Goal: Task Accomplishment & Management: Use online tool/utility

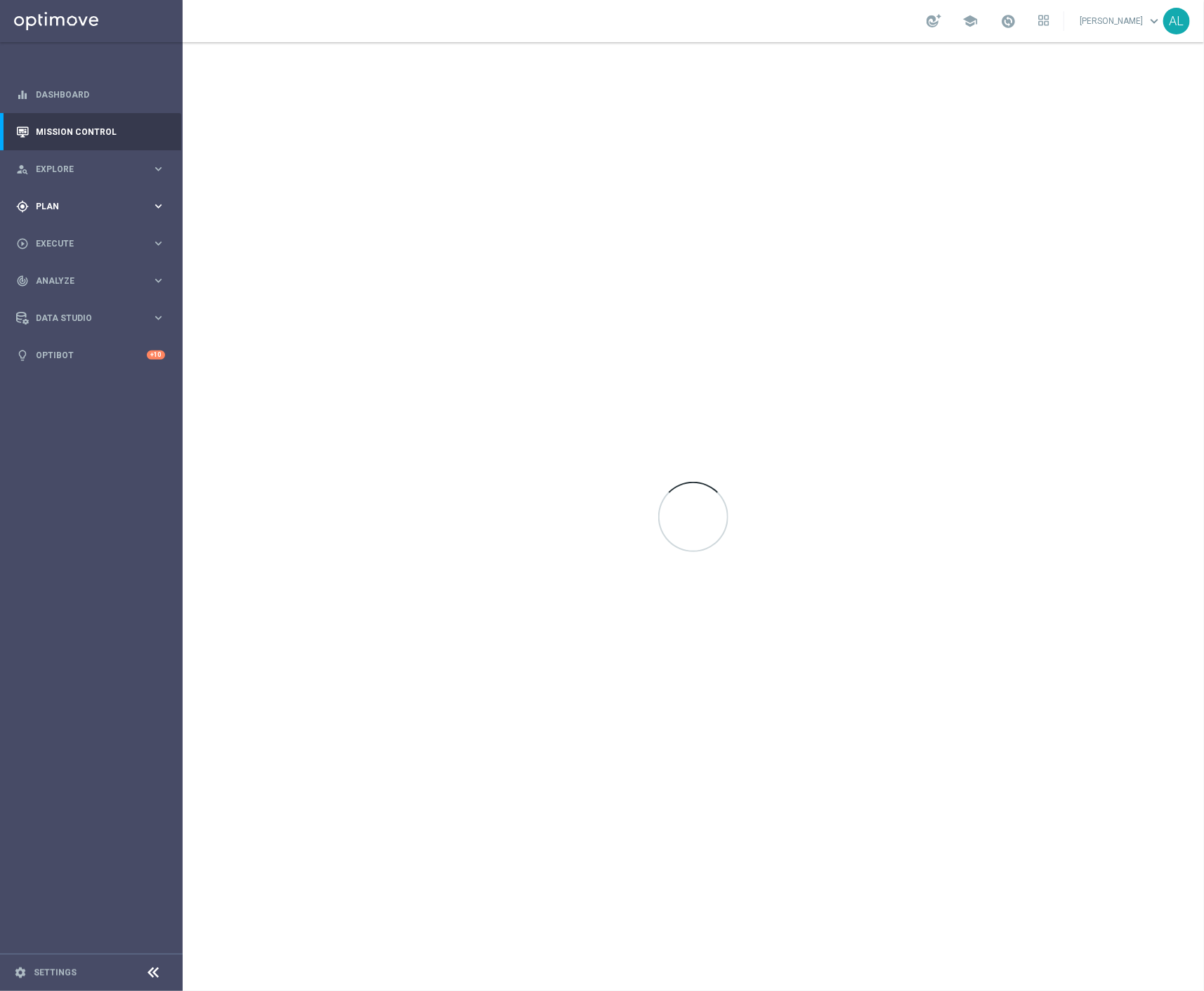
click at [51, 203] on span "Plan" at bounding box center [93, 207] width 115 height 9
click at [59, 277] on span "Templates" at bounding box center [87, 278] width 100 height 9
click at [61, 297] on link "Optimail" at bounding box center [94, 298] width 102 height 11
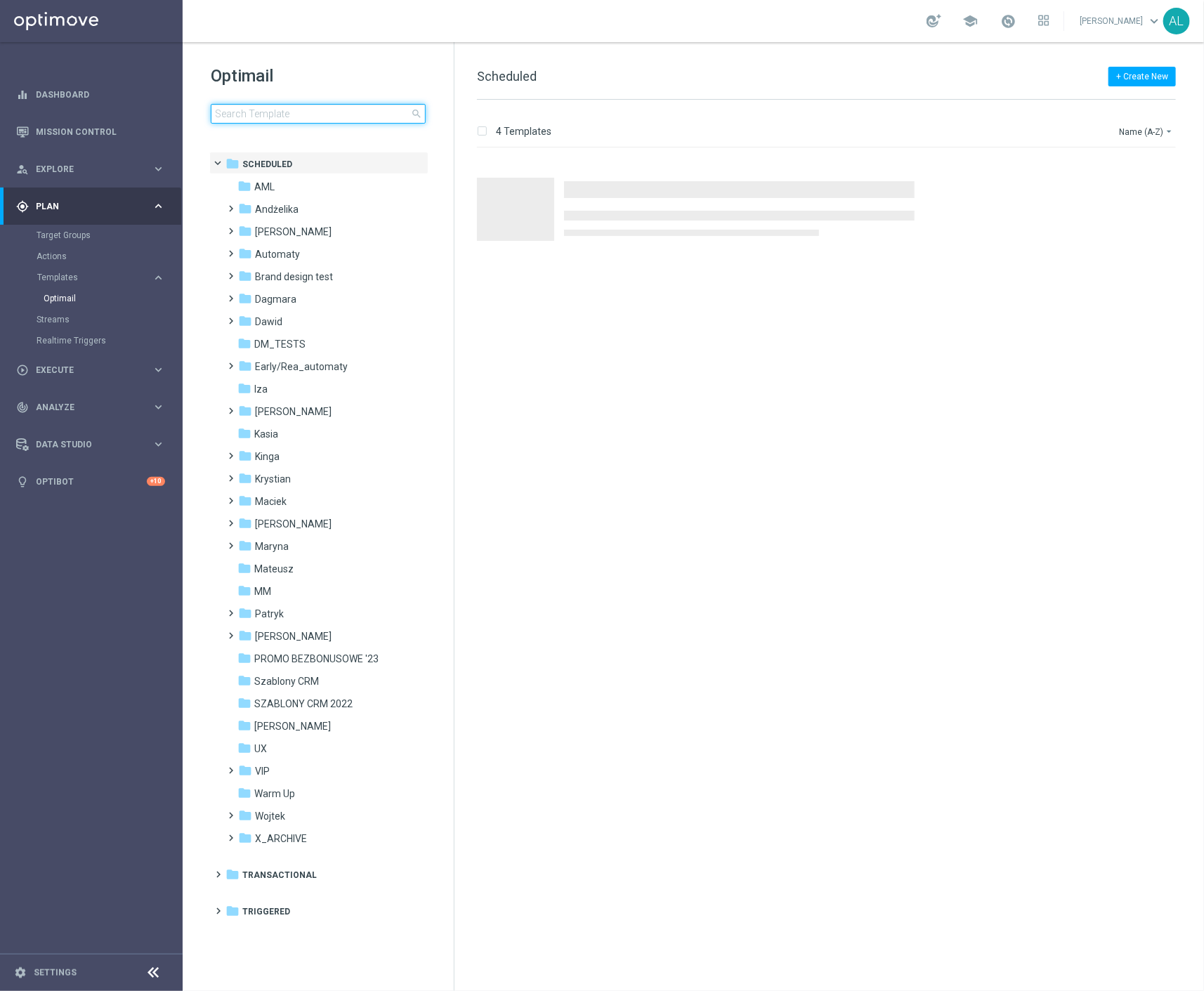
click at [271, 110] on input at bounding box center [318, 114] width 215 height 19
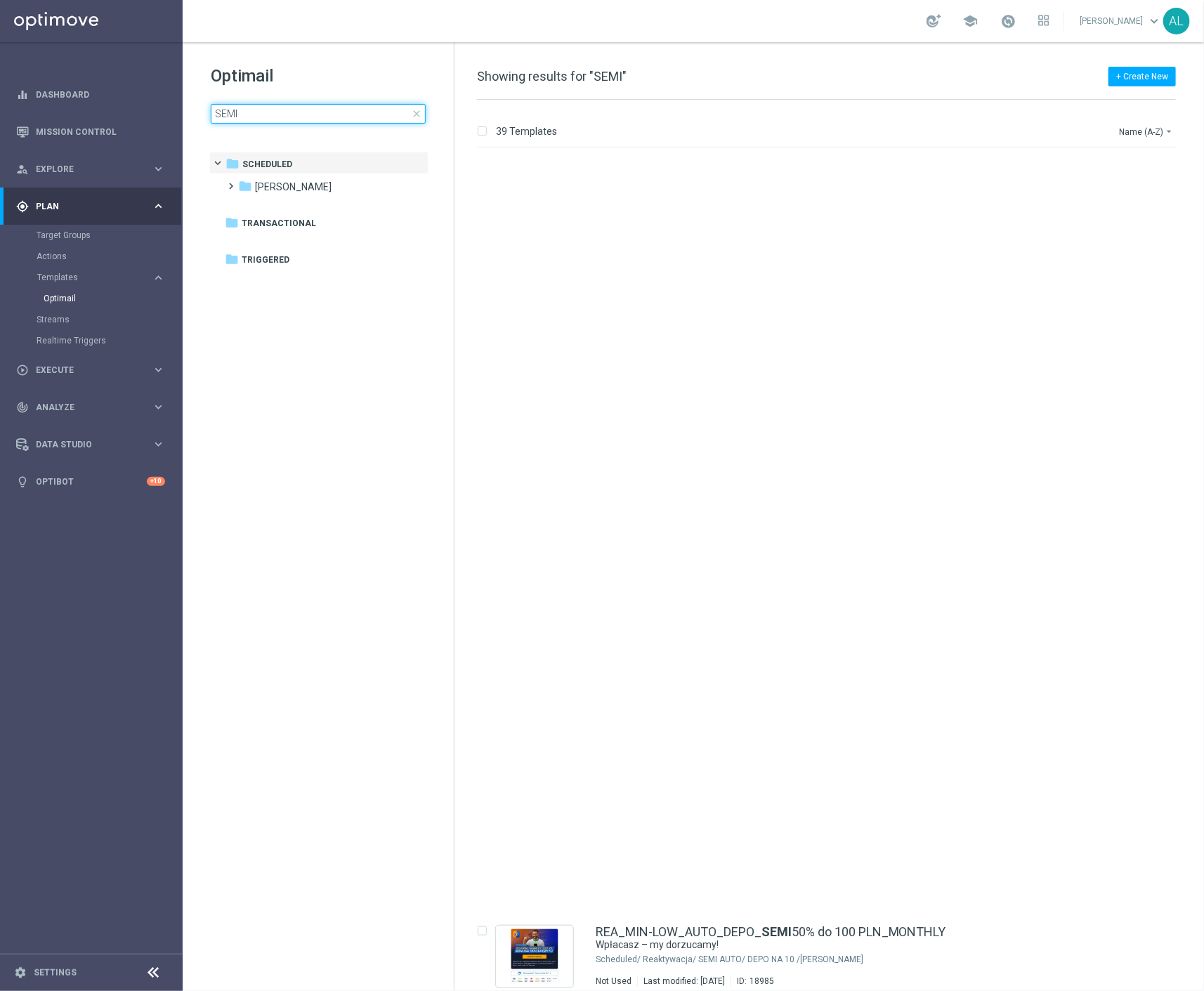
scroll to position [2939, 0]
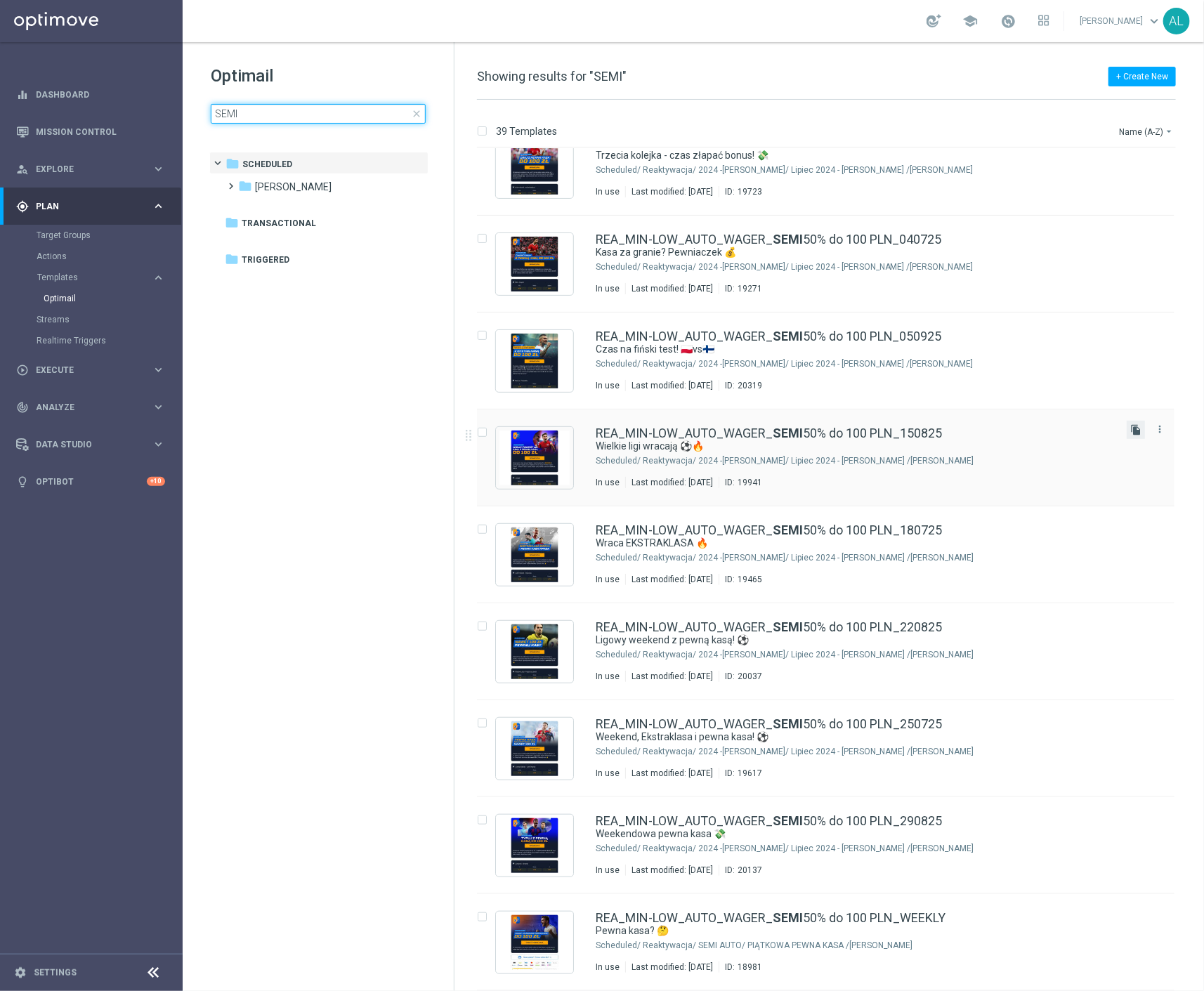
type input "SEMI"
click at [1130, 431] on icon "file_copy" at bounding box center [1135, 429] width 11 height 11
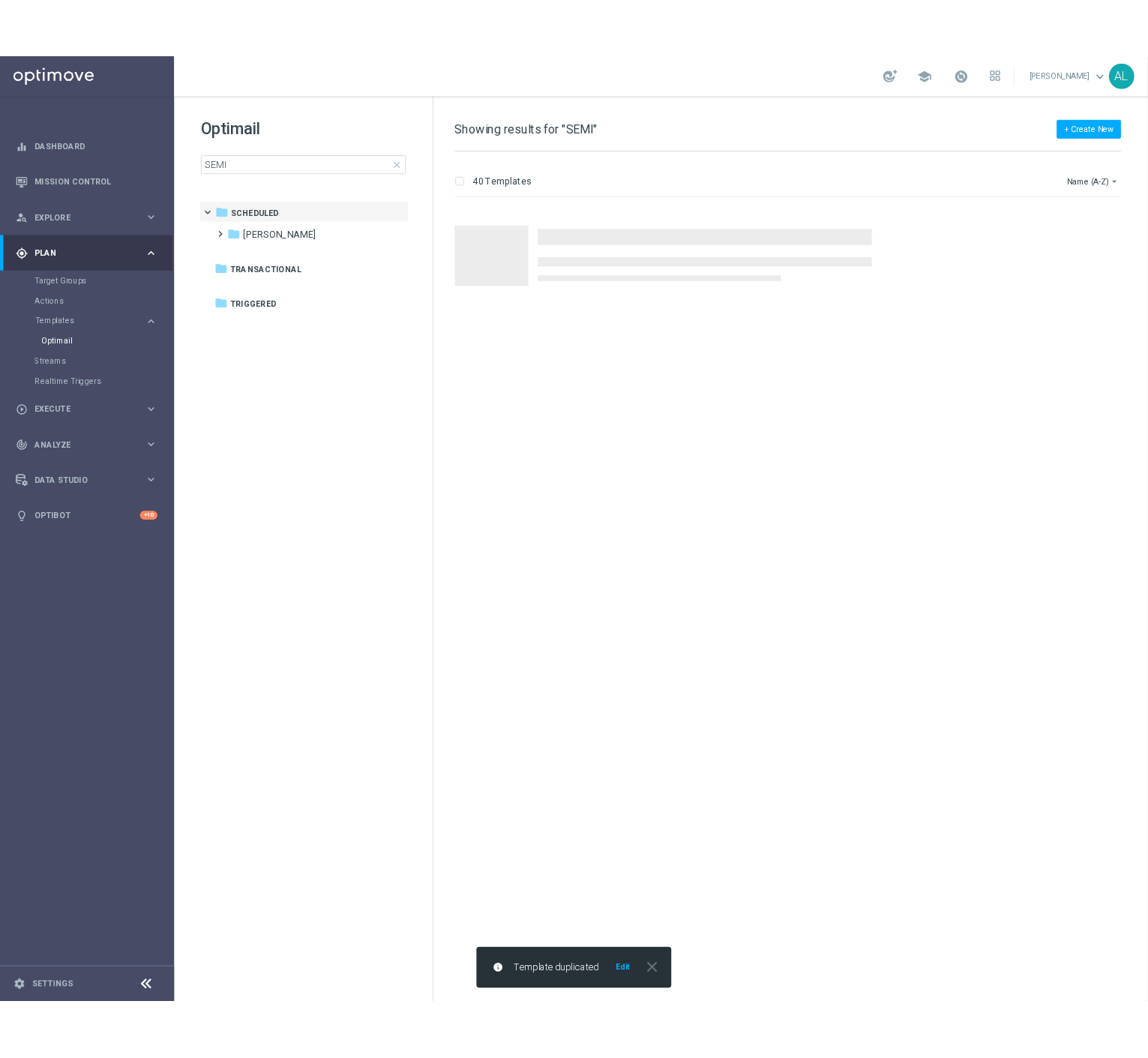
scroll to position [0, 0]
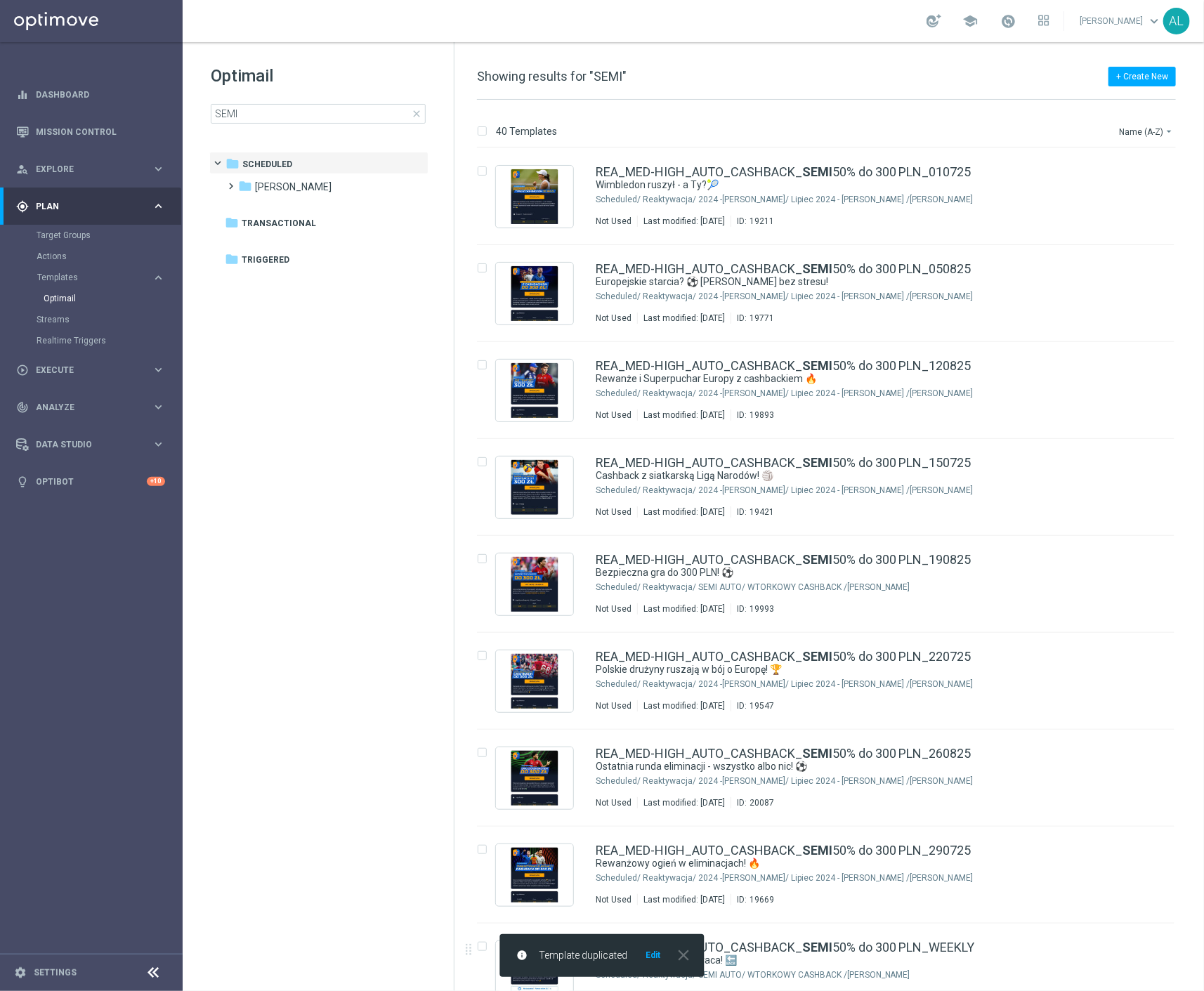
click at [653, 957] on button "Edit" at bounding box center [654, 955] width 18 height 11
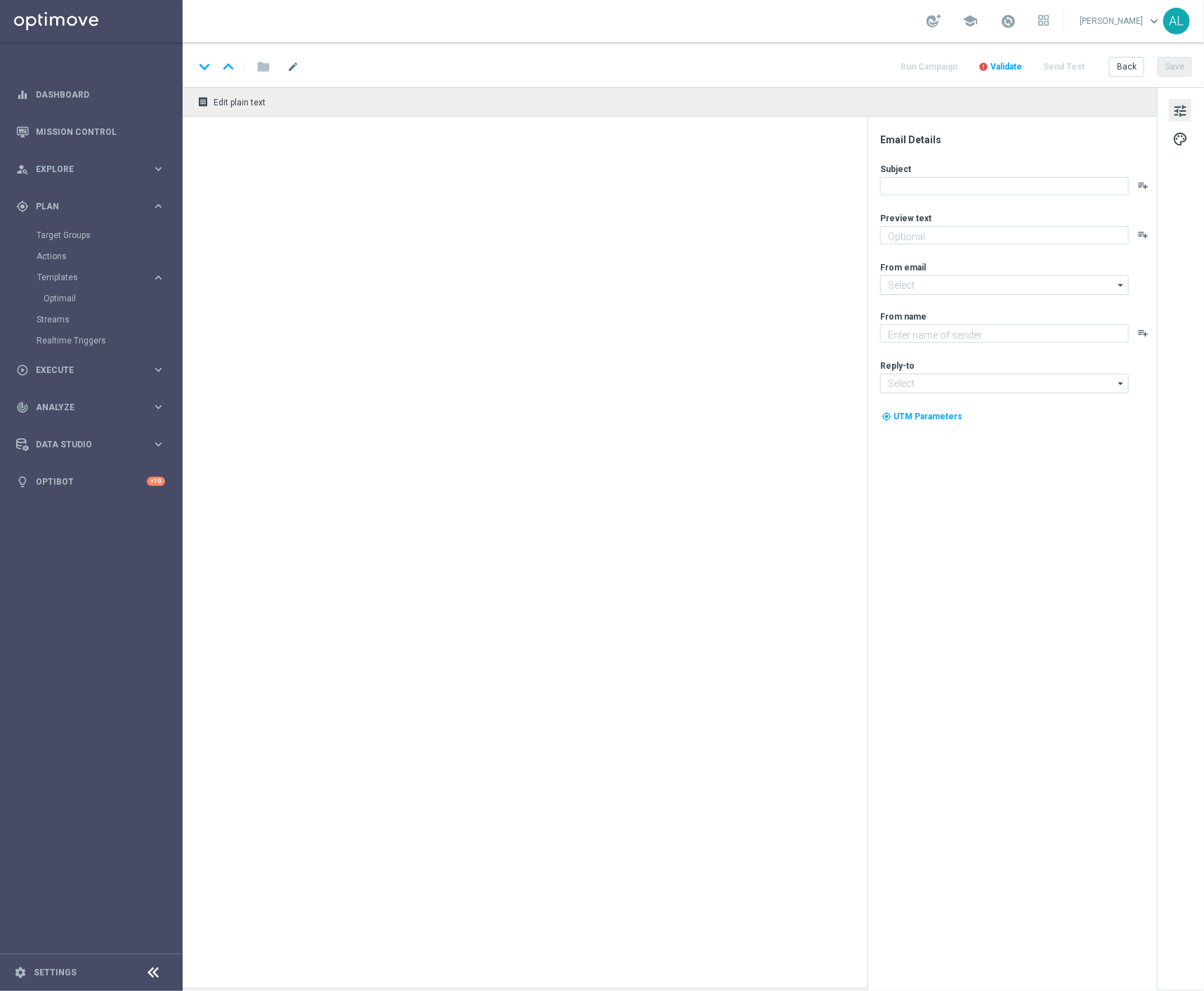
type textarea "Zgarnij pewną kasę do 100 zł!💸"
type textarea "STS"
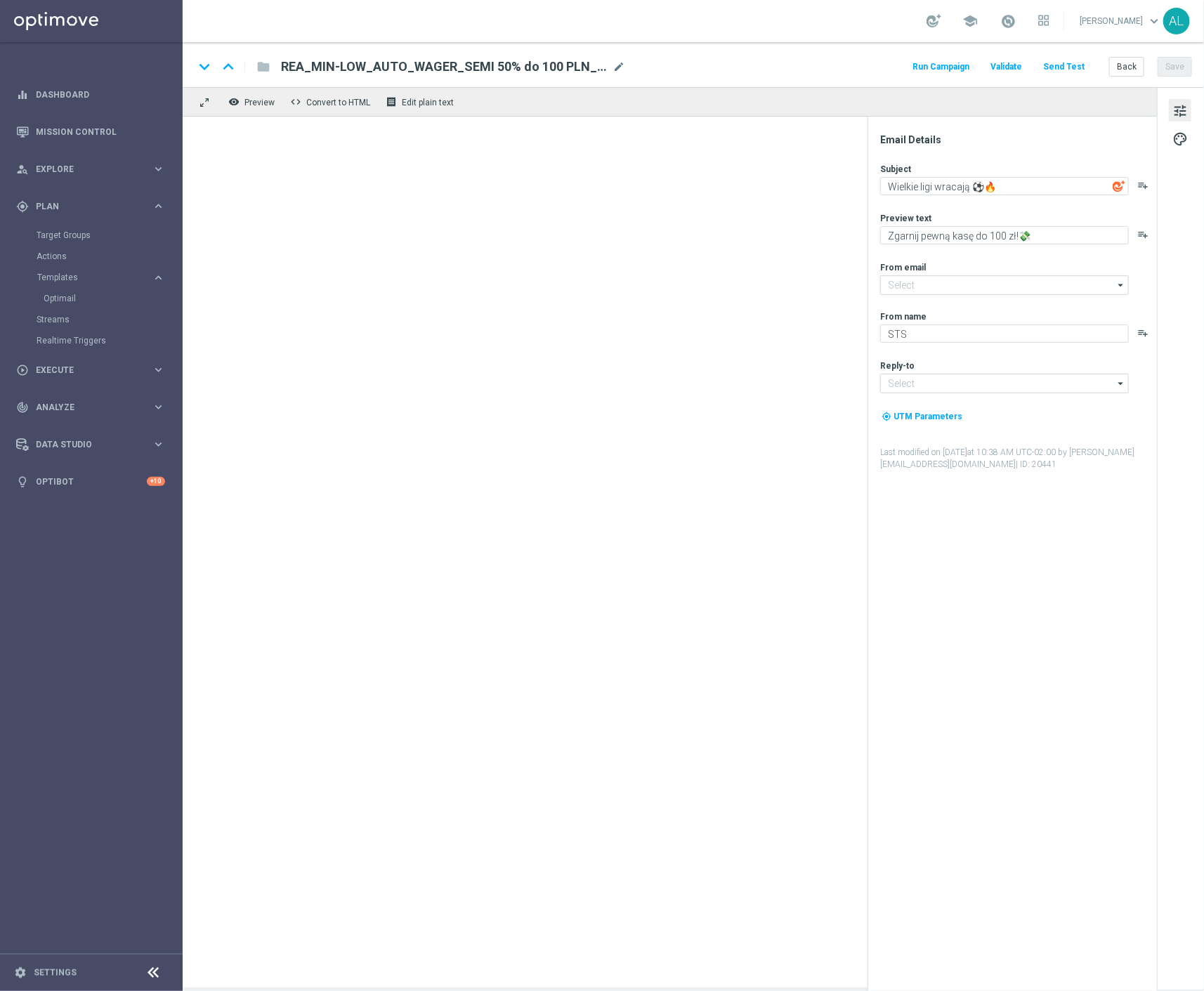
type input "[EMAIL_ADDRESS][DOMAIN_NAME]"
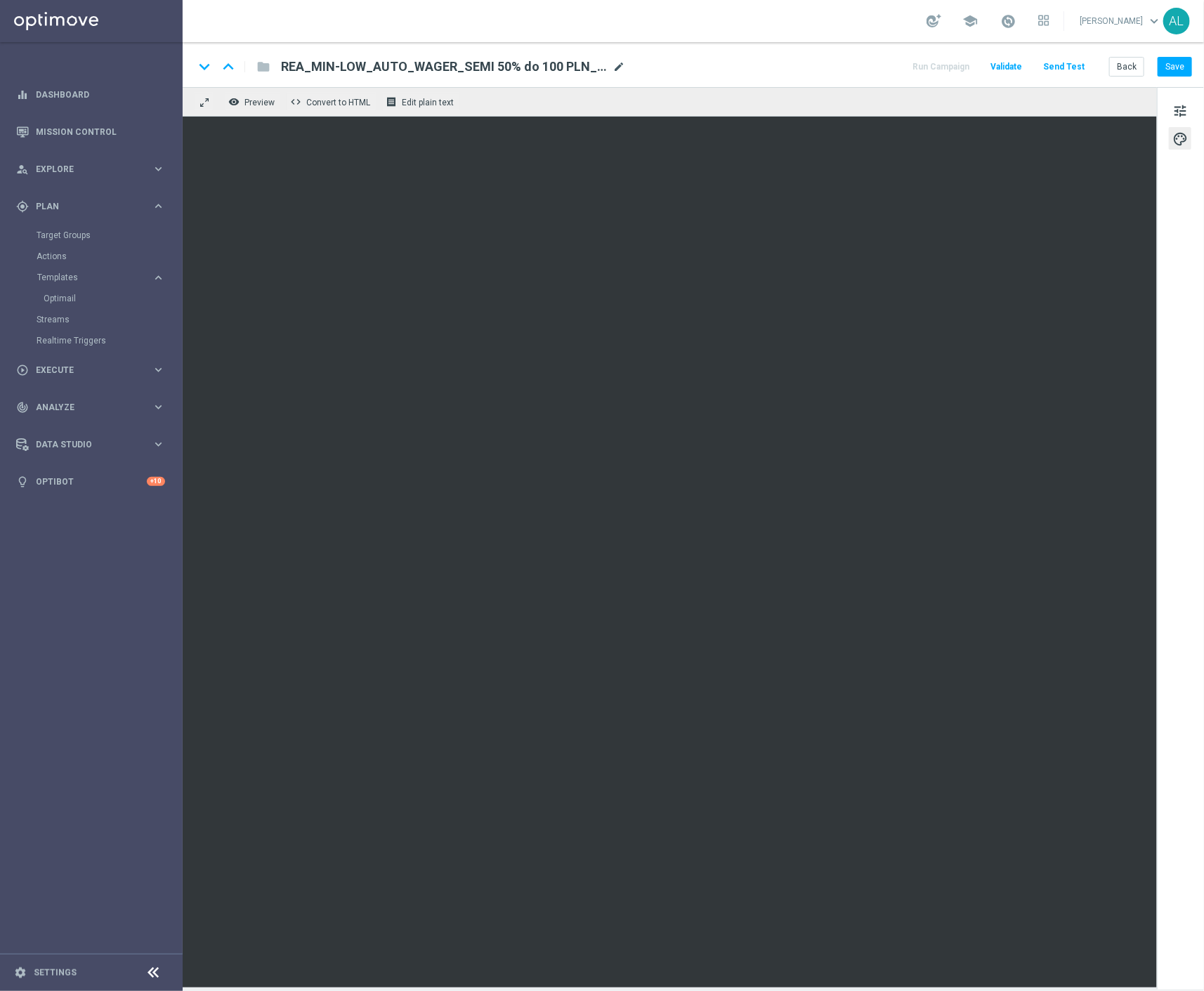
click at [620, 61] on span "mode_edit" at bounding box center [619, 67] width 12 height 12
drag, startPoint x: 604, startPoint y: 68, endPoint x: 522, endPoint y: 73, distance: 82.2
click at [522, 73] on input "REA_MIN-LOW_AUTO_WAGER_SEMI 50% do 100 PLN_150825(1)" at bounding box center [455, 66] width 348 height 19
type input "REA_MIN-LOW_AUTO_WAGER_SEMI 50% do 100 PLN_120925"
click at [1171, 64] on button "Save" at bounding box center [1174, 67] width 34 height 19
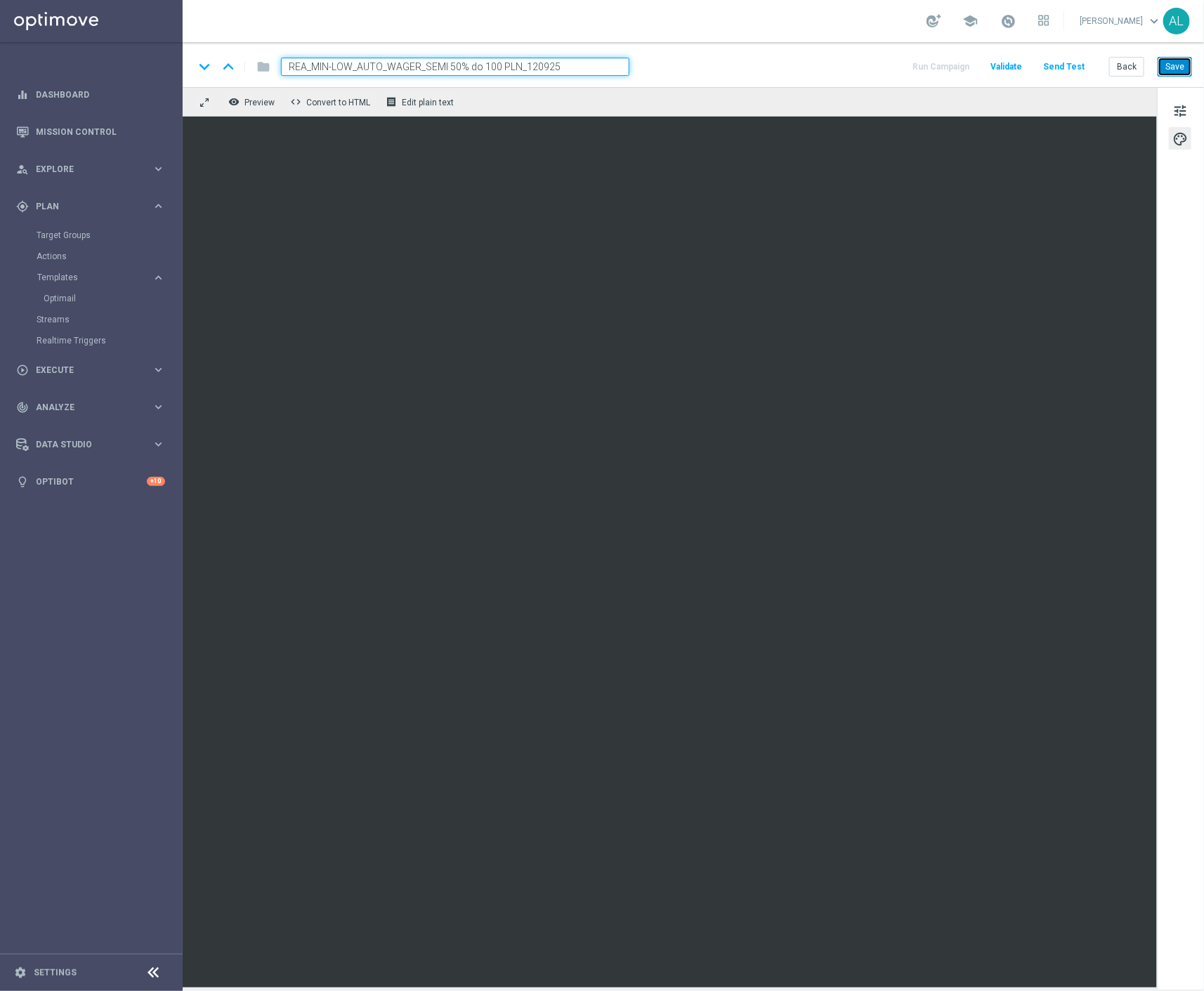
click at [1176, 58] on button "Save" at bounding box center [1174, 67] width 34 height 19
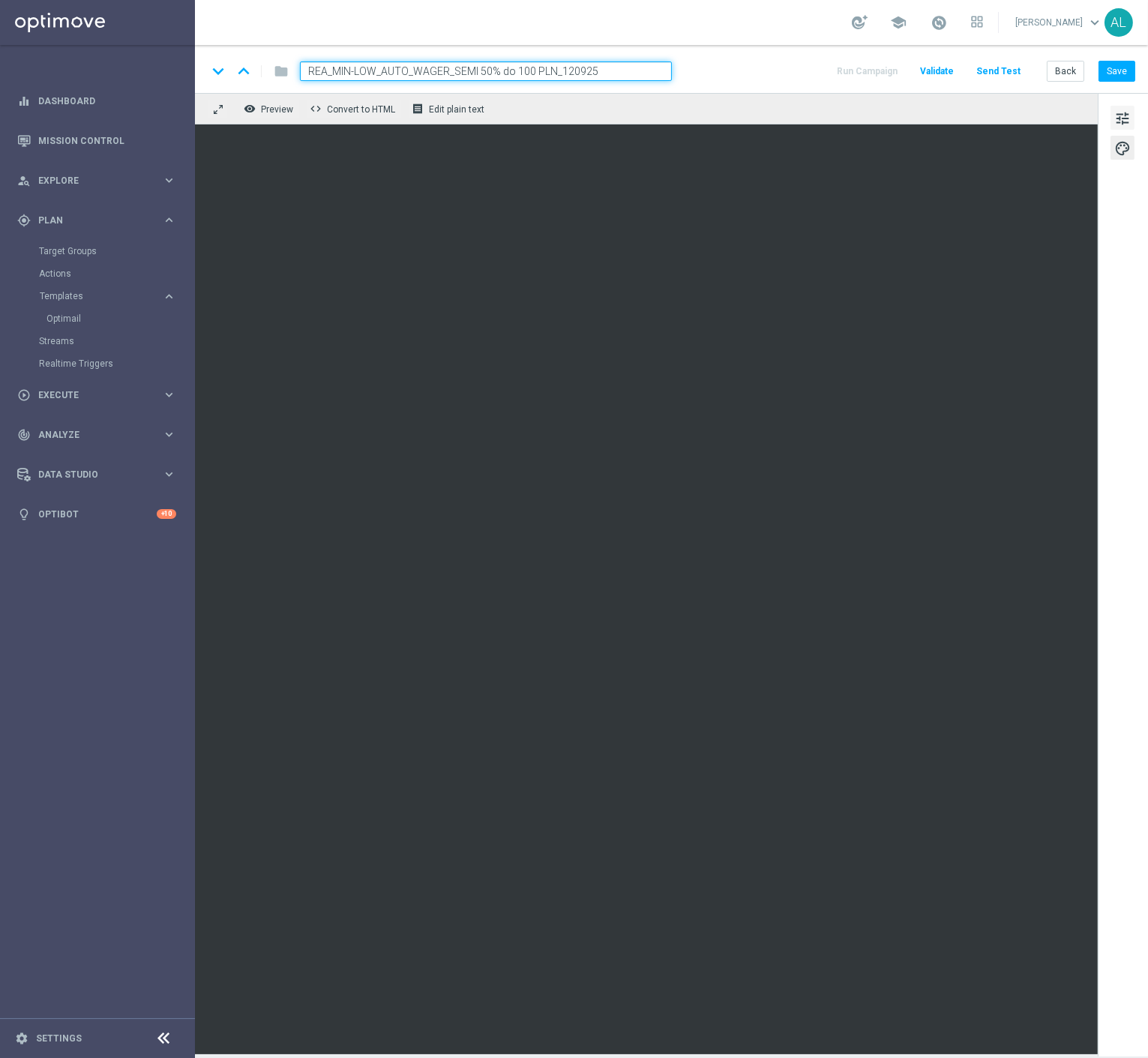
click at [1120, 109] on span "tune" at bounding box center [1123, 119] width 17 height 20
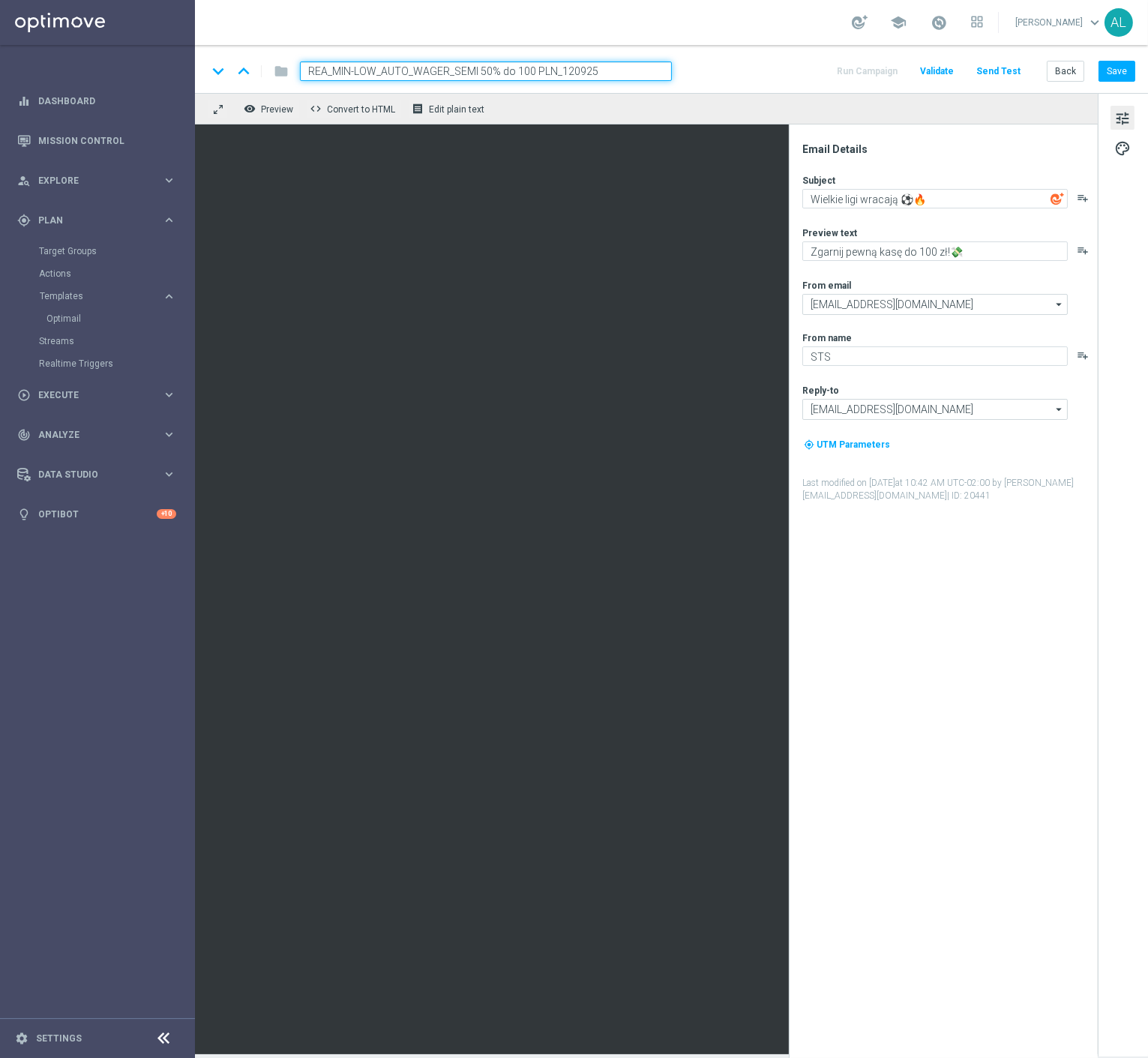
click at [867, 215] on div "Subject Wielkie ligi wracają ⚽🔥 playlist_add Preview text Zgarnij pewną kasę do…" at bounding box center [949, 338] width 294 height 329
click at [870, 206] on textarea "Wielkie ligi wracają ⚽🔥" at bounding box center [935, 199] width 265 height 20
click at [844, 209] on div "Subject Wielkie ligi wracają ⚽🔥 playlist_add Preview text Zgarnij pewną kasę do…" at bounding box center [949, 338] width 294 height 329
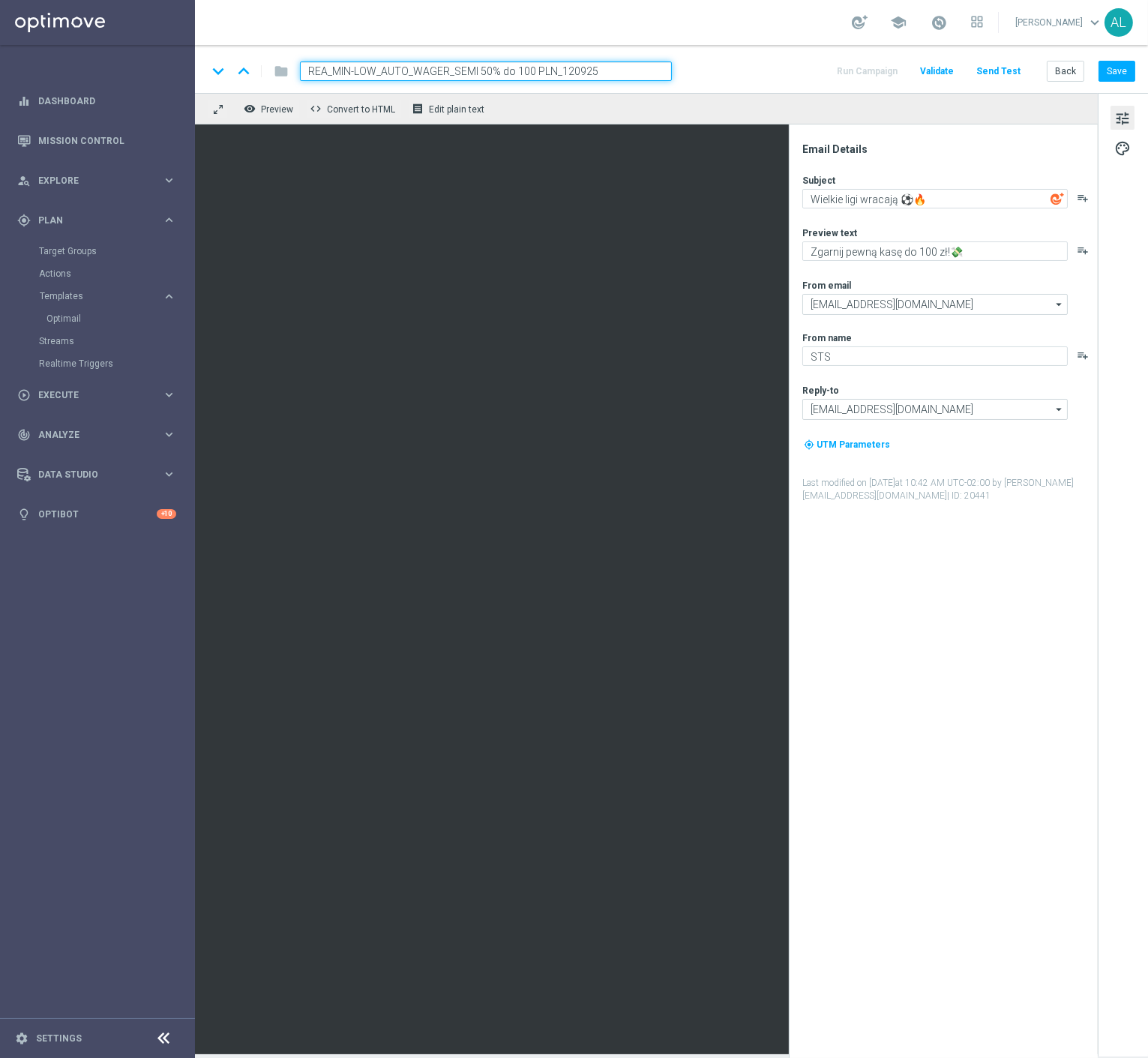
click at [844, 209] on div "Subject Wielkie ligi wracają ⚽🔥 playlist_add Preview text Zgarnij pewną kasę do…" at bounding box center [949, 338] width 294 height 329
click at [849, 198] on textarea "Wielkie ligi wracają ⚽🔥" at bounding box center [935, 199] width 265 height 20
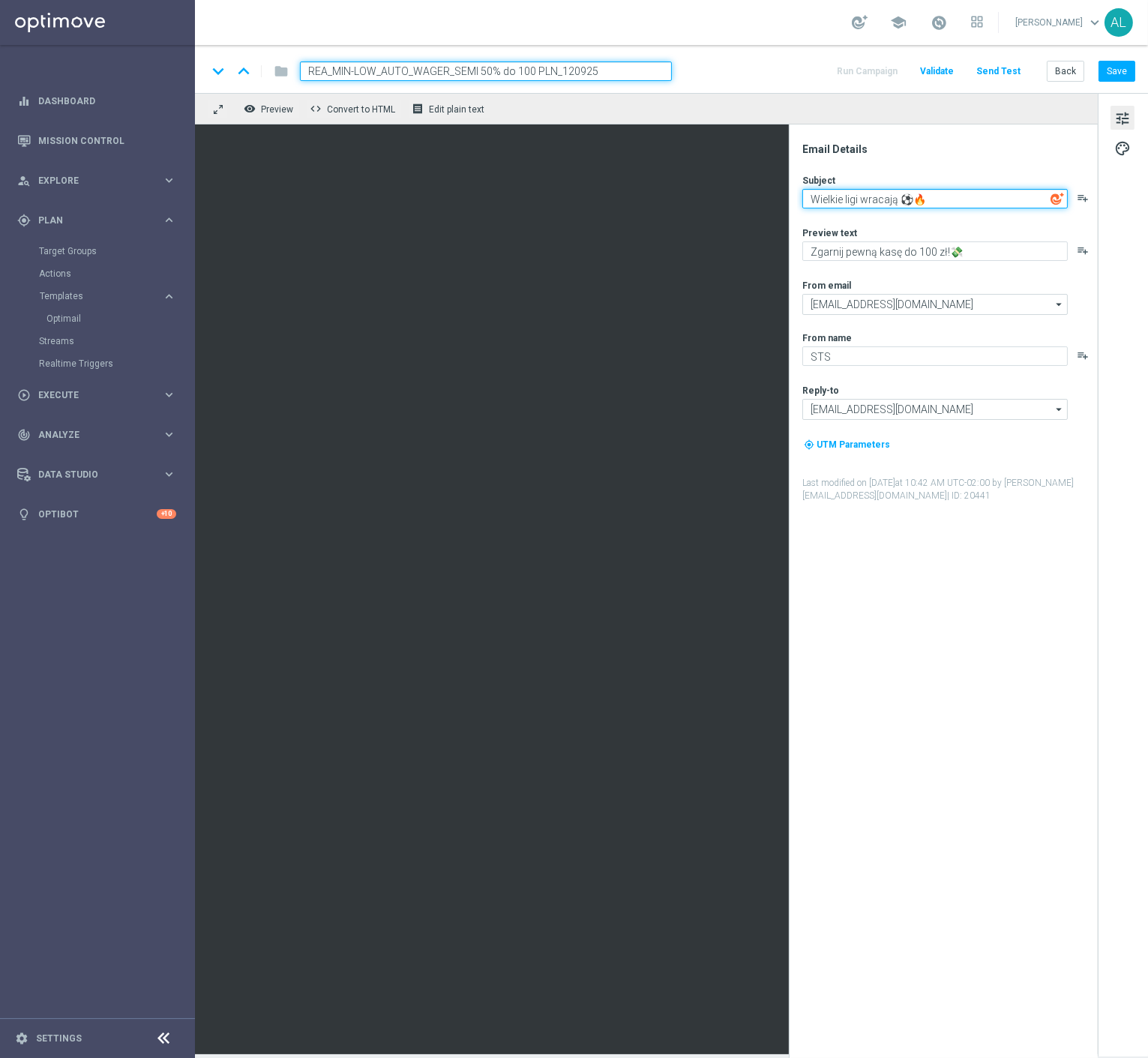
paste textarea "Proszę otworzyć! 🚨"
type textarea "Proszę otworzyć! 🚨"
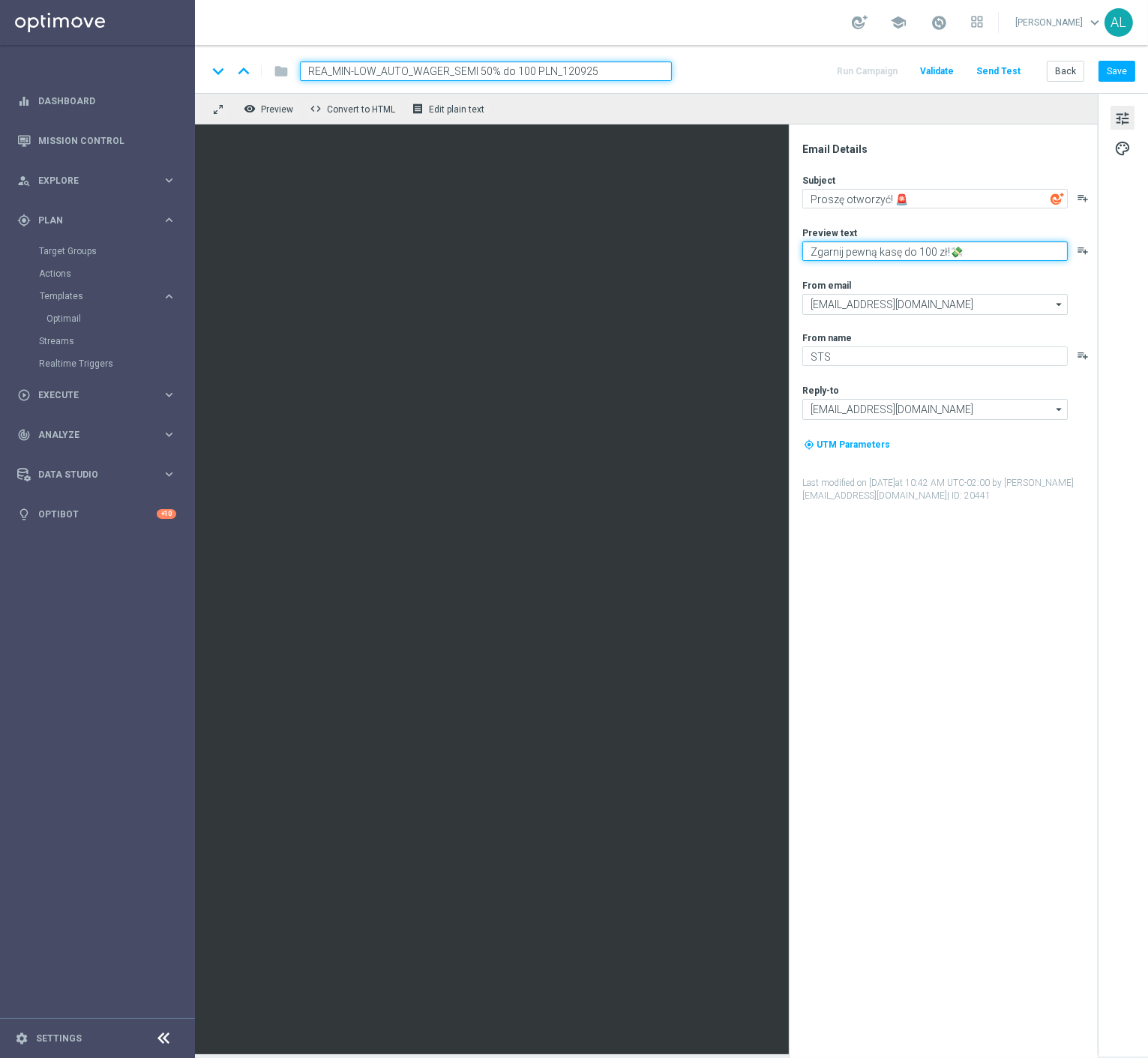
click at [818, 246] on textarea "Zgarnij pewną kasę do 100 zł!💸" at bounding box center [935, 251] width 265 height 20
click at [859, 245] on textarea "Zgarnij pewną kasę do 100 zł!💸" at bounding box center [935, 251] width 265 height 20
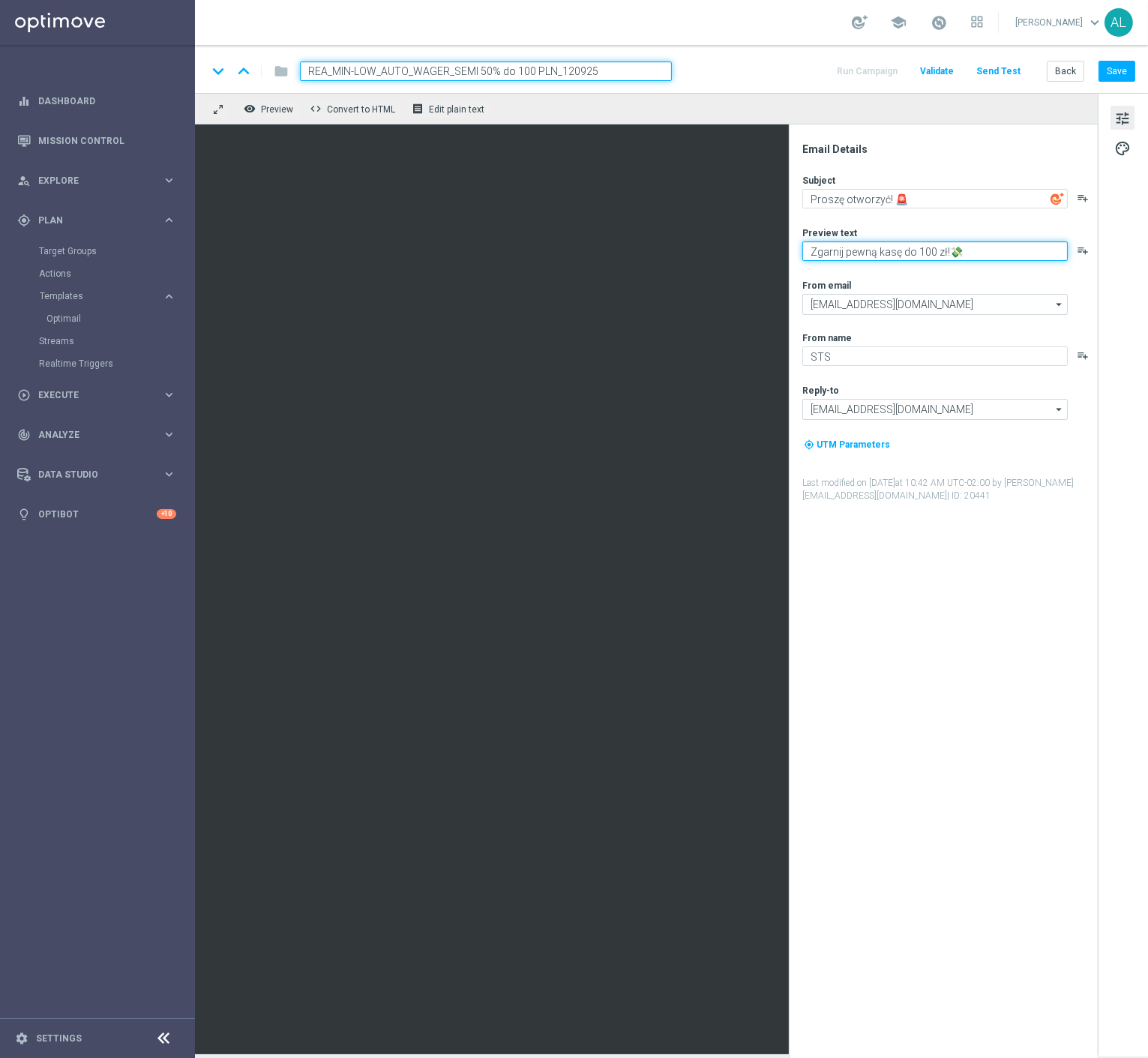
click at [859, 245] on textarea "Zgarnij pewną kasę do 100 zł!💸" at bounding box center [935, 251] width 265 height 20
click at [840, 249] on textarea "Tu pewną kasę do 100 zł!💸" at bounding box center [935, 251] width 265 height 20
click at [855, 248] on textarea "Tu pewną kasę do 100 zł!💸" at bounding box center [935, 251] width 265 height 20
click at [882, 249] on textarea "Tu pewna kasę do 100 zł!💸" at bounding box center [935, 251] width 265 height 20
type textarea "Tu pewna kasa do 100 zł!💸"
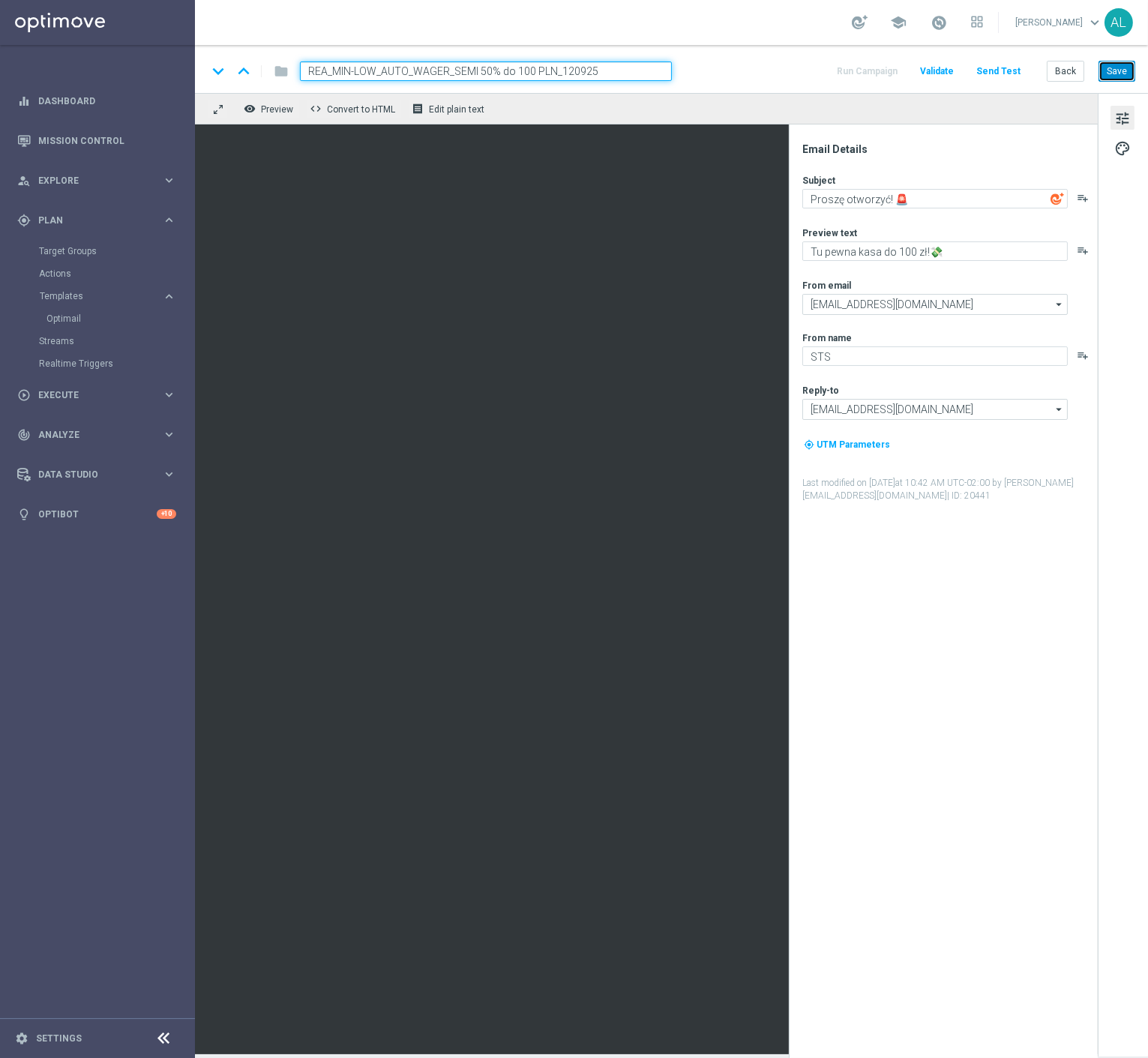
click at [1117, 73] on button "Save" at bounding box center [1116, 72] width 37 height 21
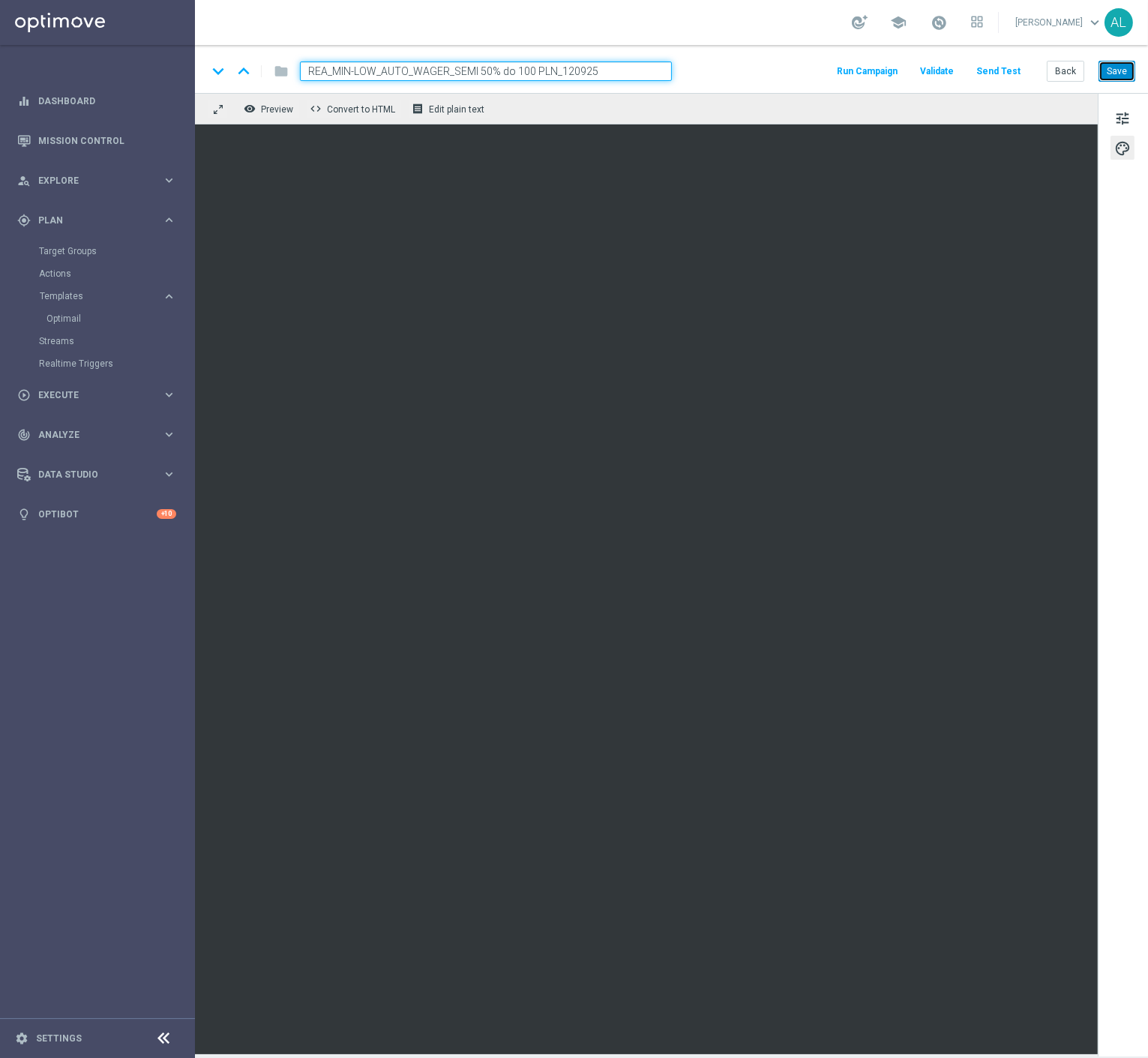
drag, startPoint x: 1107, startPoint y: 72, endPoint x: 1062, endPoint y: 88, distance: 47.8
click at [1107, 72] on button "Save" at bounding box center [1116, 72] width 37 height 21
click at [1111, 79] on button "Save" at bounding box center [1116, 72] width 37 height 21
drag, startPoint x: 1128, startPoint y: 70, endPoint x: 1121, endPoint y: 77, distance: 9.9
click at [1128, 70] on button "Save" at bounding box center [1116, 72] width 37 height 21
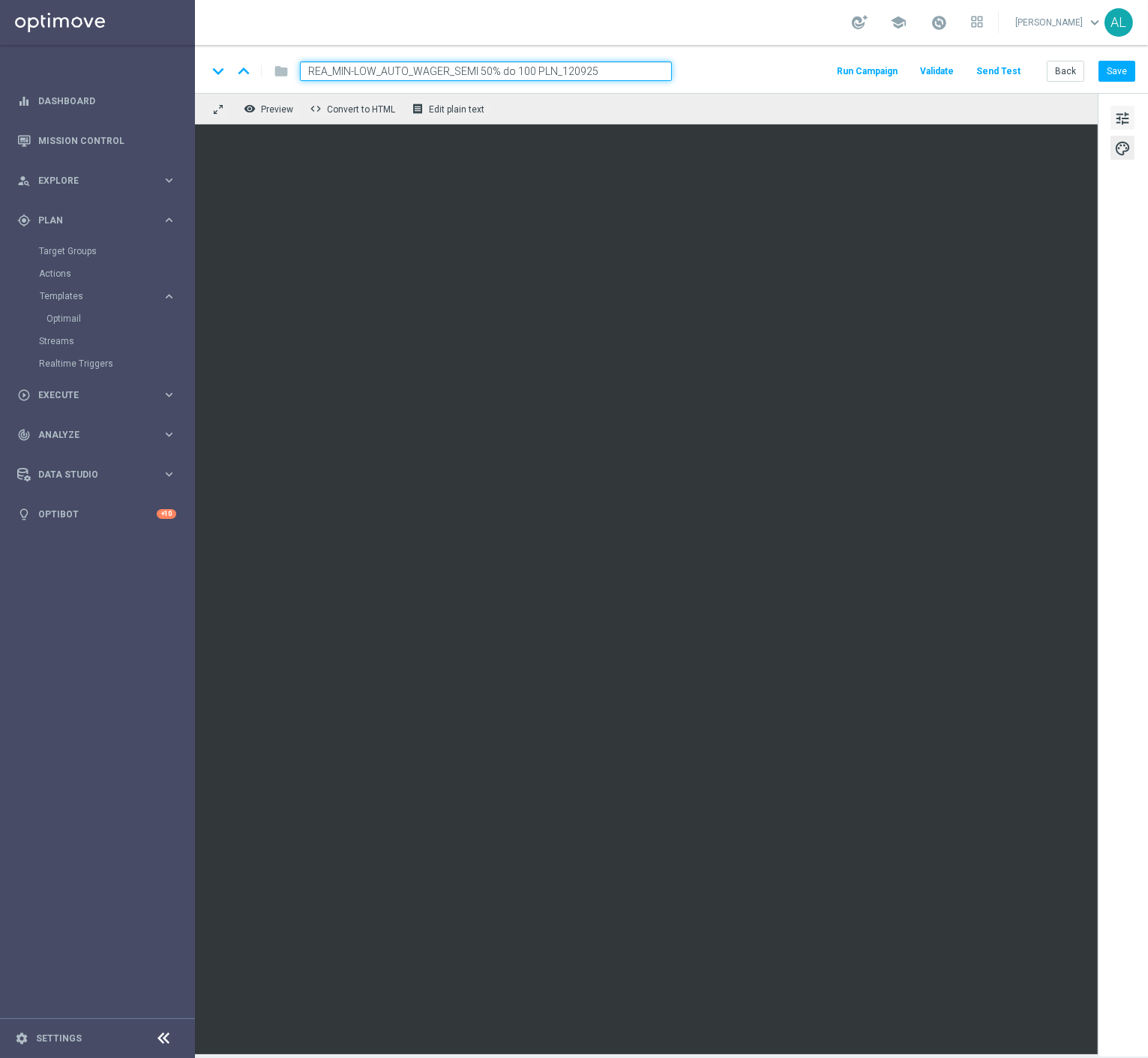
click at [1120, 118] on span "tune" at bounding box center [1123, 119] width 17 height 20
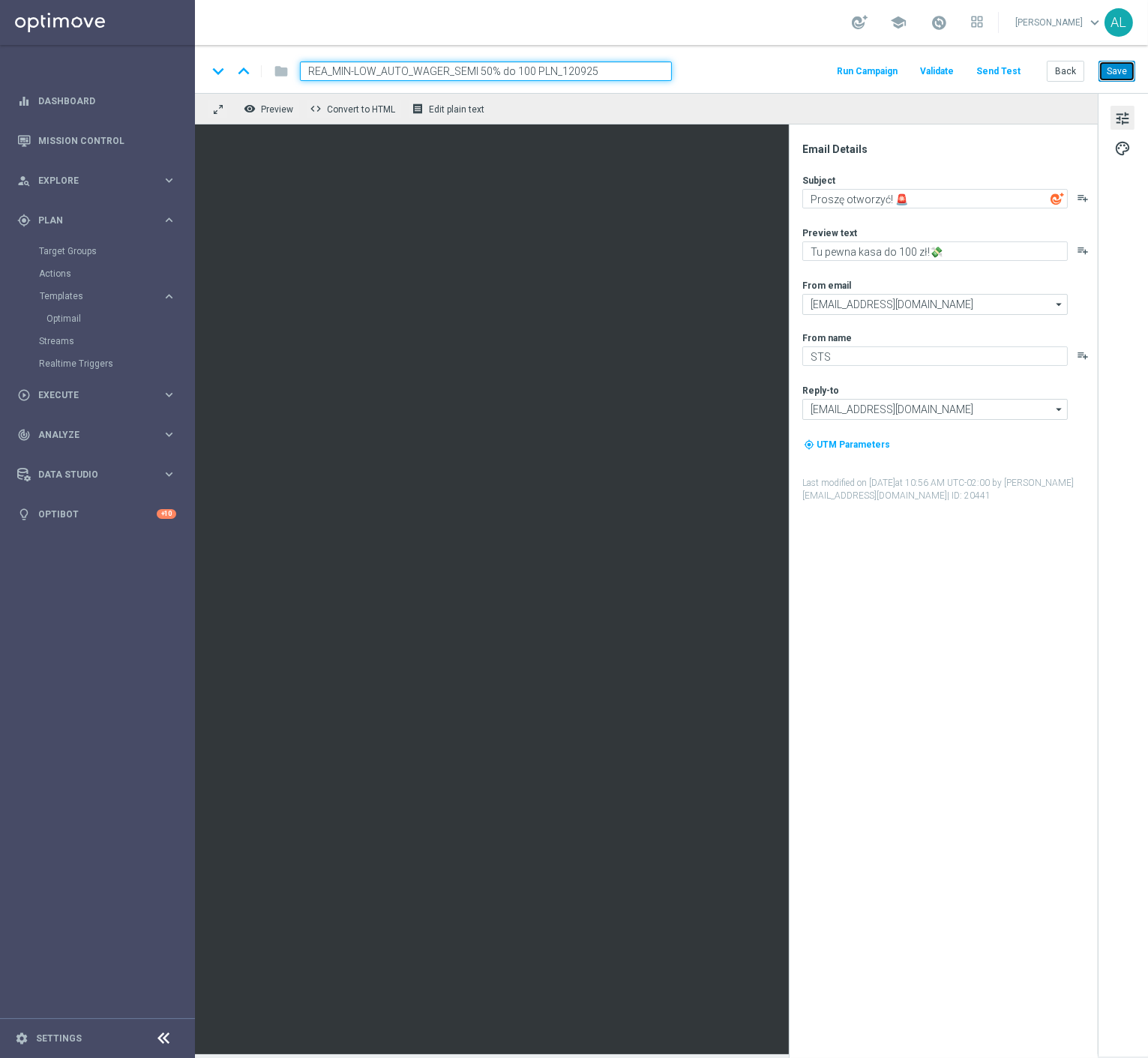
click at [1124, 72] on button "Save" at bounding box center [1116, 72] width 37 height 21
click at [1054, 72] on button "Back" at bounding box center [1065, 72] width 38 height 21
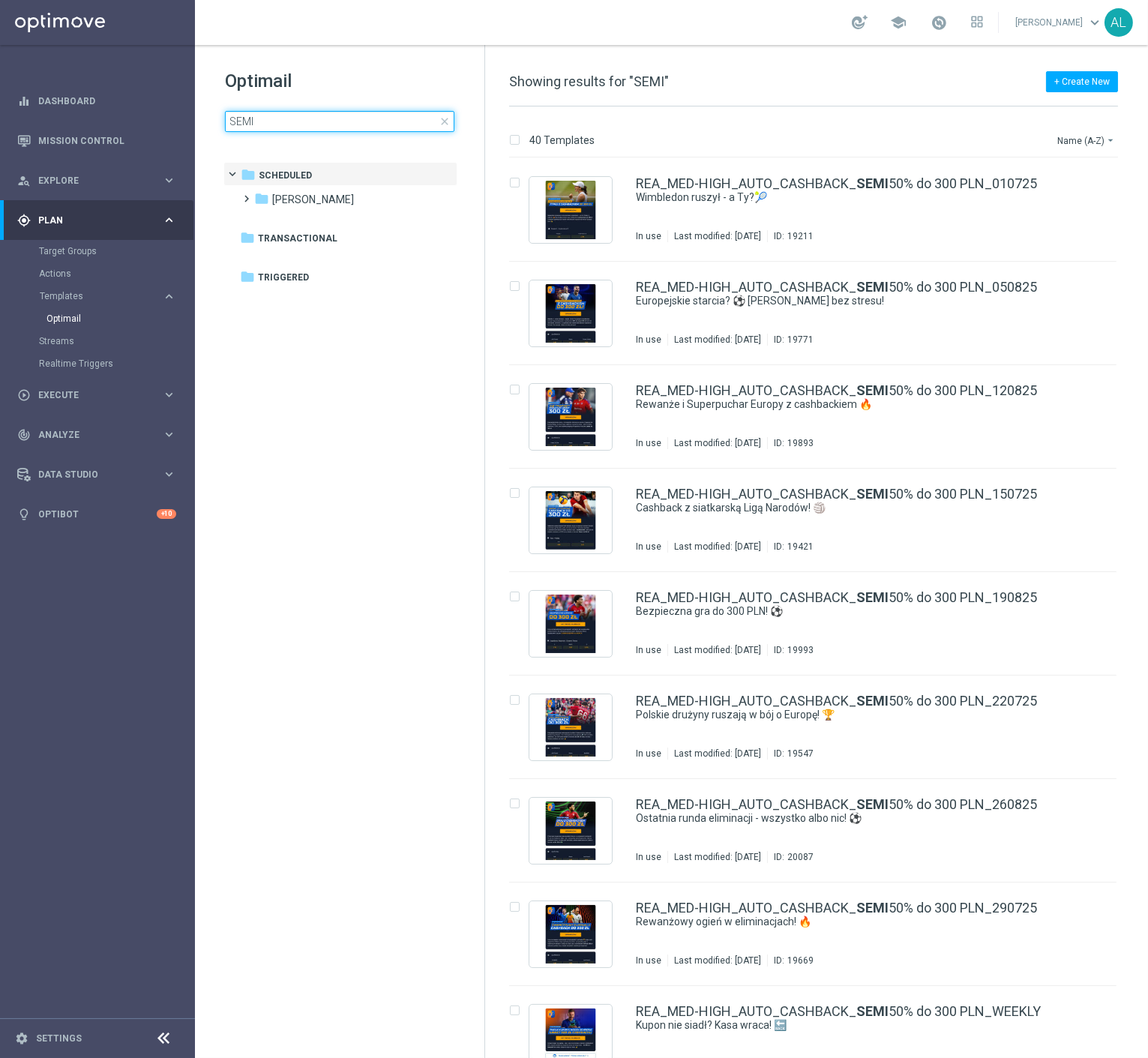
click at [297, 120] on input "SEMI" at bounding box center [340, 121] width 230 height 21
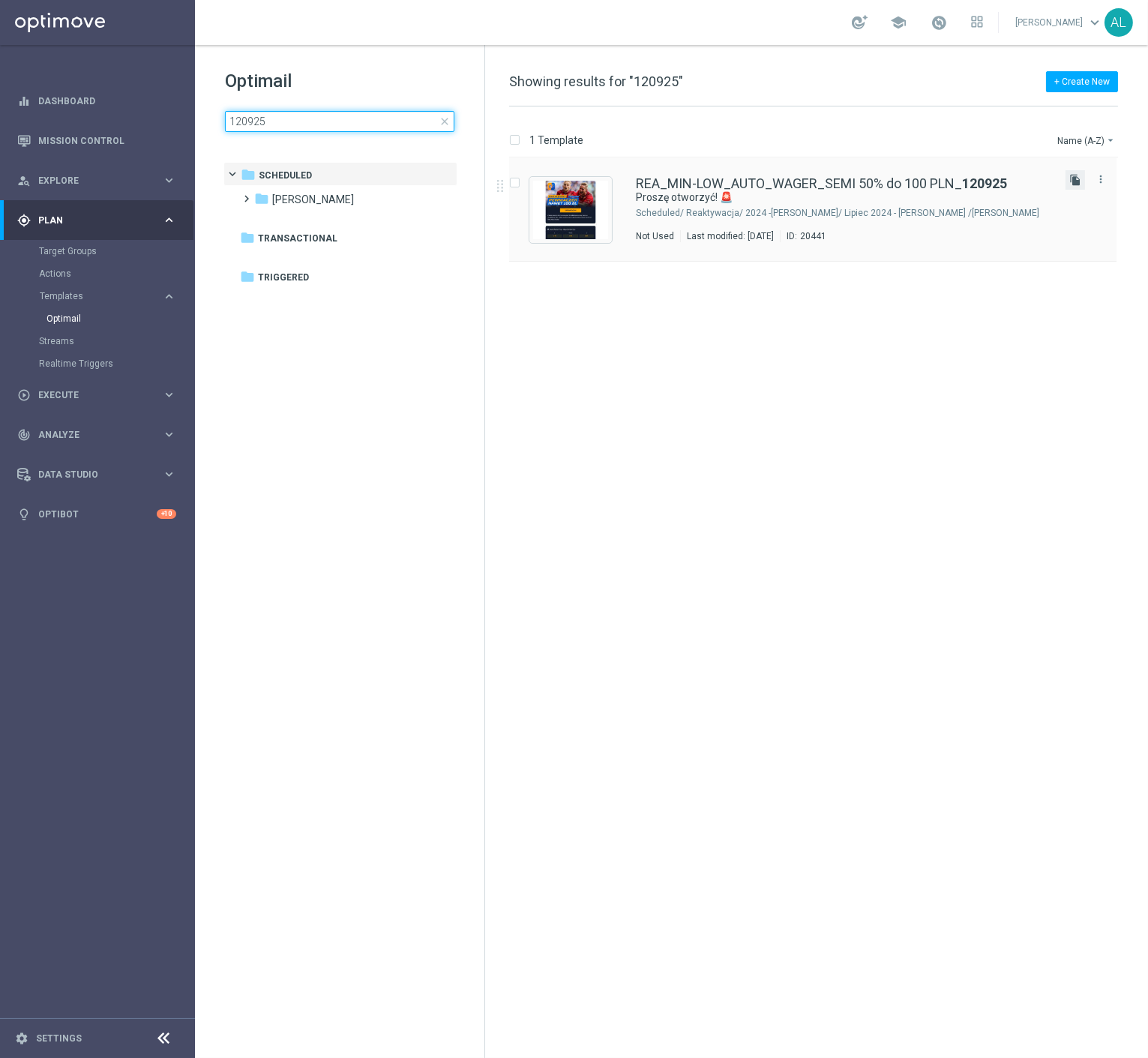
type input "120925"
click at [1080, 175] on icon "file_copy" at bounding box center [1075, 180] width 12 height 12
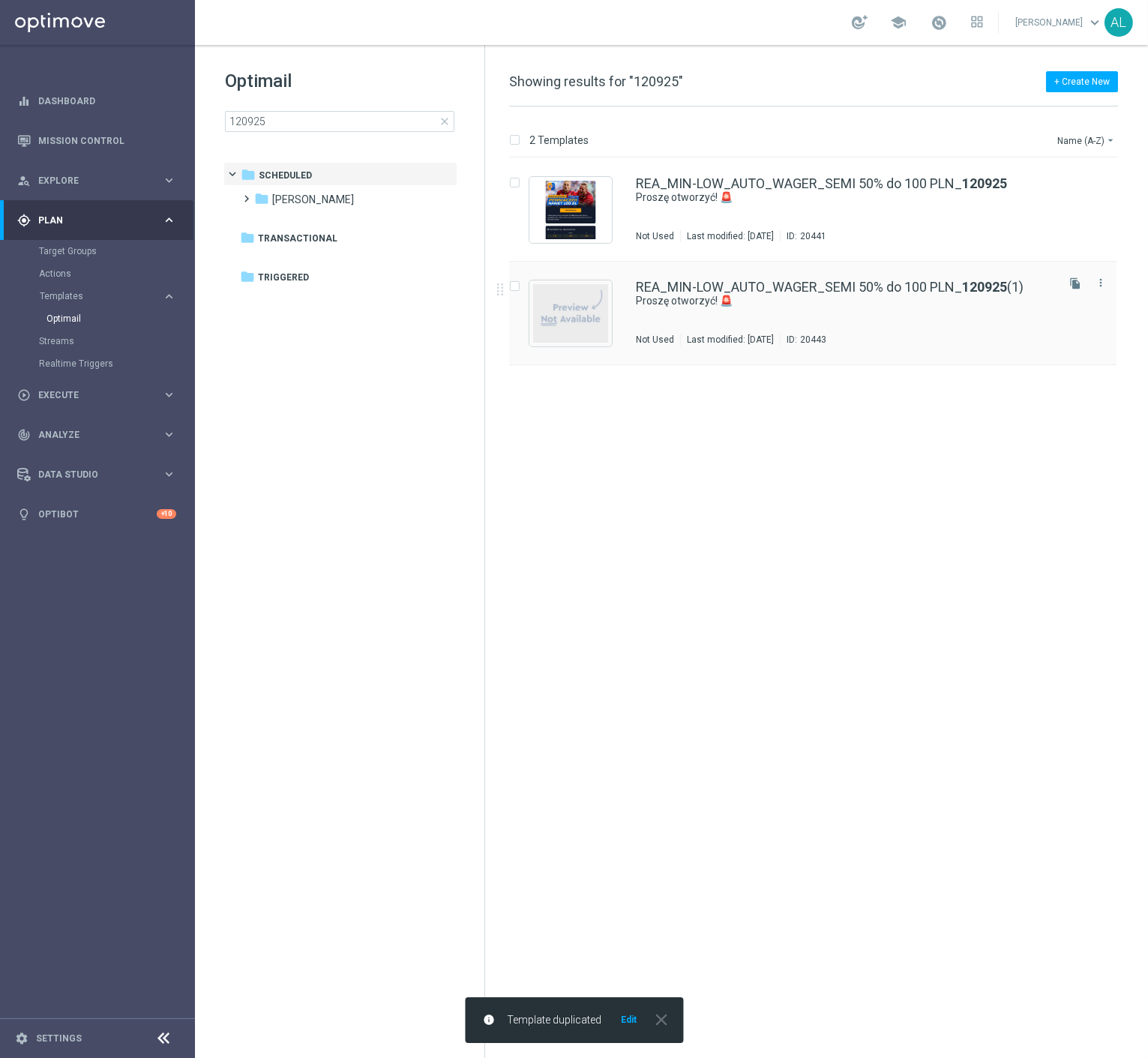
click at [744, 348] on div "REA_MIN-LOW_AUTO_WAGER_SEMI 50% do 100 PLN_ 120925 (1) Proszę otworzyć! 🚨 Not U…" at bounding box center [812, 313] width 607 height 104
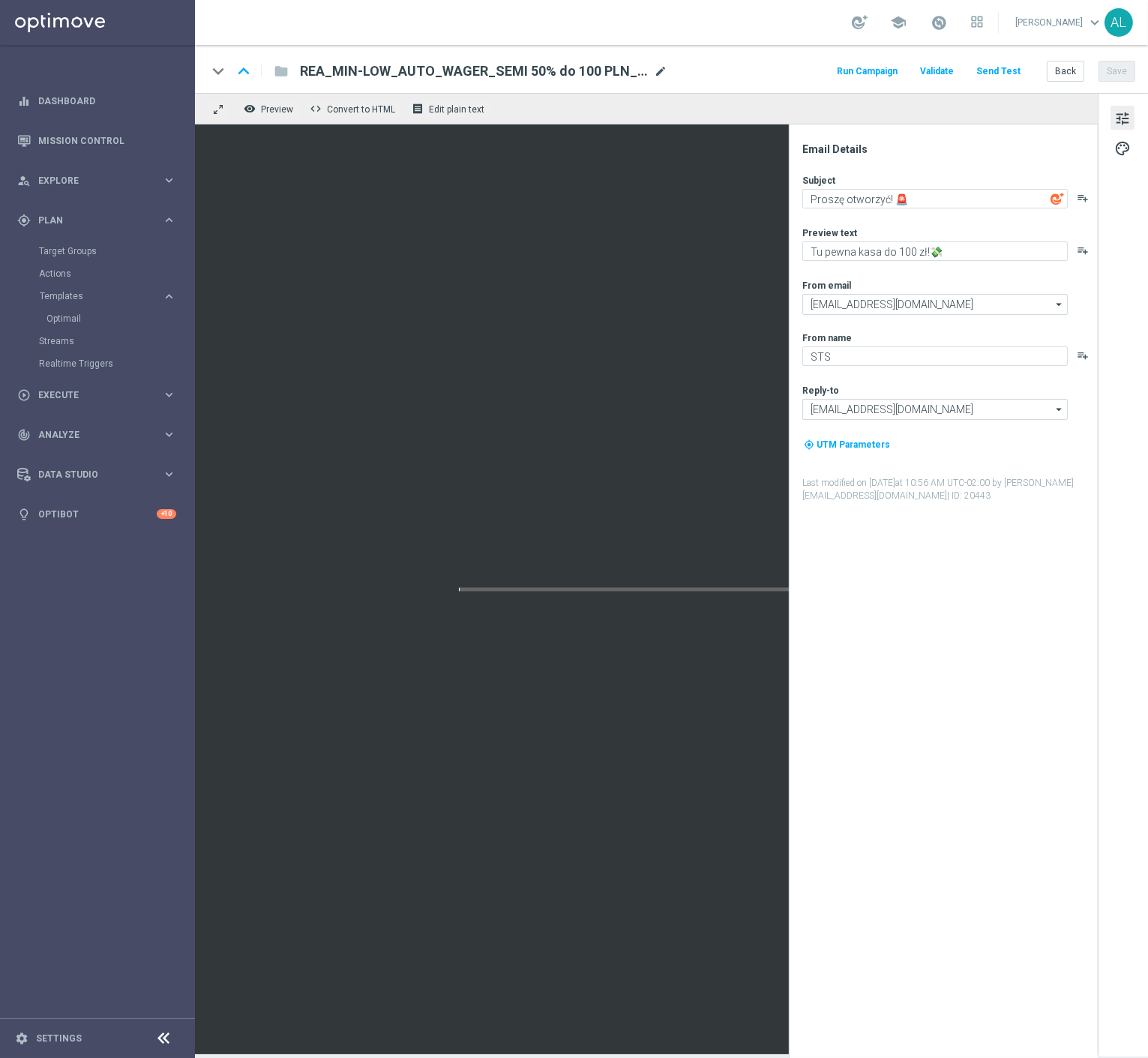
click at [658, 65] on span "mode_edit" at bounding box center [661, 72] width 13 height 13
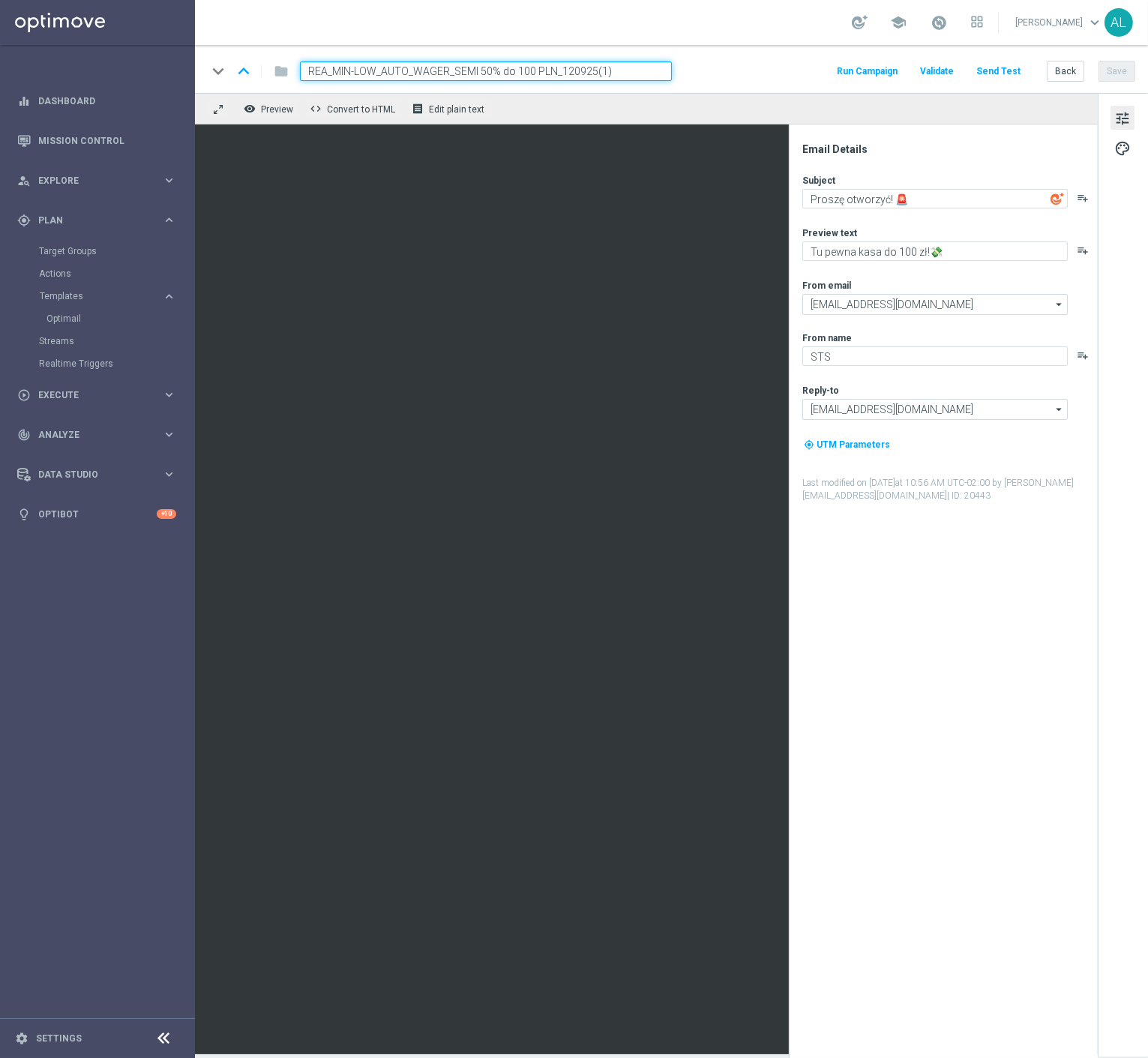
drag, startPoint x: 607, startPoint y: 72, endPoint x: 589, endPoint y: 72, distance: 18.0
click at [589, 72] on input "REA_MIN-LOW_AUTO_WAGER_SEMI 50% do 100 PLN_120925(1)" at bounding box center [486, 71] width 372 height 20
click at [516, 72] on input "REA_MIN-LOW_AUTO_WAGER_SEMI 50% do 100 PLN_12092" at bounding box center [486, 71] width 372 height 20
drag, startPoint x: 375, startPoint y: 71, endPoint x: 330, endPoint y: 76, distance: 45.3
click at [330, 76] on input "REA_MIN-LOW_AUTO_WAGER_SEMI 50% do 300 PLN_12092" at bounding box center [486, 71] width 372 height 20
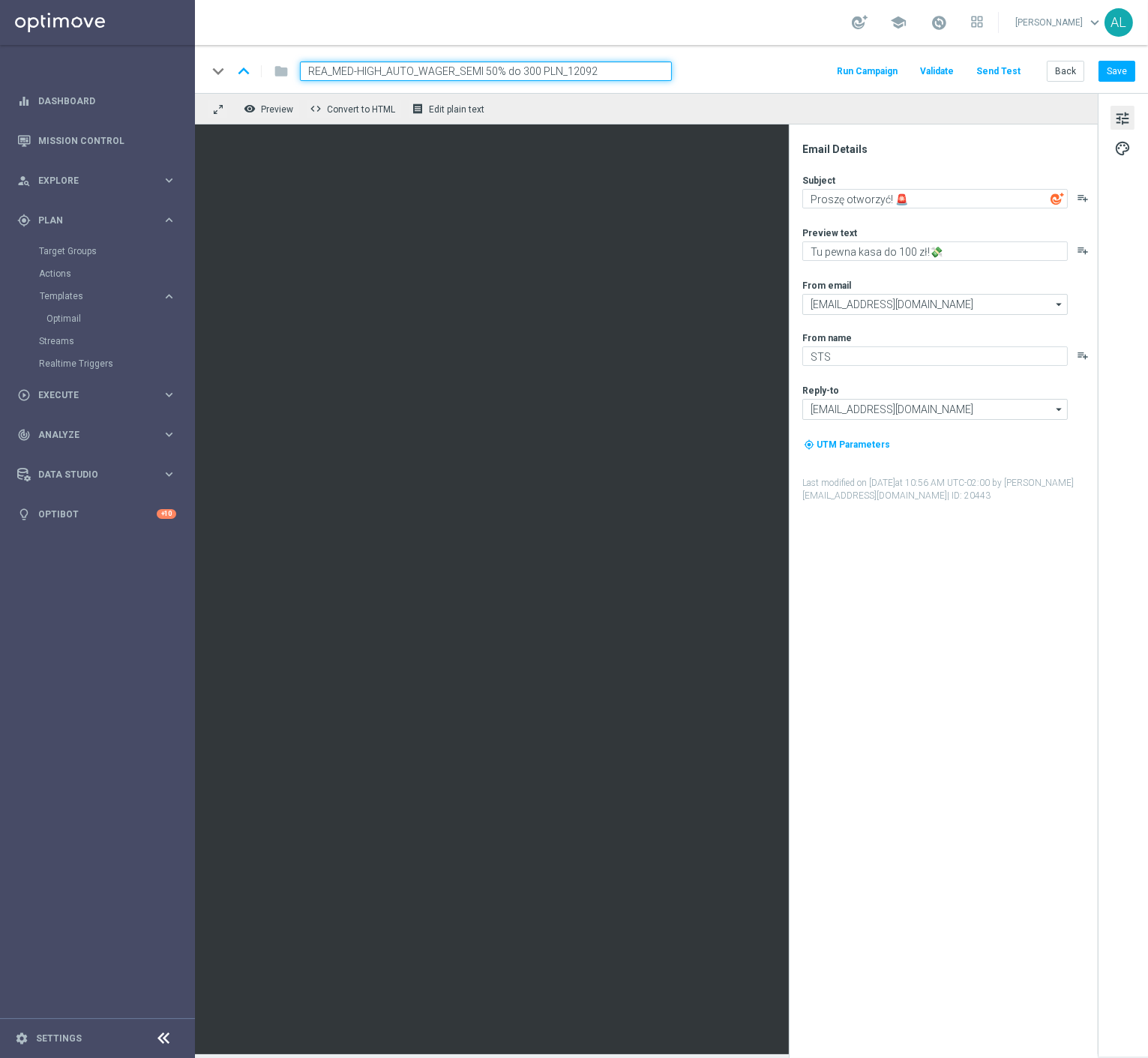
click at [615, 70] on input "REA_MED-HIGH_AUTO_WAGER_SEMI 50% do 300 PLN_12092" at bounding box center [486, 71] width 372 height 20
type input "REA_MED-HIGH_AUTO_WAGER_SEMI 50% do 300 PLN_120925"
click at [710, 61] on div "keyboard_arrow_down keyboard_arrow_up folder REA_MED-HIGH_AUTO_WAGER_SEMI 50% d…" at bounding box center [671, 71] width 929 height 20
click at [1120, 62] on button "Save" at bounding box center [1116, 72] width 37 height 21
click at [900, 249] on textarea "Tu pewna kasa do 100 zł!💸" at bounding box center [935, 251] width 265 height 20
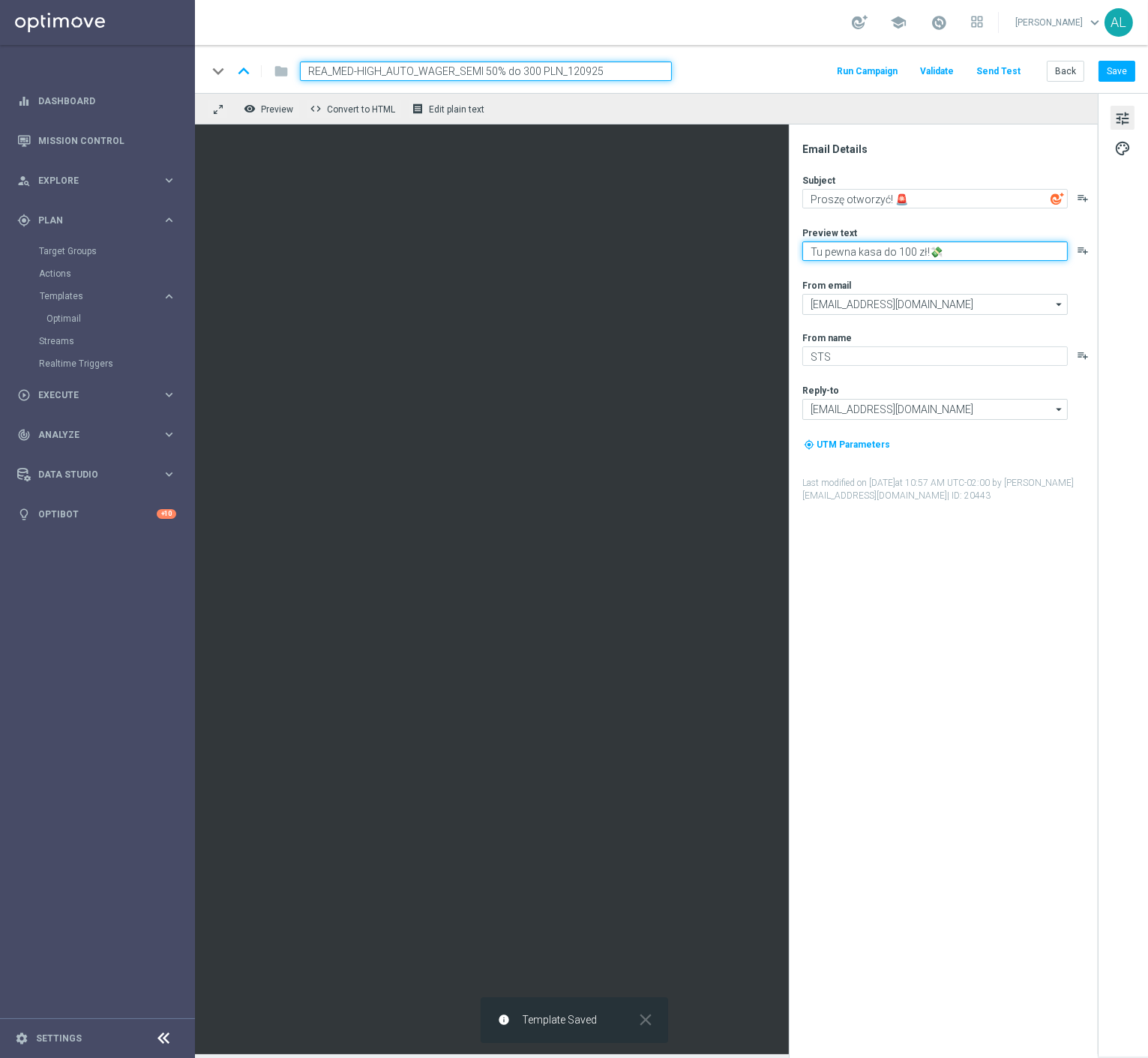
type textarea "Tu pewna kasa do 300 zł!💸"
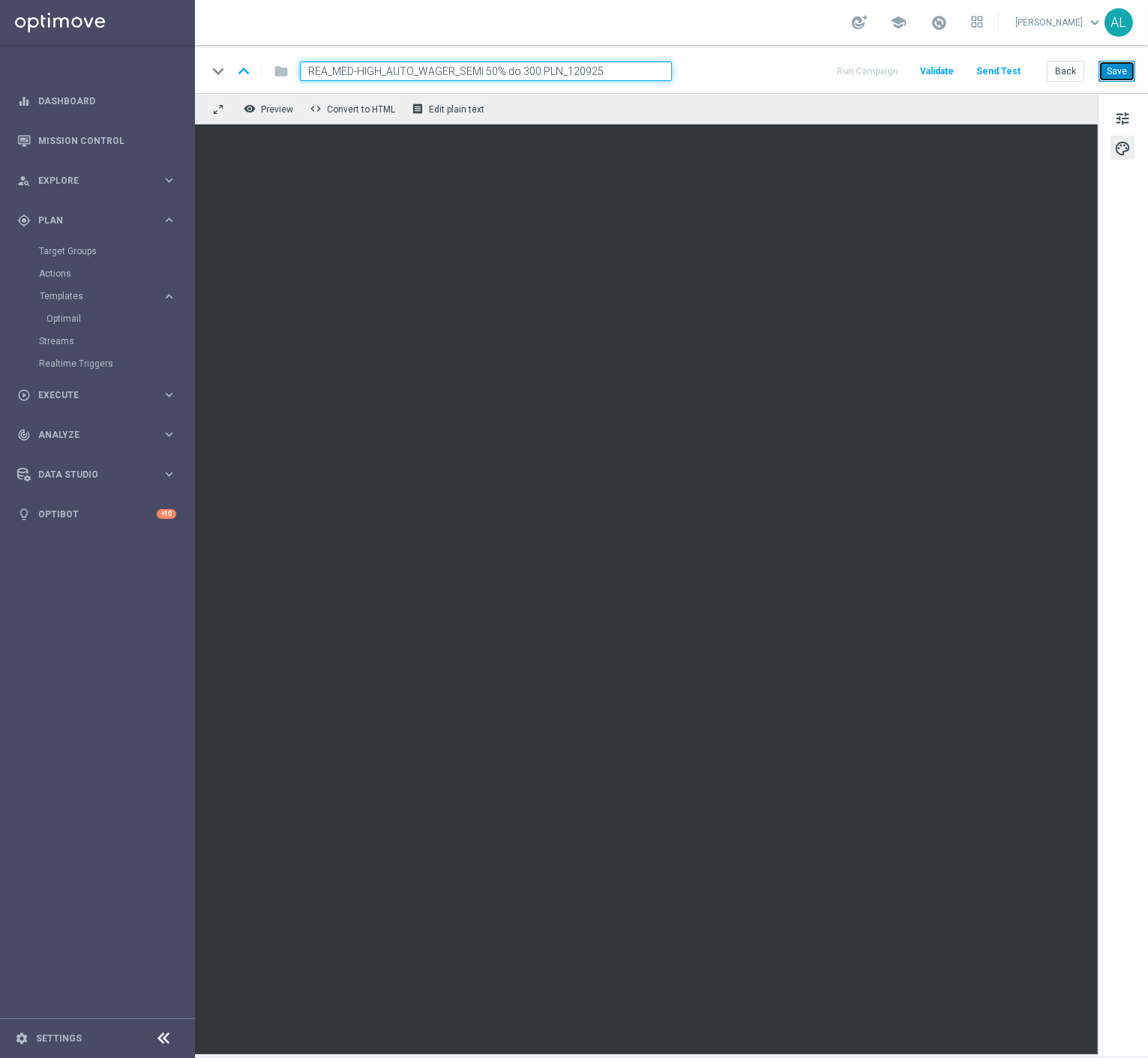
click at [1106, 80] on button "Save" at bounding box center [1116, 72] width 37 height 21
click at [1116, 163] on div "tune palette" at bounding box center [1123, 575] width 50 height 964
click at [1114, 149] on span "palette" at bounding box center [1123, 148] width 17 height 20
click at [1119, 120] on span "tune" at bounding box center [1123, 119] width 17 height 20
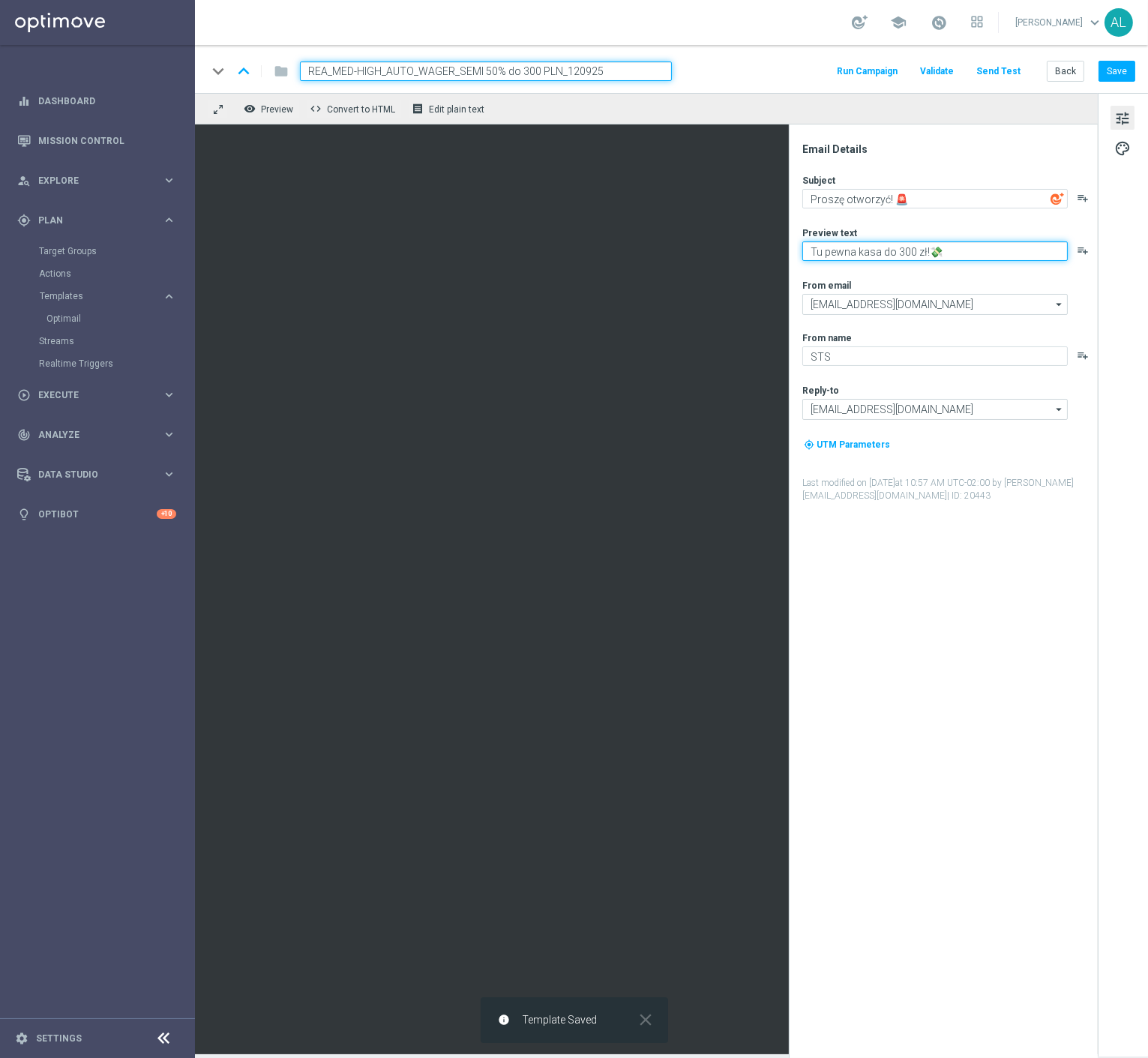
click at [901, 251] on textarea "Tu pewna kasa do 300 zł!💸" at bounding box center [935, 251] width 265 height 20
click at [1118, 53] on div "keyboard_arrow_down keyboard_arrow_up folder REA_MED-HIGH_AUTO_WAGER_SEMI 50% d…" at bounding box center [671, 69] width 953 height 48
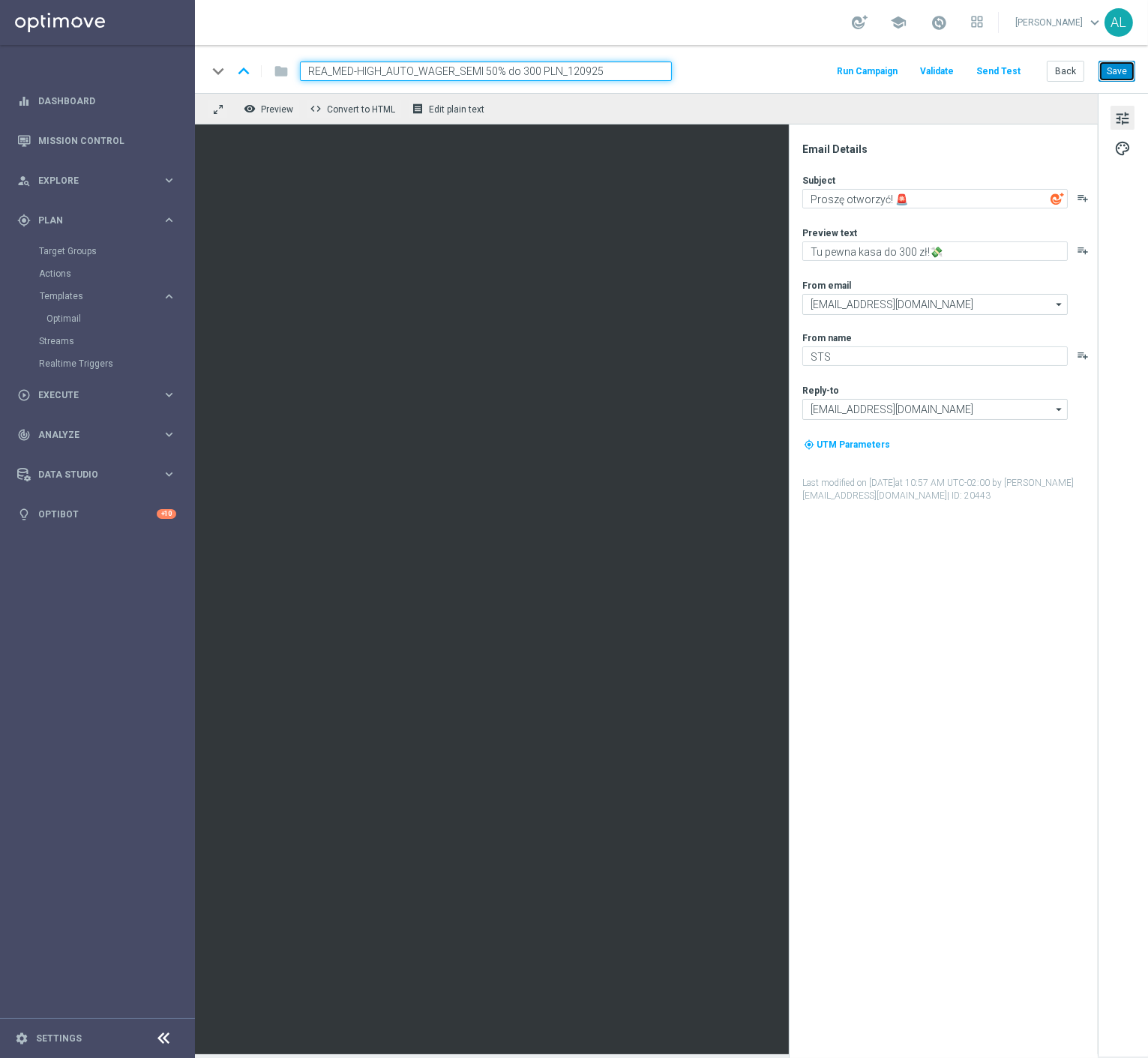
click at [1113, 62] on button "Save" at bounding box center [1116, 72] width 37 height 21
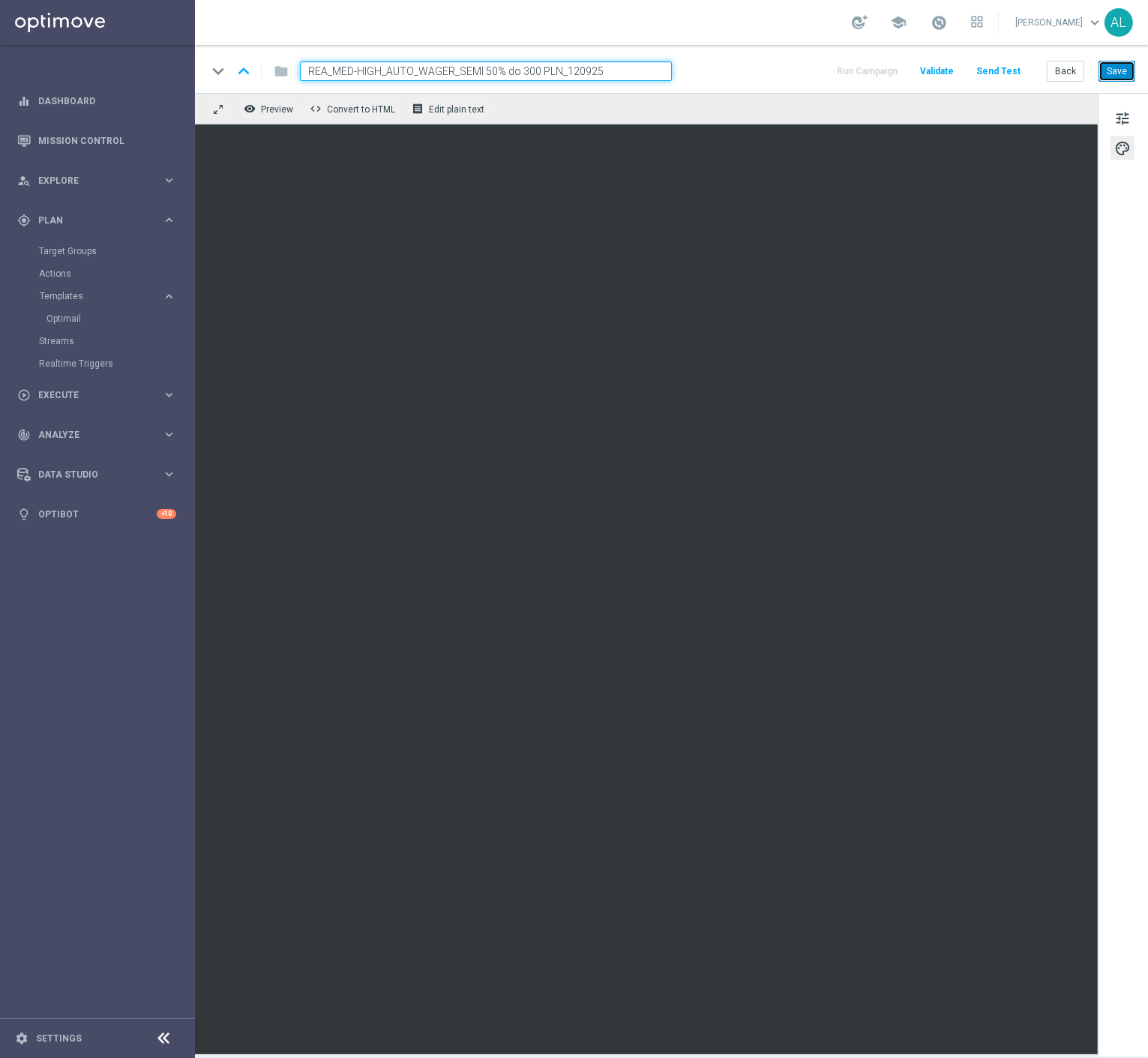
click at [1113, 66] on button "Save" at bounding box center [1116, 72] width 37 height 21
click at [1106, 61] on button "Save" at bounding box center [1116, 72] width 37 height 21
click at [1128, 72] on button "Save" at bounding box center [1116, 72] width 37 height 21
drag, startPoint x: 725, startPoint y: 99, endPoint x: 725, endPoint y: 396, distance: 297.0
click at [725, 99] on div "remove_red_eye Preview code Convert to HTML receipt Edit plain text" at bounding box center [646, 108] width 902 height 31
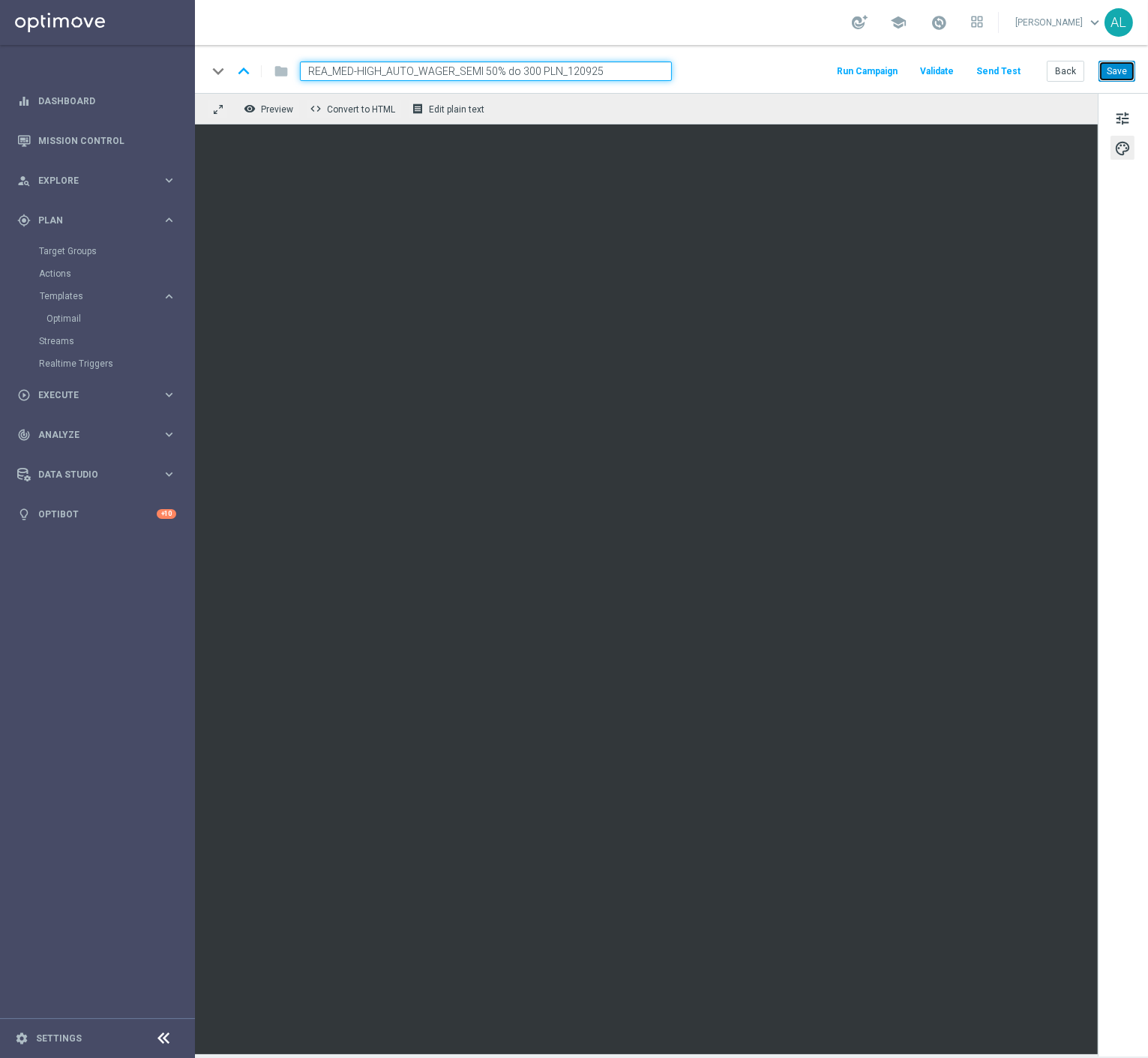
click at [1119, 72] on button "Save" at bounding box center [1116, 72] width 37 height 21
drag, startPoint x: 911, startPoint y: 110, endPoint x: 1124, endPoint y: 70, distance: 216.7
click at [911, 110] on div "remove_red_eye Preview code Convert to HTML receipt Edit plain text" at bounding box center [646, 108] width 902 height 31
click at [1124, 78] on button "Save" at bounding box center [1116, 72] width 37 height 21
click at [1048, 80] on button "Back" at bounding box center [1065, 72] width 38 height 21
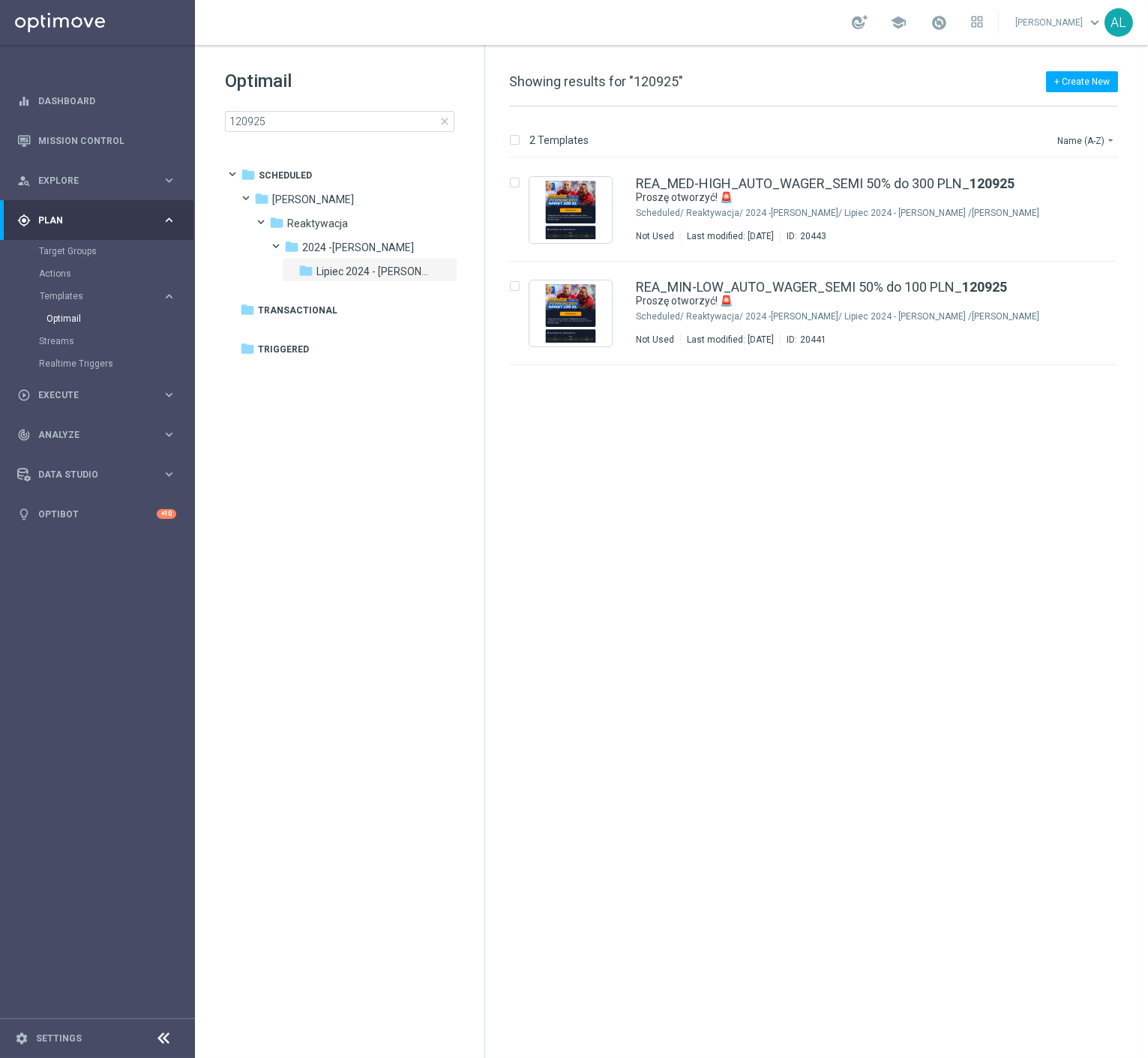
drag, startPoint x: 709, startPoint y: 655, endPoint x: 751, endPoint y: 644, distance: 43.4
click at [709, 655] on div "insert_drive_file REA_MED-HIGH_AUTO_WAGER_SEMI 50% do 300 PLN_ 120925 Proszę ot…" at bounding box center [820, 608] width 651 height 900
click at [291, 121] on input "120925" at bounding box center [340, 121] width 230 height 21
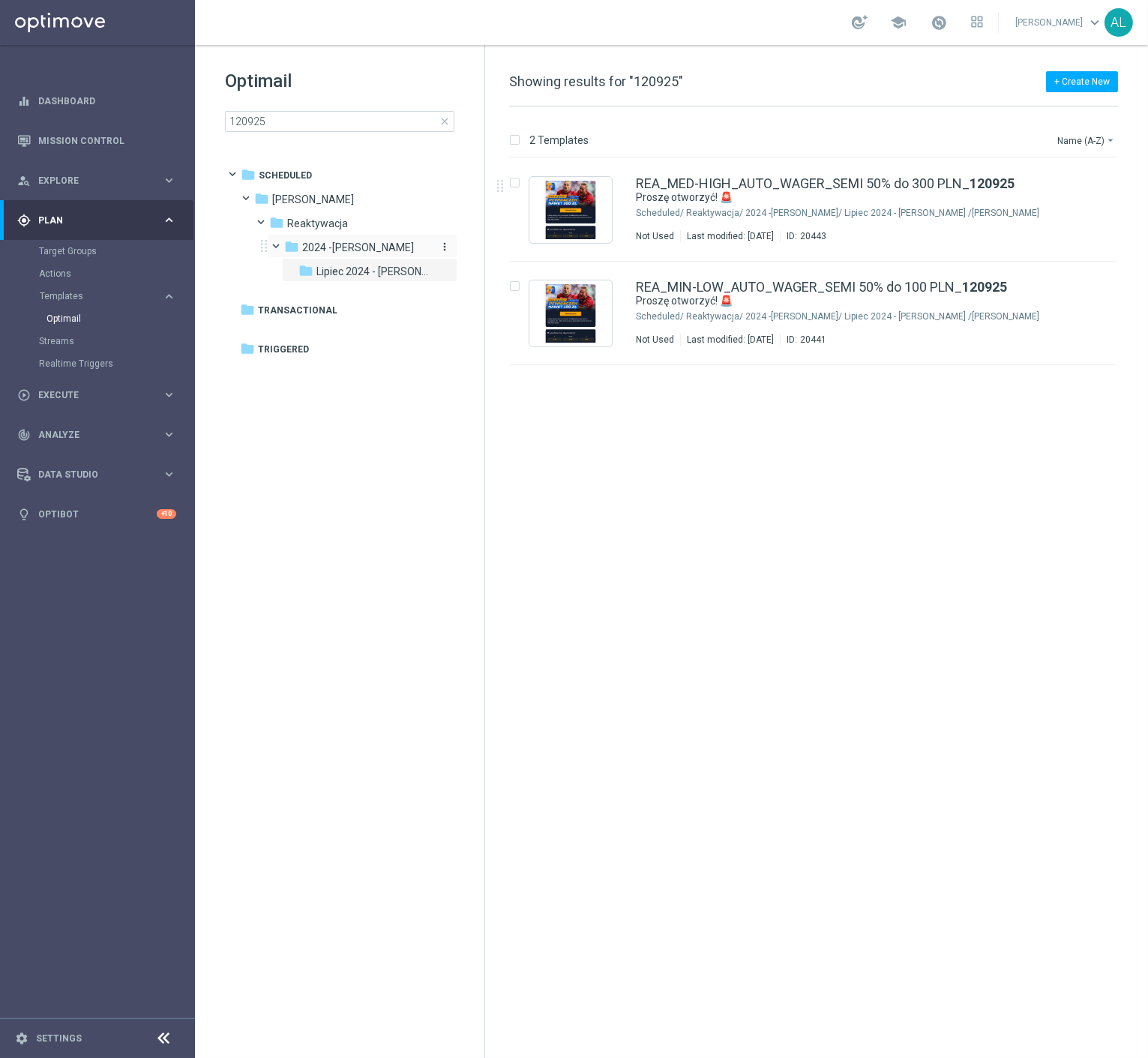
click at [343, 239] on div "folder 2024 -Antoni" at bounding box center [358, 248] width 147 height 17
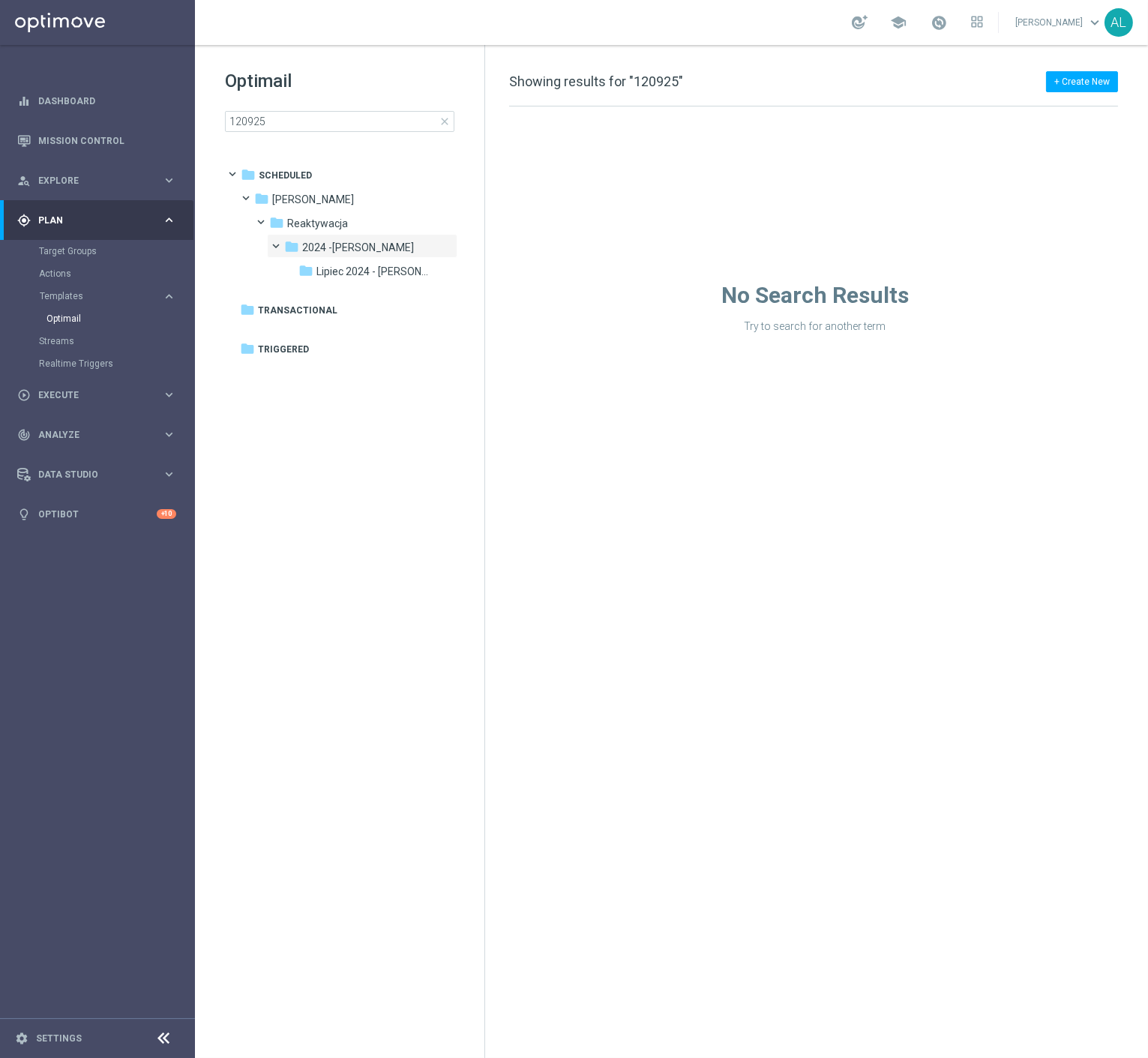
click at [342, 264] on div "folder Lipiec 2024 - Antoni" at bounding box center [365, 272] width 135 height 17
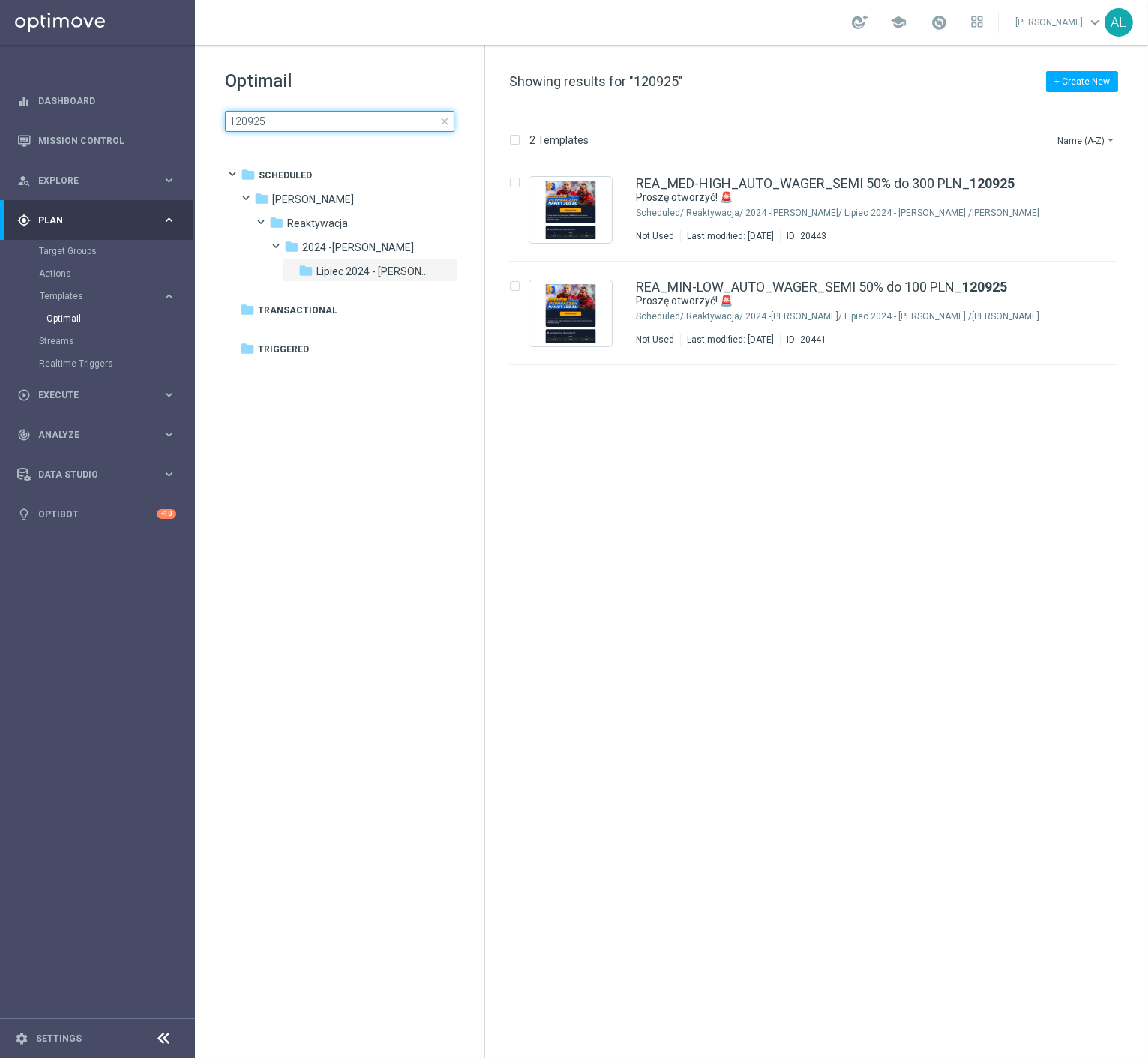
click at [271, 125] on input "120925" at bounding box center [340, 121] width 230 height 21
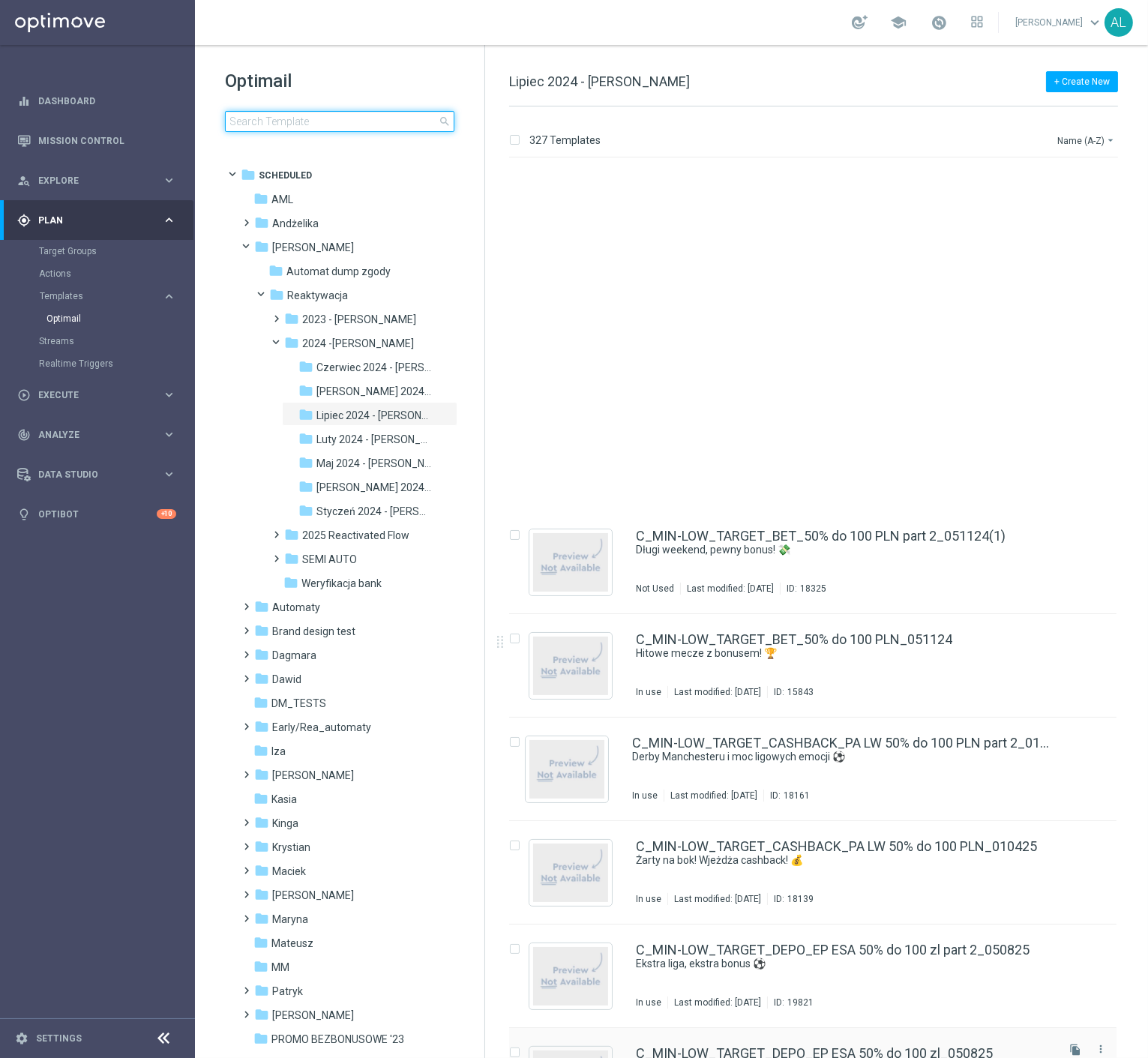
scroll to position [1273, 0]
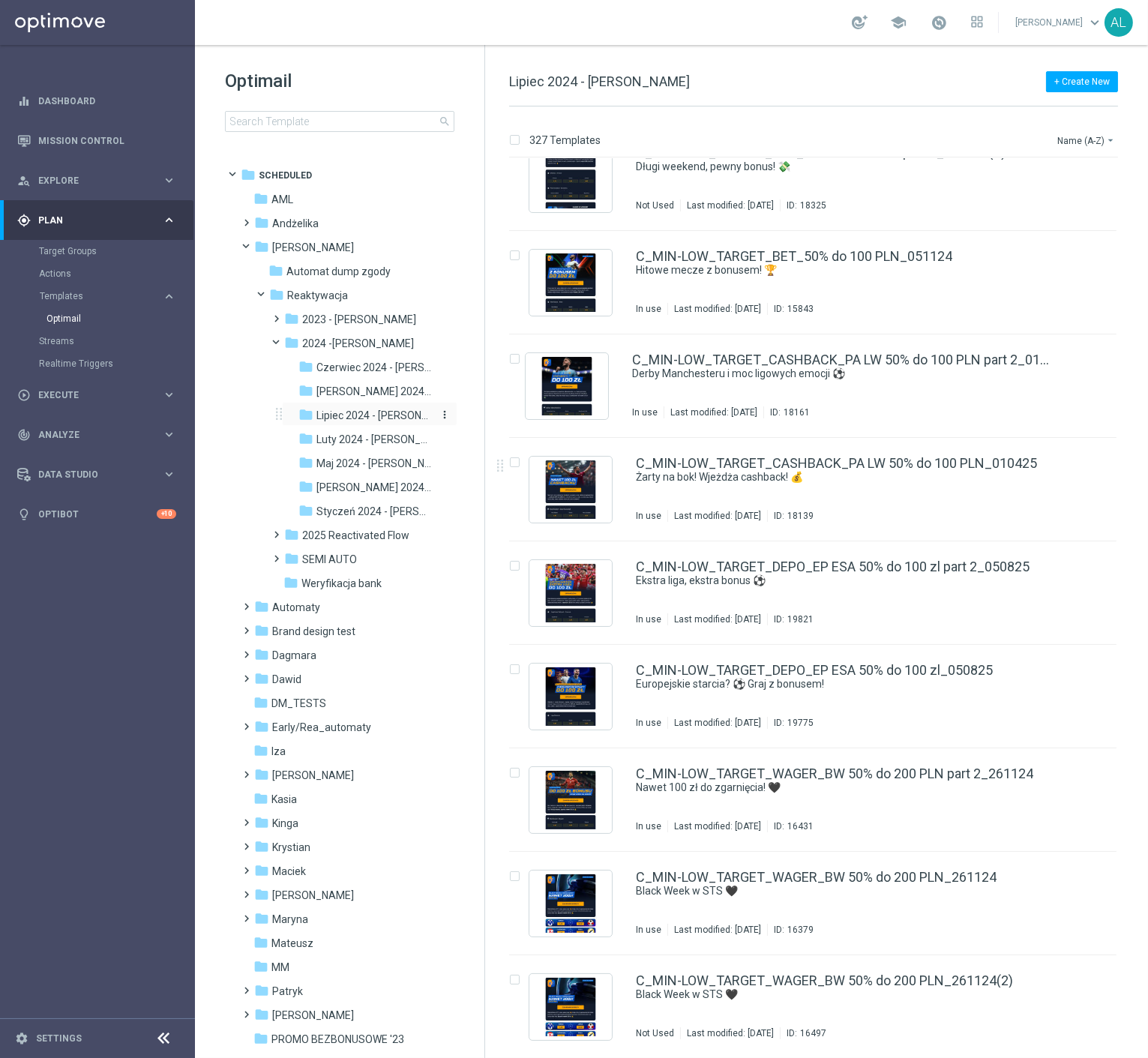
click at [343, 410] on span "Lipiec 2024 - Antoni" at bounding box center [375, 415] width 117 height 13
click at [338, 421] on span "Lipiec 2024 - Antoni" at bounding box center [375, 415] width 117 height 13
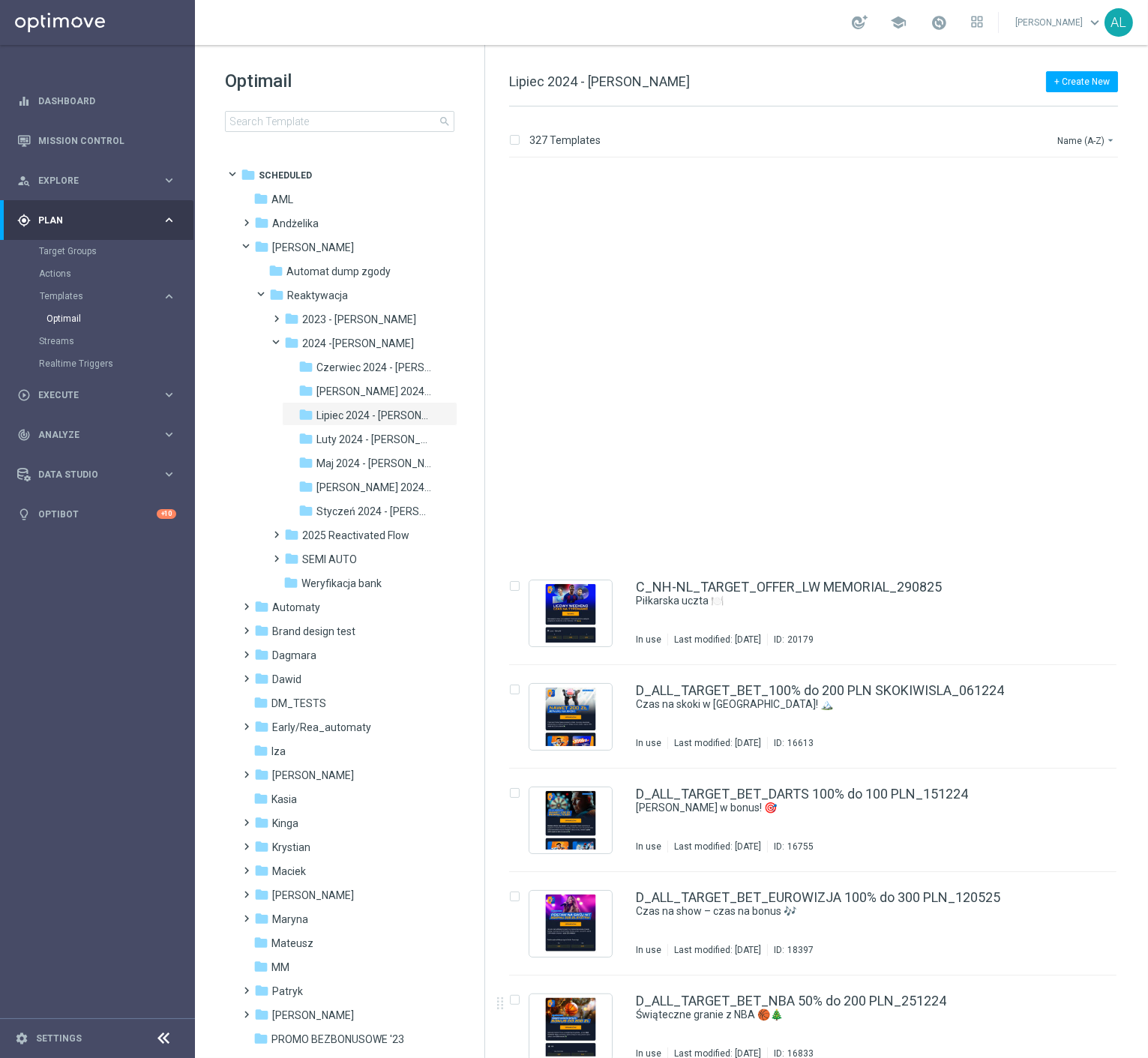
scroll to position [2357, 0]
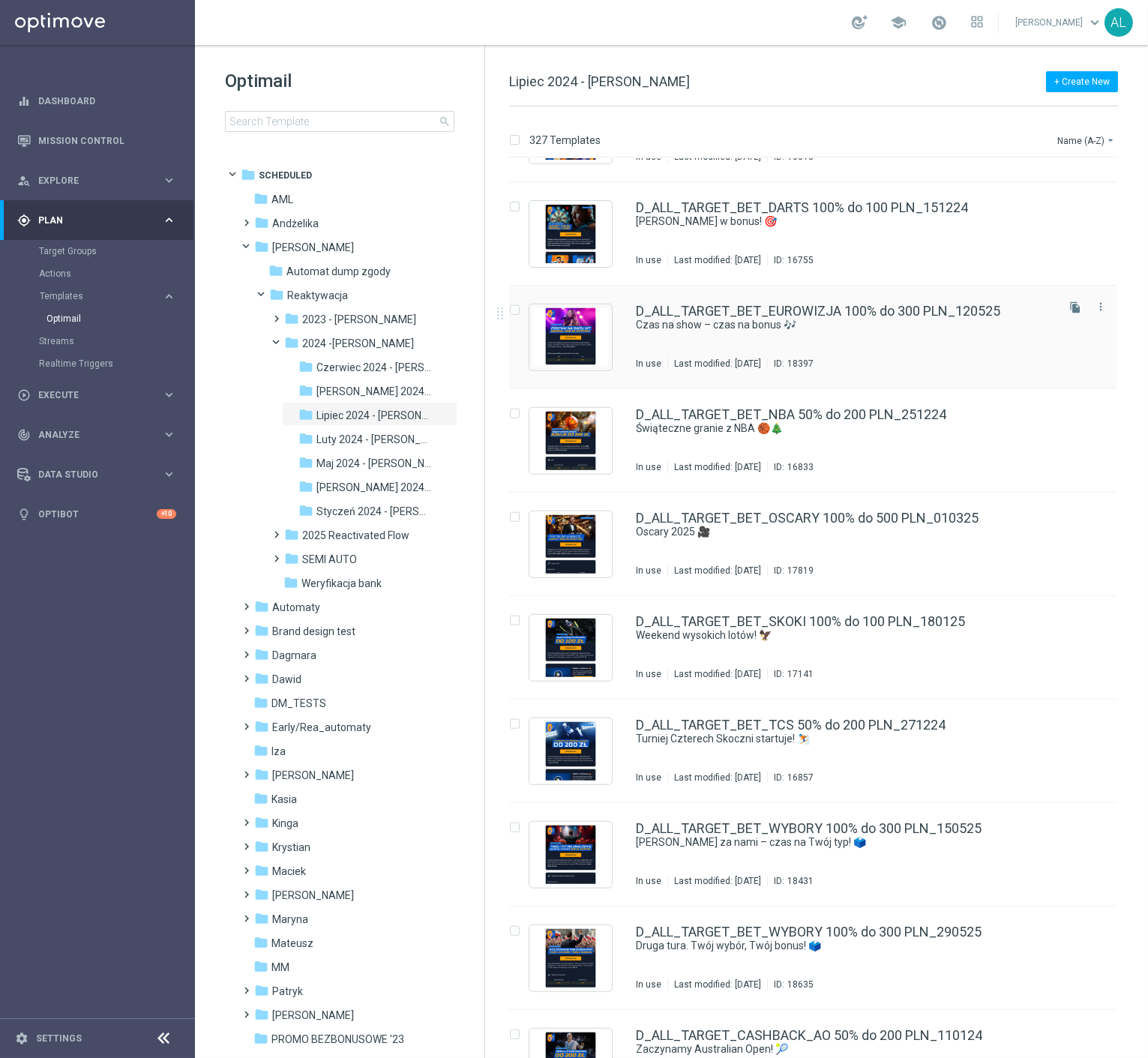
click at [710, 346] on div "D_ALL_TARGET_BET_EUROWIZJA 100% do 300 PLN_120525 Czas na show – czas na bonus …" at bounding box center [845, 337] width 418 height 65
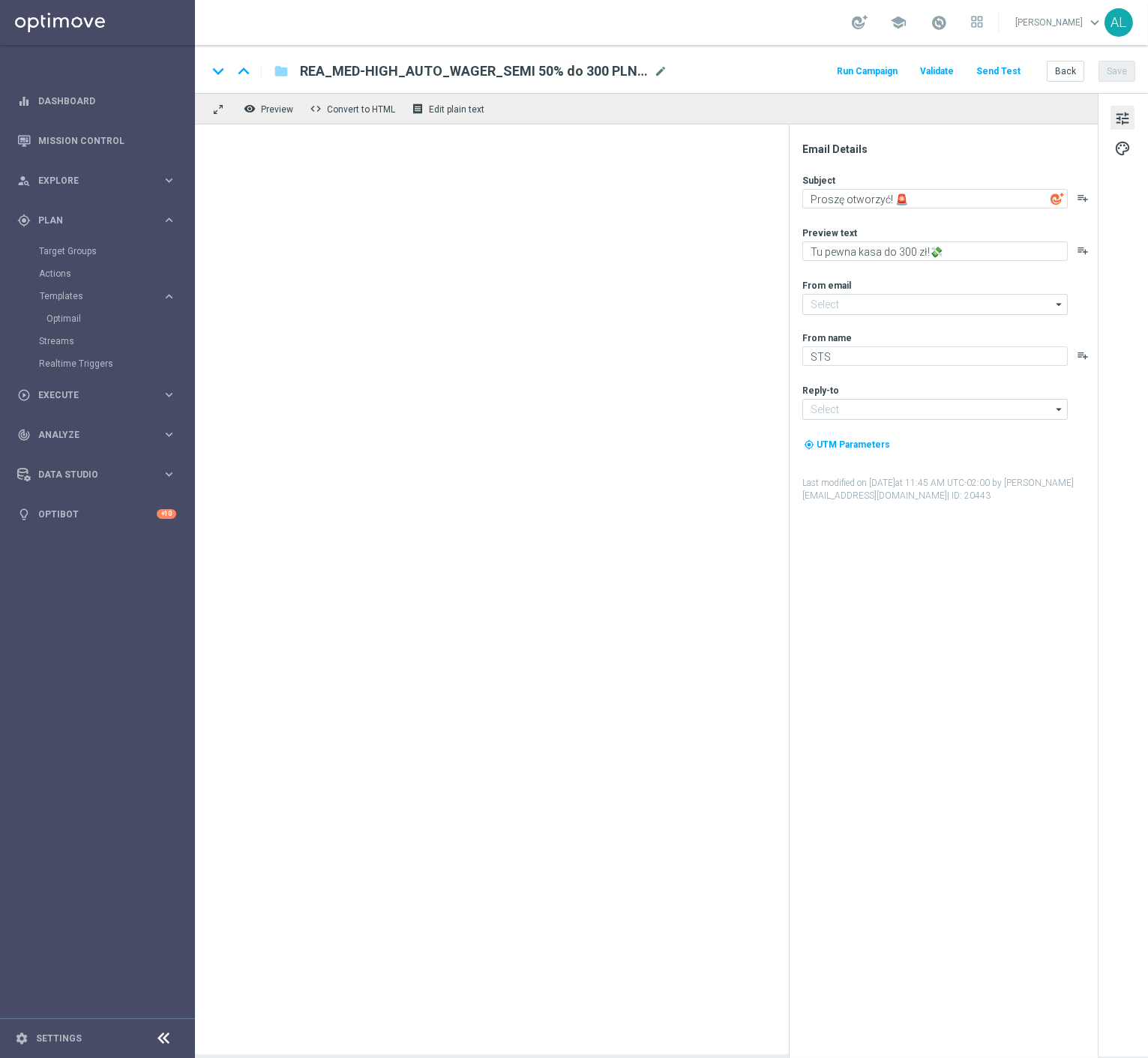
type input "oferta@sts.pl"
type input "kontakt@sts.pl"
type textarea "Czas na show – czas na bonus 🎶"
type textarea "Zgarnij nawet 300 zł ekstra! 💸"
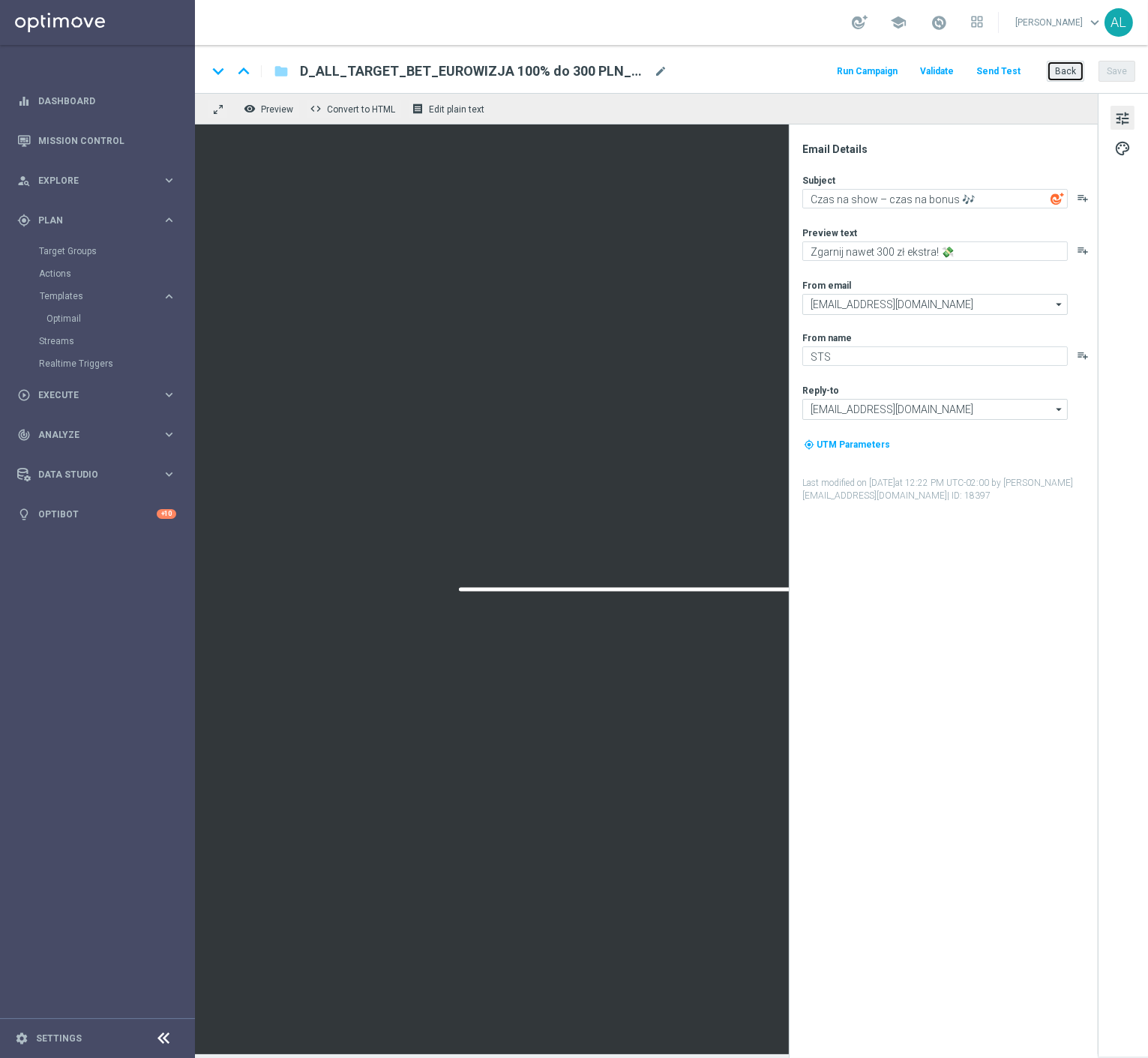
click at [1060, 69] on button "Back" at bounding box center [1065, 72] width 38 height 21
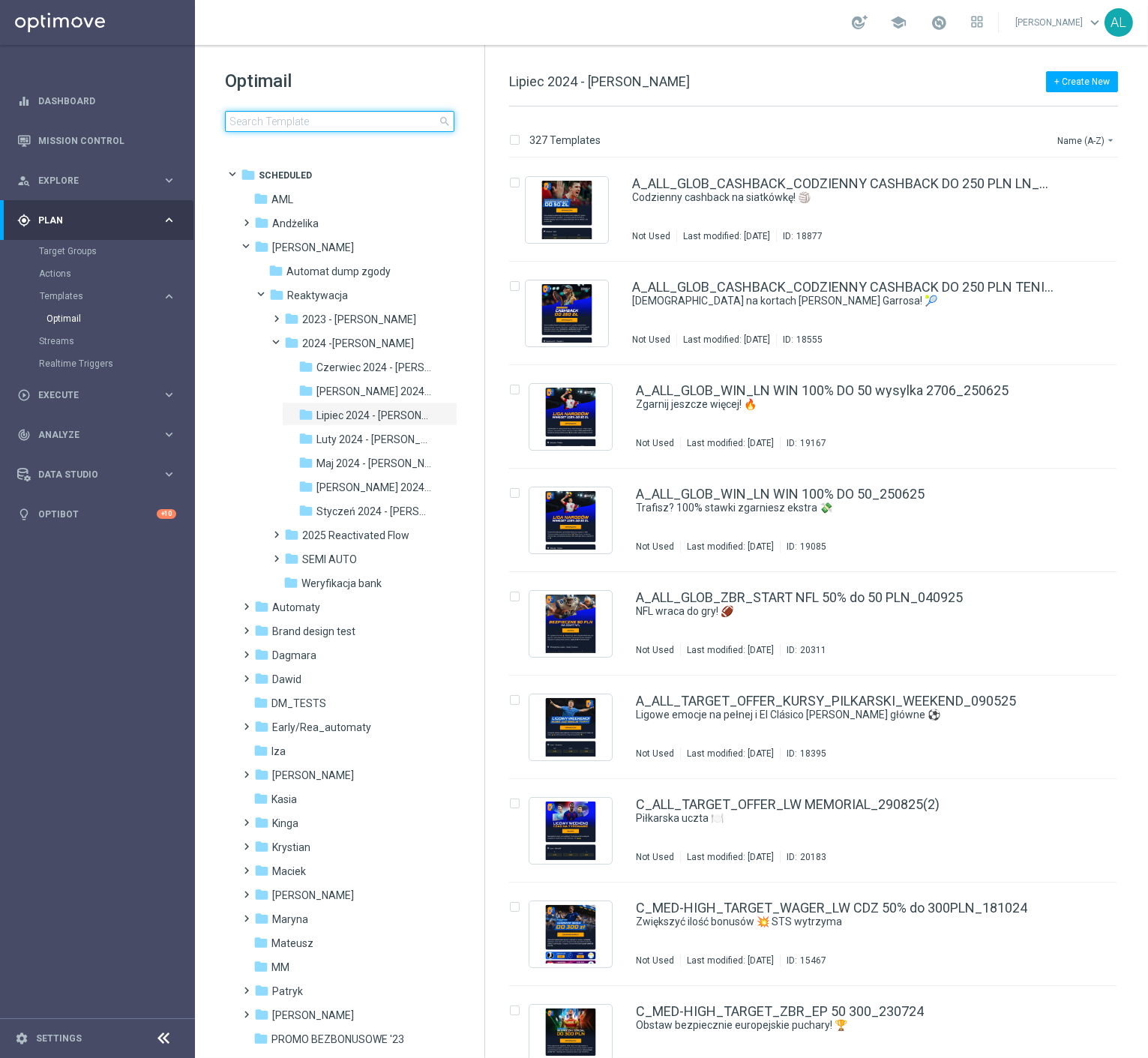
click at [324, 117] on input at bounding box center [340, 121] width 230 height 21
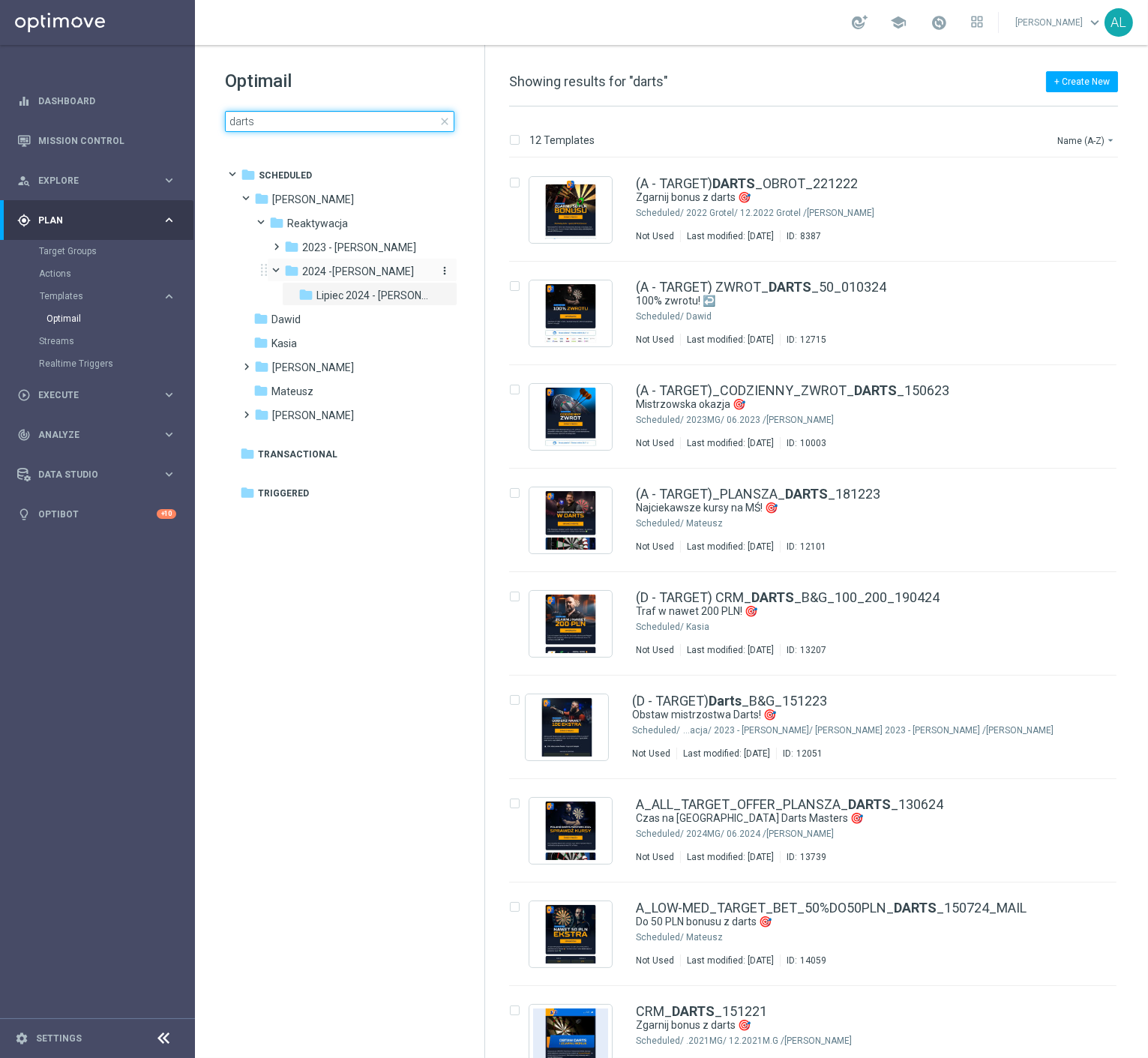
type input "darts"
click at [350, 264] on span "2024 -Antoni" at bounding box center [358, 271] width 112 height 13
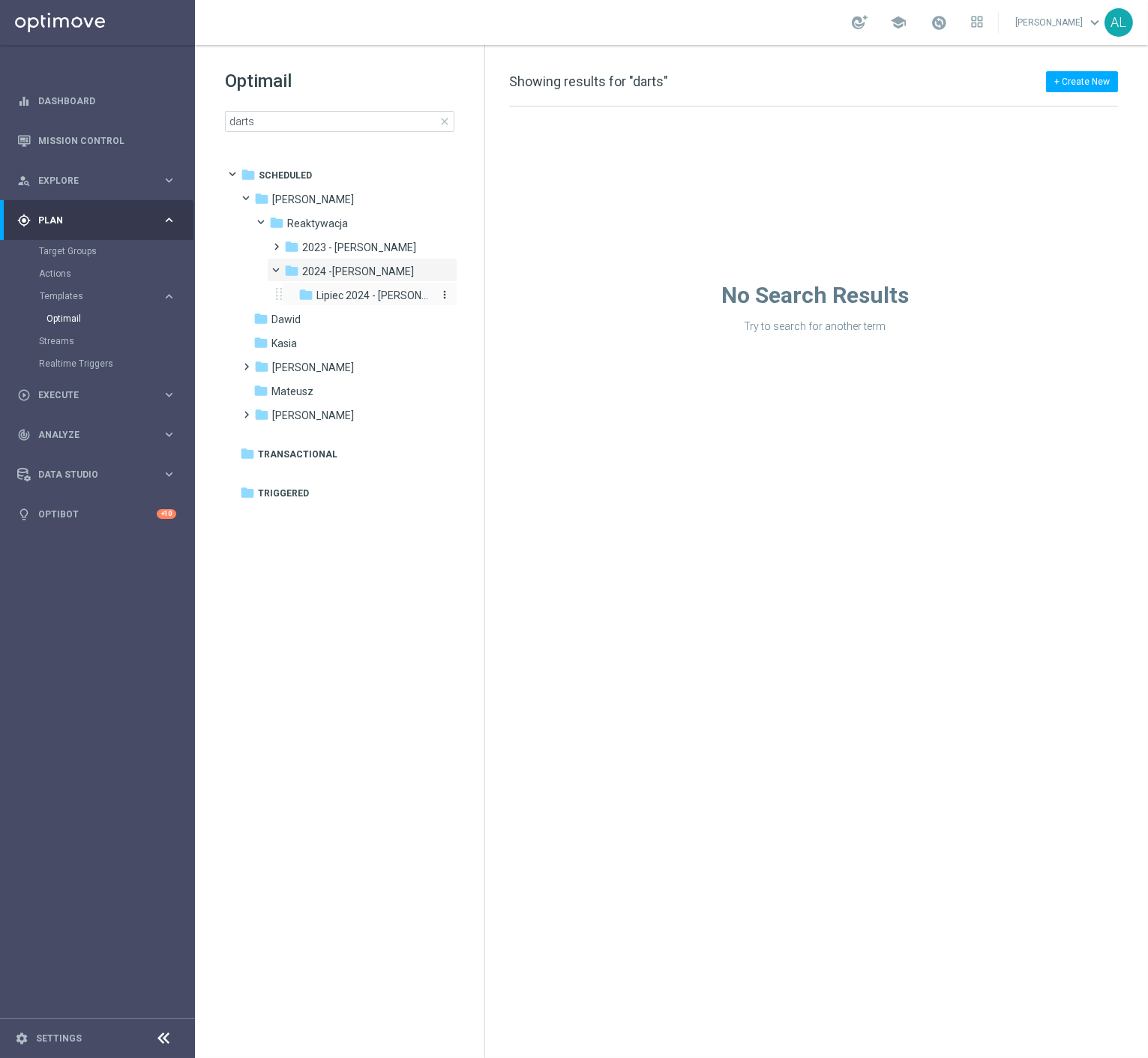
click at [349, 294] on span "Lipiec 2024 - Antoni" at bounding box center [375, 296] width 117 height 13
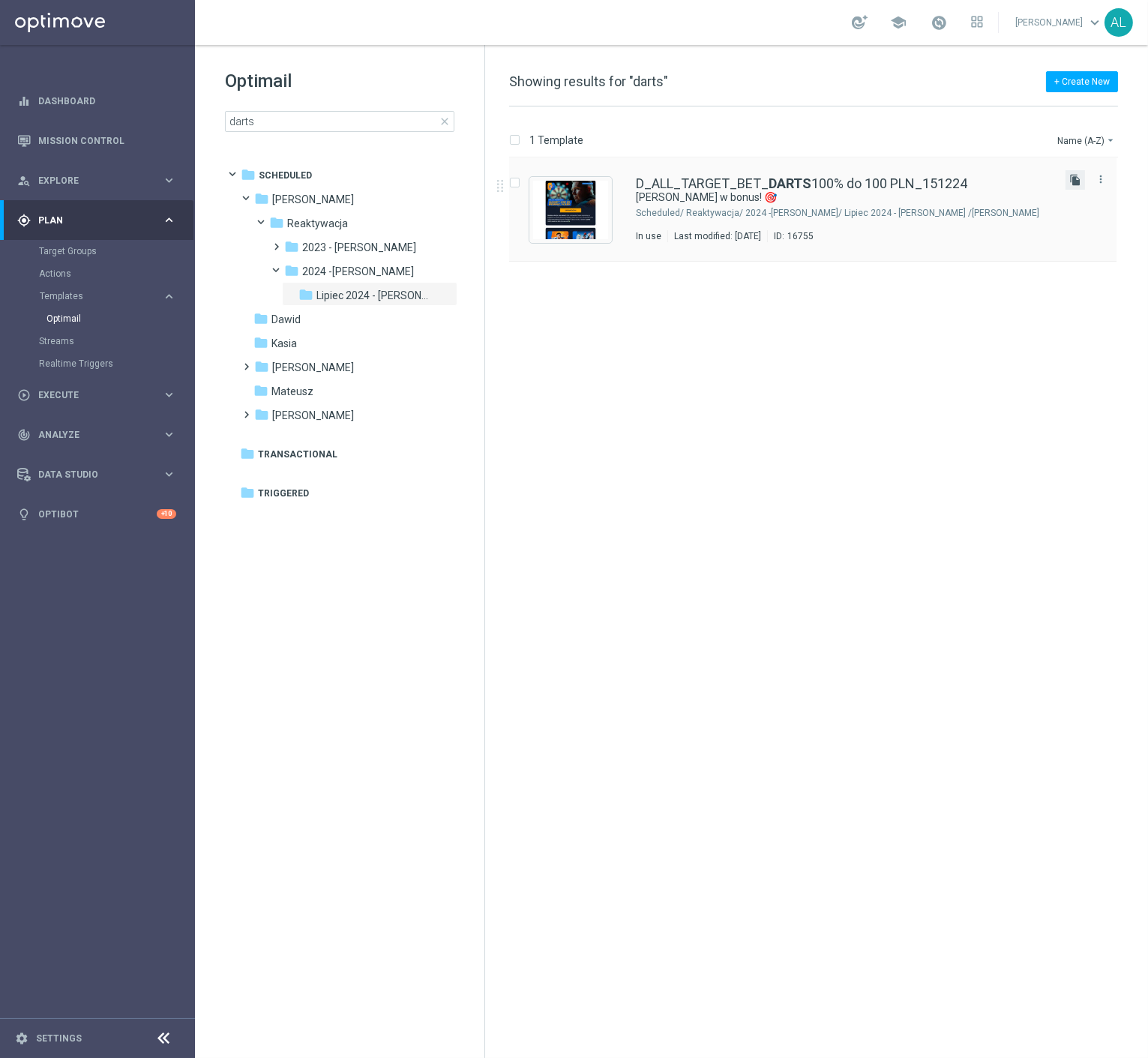
click at [1069, 178] on icon "file_copy" at bounding box center [1075, 180] width 12 height 12
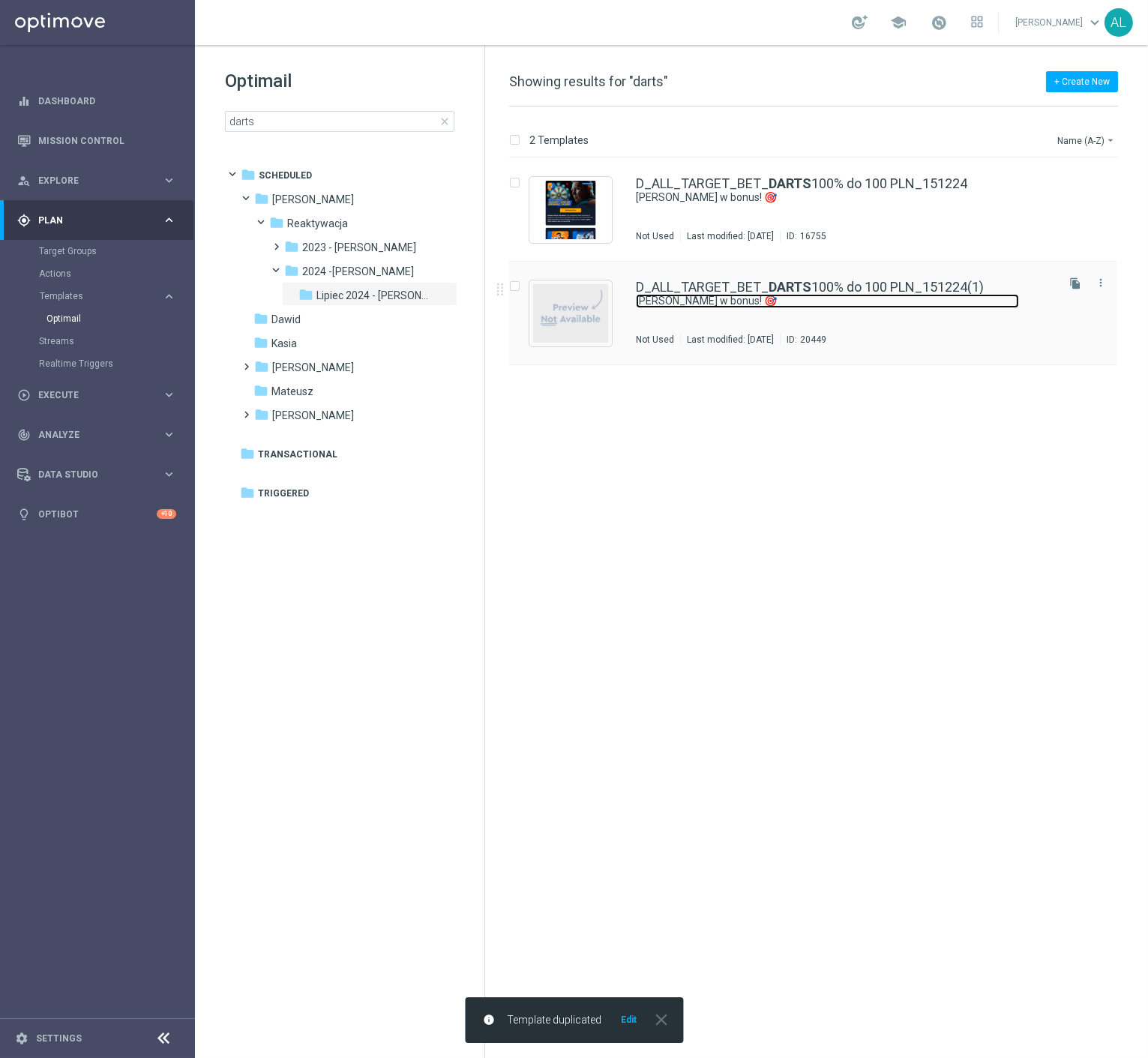
click at [755, 297] on link "Celuj w bonus! 🎯" at bounding box center [827, 300] width 383 height 14
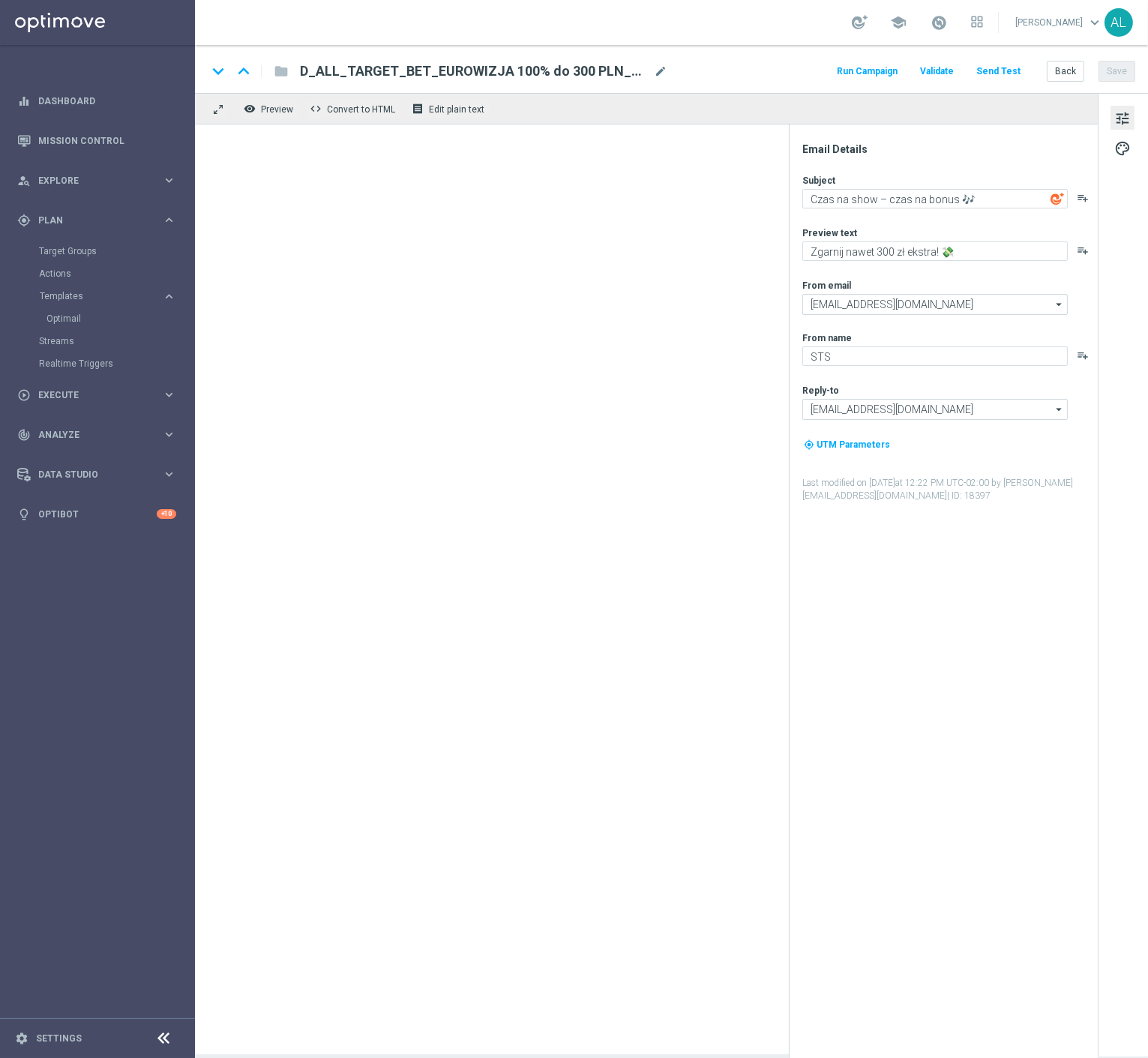
type textarea "Celuj w bonus! 🎯"
type textarea "Zgarnij nawet 100 zł ekstra! 💸"
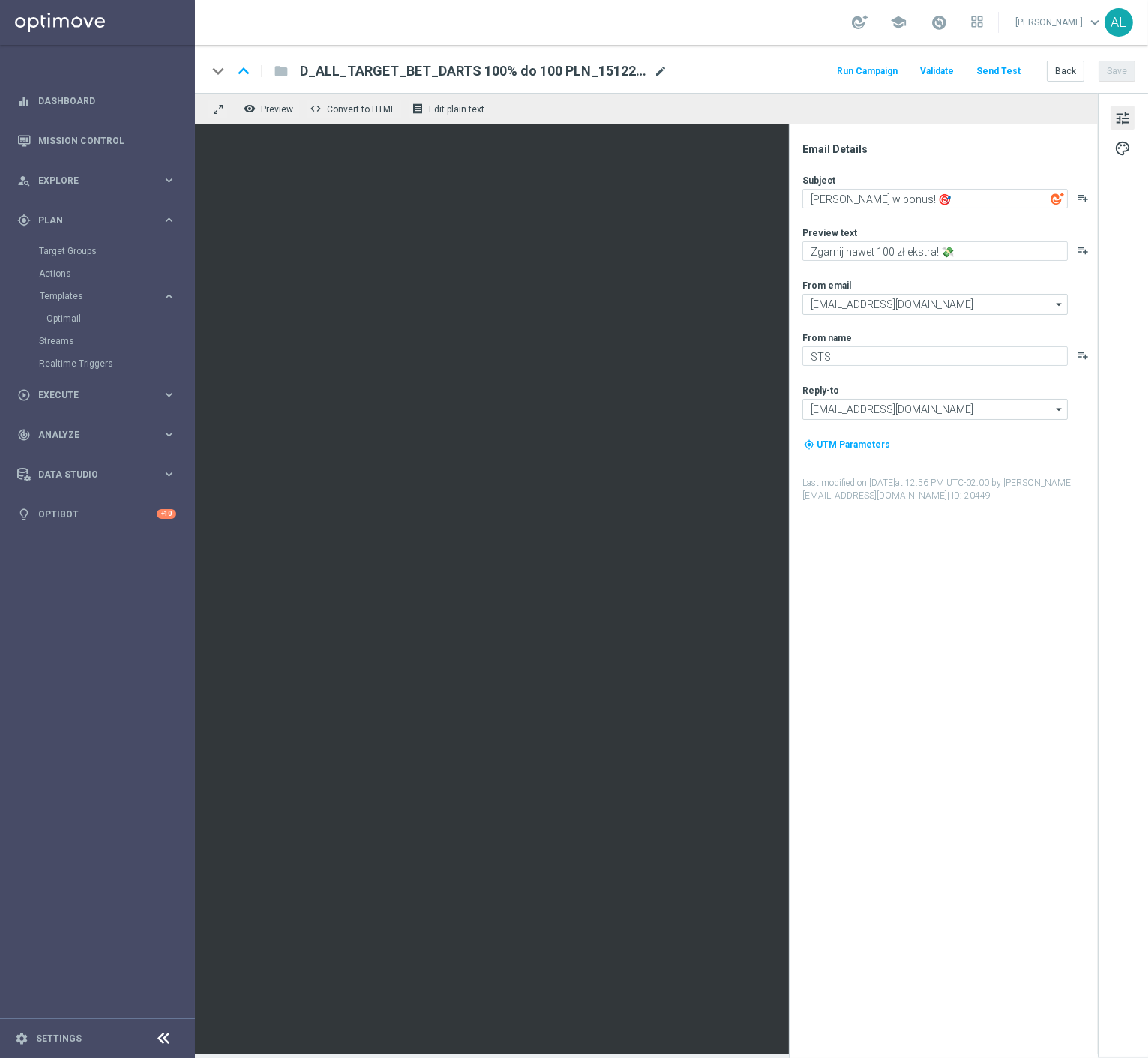
click at [662, 72] on span "mode_edit" at bounding box center [661, 72] width 13 height 13
click at [656, 65] on span "mode_edit" at bounding box center [661, 72] width 13 height 13
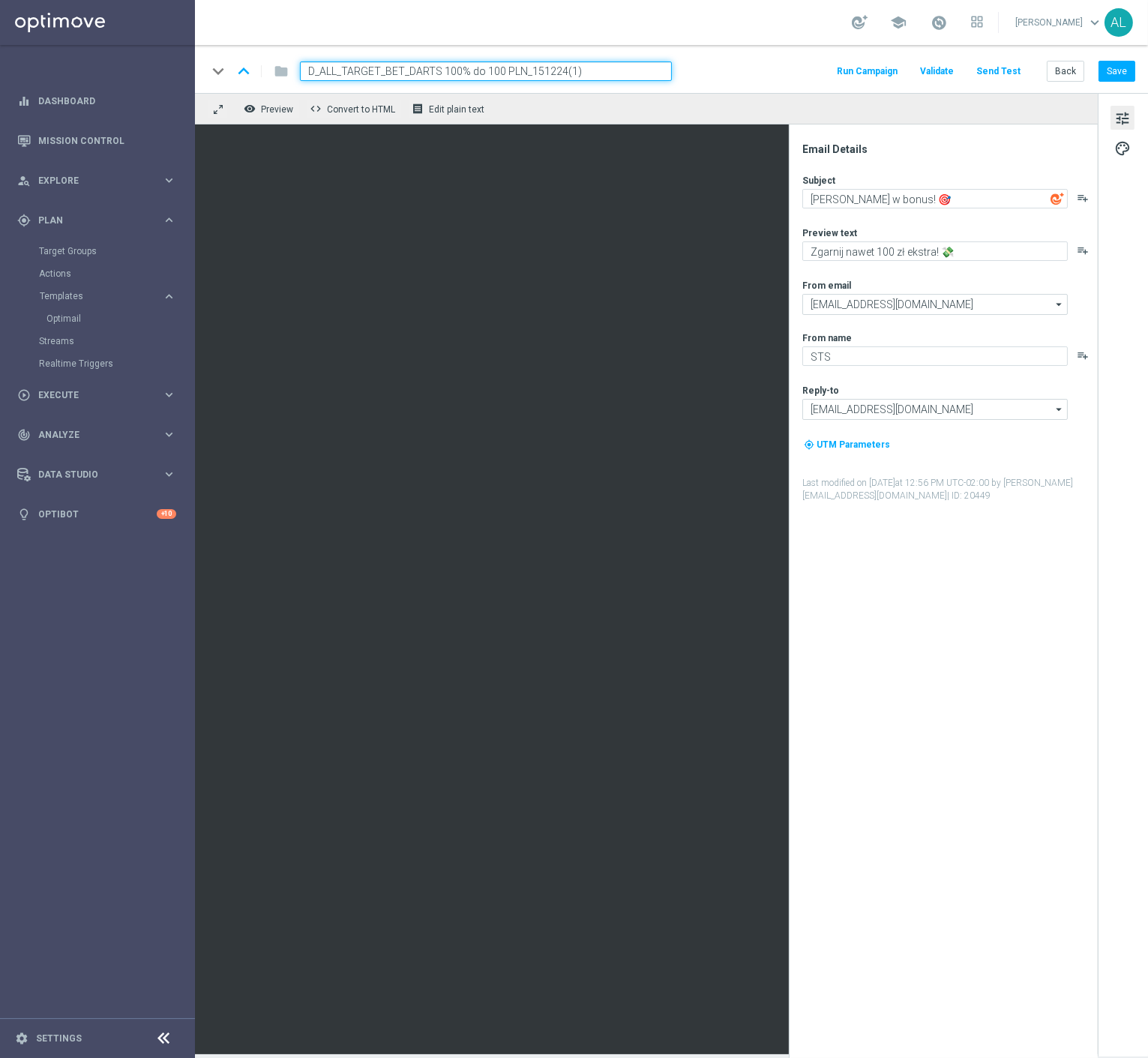
paste input "D_ALL_TARGET_BET_DARTS_100% do 300 PLN_120925"
paste input
type input "D_ALL_TARGET_BET_DARTS_100% do 300 PLN_120925"
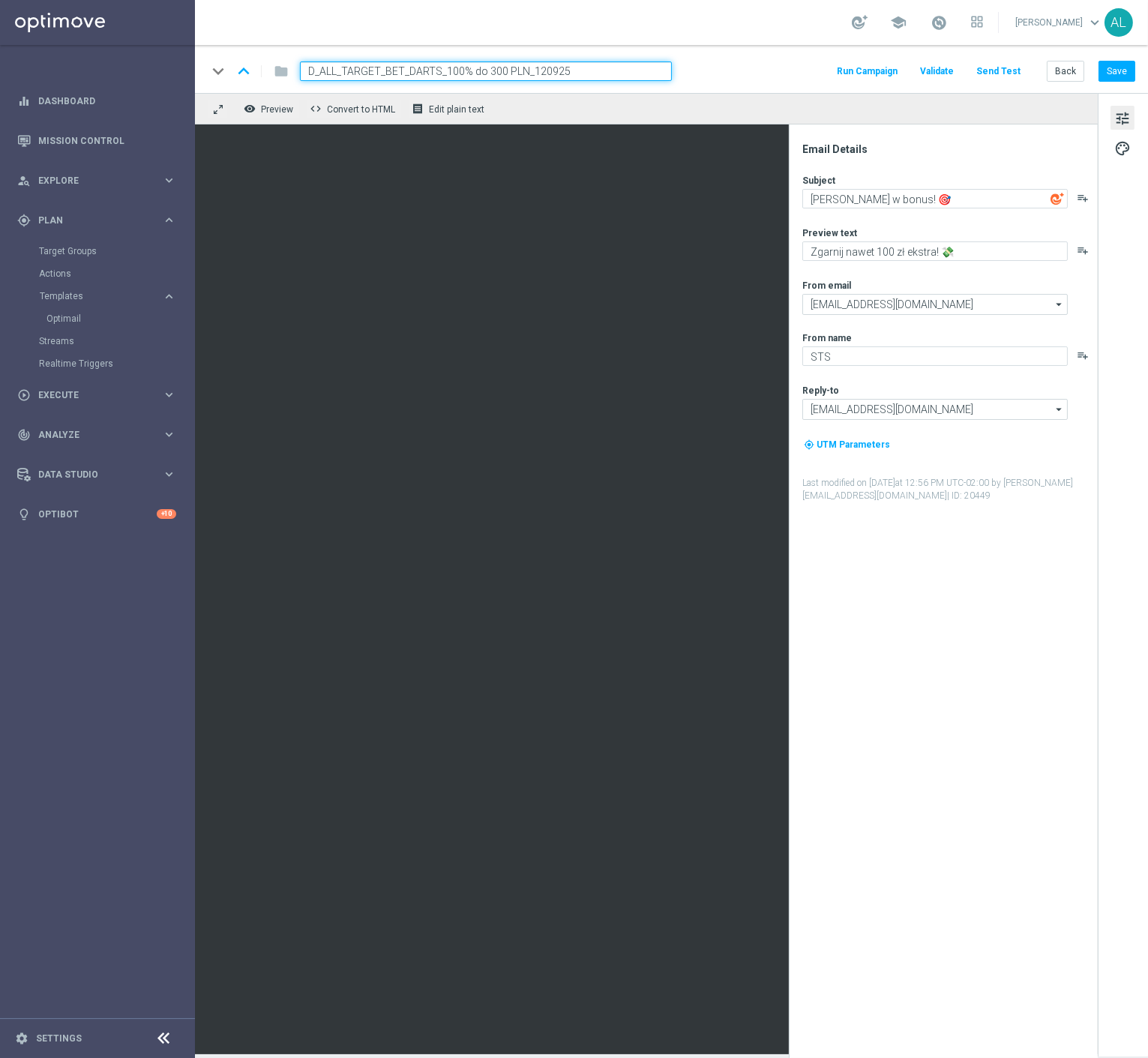
click at [743, 76] on div "keyboard_arrow_down keyboard_arrow_up folder D_ALL_TARGET_BET_DARTS_100% do 300…" at bounding box center [671, 71] width 929 height 20
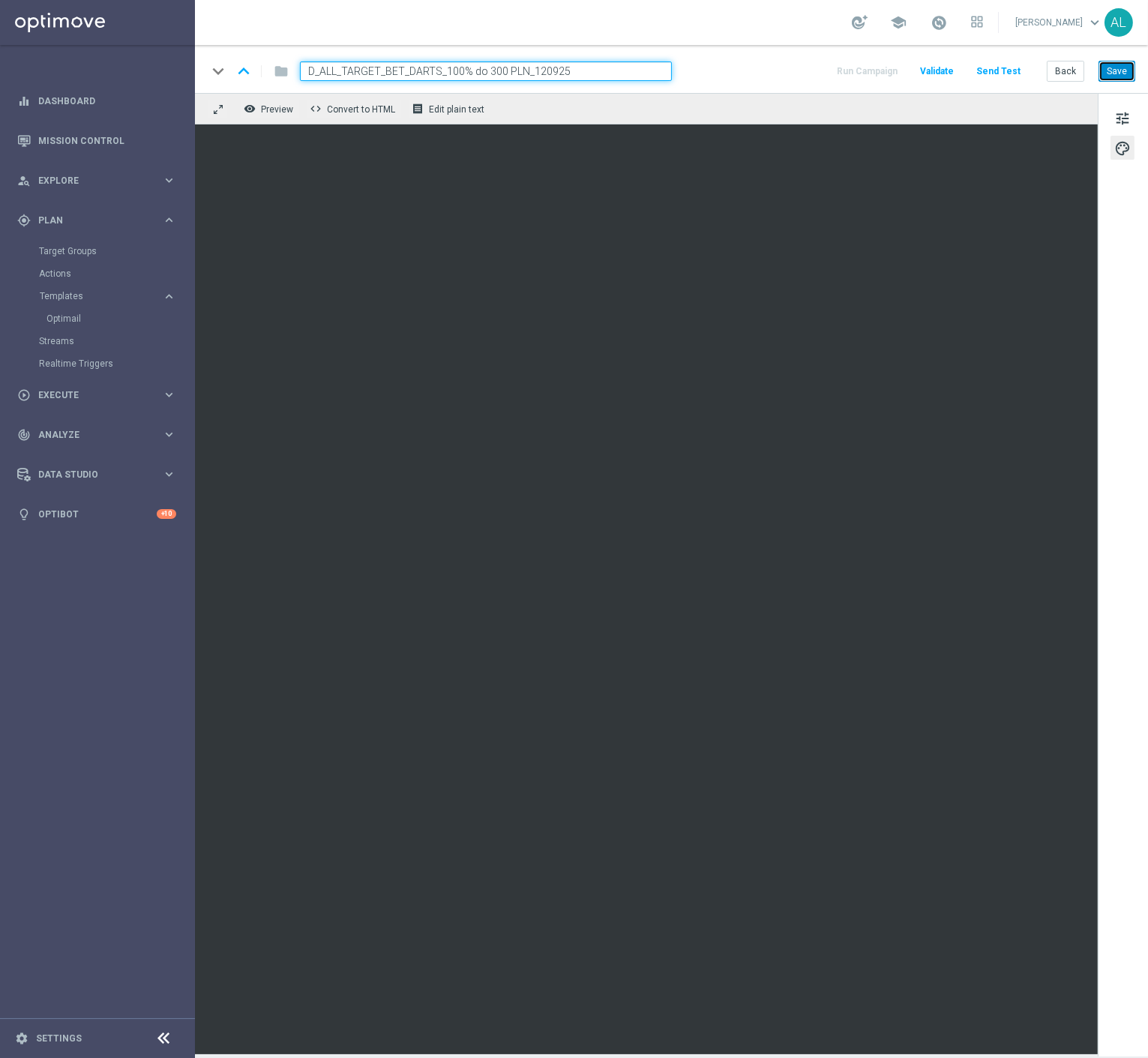
click at [1123, 65] on button "Save" at bounding box center [1116, 72] width 37 height 21
click at [946, 24] on span at bounding box center [939, 23] width 17 height 17
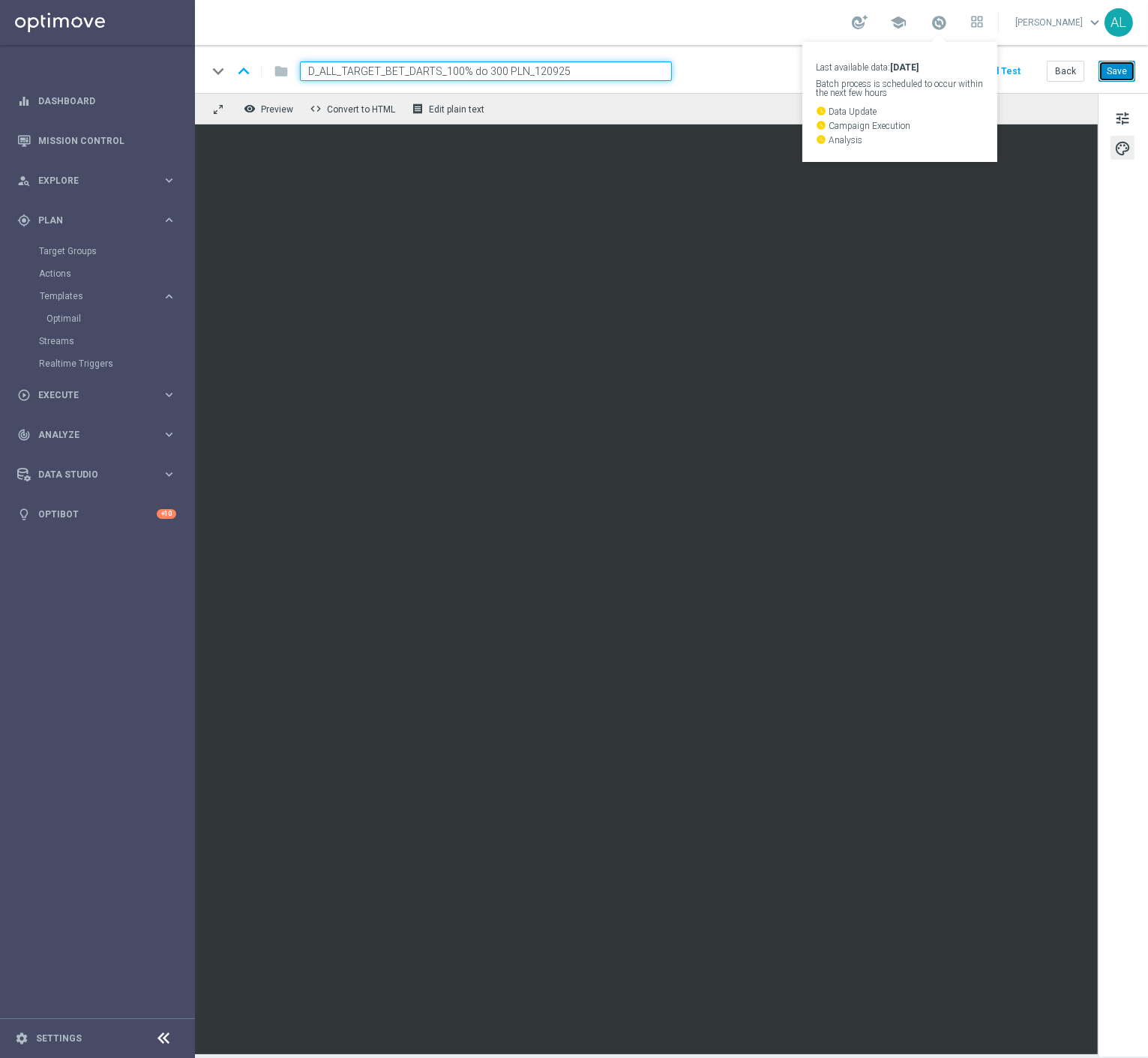
click at [1115, 69] on button "Save" at bounding box center [1116, 72] width 37 height 21
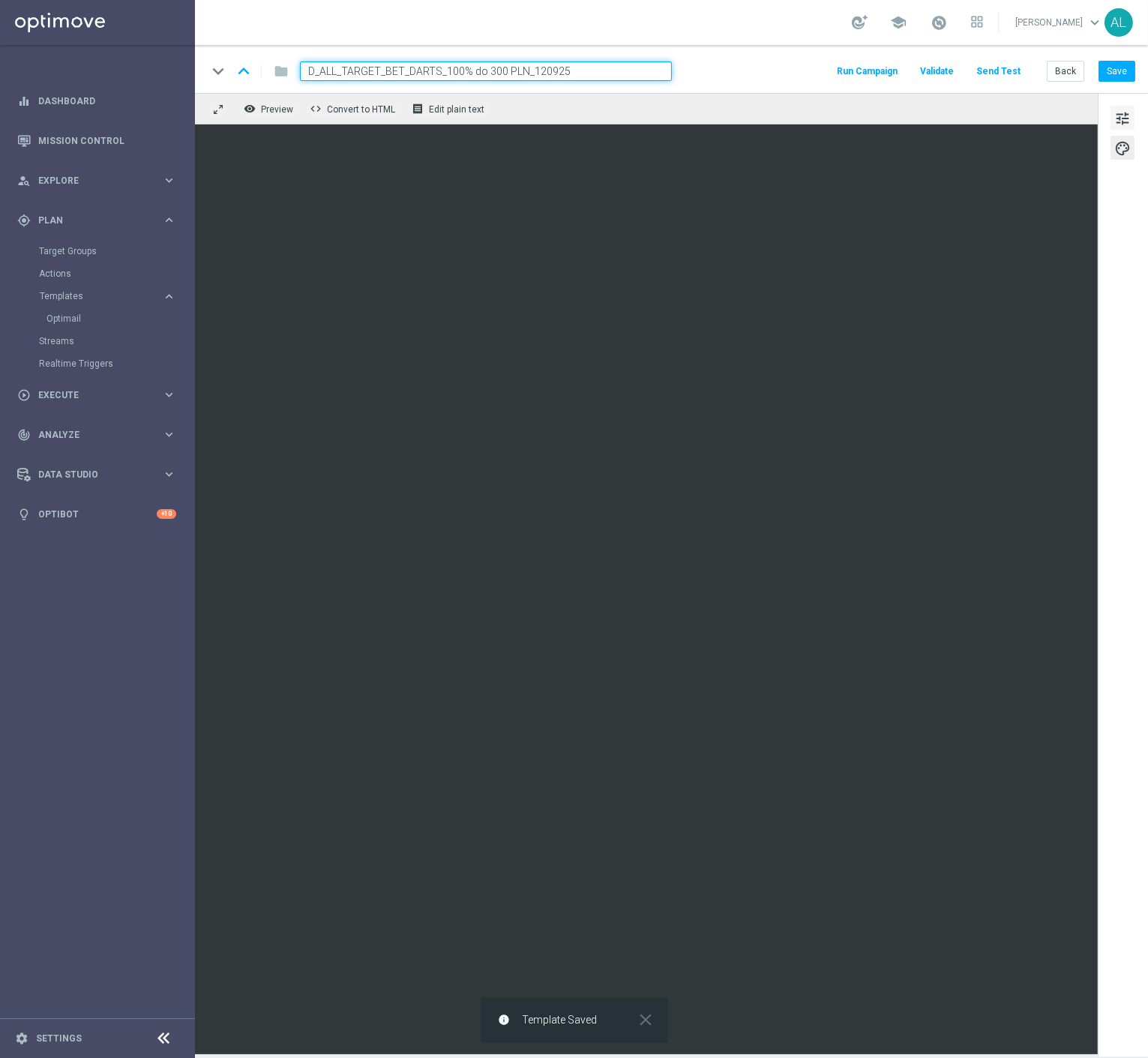
click at [1131, 109] on button "tune" at bounding box center [1123, 118] width 24 height 24
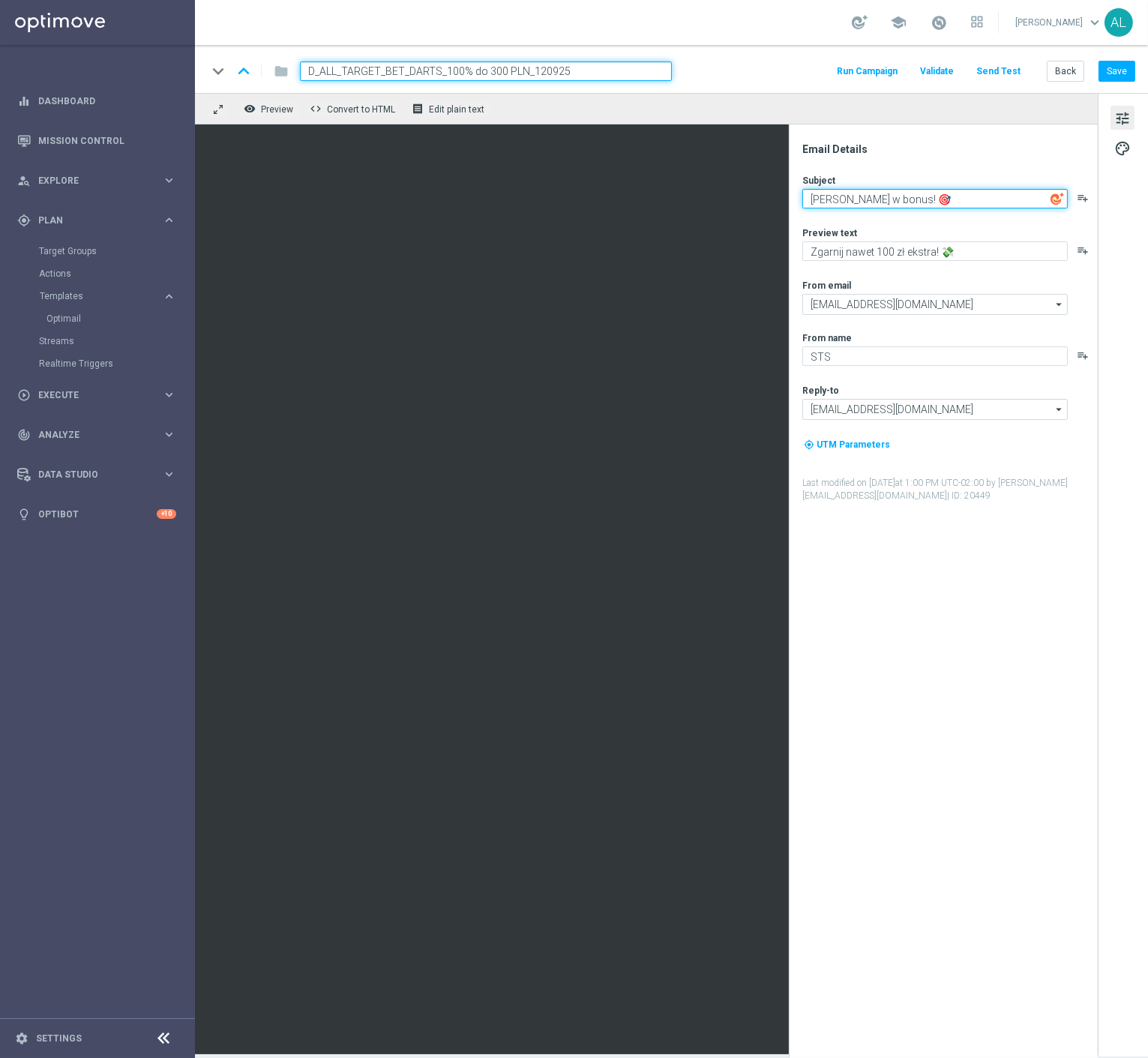
click at [848, 204] on textarea "Celuj w bonus! 🎯" at bounding box center [935, 199] width 265 height 20
type textarea "Rzut po bonus! 🎯"
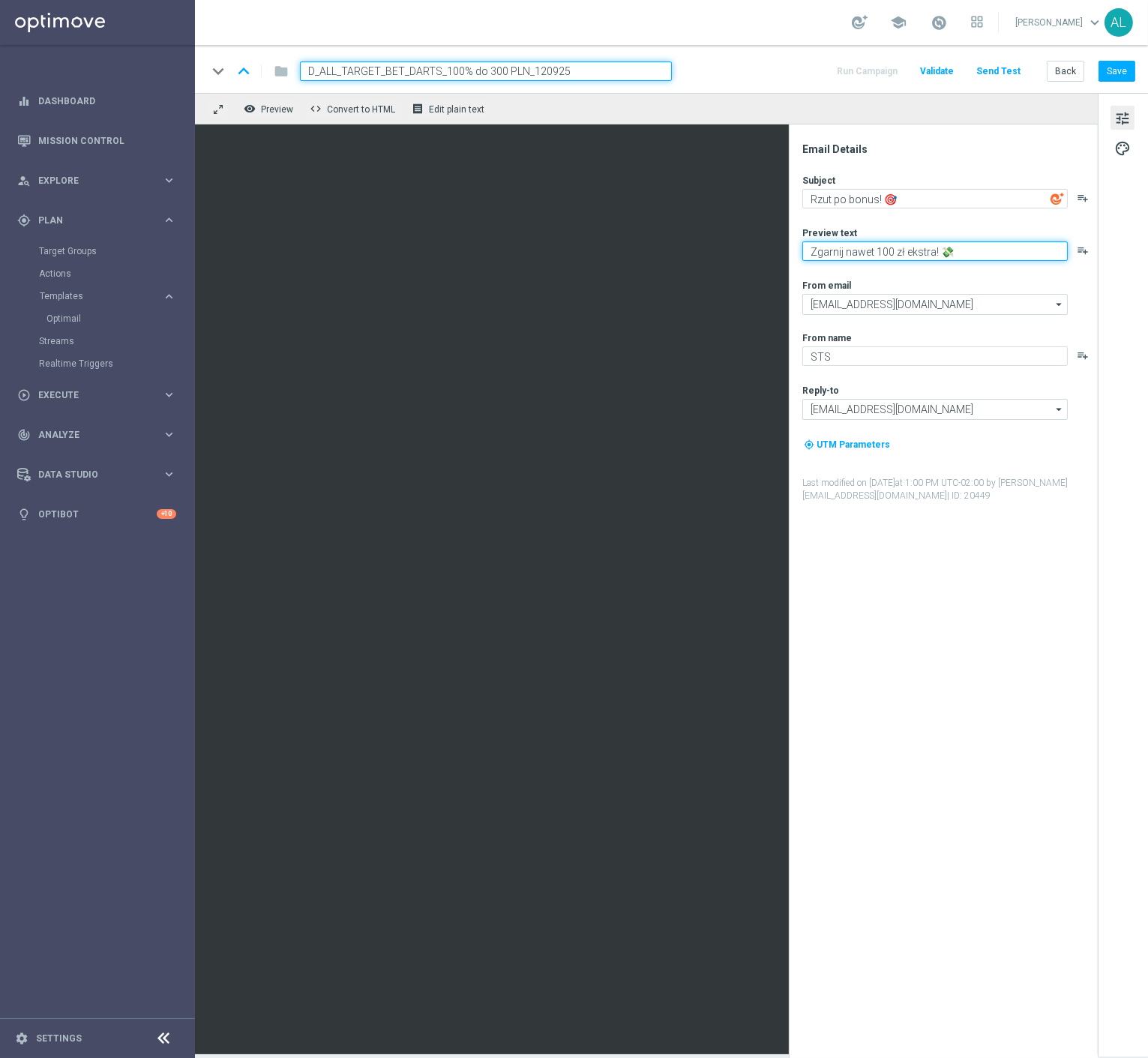
click at [857, 259] on textarea "Zgarnij nawet 100 zł ekstra! 💸" at bounding box center [935, 251] width 265 height 20
click at [1113, 72] on button "Save" at bounding box center [1116, 72] width 37 height 21
click at [537, 71] on input "D_ALL_TARGET_BET_DARTS_100% do 300 PLN_120925" at bounding box center [486, 71] width 372 height 20
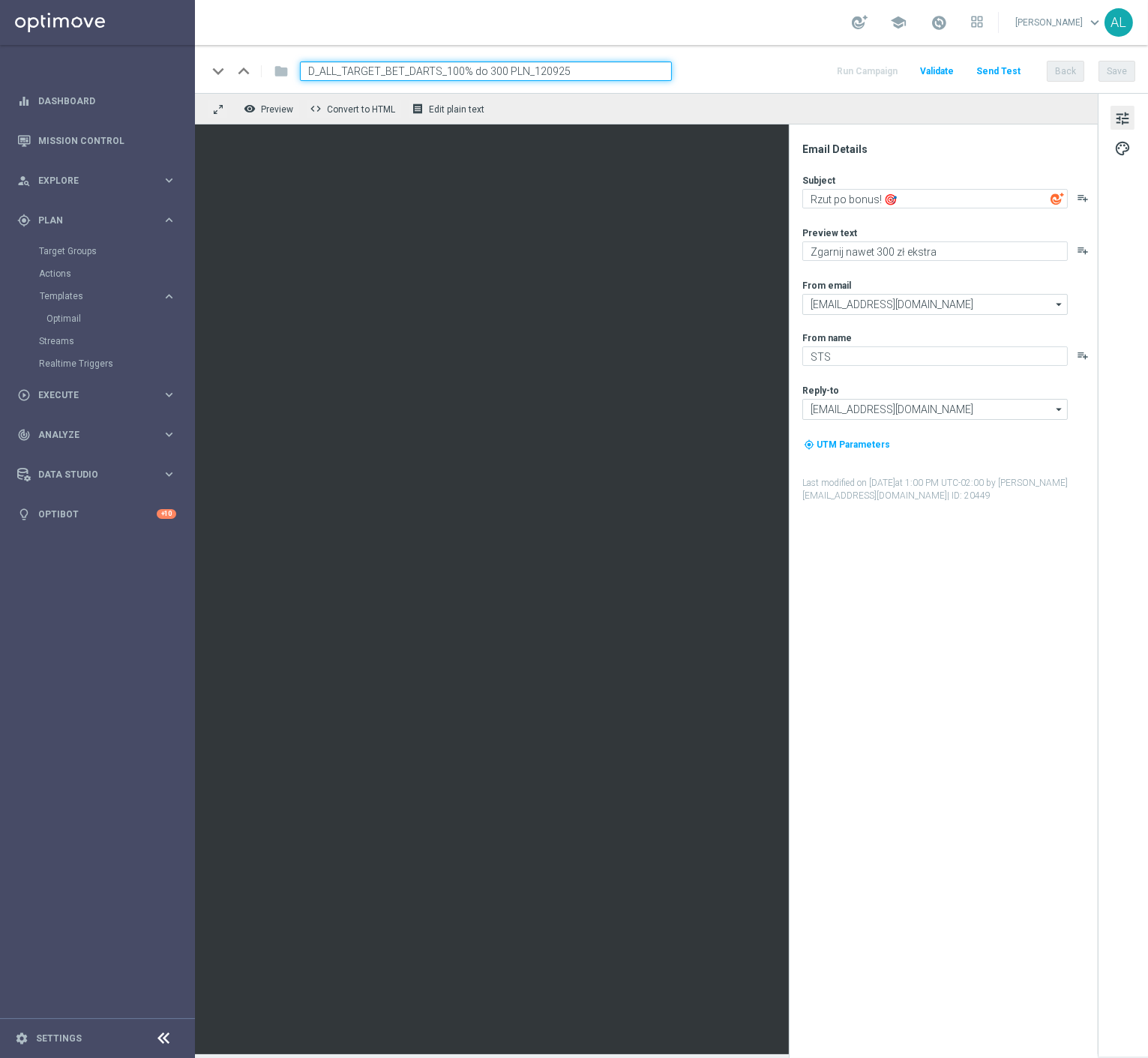
click at [537, 71] on input "D_ALL_TARGET_BET_DARTS_100% do 300 PLN_120925" at bounding box center [486, 71] width 372 height 20
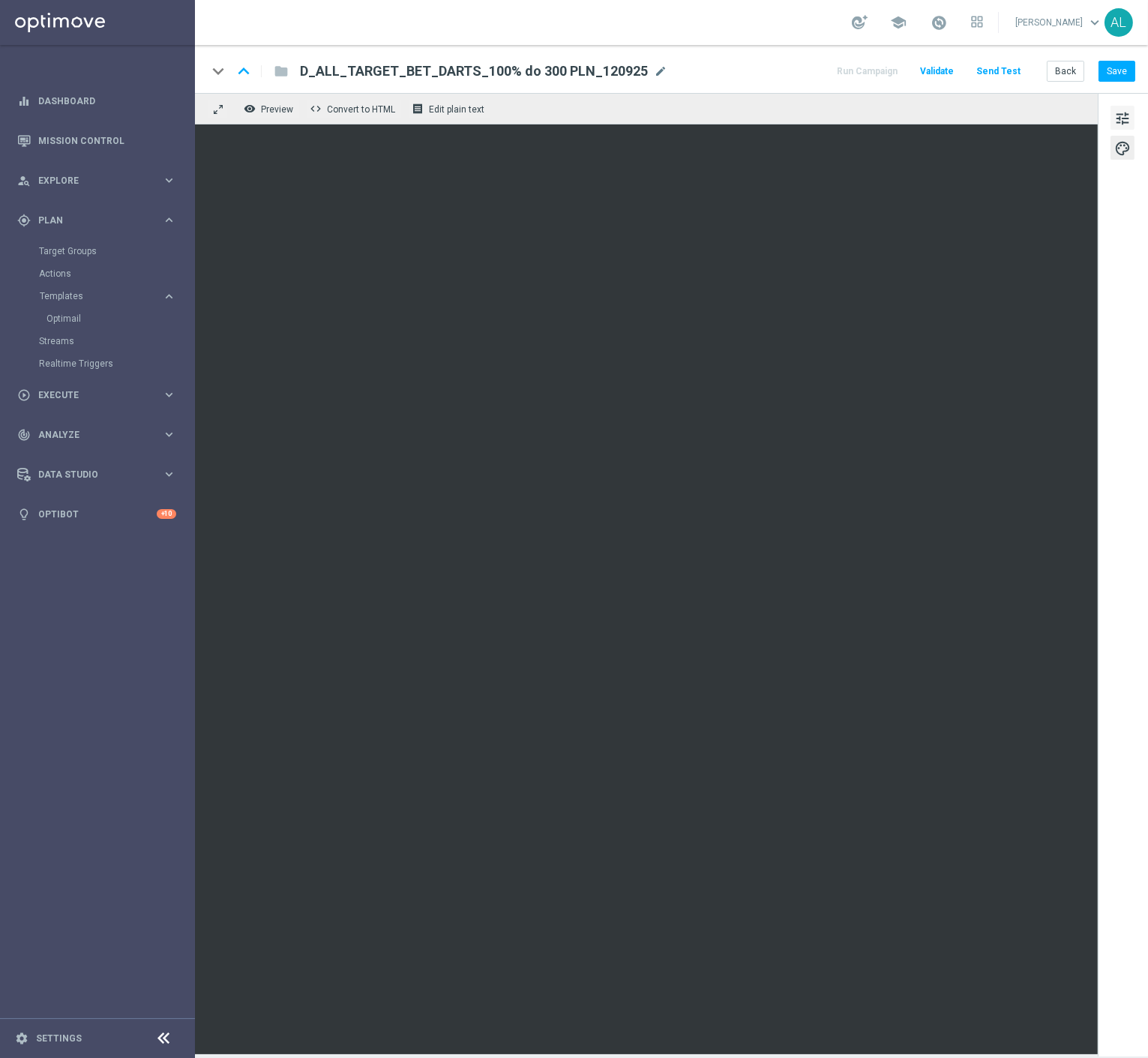
click at [1117, 114] on span "tune" at bounding box center [1123, 119] width 17 height 20
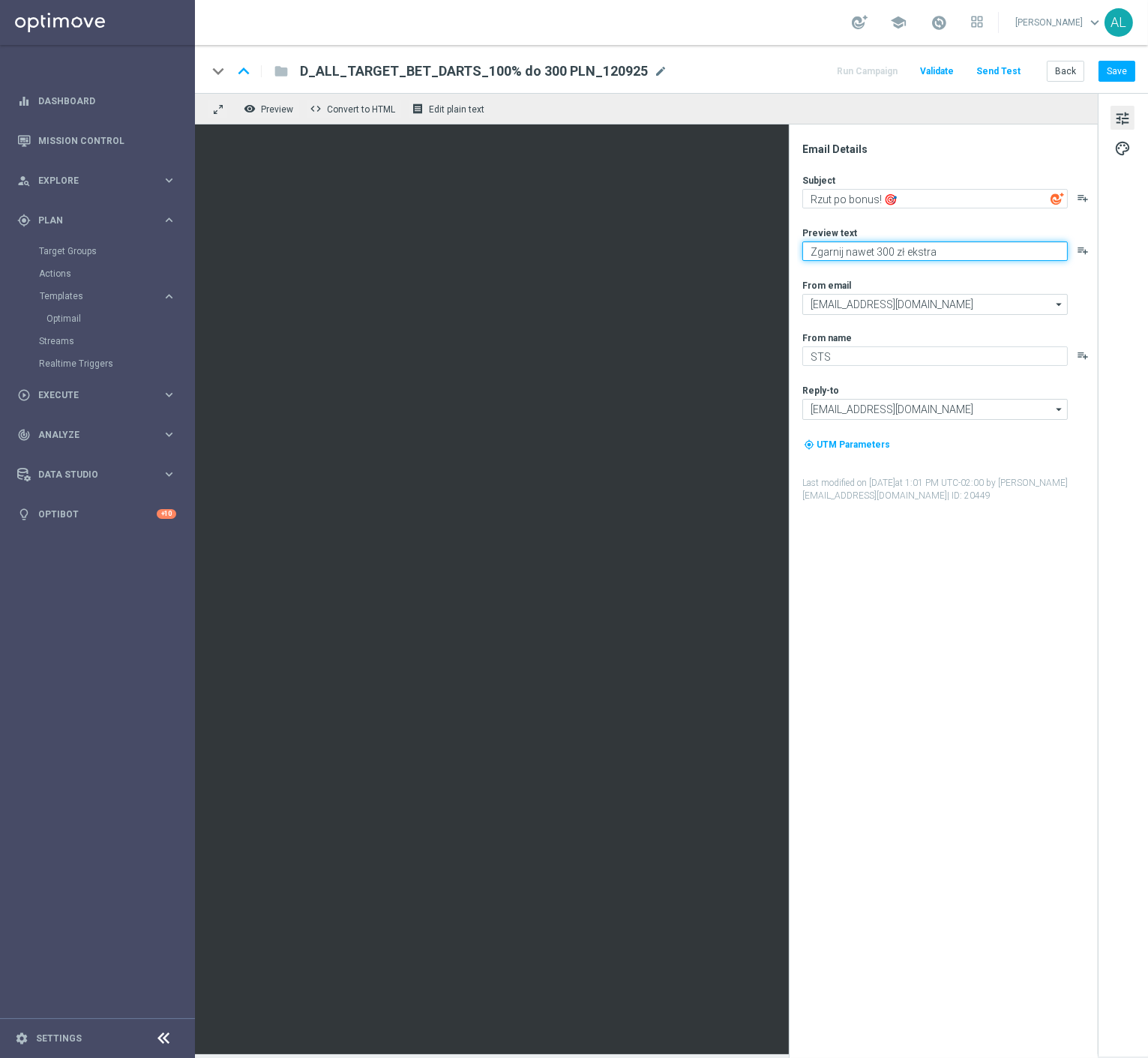
click at [958, 250] on textarea "Zgarnij nawet 300 zł ekstra" at bounding box center [935, 251] width 265 height 20
paste textarea "💸"
type textarea "Zgarnij nawet 300 zł ekstra 💸"
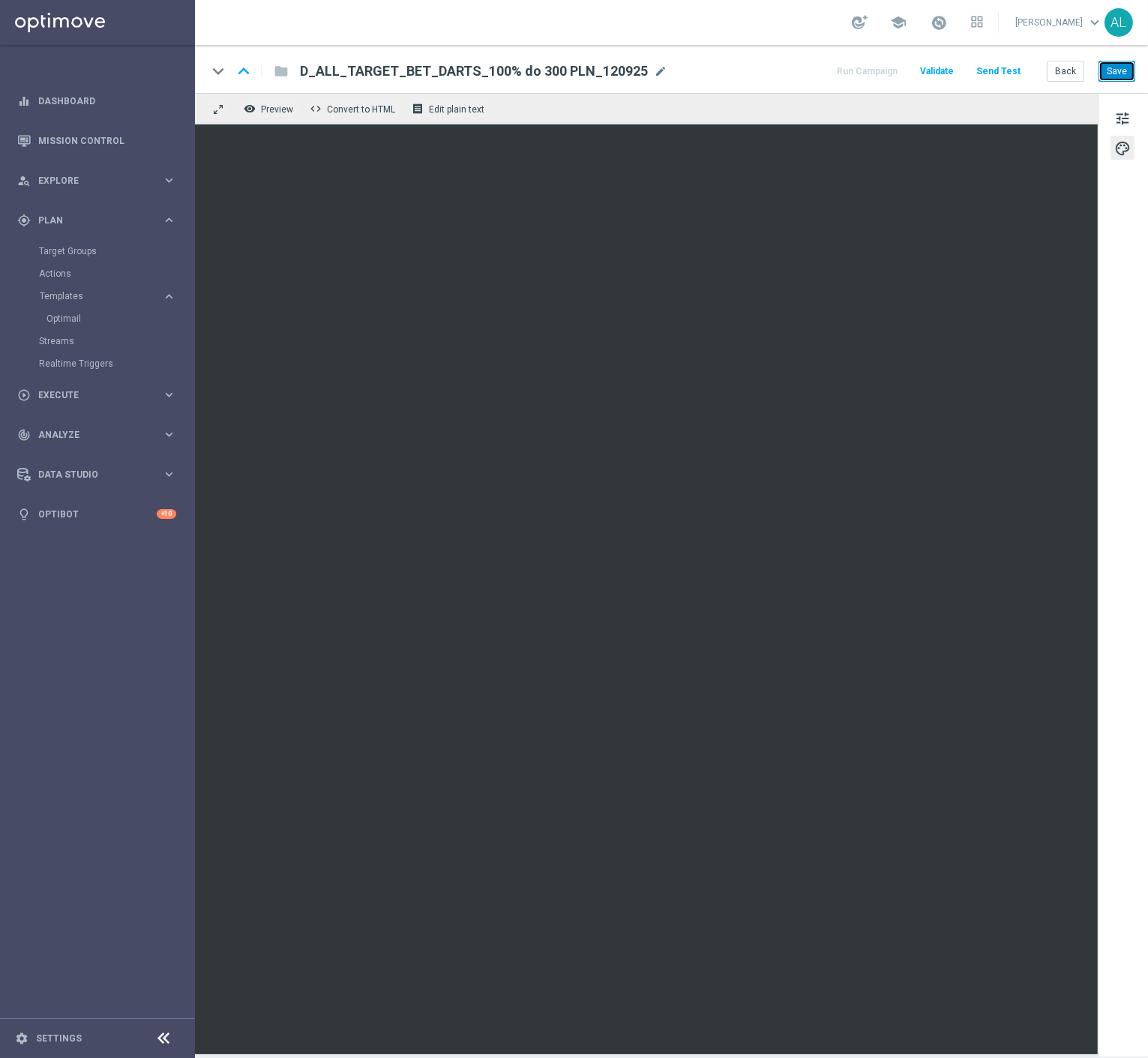
click at [1110, 69] on button "Save" at bounding box center [1116, 72] width 37 height 21
click at [1116, 109] on span "tune" at bounding box center [1123, 119] width 17 height 20
click at [1134, 69] on button "Save" at bounding box center [1116, 72] width 37 height 21
click at [1124, 109] on span "tune" at bounding box center [1123, 119] width 17 height 20
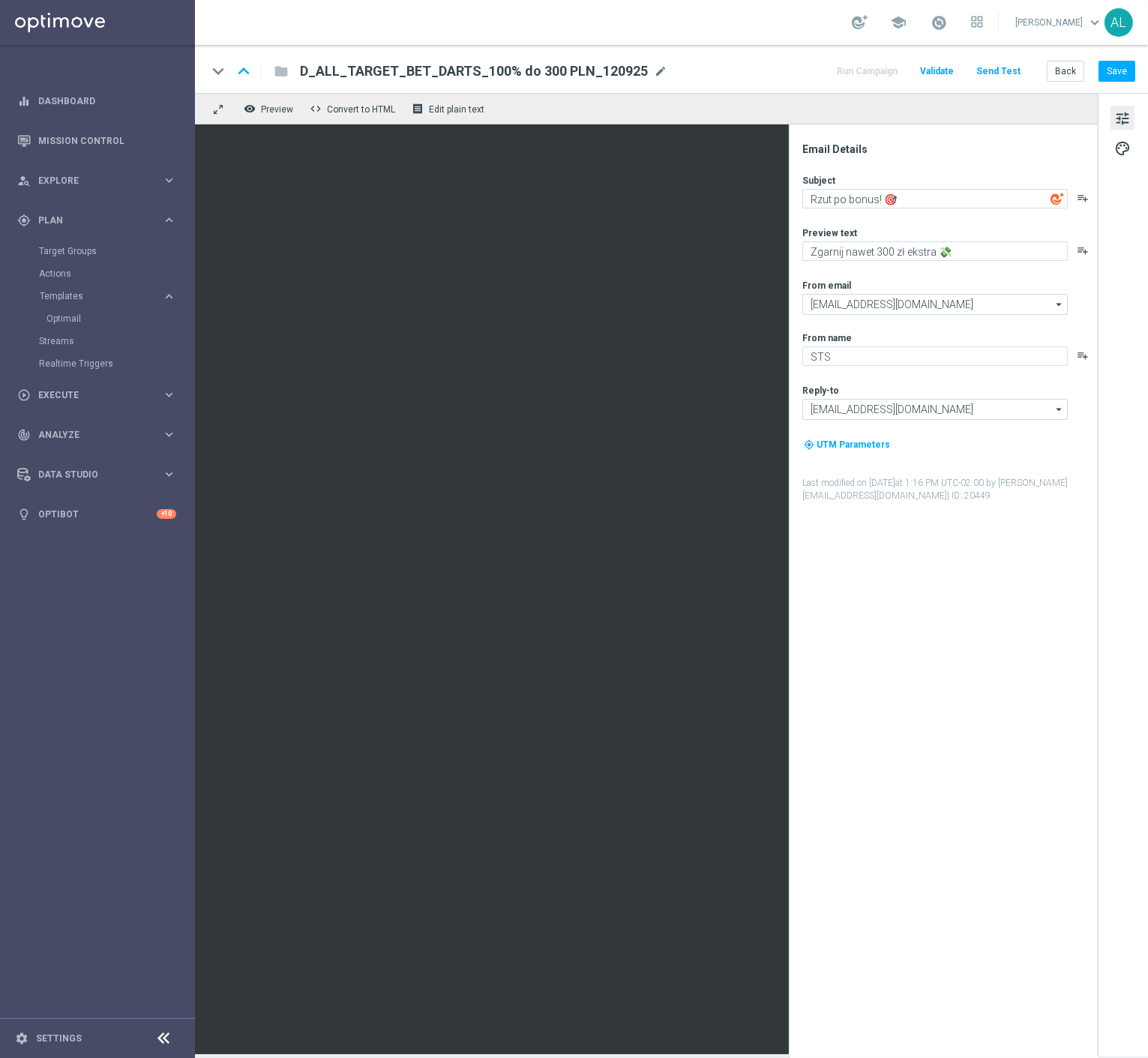
click at [925, 214] on div "Subject Rzut po bonus! 🎯 playlist_add Preview text Zgarnij nawet 300 zł ekstra …" at bounding box center [949, 338] width 294 height 329
click at [925, 196] on textarea "Rzut po bonus! 🎯" at bounding box center [935, 199] width 265 height 20
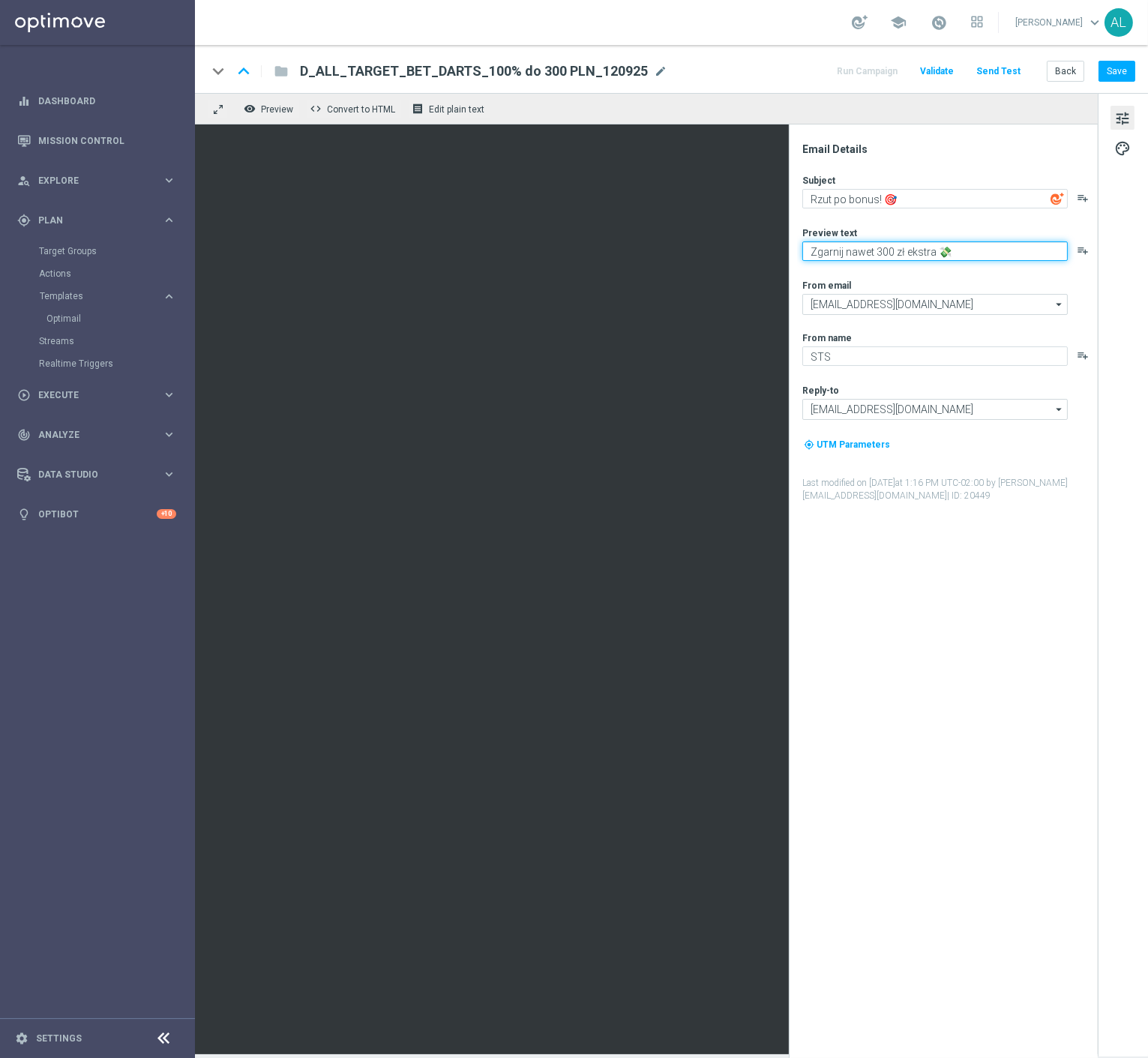
click at [896, 250] on textarea "Zgarnij nawet 300 zł ekstra 💸" at bounding box center [935, 251] width 265 height 20
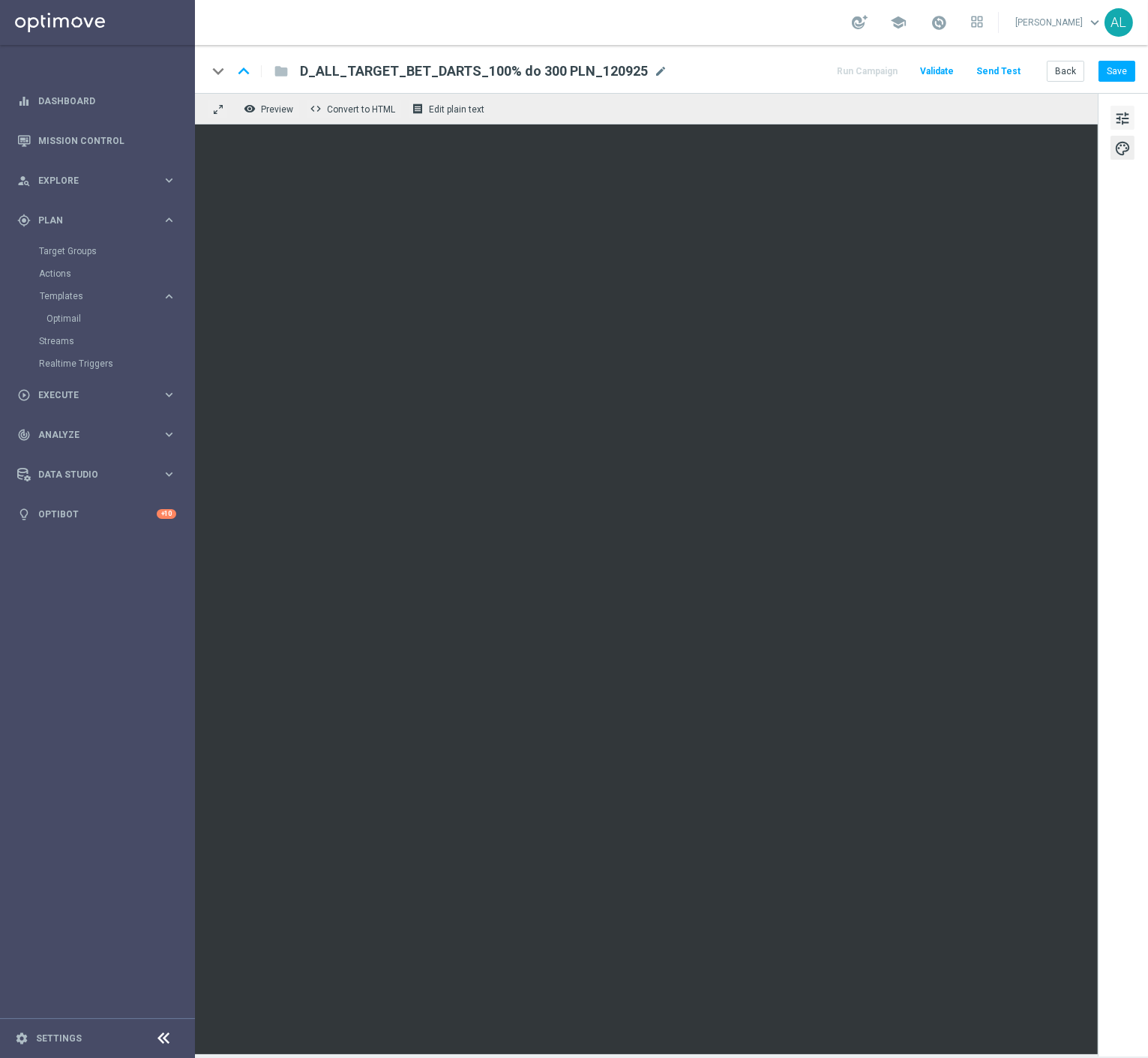
drag, startPoint x: 1089, startPoint y: 137, endPoint x: 1132, endPoint y: 109, distance: 51.3
click at [1132, 109] on button "tune" at bounding box center [1123, 118] width 24 height 24
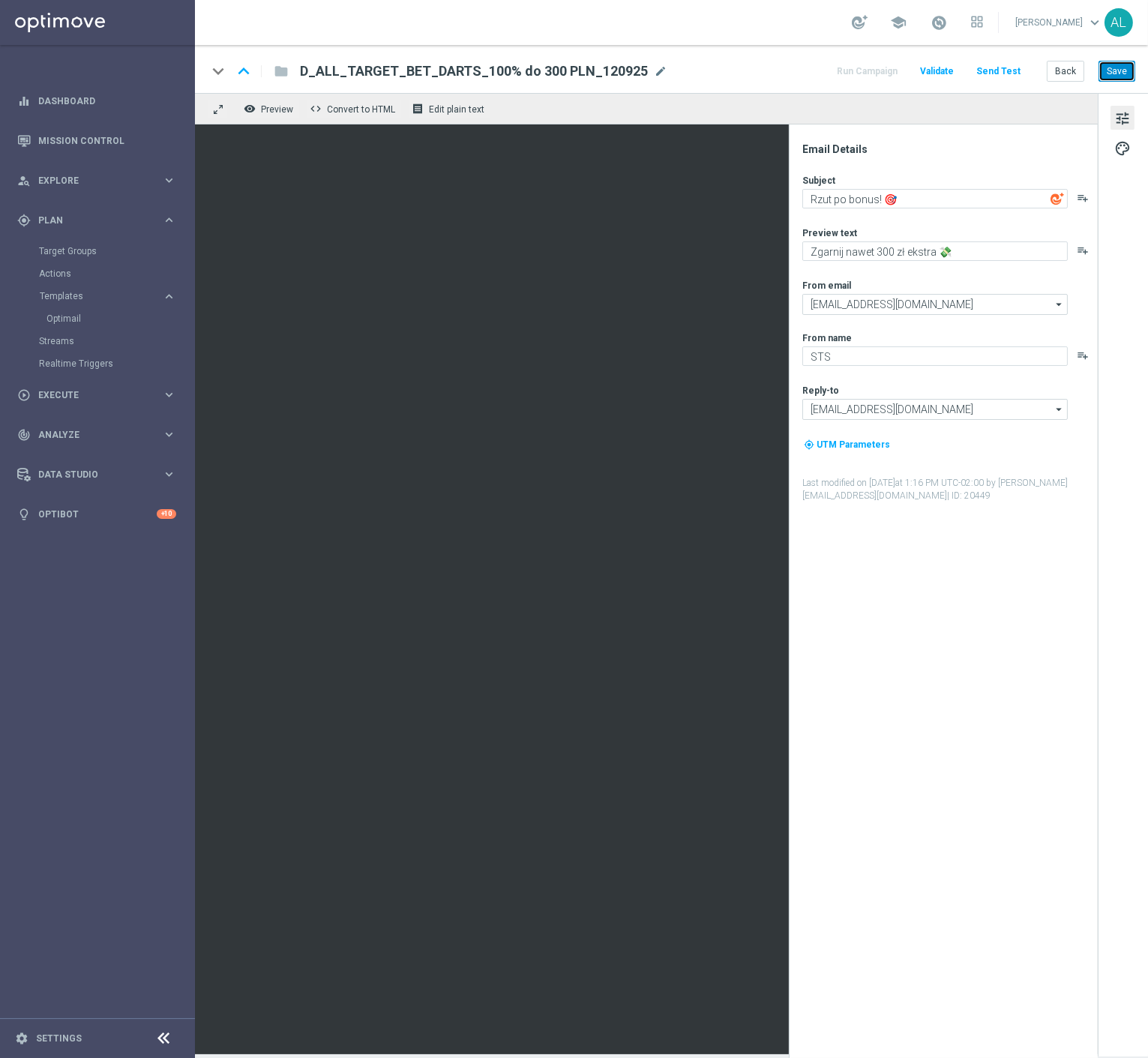
click at [1099, 73] on button "Save" at bounding box center [1116, 72] width 37 height 21
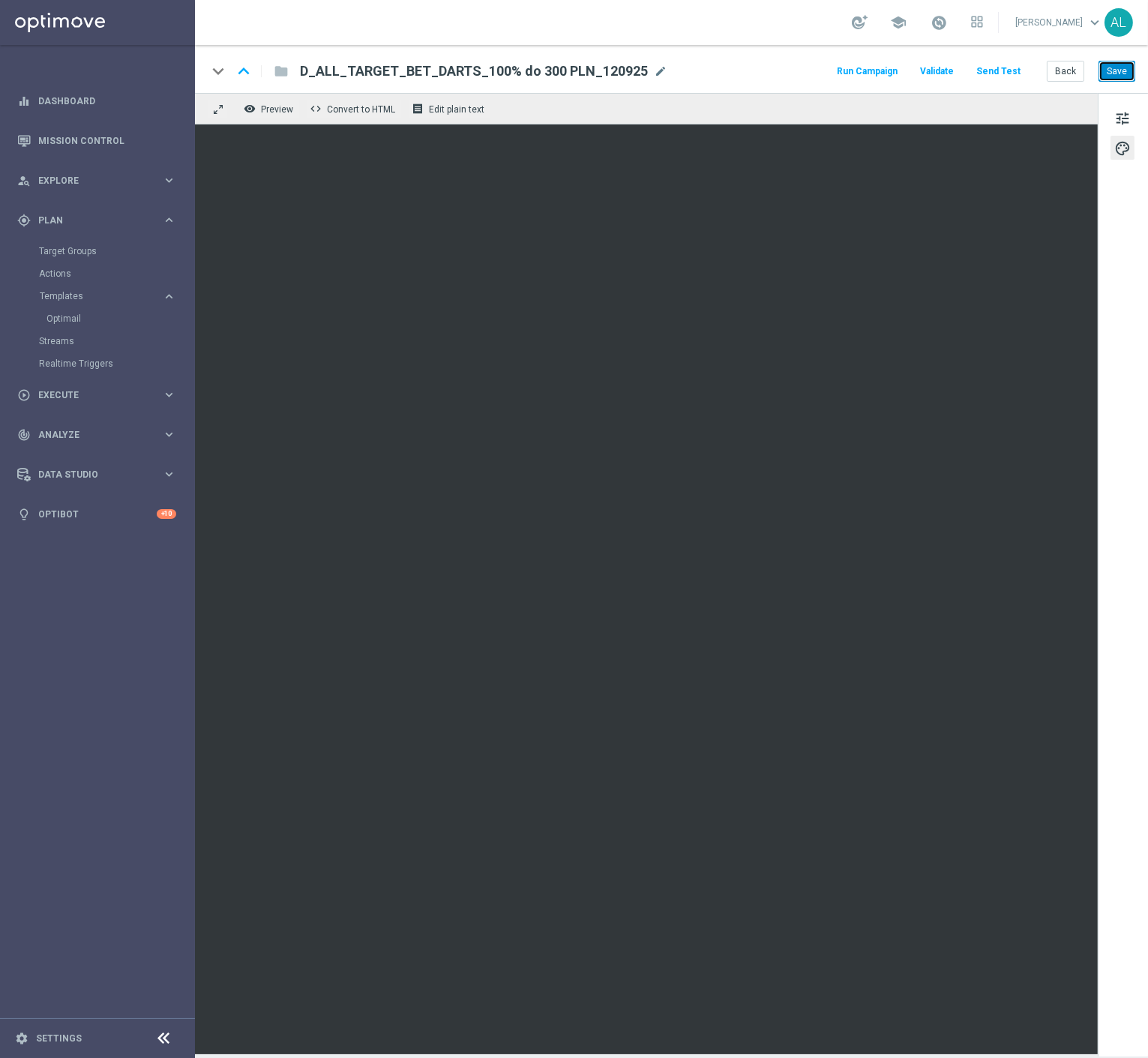
click at [1114, 79] on button "Save" at bounding box center [1116, 72] width 37 height 21
click at [222, 32] on div "school Antoni Litwinek keyboard_arrow_down AL" at bounding box center [671, 23] width 953 height 45
click at [1003, 72] on button "Send Test" at bounding box center [998, 72] width 49 height 21
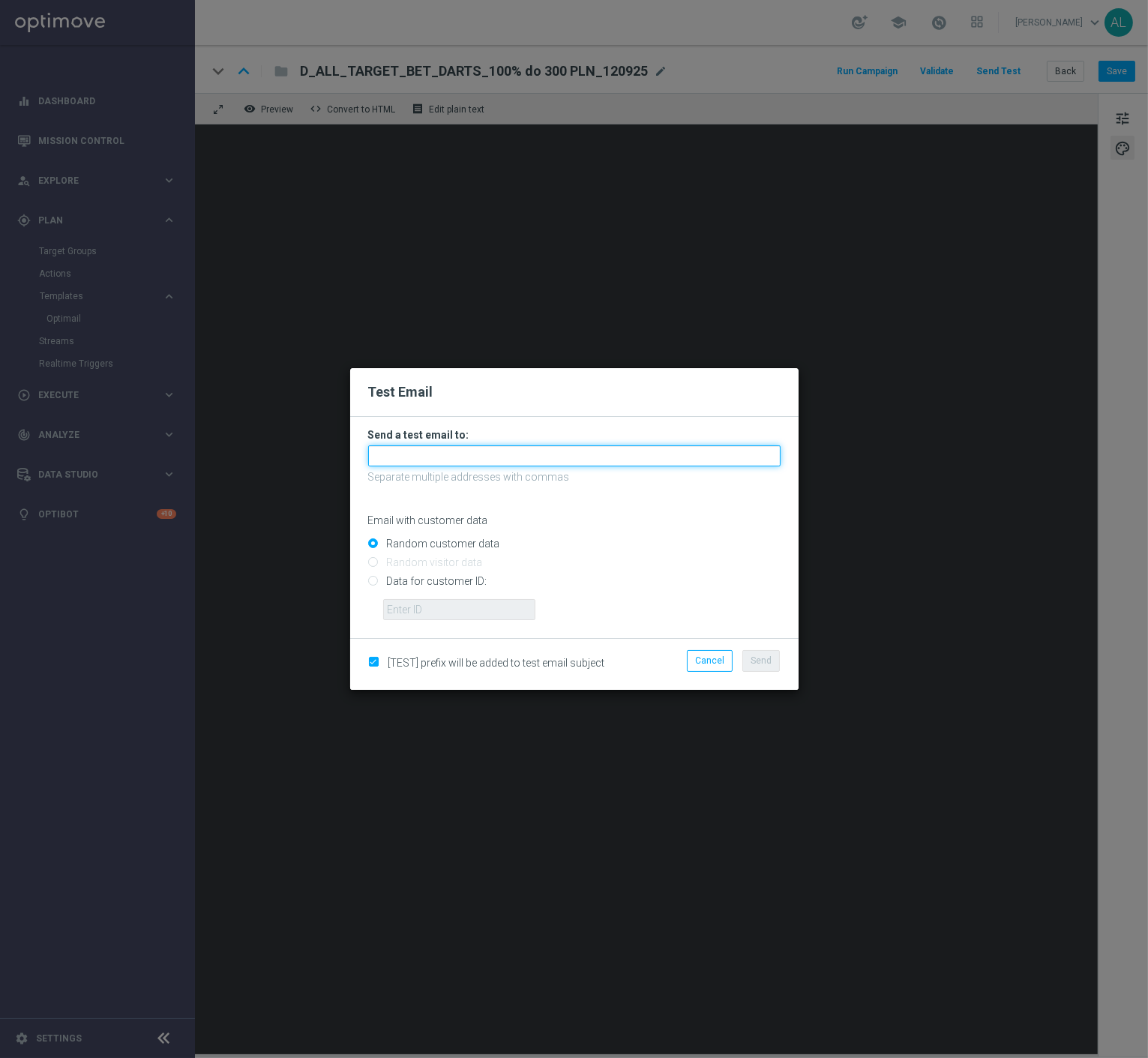
click at [587, 449] on input "text" at bounding box center [574, 456] width 412 height 21
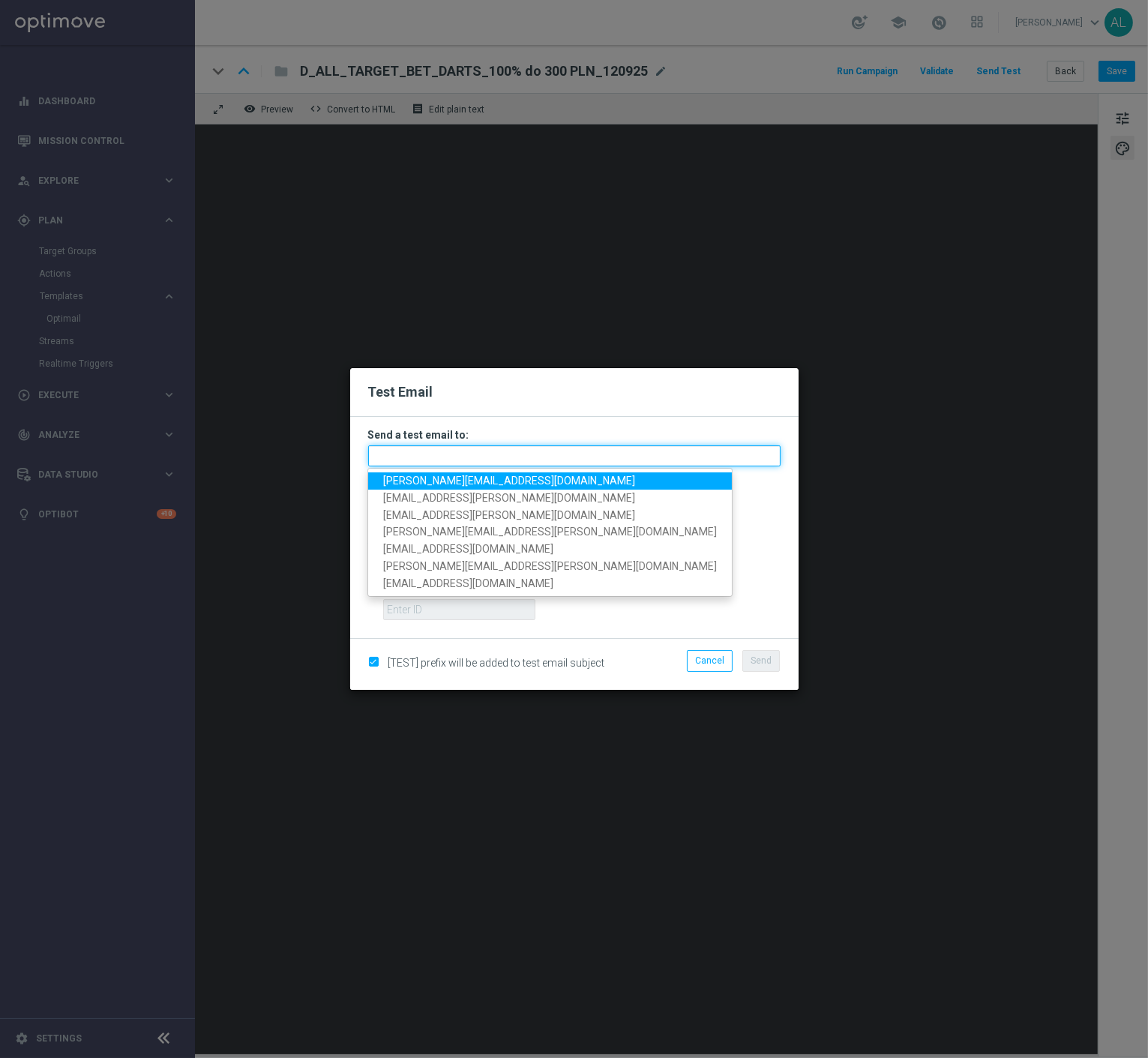
paste input "antoni.litwinek@sts.pl,krystian.potoczny@sts.pl,andzelika.binek@sts.pl,katarzyn…"
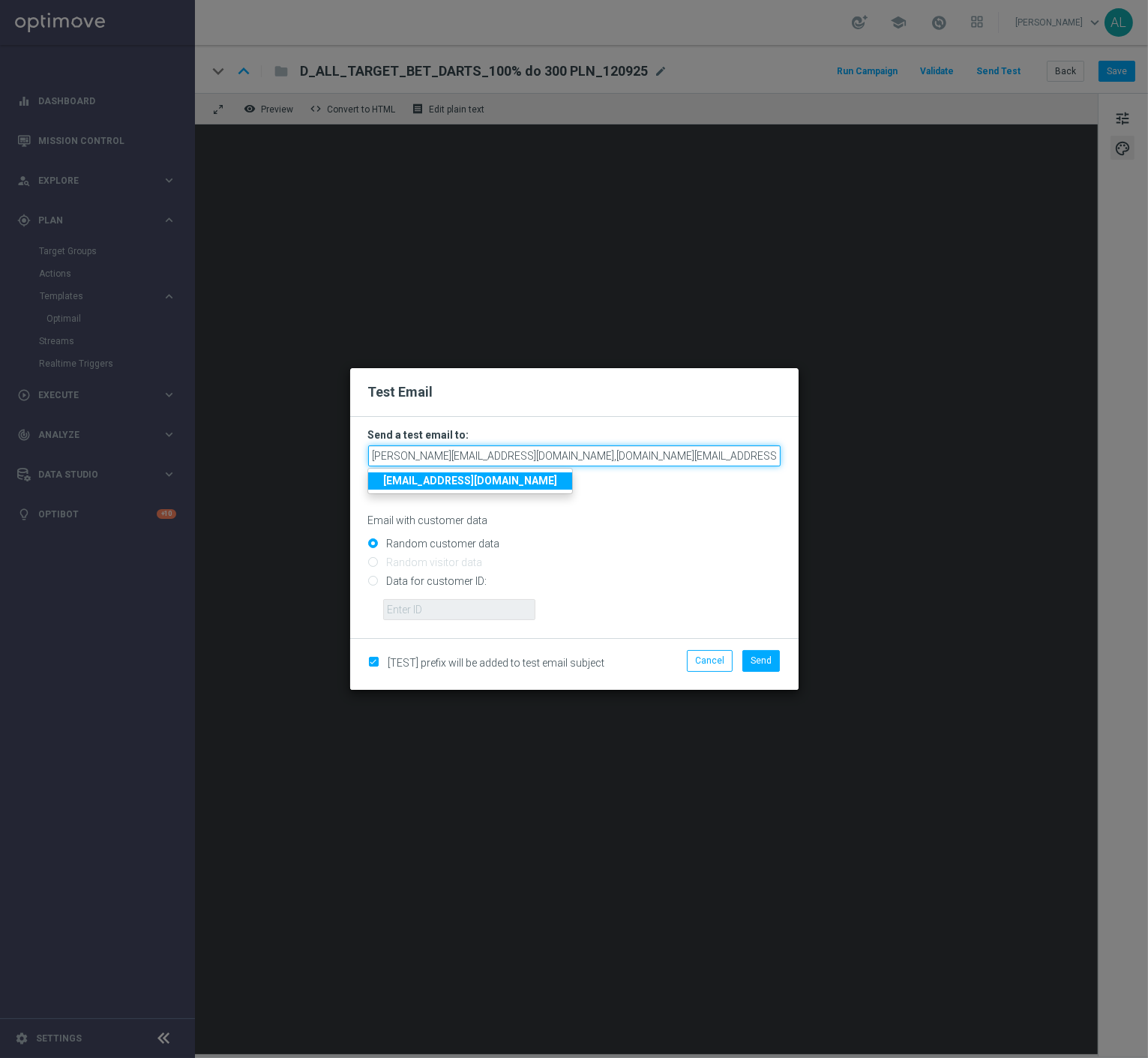
scroll to position [0, 456]
type input "antoni.litwinek@sts.pl,krystian.potoczny@sts.pl,andzelika.binek@sts.pl,katarzyn…"
click at [758, 661] on span "Send" at bounding box center [761, 660] width 21 height 10
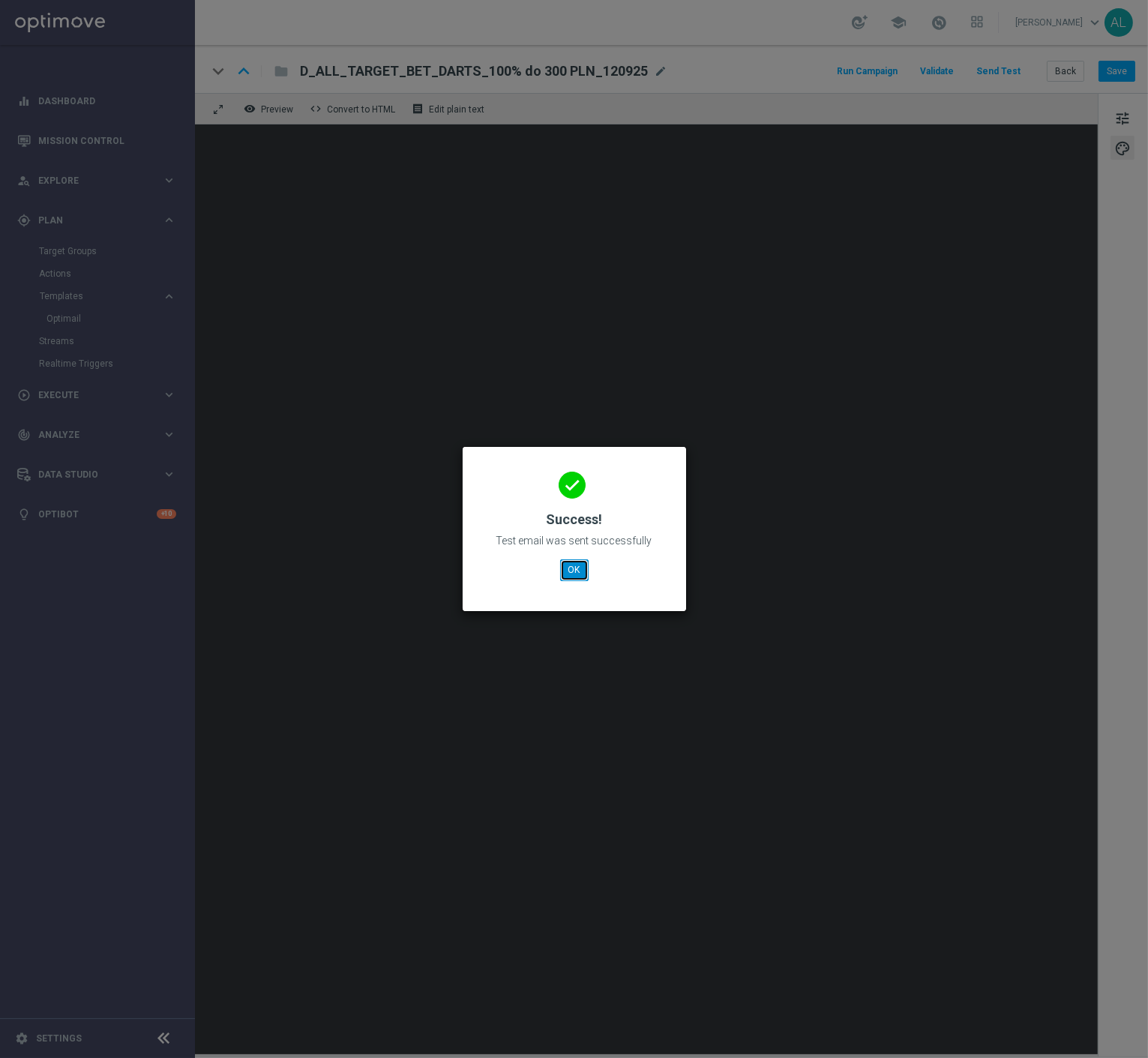
click at [564, 572] on button "OK" at bounding box center [574, 569] width 28 height 21
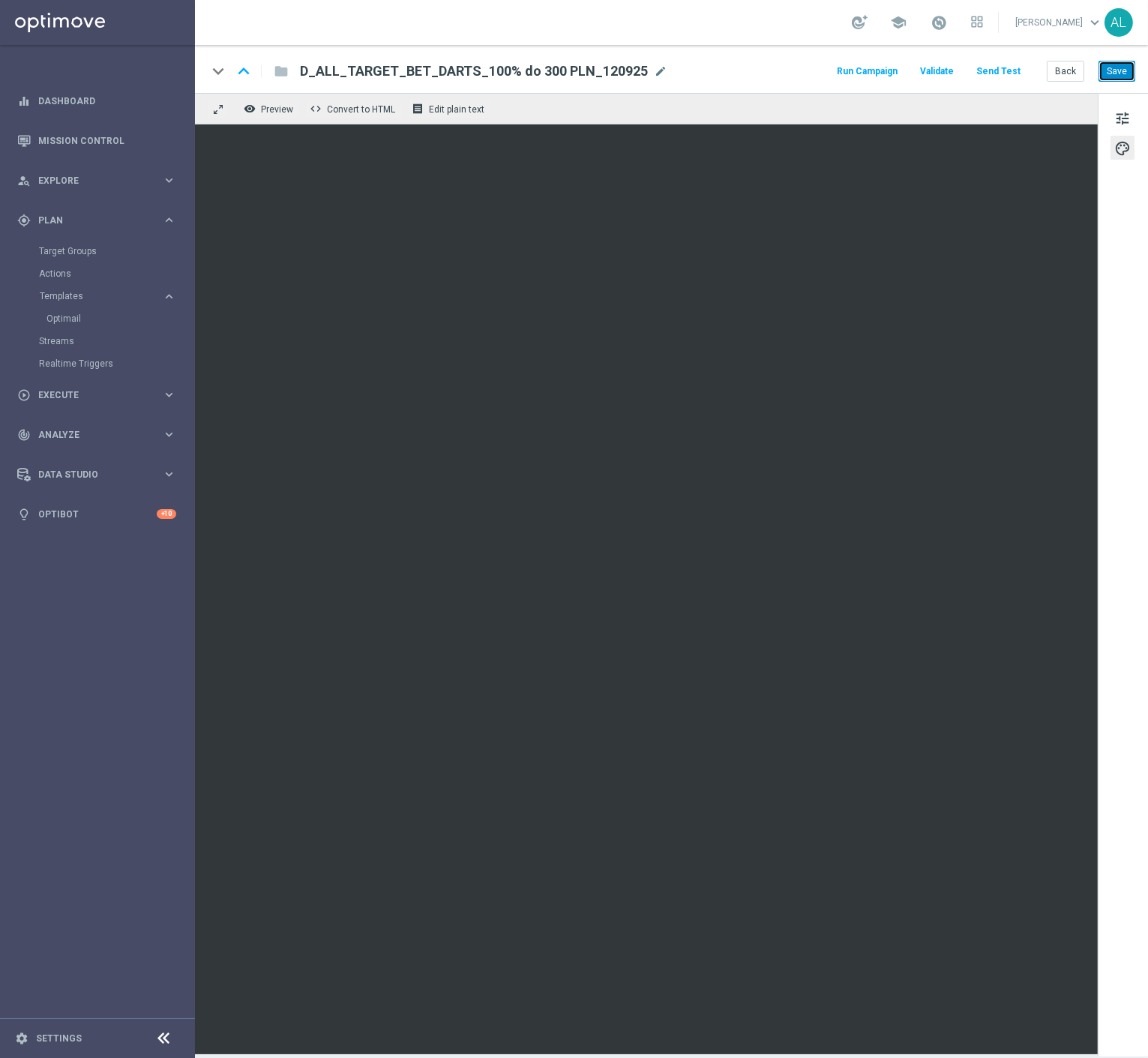
click at [1116, 61] on button "Save" at bounding box center [1116, 72] width 37 height 21
click at [1062, 72] on button "Back" at bounding box center [1065, 72] width 38 height 21
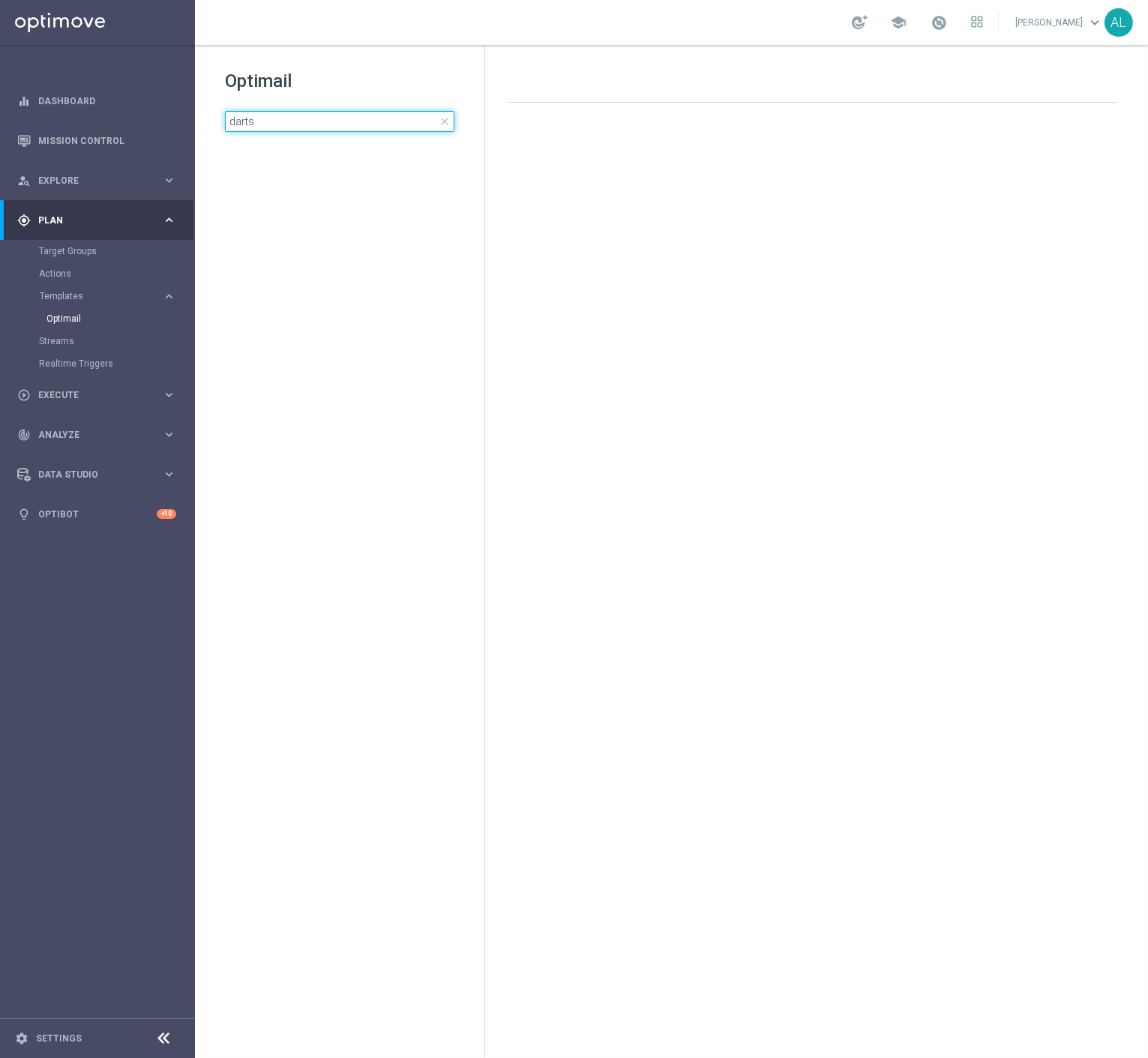
click at [335, 131] on input "darts" at bounding box center [340, 121] width 230 height 21
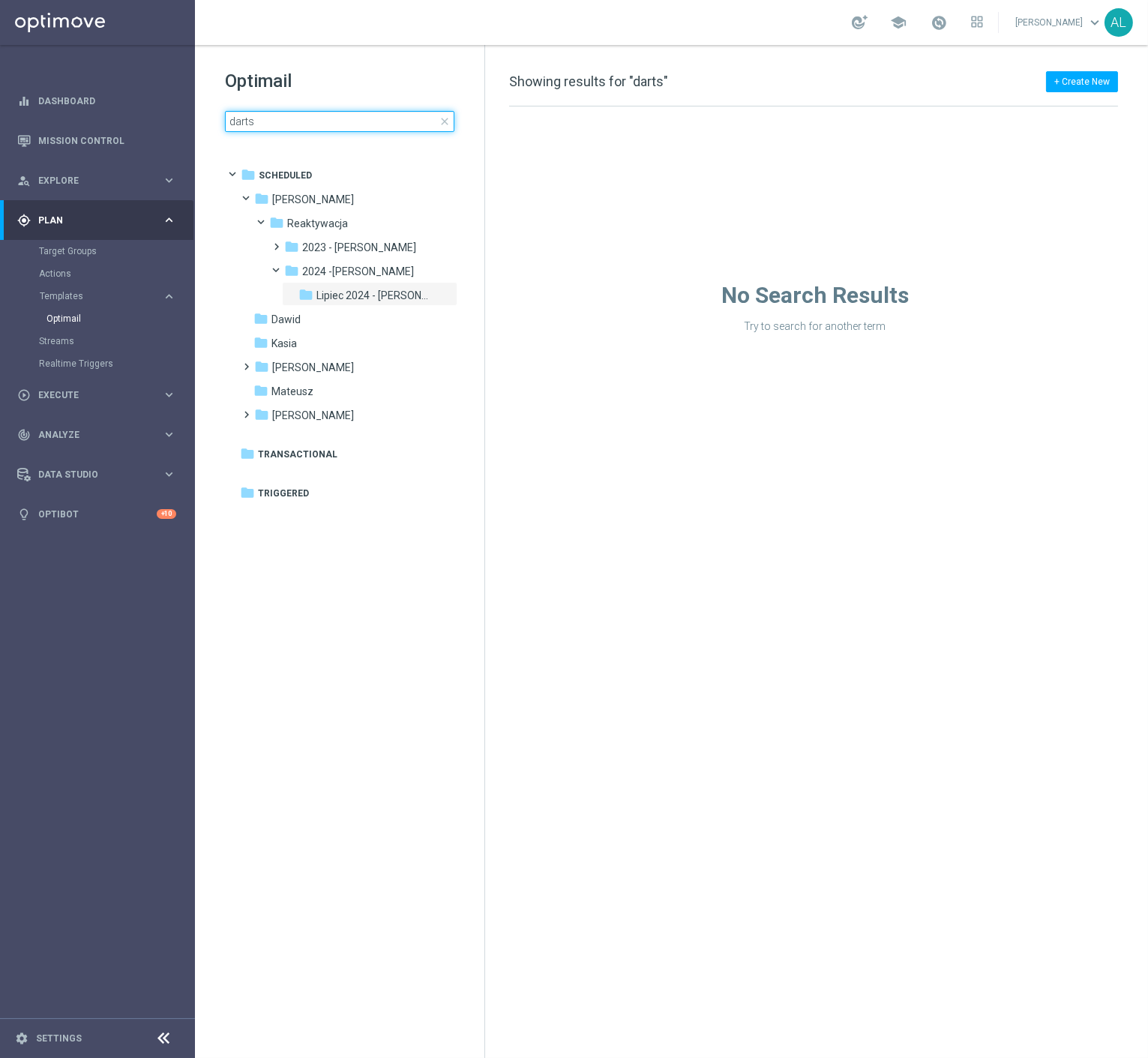
click at [335, 131] on input "darts" at bounding box center [340, 121] width 230 height 21
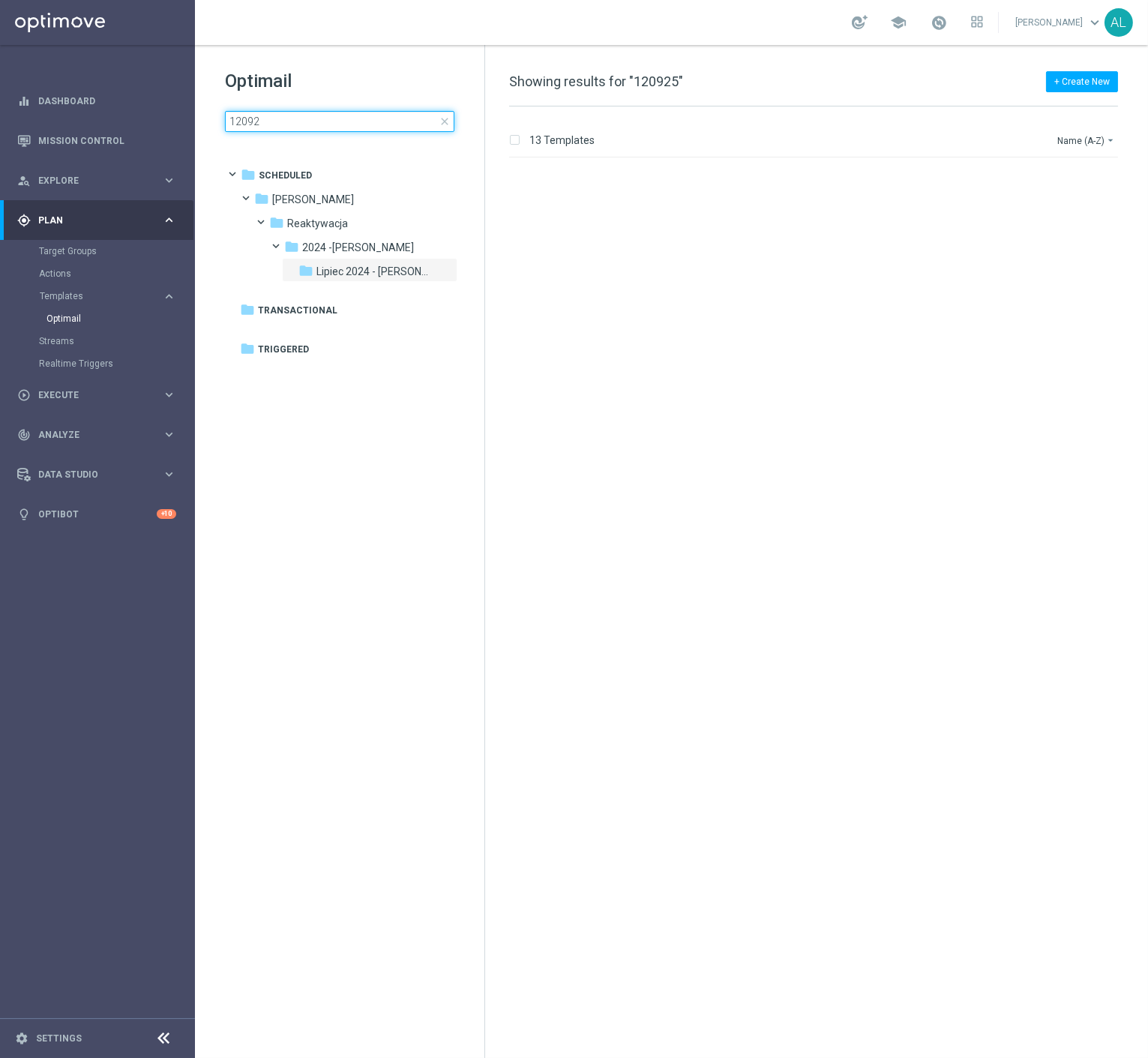
type input "120925"
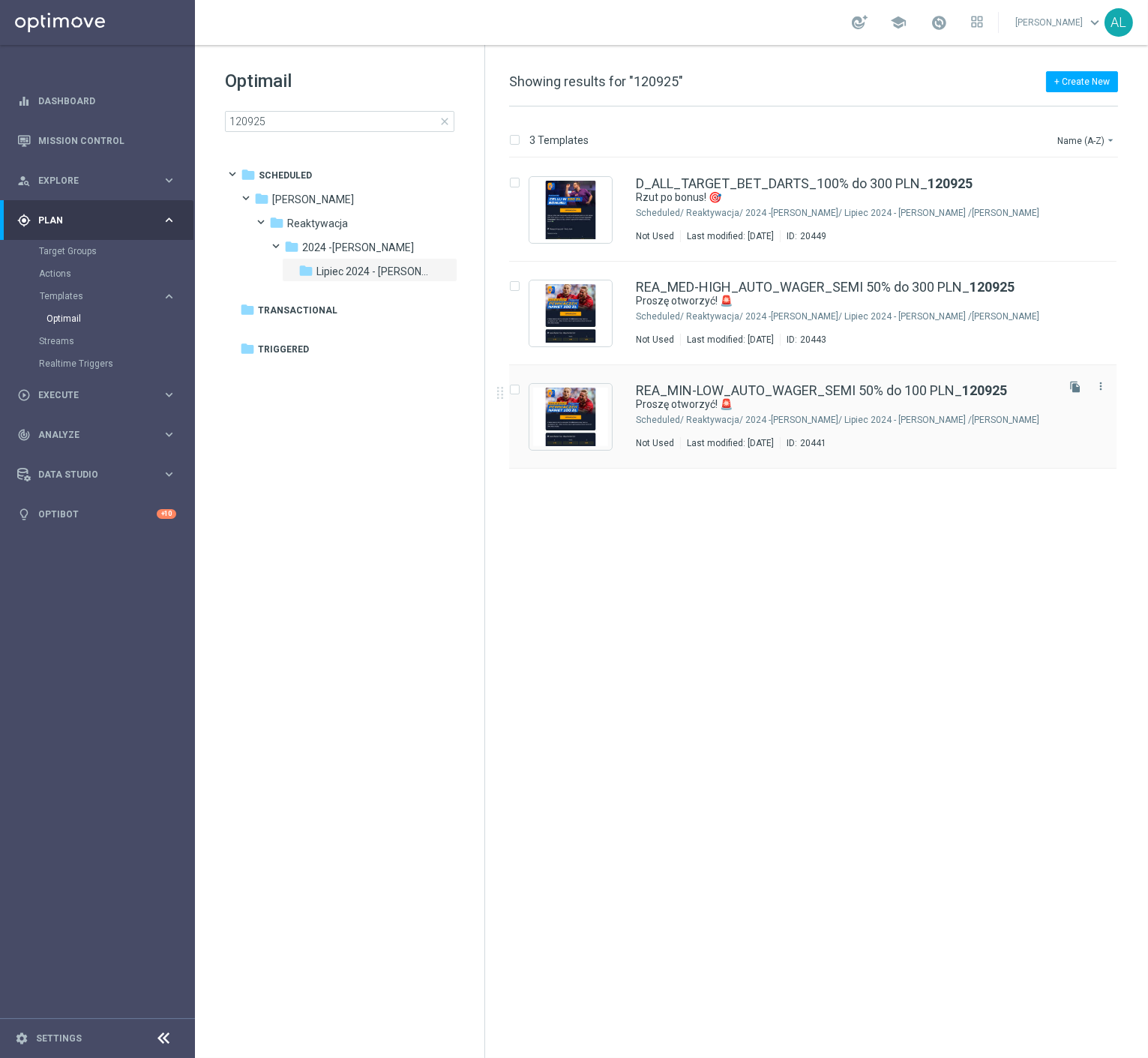
click at [690, 418] on div "Antoni L./ Reaktywacja/ 2024 -Antoni/ Lipiec 2024 - Antoni" at bounding box center [869, 420] width 367 height 12
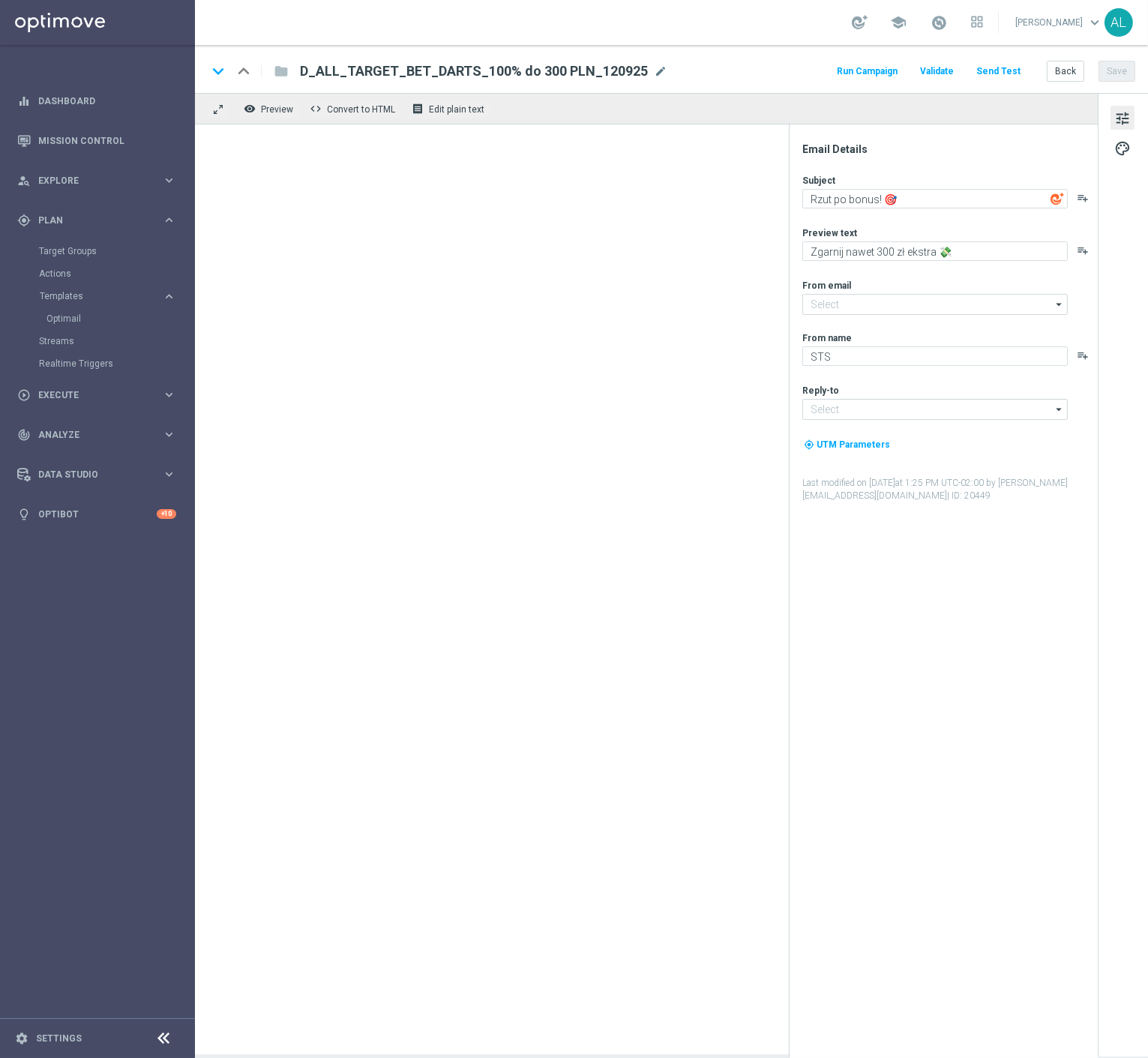
type textarea "Proszę otworzyć! 🚨"
type textarea "Tu pewna kasa do 100 zł!💸"
type input "oferta@sts.pl"
type input "kontakt@sts.pl"
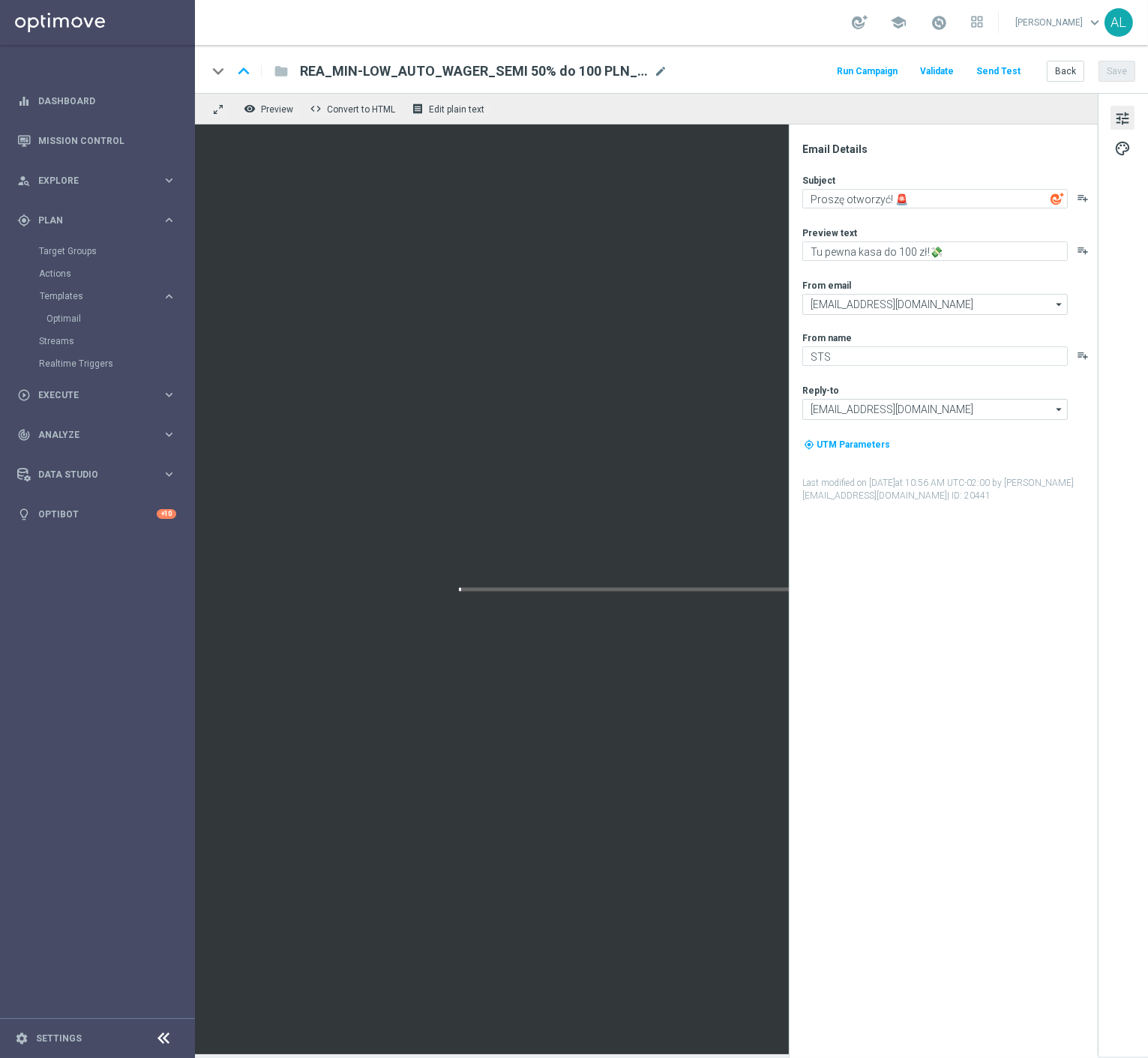
click at [992, 70] on button "Send Test" at bounding box center [998, 72] width 49 height 21
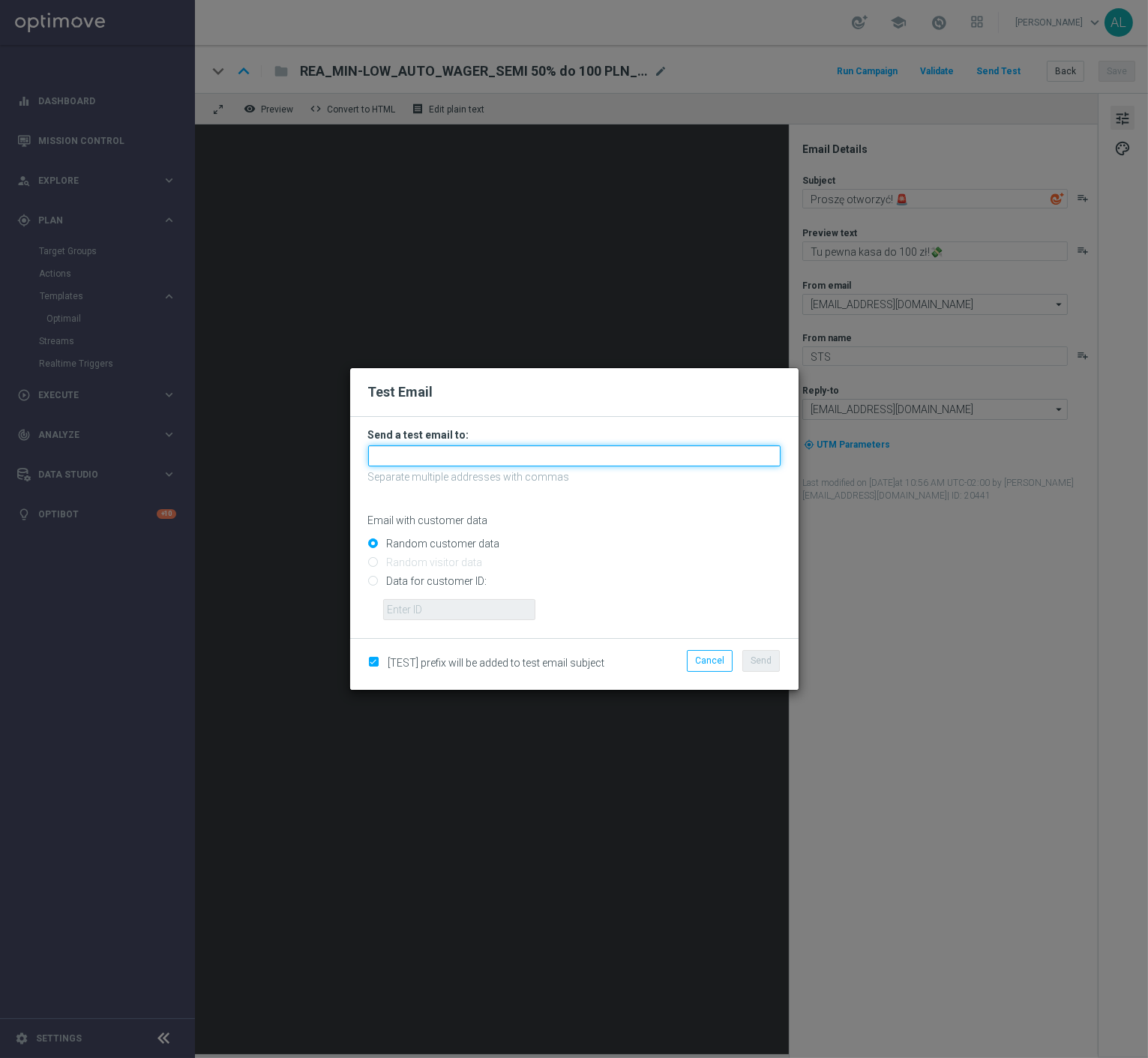
click at [432, 452] on input "text" at bounding box center [574, 456] width 412 height 21
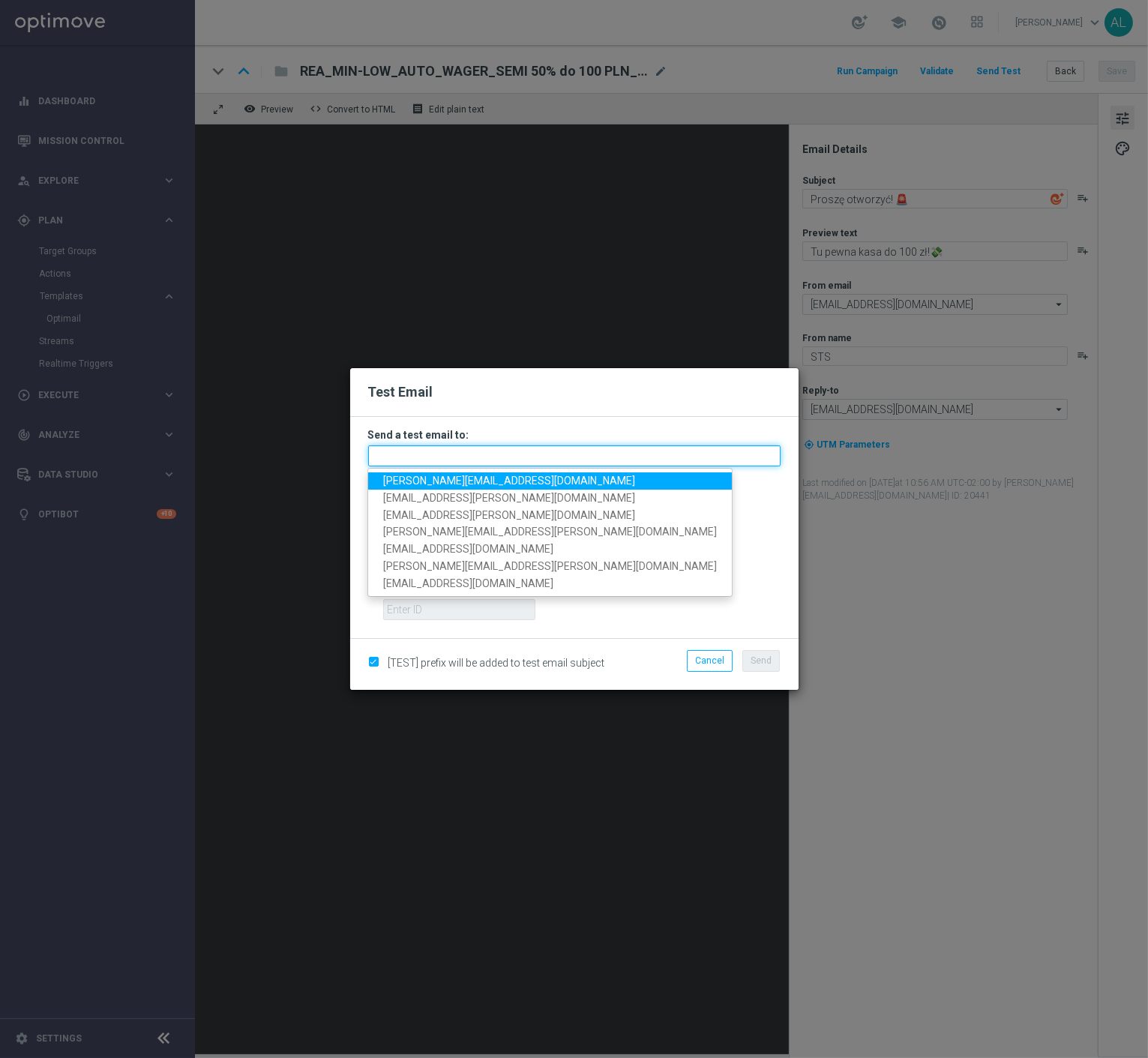
paste input "antoni.litwinek@sts.pl,krystian.potoczny@sts.pl,andzelika.binek@sts.pl,katarzyn…"
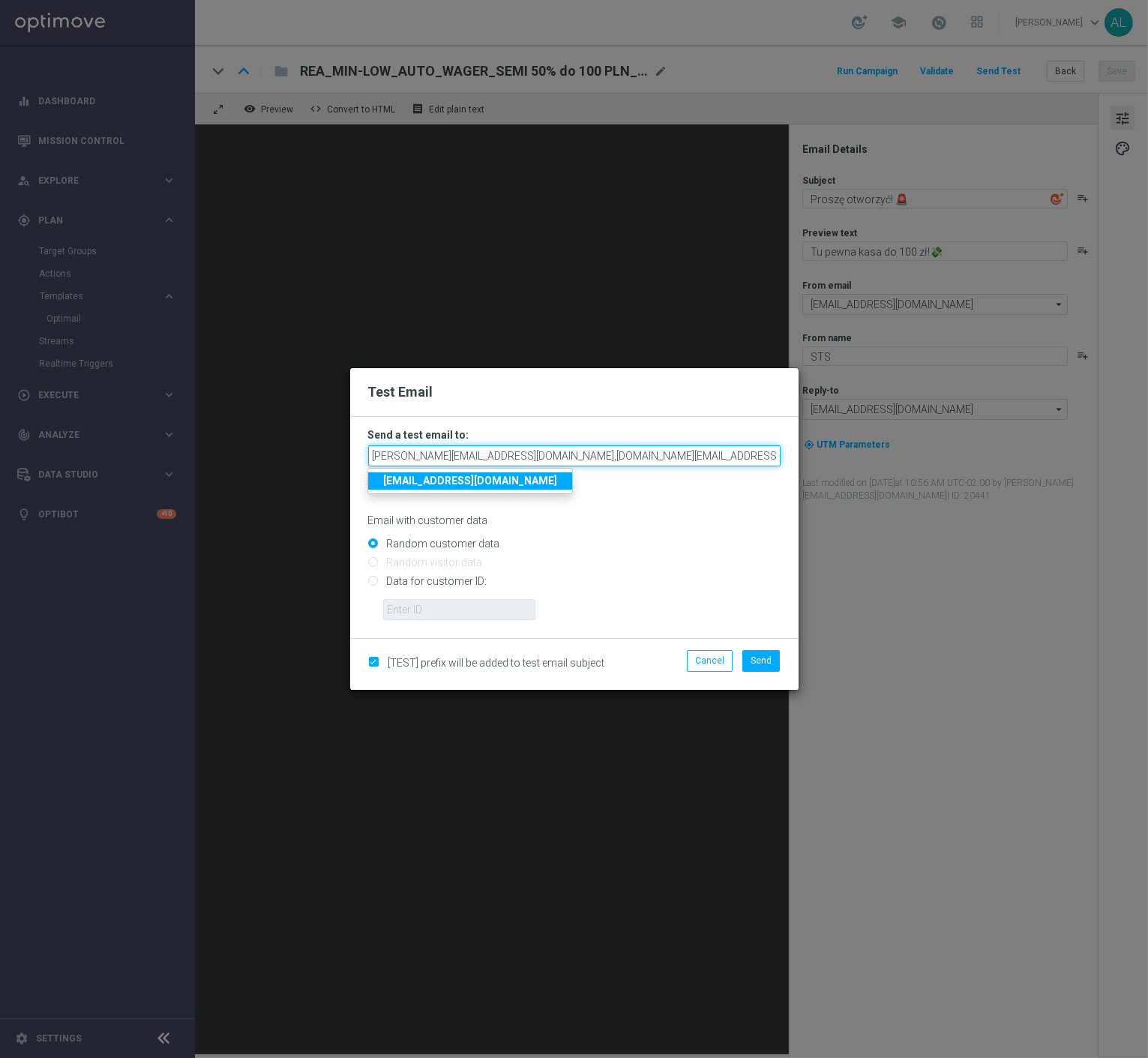
scroll to position [0, 456]
type input "antoni.litwinek@sts.pl,krystian.potoczny@sts.pl,andzelika.binek@sts.pl,katarzyn…"
drag, startPoint x: 766, startPoint y: 649, endPoint x: 760, endPoint y: 663, distance: 15.2
click at [766, 649] on div "[TEST] prefix will be added to test email subject Cancel Send" at bounding box center [574, 664] width 449 height 51
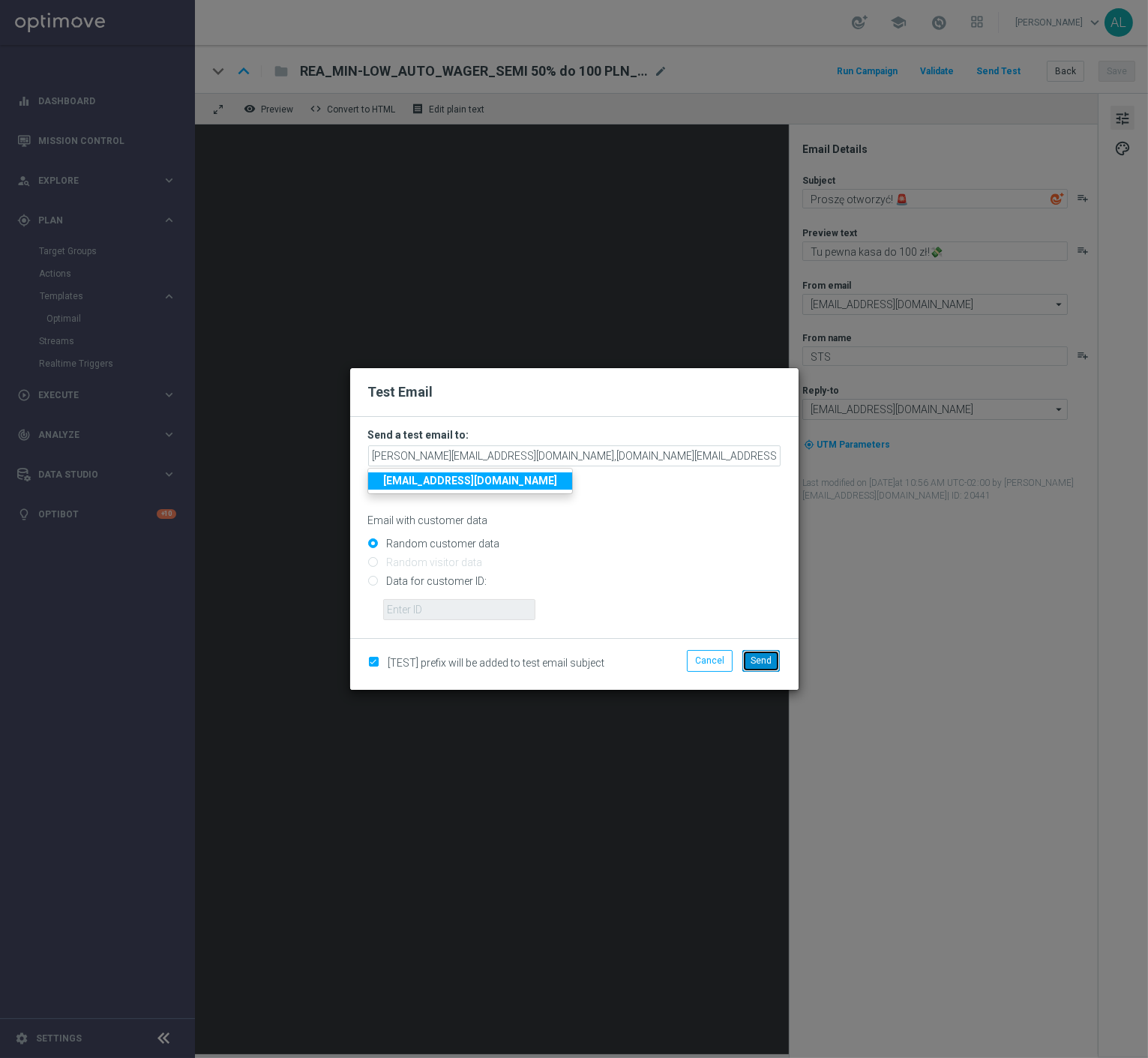
click at [760, 663] on span "Send" at bounding box center [761, 660] width 21 height 10
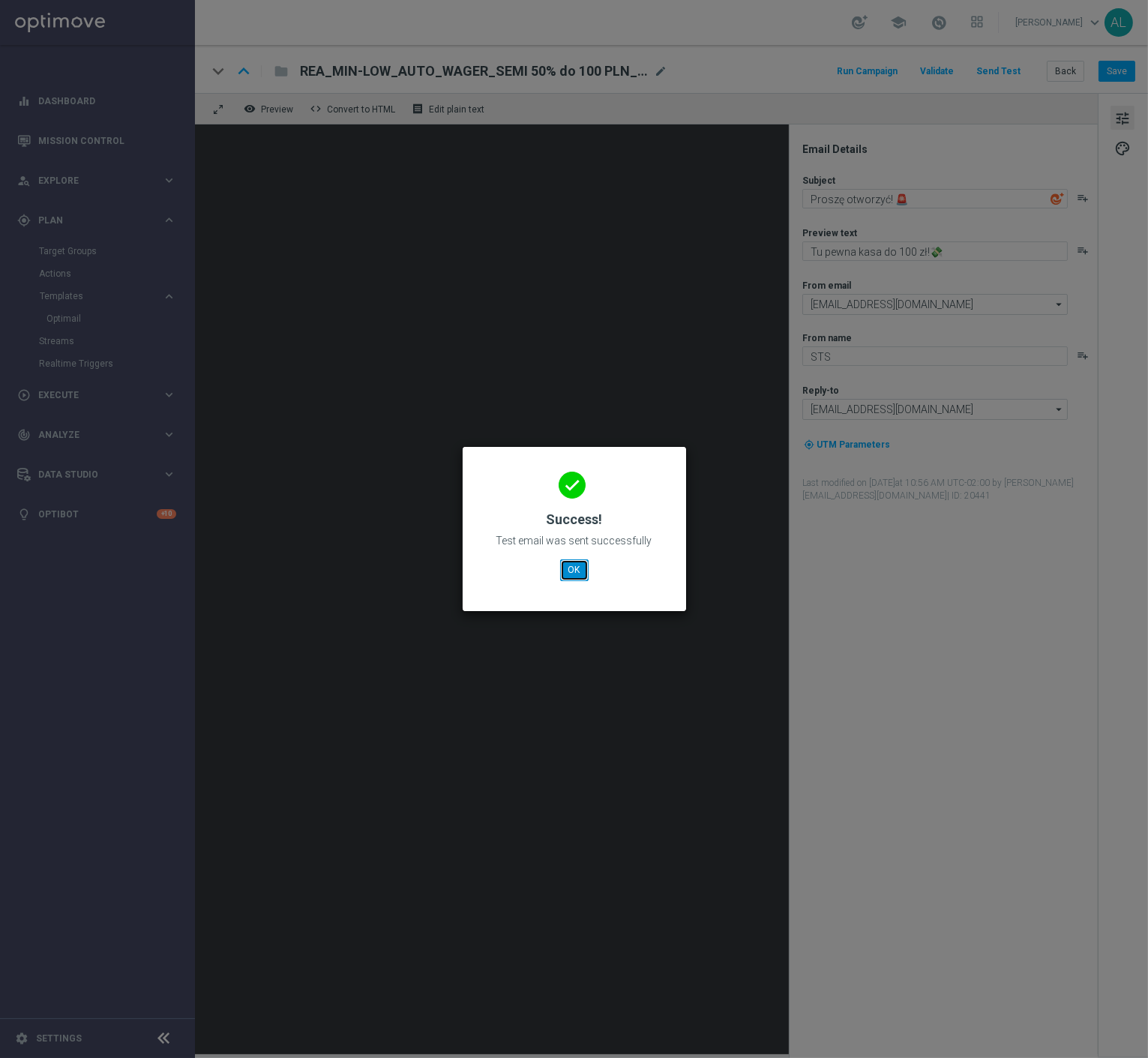
click at [578, 575] on button "OK" at bounding box center [574, 569] width 28 height 21
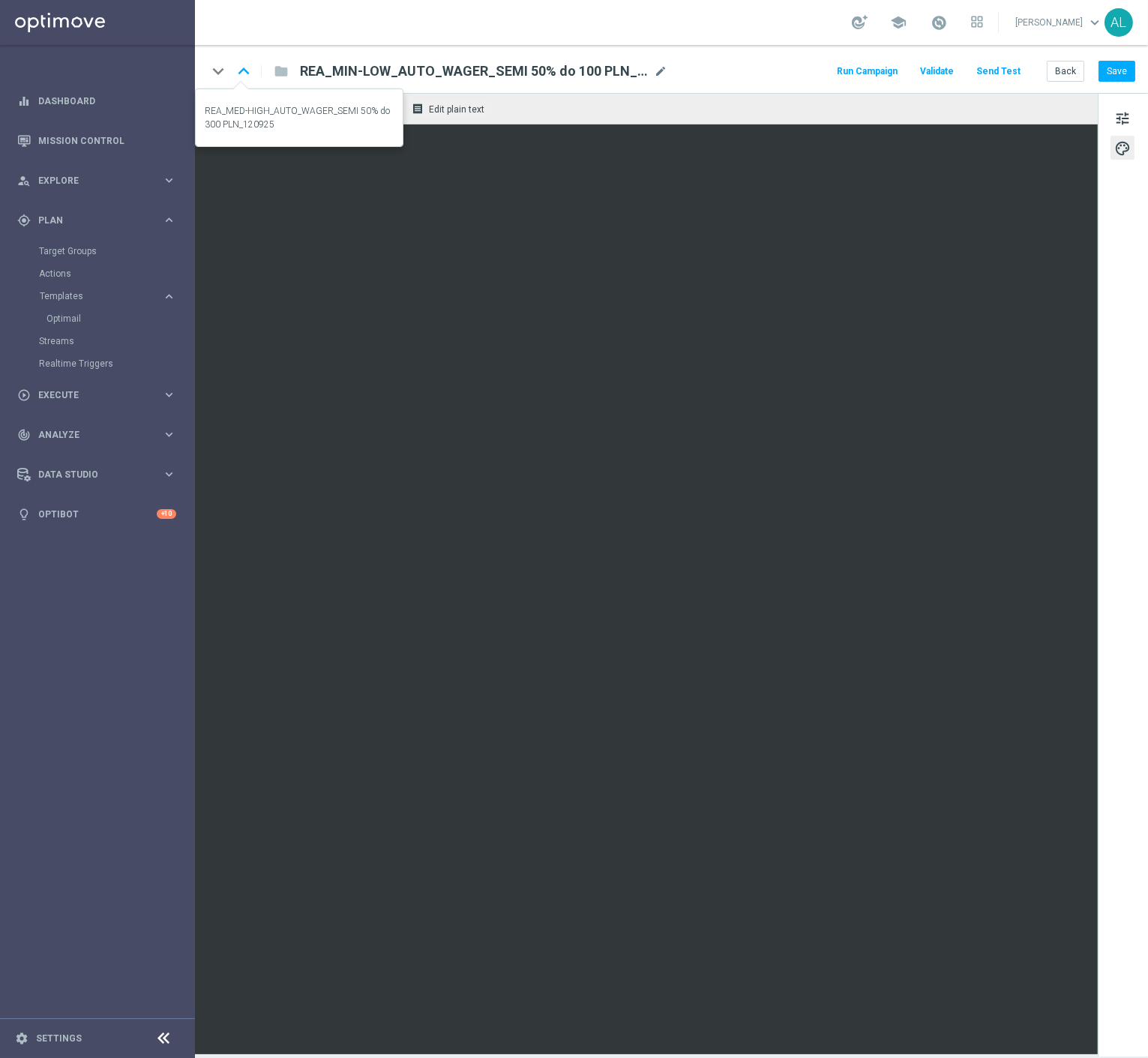
click at [242, 70] on icon "keyboard_arrow_up" at bounding box center [244, 72] width 23 height 23
click at [1001, 75] on button "Send Test" at bounding box center [998, 72] width 49 height 21
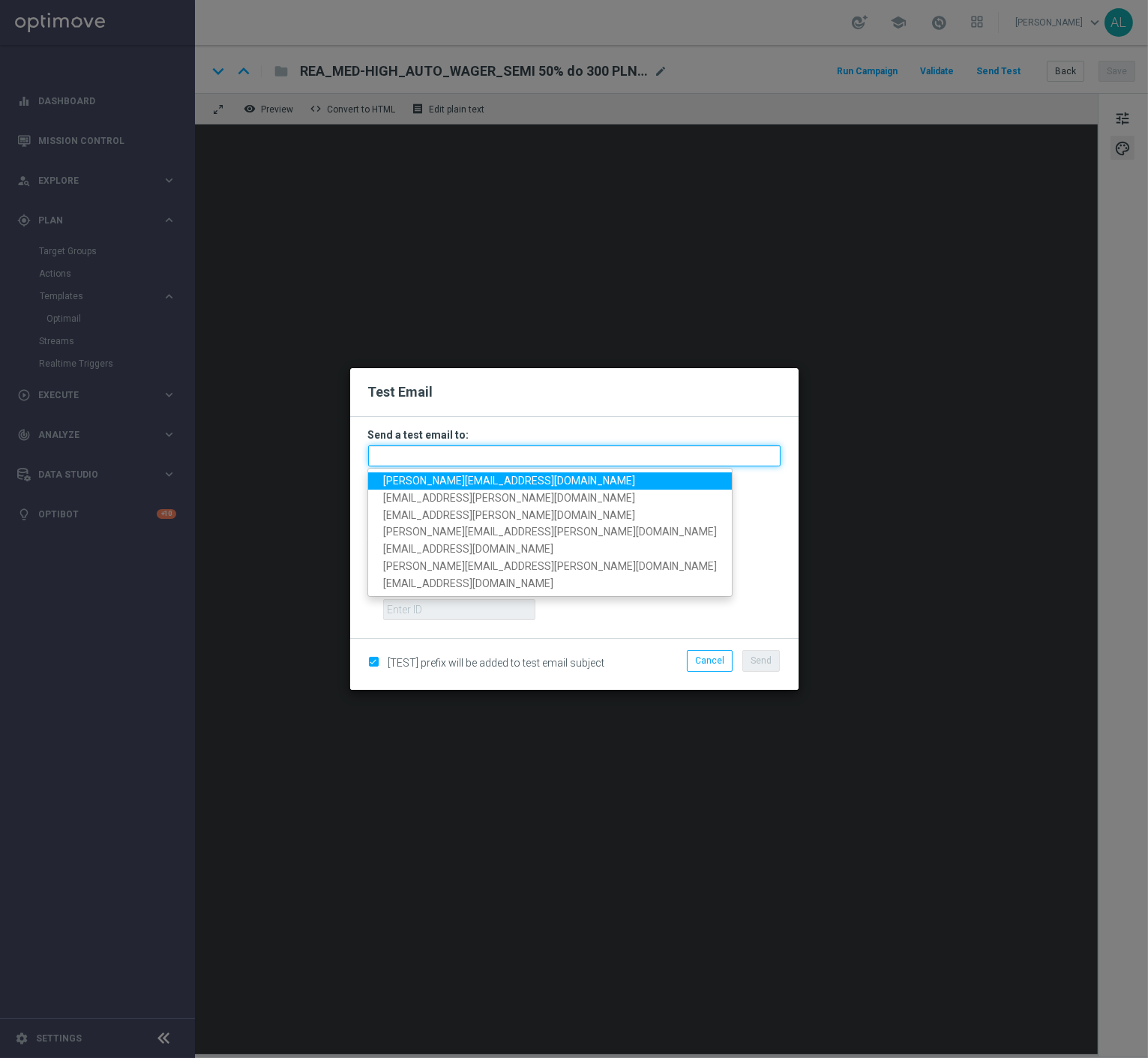
click at [463, 460] on input "text" at bounding box center [574, 456] width 412 height 21
paste input "antoni.litwinek@sts.pl,krystian.potoczny@sts.pl,andzelika.binek@sts.pl,katarzyn…"
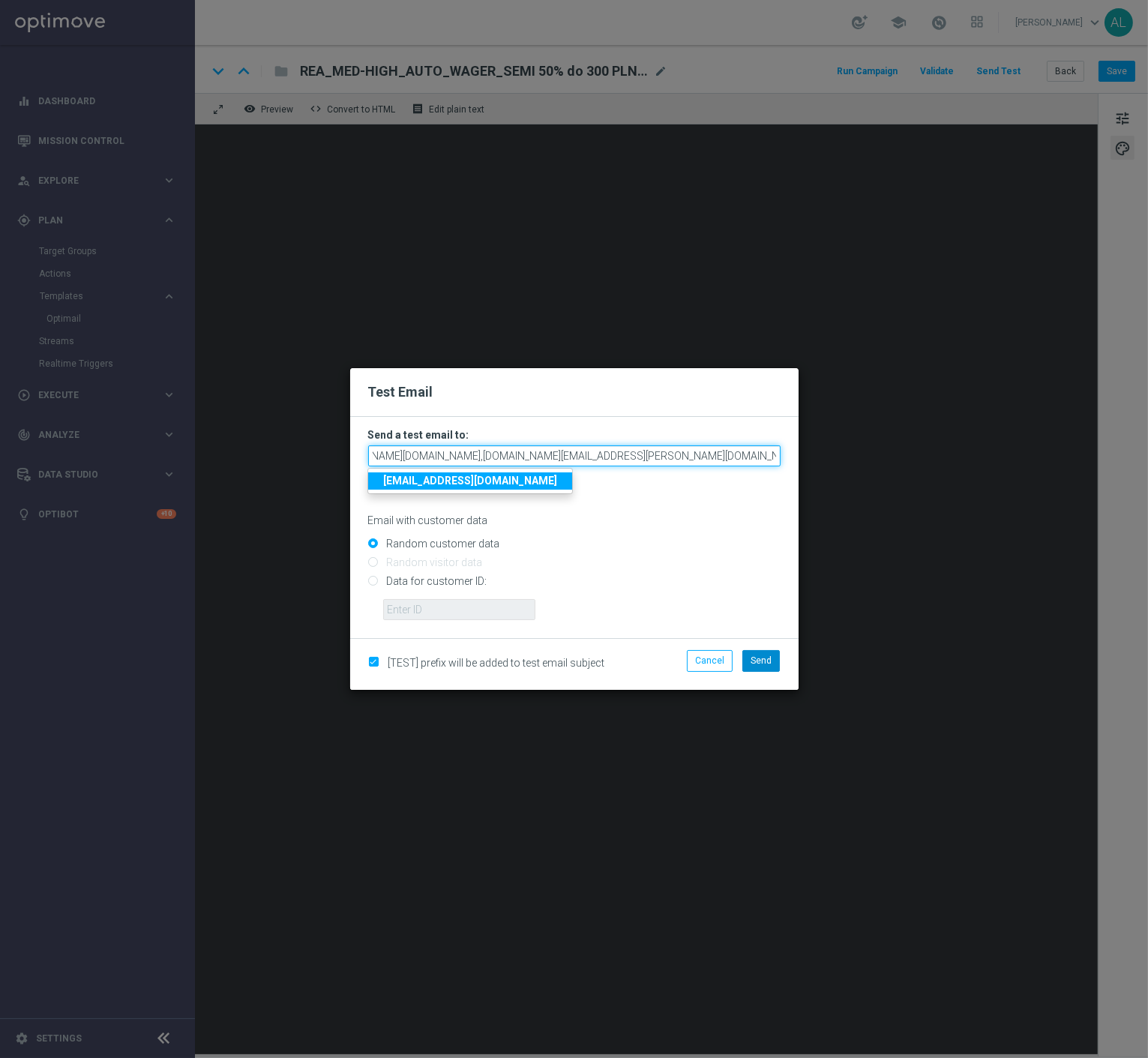
type input "antoni.litwinek@sts.pl,krystian.potoczny@sts.pl,andzelika.binek@sts.pl,katarzyn…"
click at [766, 655] on span "Send" at bounding box center [761, 660] width 21 height 10
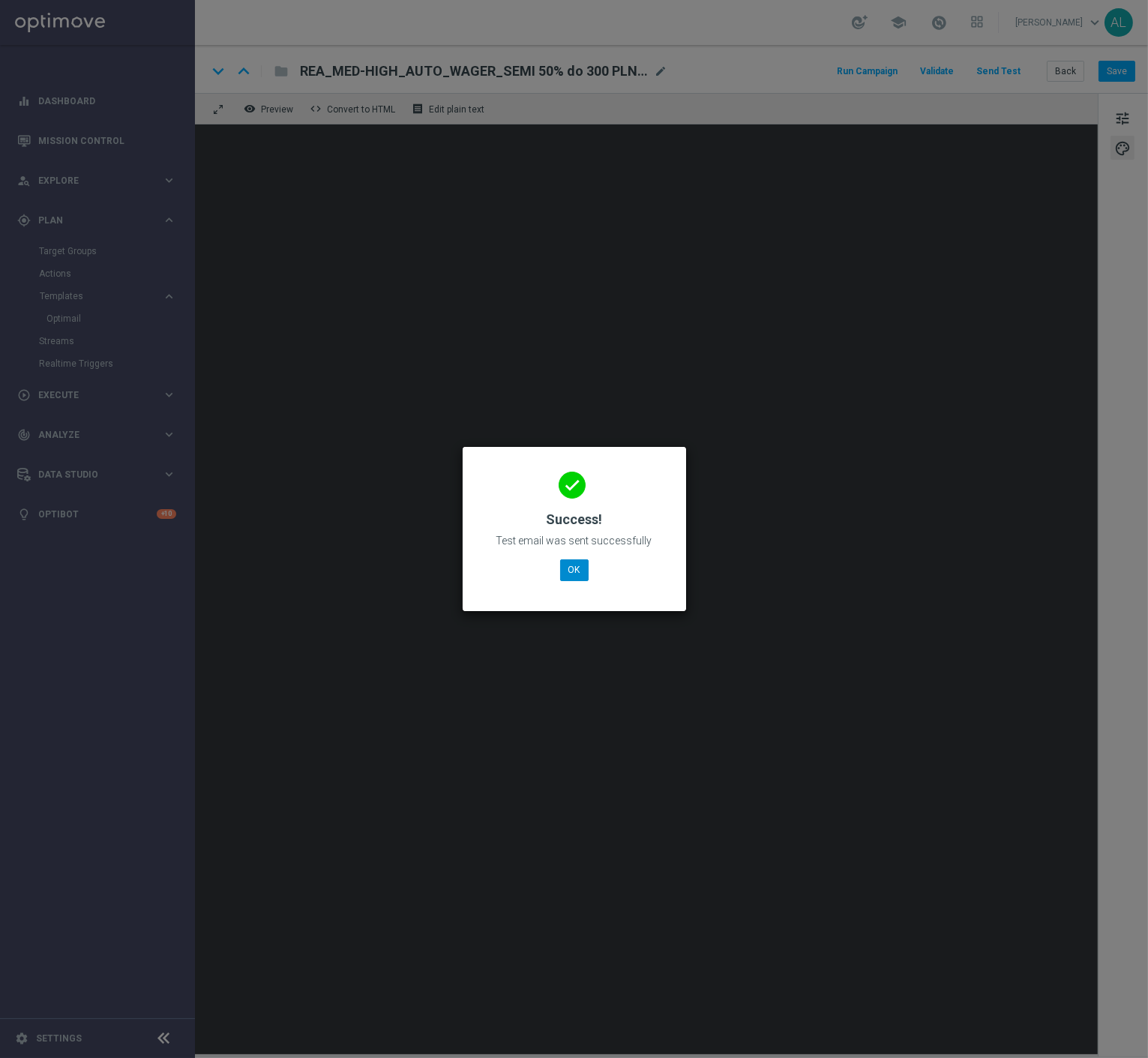
click at [558, 574] on div "done Success! Test email was sent successfully OK" at bounding box center [574, 526] width 187 height 131
click at [564, 570] on button "OK" at bounding box center [574, 569] width 28 height 21
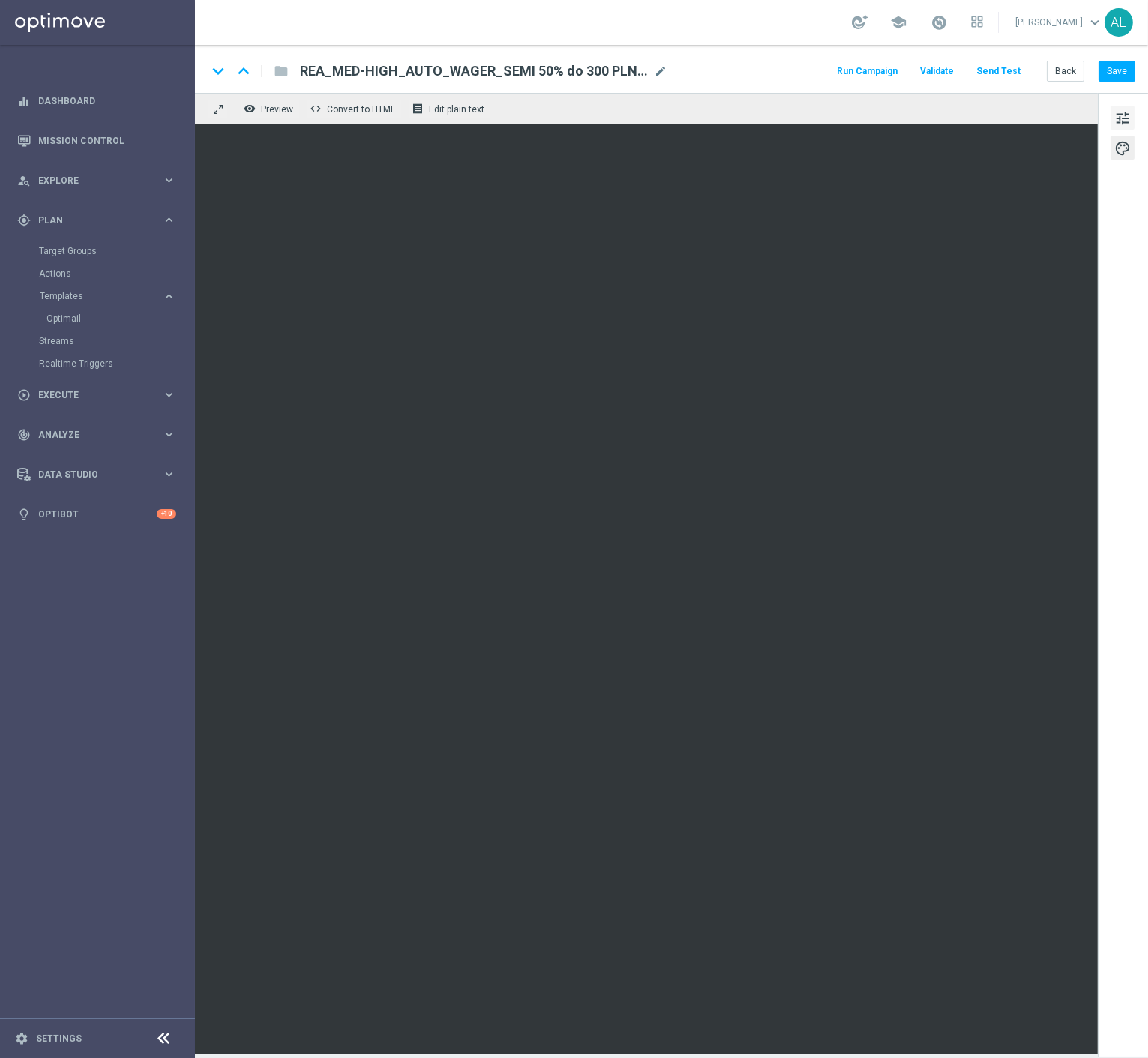
click at [1126, 118] on span "tune" at bounding box center [1123, 119] width 17 height 20
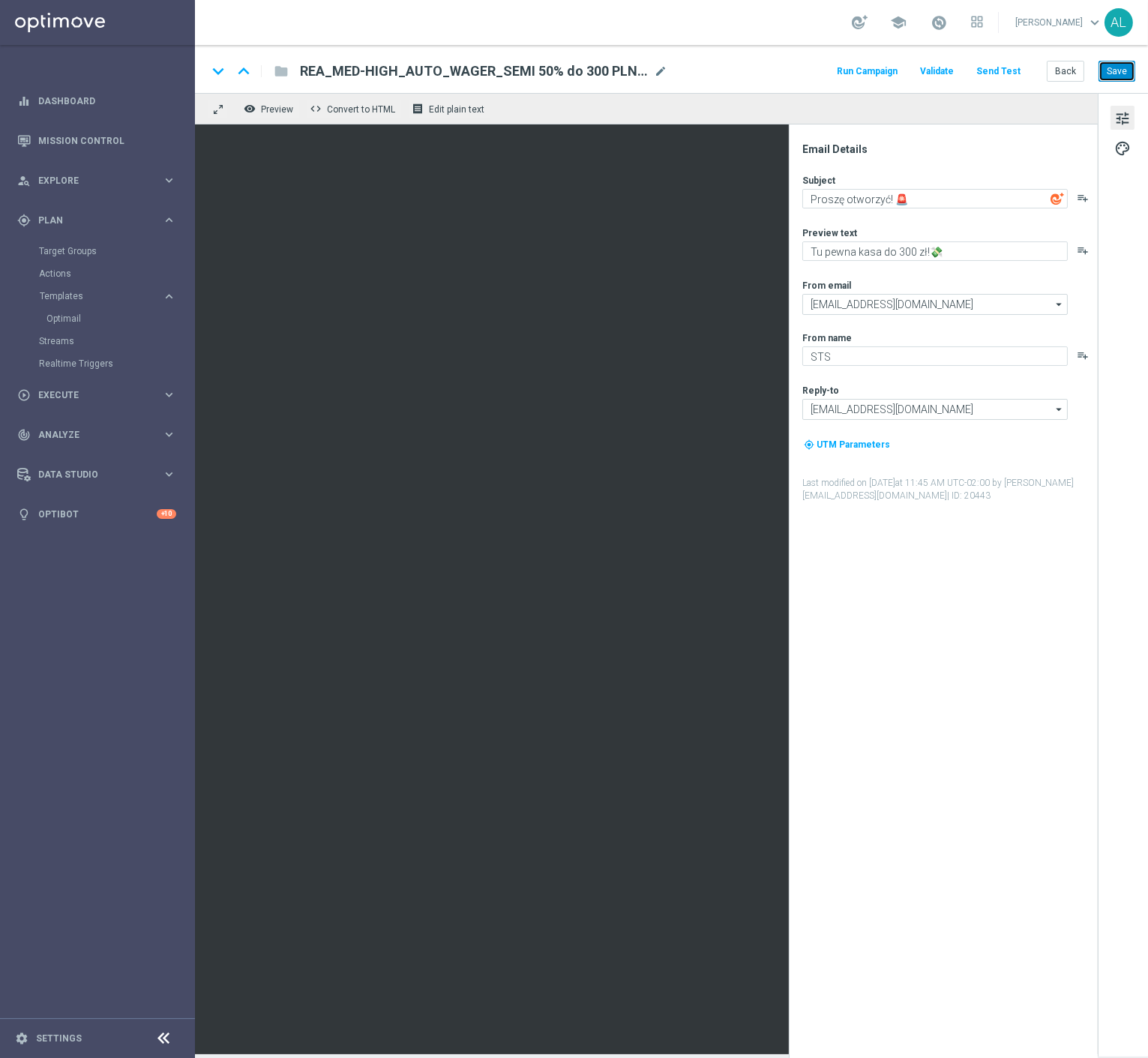
click at [1103, 75] on button "Save" at bounding box center [1116, 72] width 37 height 21
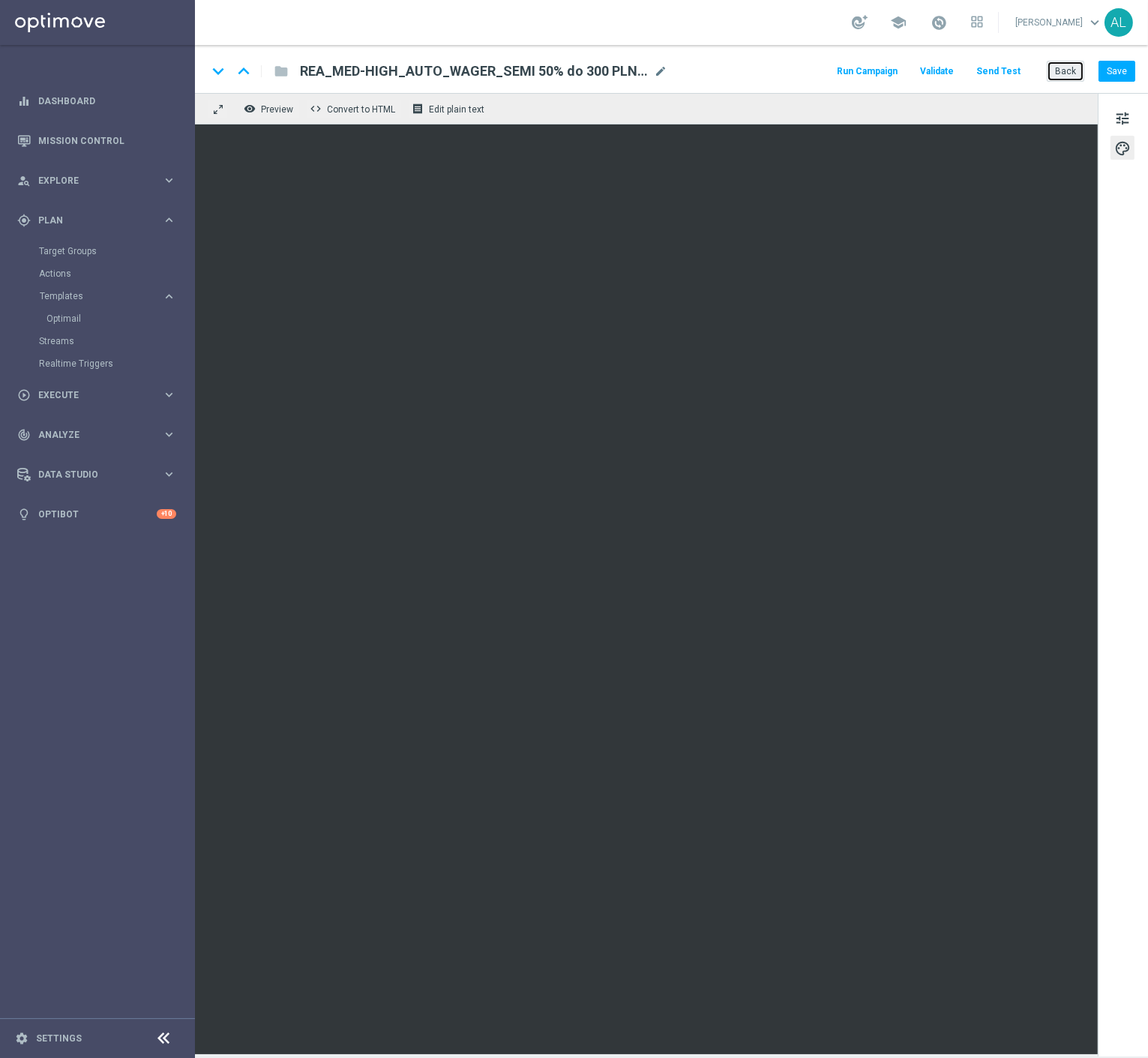
click at [1060, 61] on button "Back" at bounding box center [1065, 72] width 38 height 21
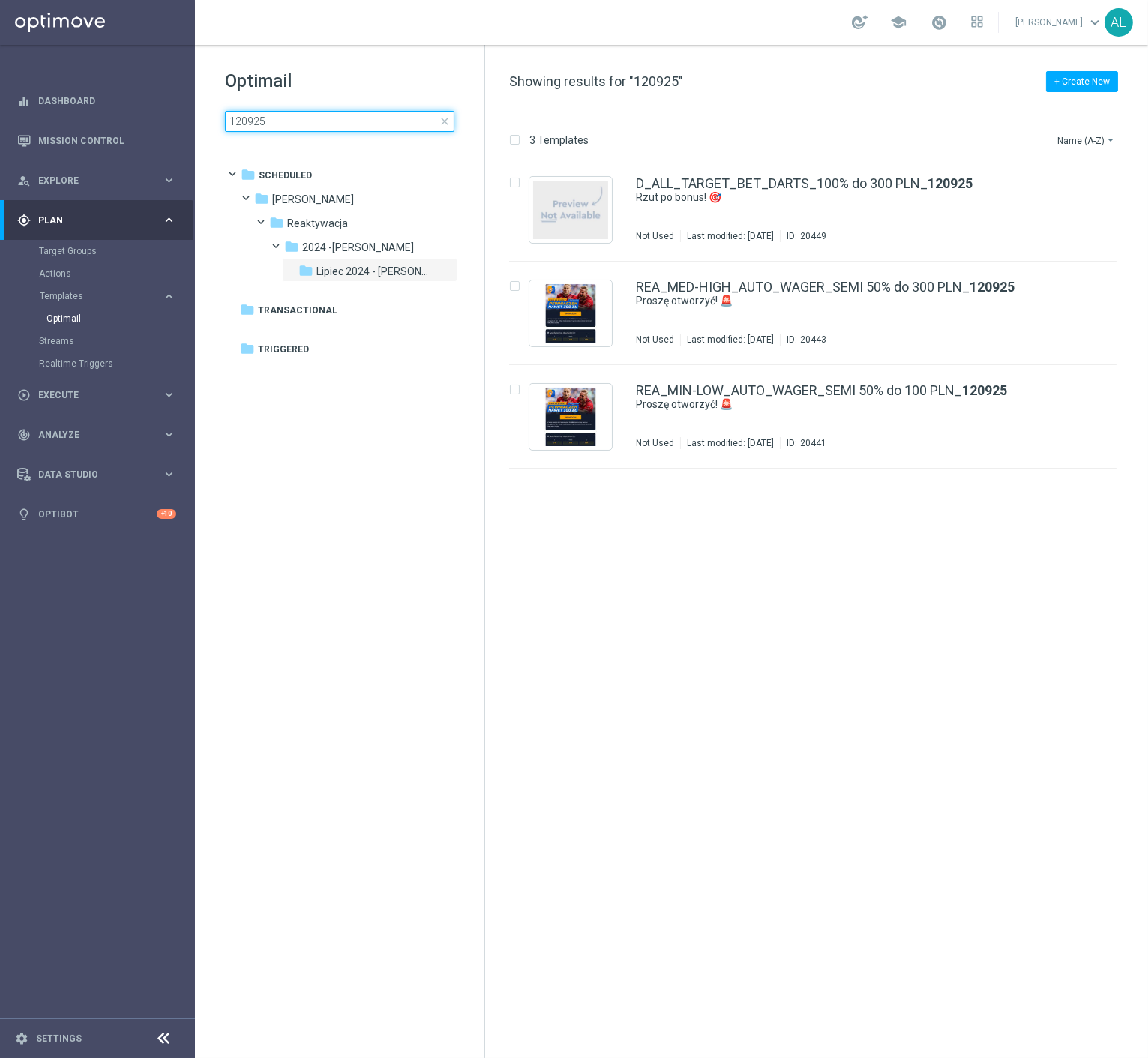
drag, startPoint x: 243, startPoint y: 120, endPoint x: 221, endPoint y: 123, distance: 22.2
click at [221, 123] on div "Optimail 120925 close folder 1 Folder folder Scheduled more_vert folder Antoni …" at bounding box center [340, 138] width 290 height 186
click at [720, 229] on div "D_ALL_TARGET_BET_DARTS_100% do 300 PLN_ 120925 Rzut po bonus! 🎯 Not Used Last m…" at bounding box center [845, 209] width 418 height 65
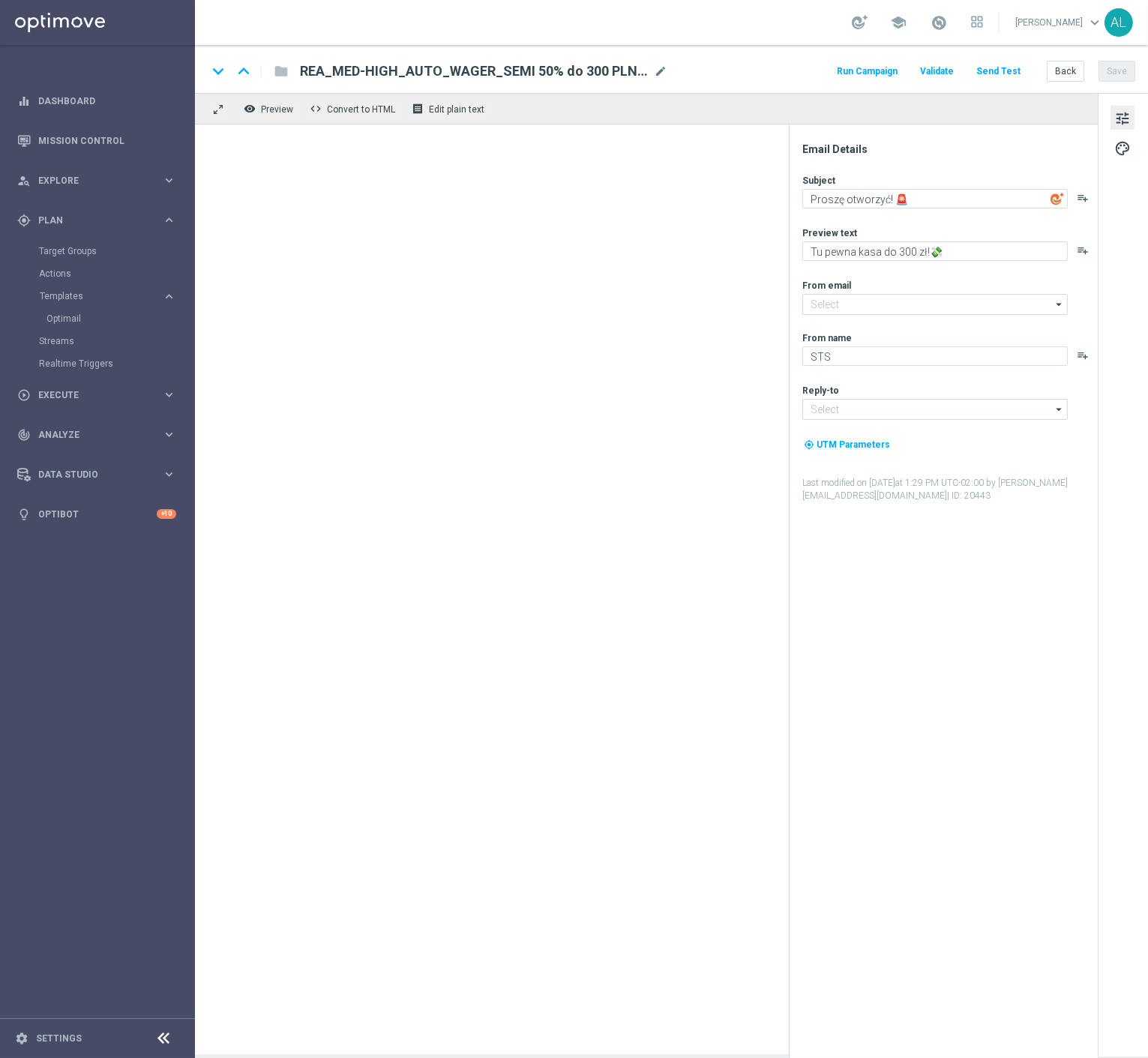
type input "oferta@sts.pl"
type input "kontakt@sts.pl"
type textarea "Rzut po bonus! 🎯"
type textarea "Zgarnij nawet 300 zł ekstra 💸"
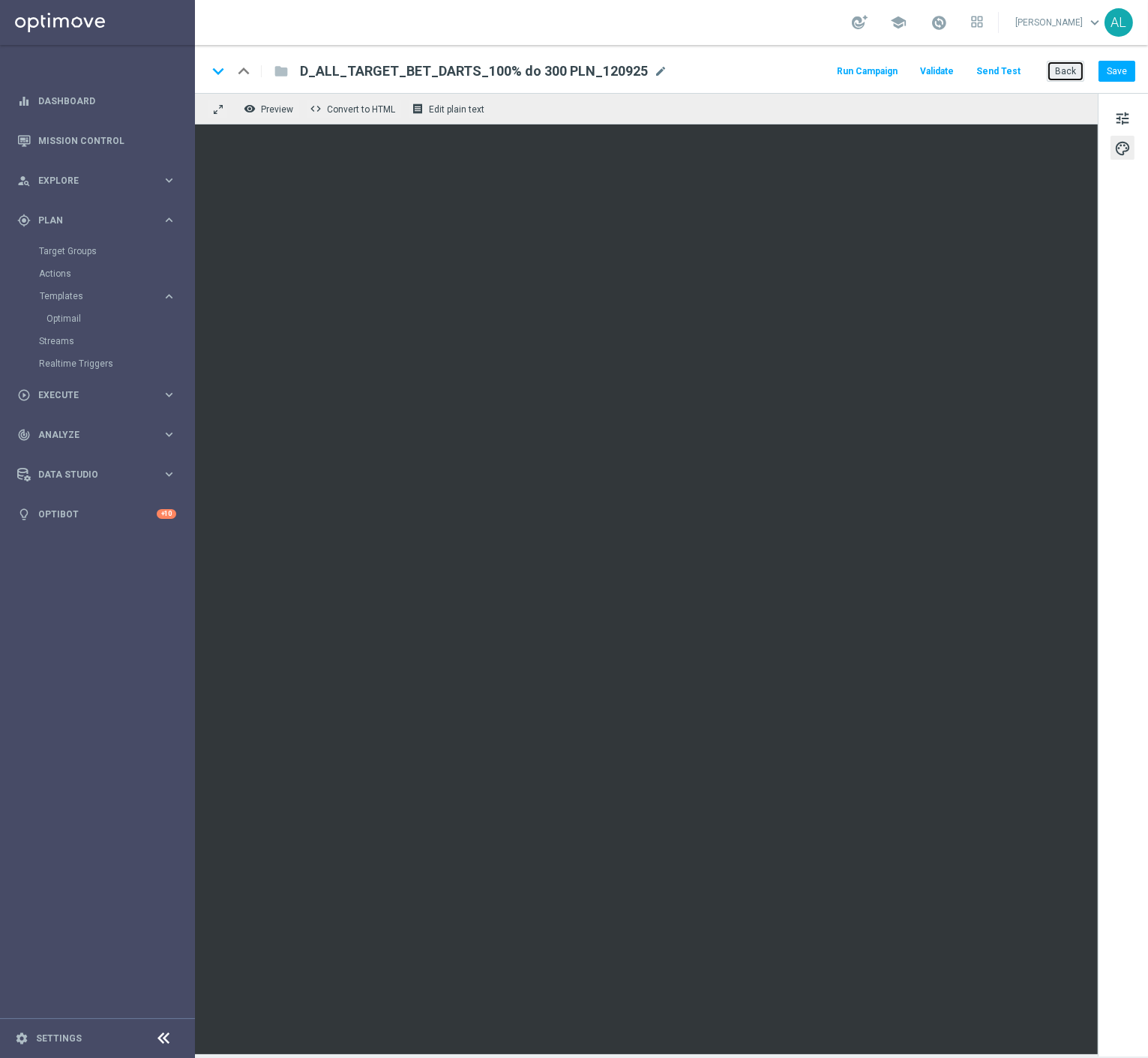
click at [1058, 73] on button "Back" at bounding box center [1065, 72] width 38 height 21
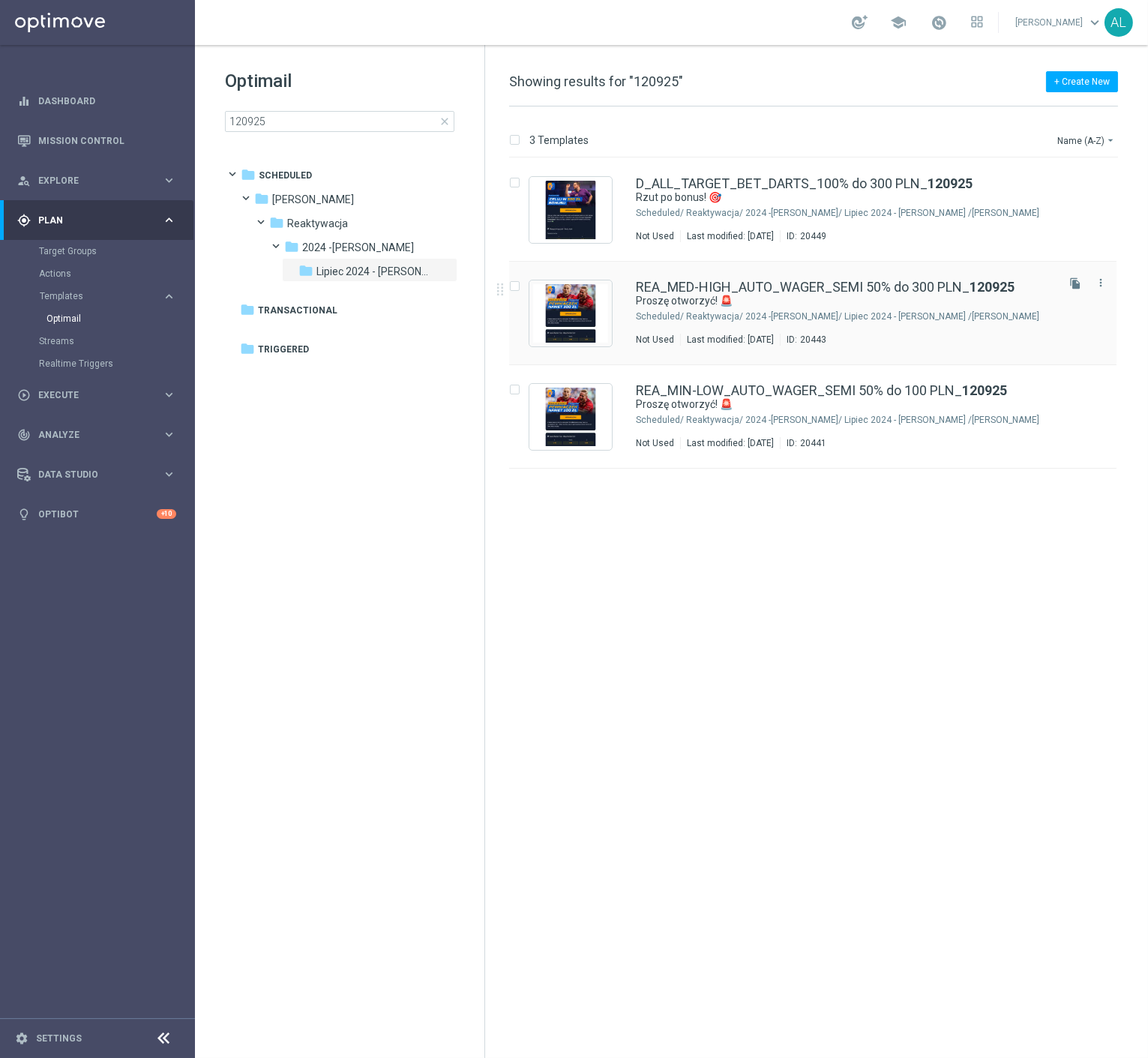
click at [744, 334] on div "Last modified: Thursday, September 11, 2025" at bounding box center [730, 340] width 99 height 12
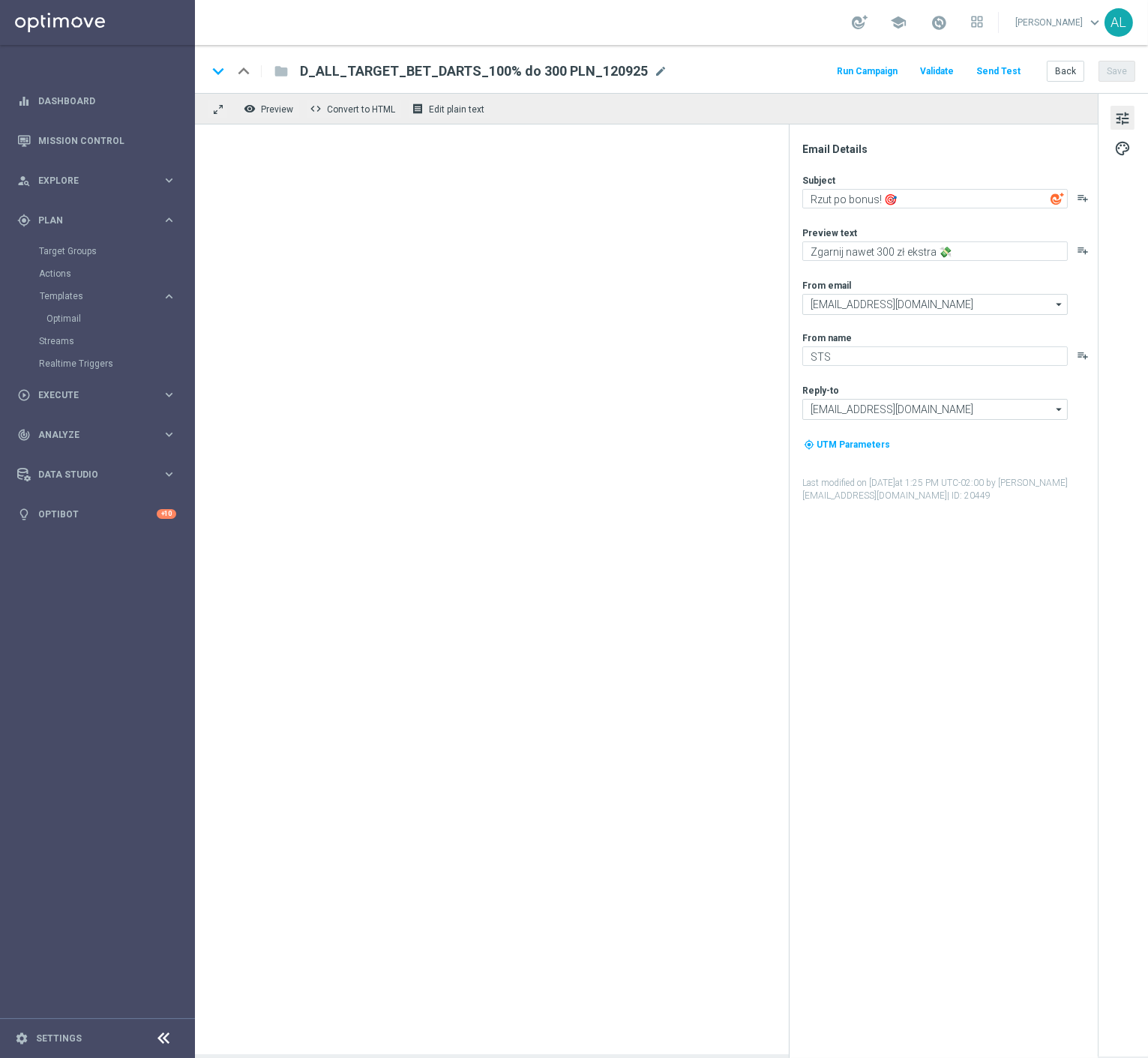
type textarea "Proszę otworzyć! 🚨"
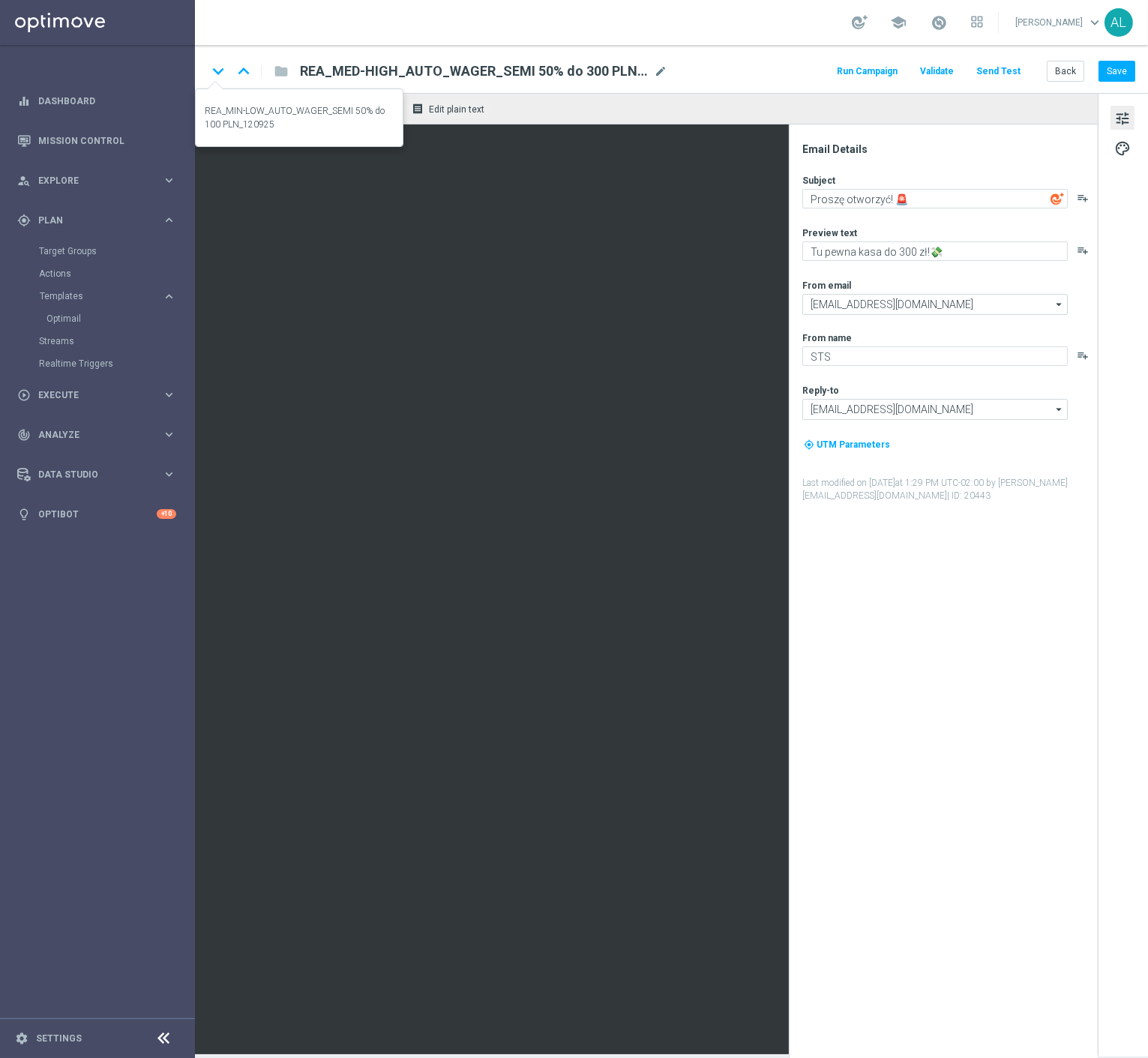
click at [209, 79] on icon "keyboard_arrow_down" at bounding box center [218, 72] width 23 height 23
type textarea "Tu pewna kasa do 100 zł!💸"
click at [545, 72] on span "REA_MIN-LOW_AUTO_WAGER_SEMI 50% do 100 PLN_120925" at bounding box center [474, 71] width 348 height 18
click at [0, 0] on input "REA_MIN-LOW_AUTO_WAGER_SEMI 50% do 100 PLN_120925" at bounding box center [0, 0] width 0 height 0
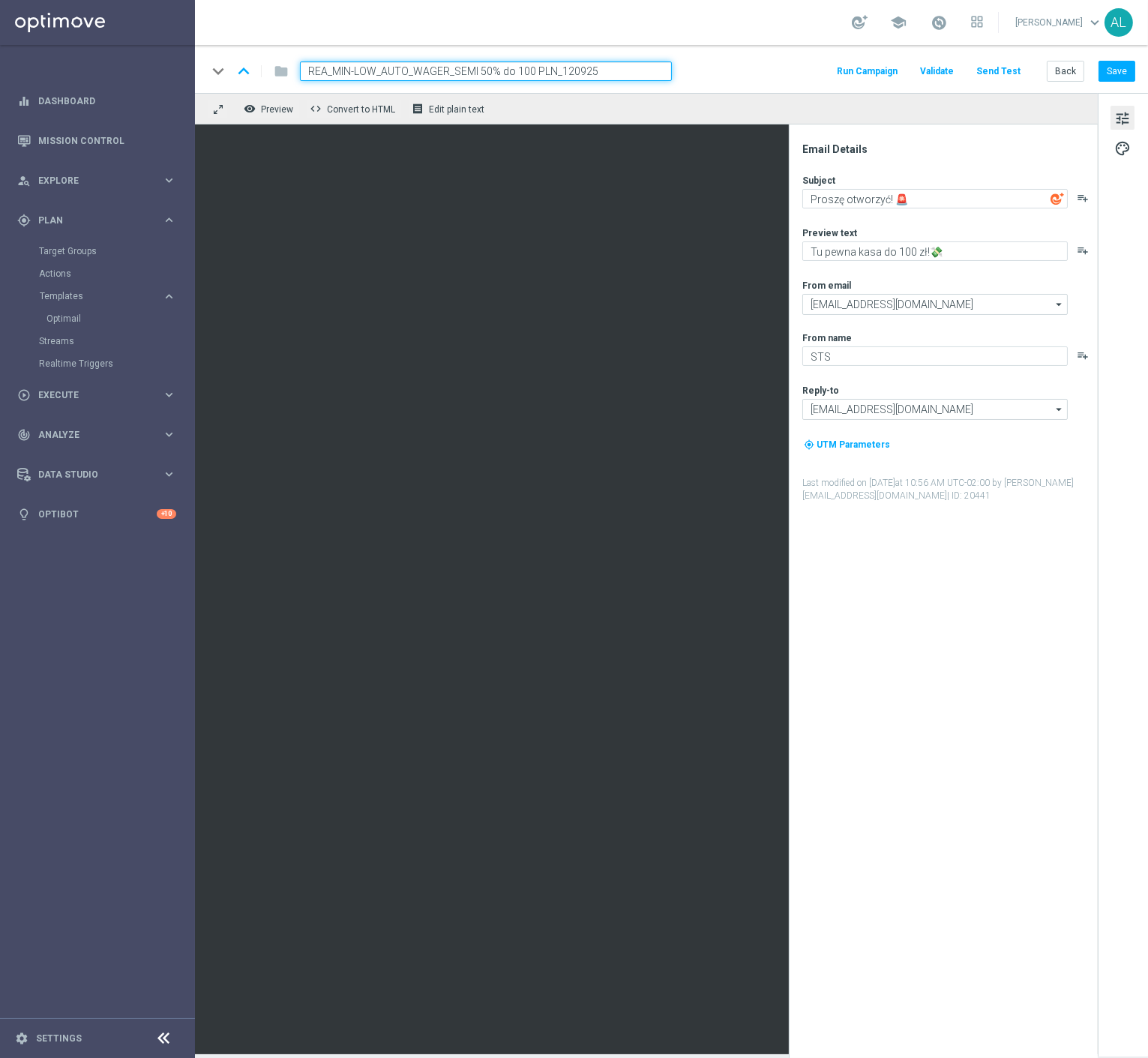
click at [545, 72] on input "REA_MIN-LOW_AUTO_WAGER_SEMI 50% do 100 PLN_120925" at bounding box center [486, 71] width 372 height 20
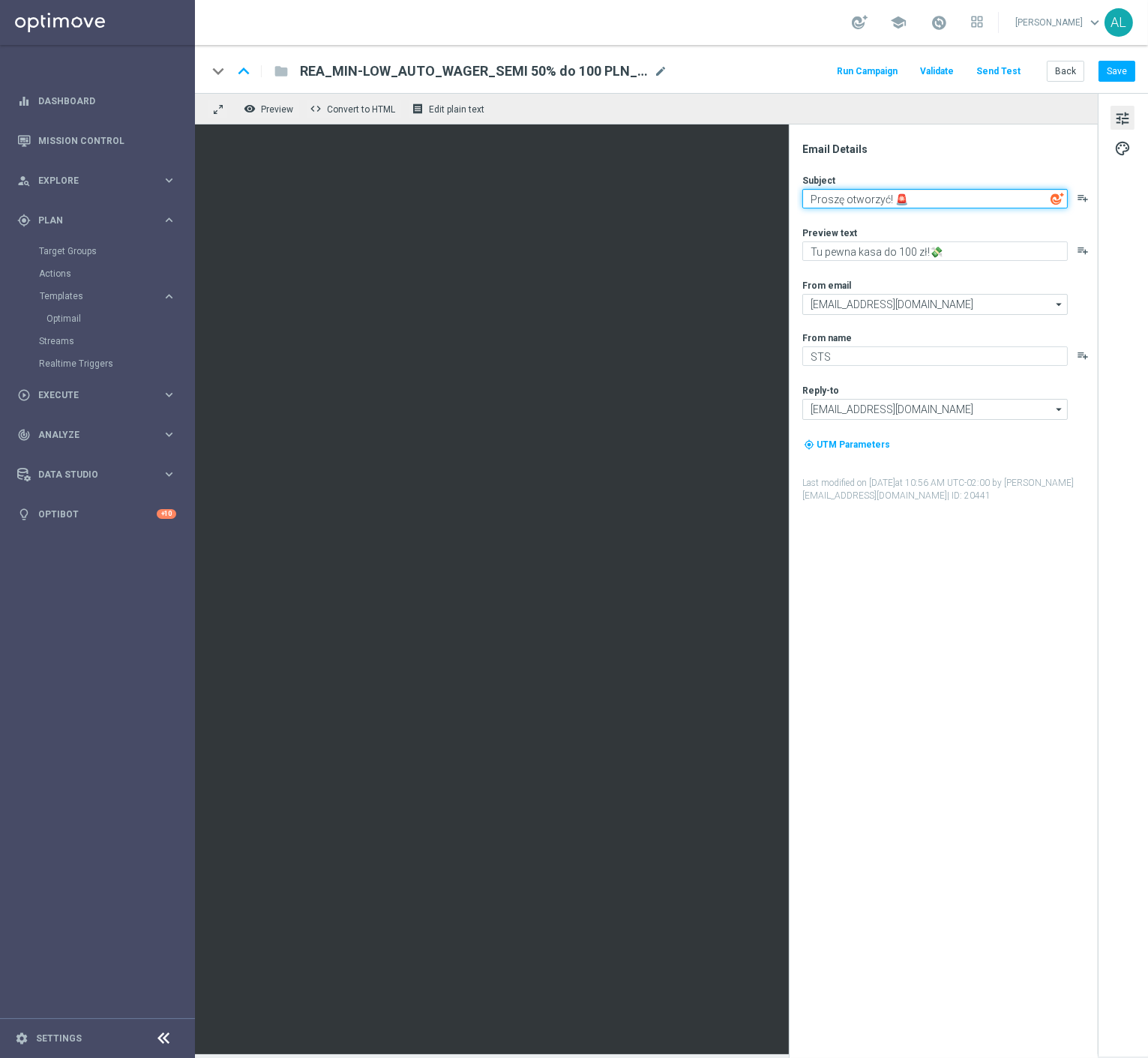
click at [876, 201] on textarea "Proszę otworzyć! 🚨" at bounding box center [935, 199] width 265 height 20
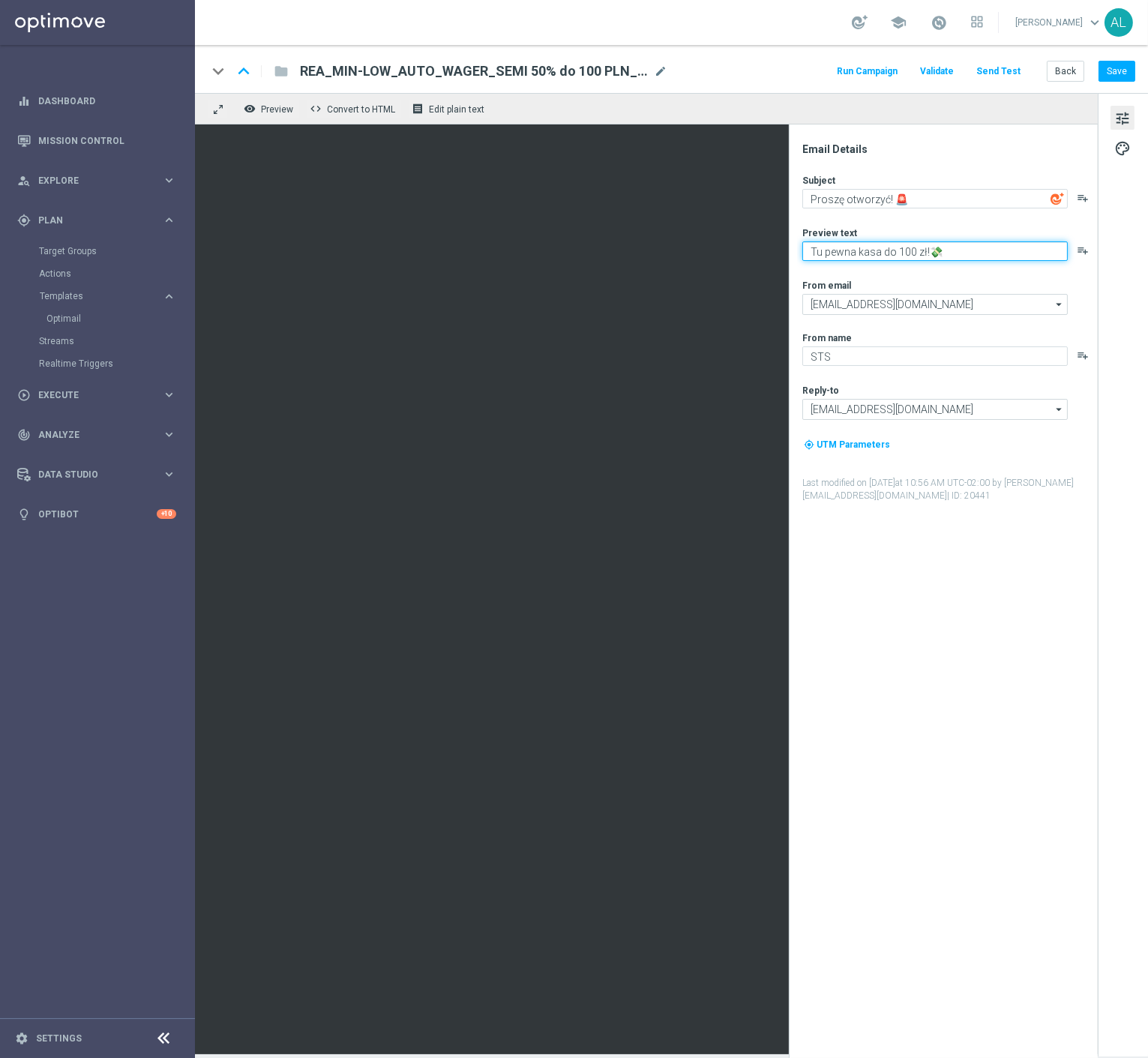
click at [836, 256] on textarea "Tu pewna kasa do 100 zł!💸" at bounding box center [935, 251] width 265 height 20
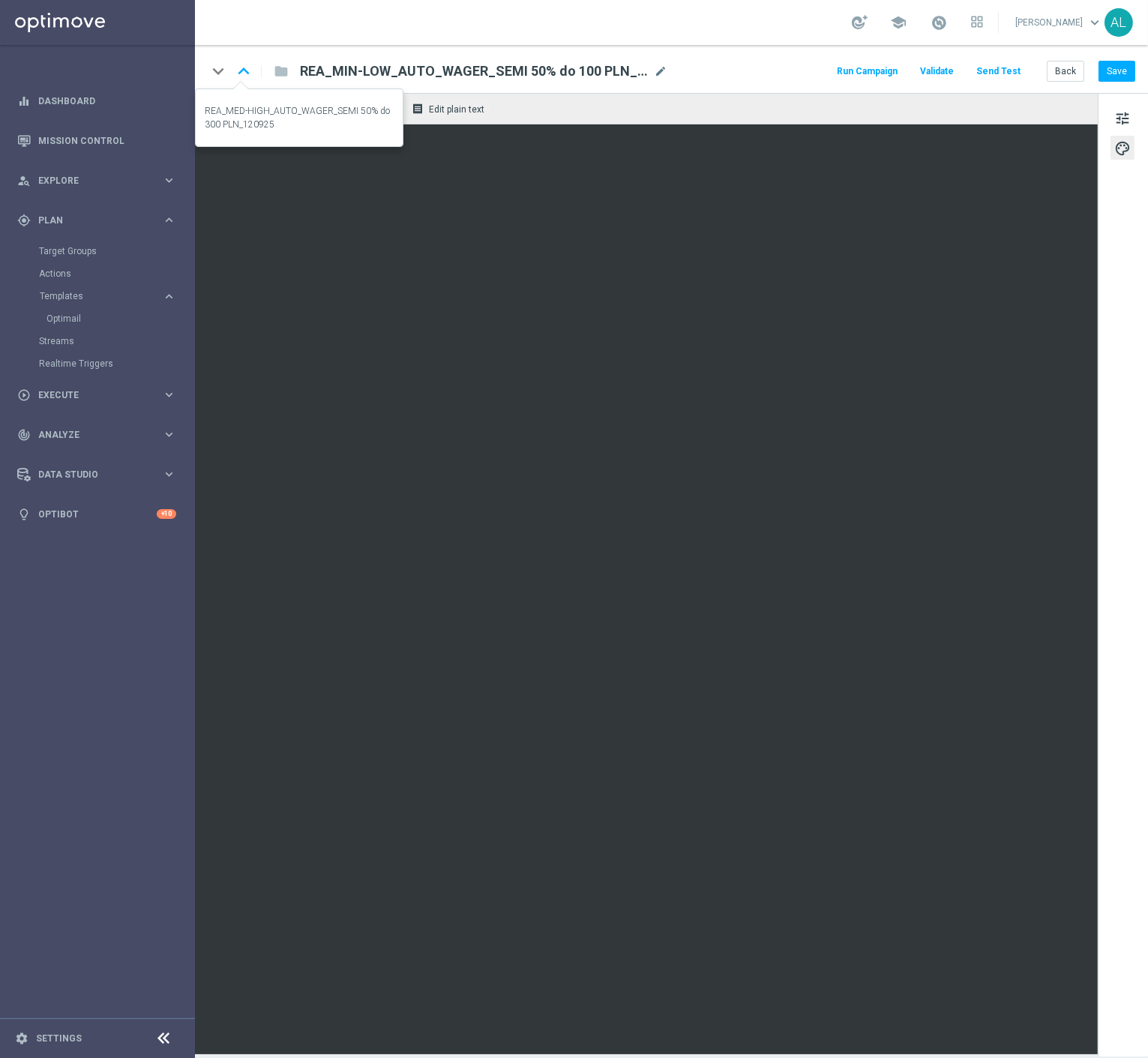
click at [247, 75] on icon "keyboard_arrow_up" at bounding box center [244, 72] width 23 height 23
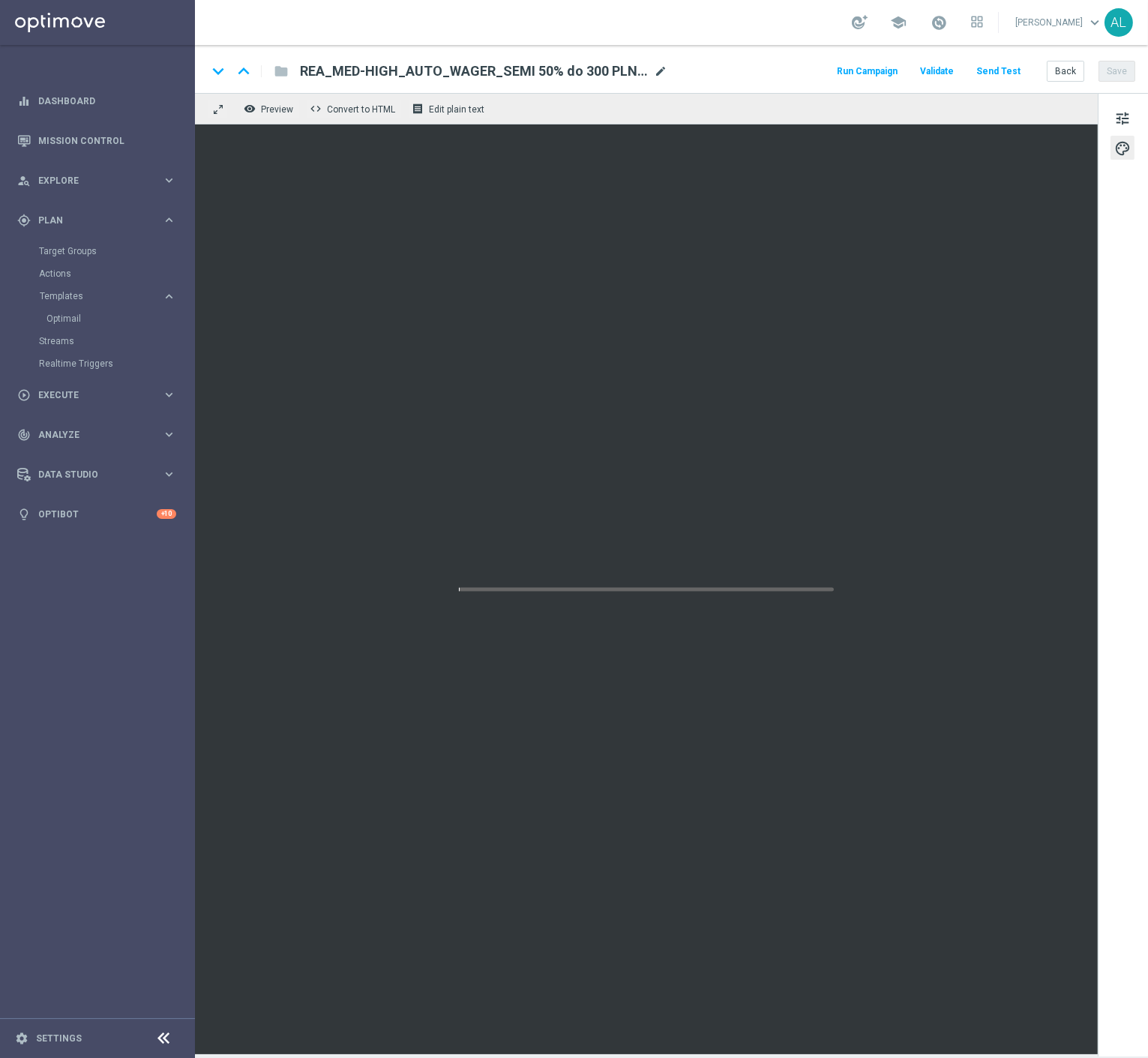
click at [656, 73] on span "mode_edit" at bounding box center [661, 72] width 13 height 13
click at [1122, 115] on span "tune" at bounding box center [1123, 119] width 17 height 20
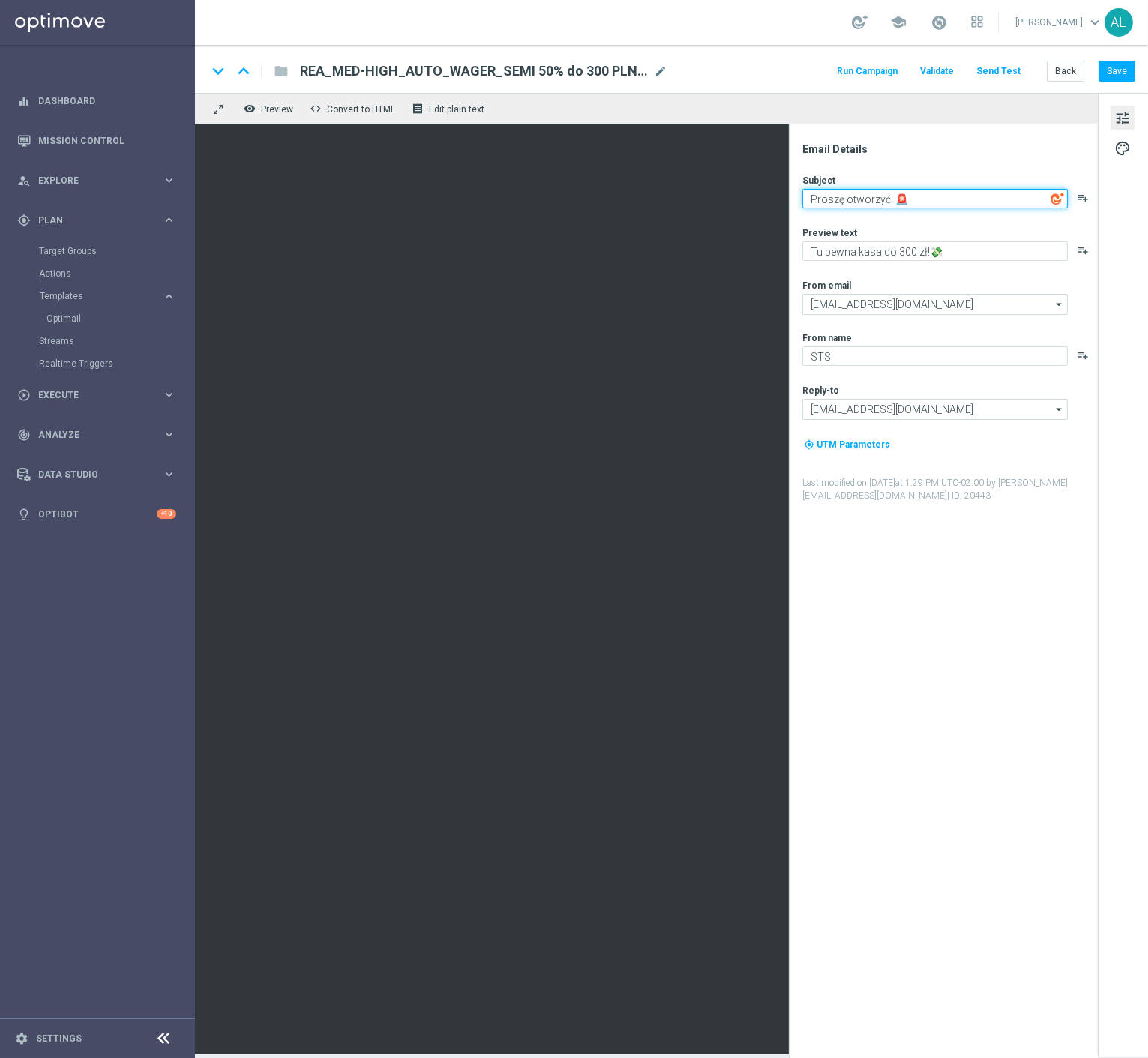
click at [947, 191] on textarea "Proszę otworzyć! 🚨" at bounding box center [935, 199] width 265 height 20
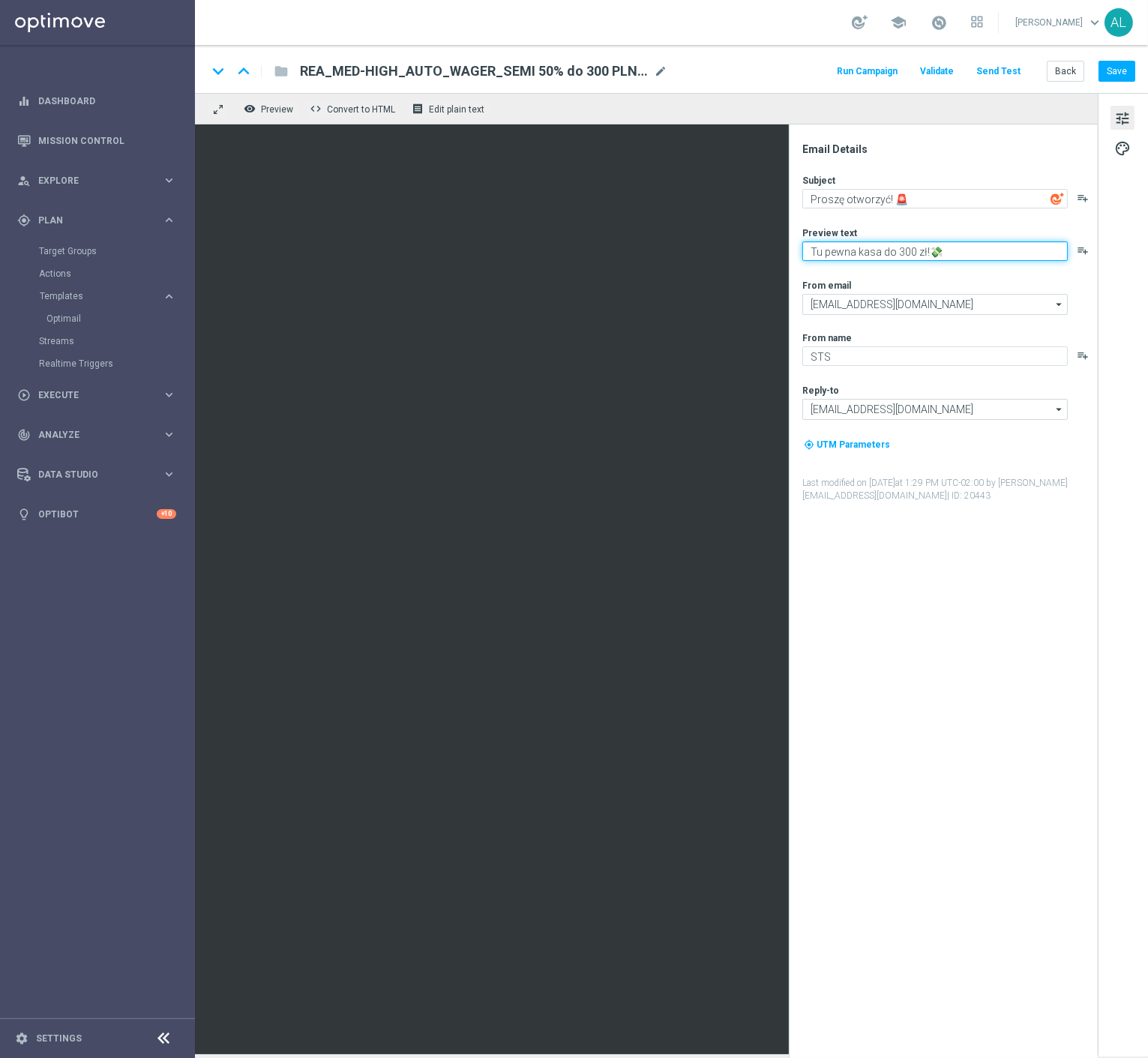
click at [909, 248] on textarea "Tu pewna kasa do 300 zł!💸" at bounding box center [935, 251] width 265 height 20
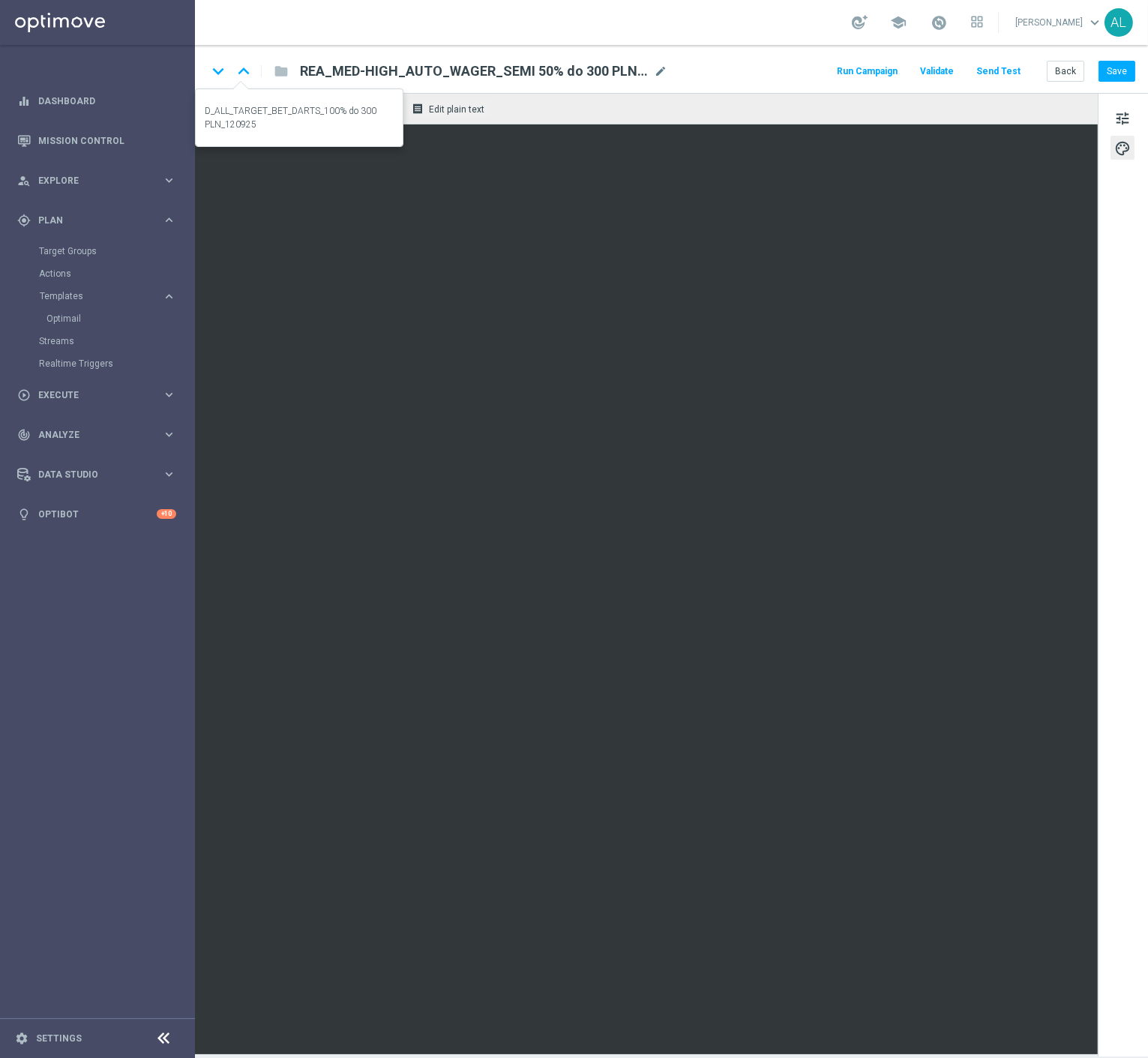
click at [243, 75] on icon "keyboard_arrow_up" at bounding box center [244, 72] width 23 height 23
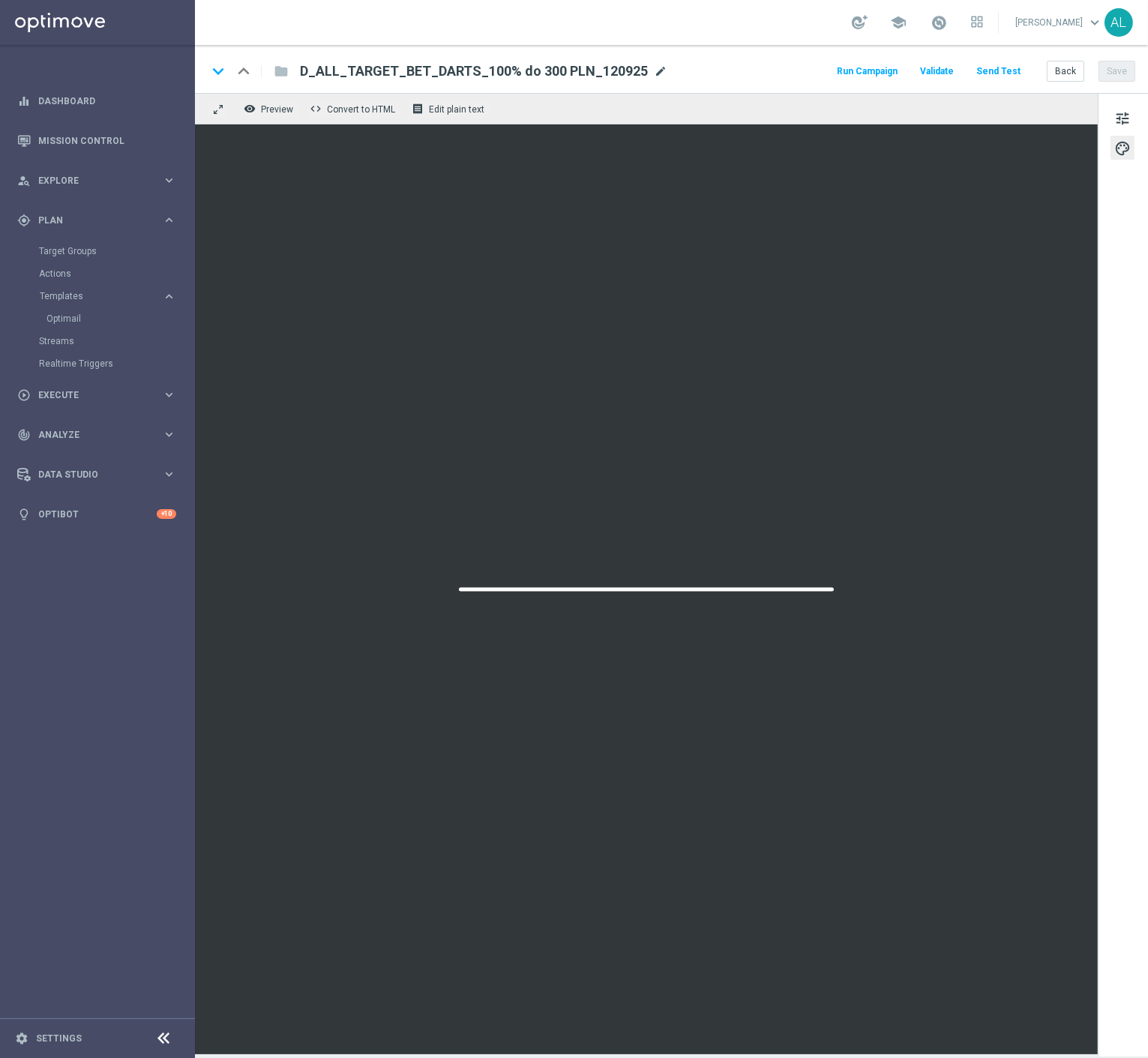
click at [656, 75] on span "mode_edit" at bounding box center [661, 72] width 13 height 13
drag, startPoint x: 274, startPoint y: 155, endPoint x: 816, endPoint y: 96, distance: 545.2
click at [816, 96] on div "remove_red_eye Preview code Convert to HTML receipt Edit plain text" at bounding box center [646, 108] width 902 height 31
click at [1130, 120] on span "tune" at bounding box center [1123, 119] width 17 height 20
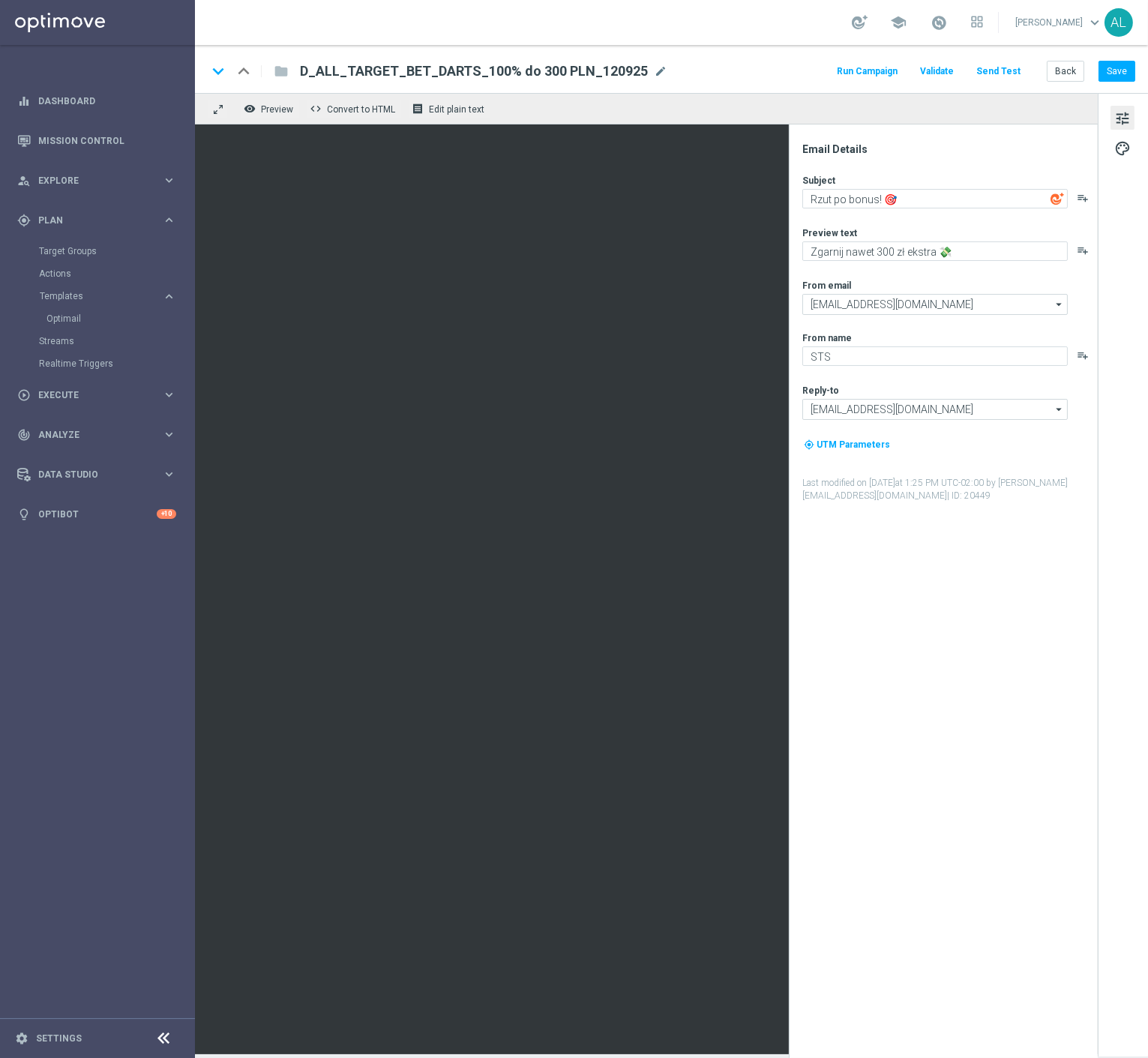
click at [902, 211] on div "Subject Rzut po bonus! 🎯 playlist_add Preview text Zgarnij nawet 300 zł ekstra …" at bounding box center [949, 338] width 294 height 329
click at [902, 201] on textarea "Rzut po bonus! 🎯" at bounding box center [935, 199] width 265 height 20
click at [852, 251] on textarea "Zgarnij nawet 300 zł ekstra 💸" at bounding box center [935, 251] width 265 height 20
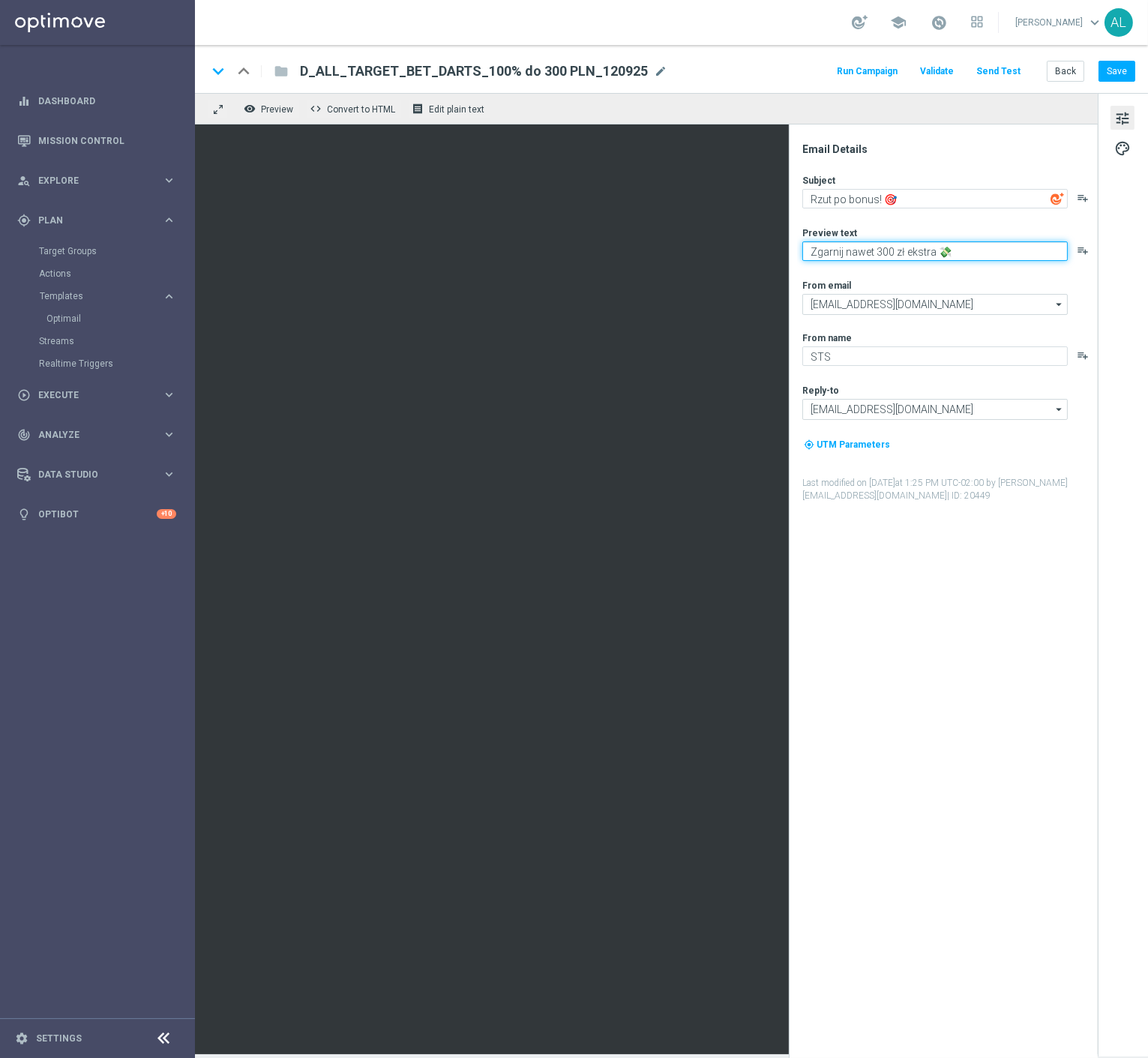
click at [852, 251] on textarea "Zgarnij nawet 300 zł ekstra 💸" at bounding box center [935, 251] width 265 height 20
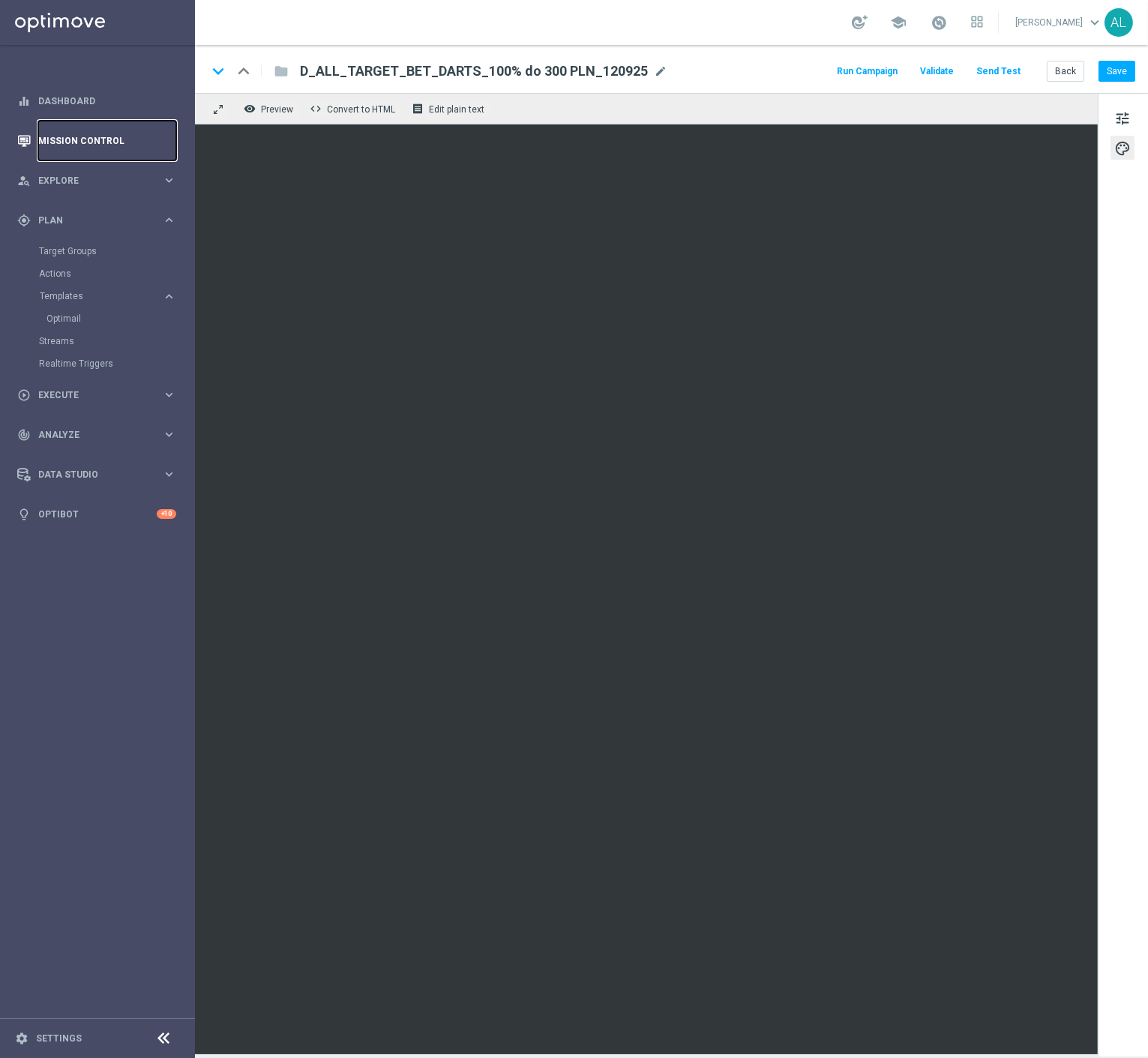
click at [65, 140] on link "Mission Control" at bounding box center [107, 140] width 138 height 40
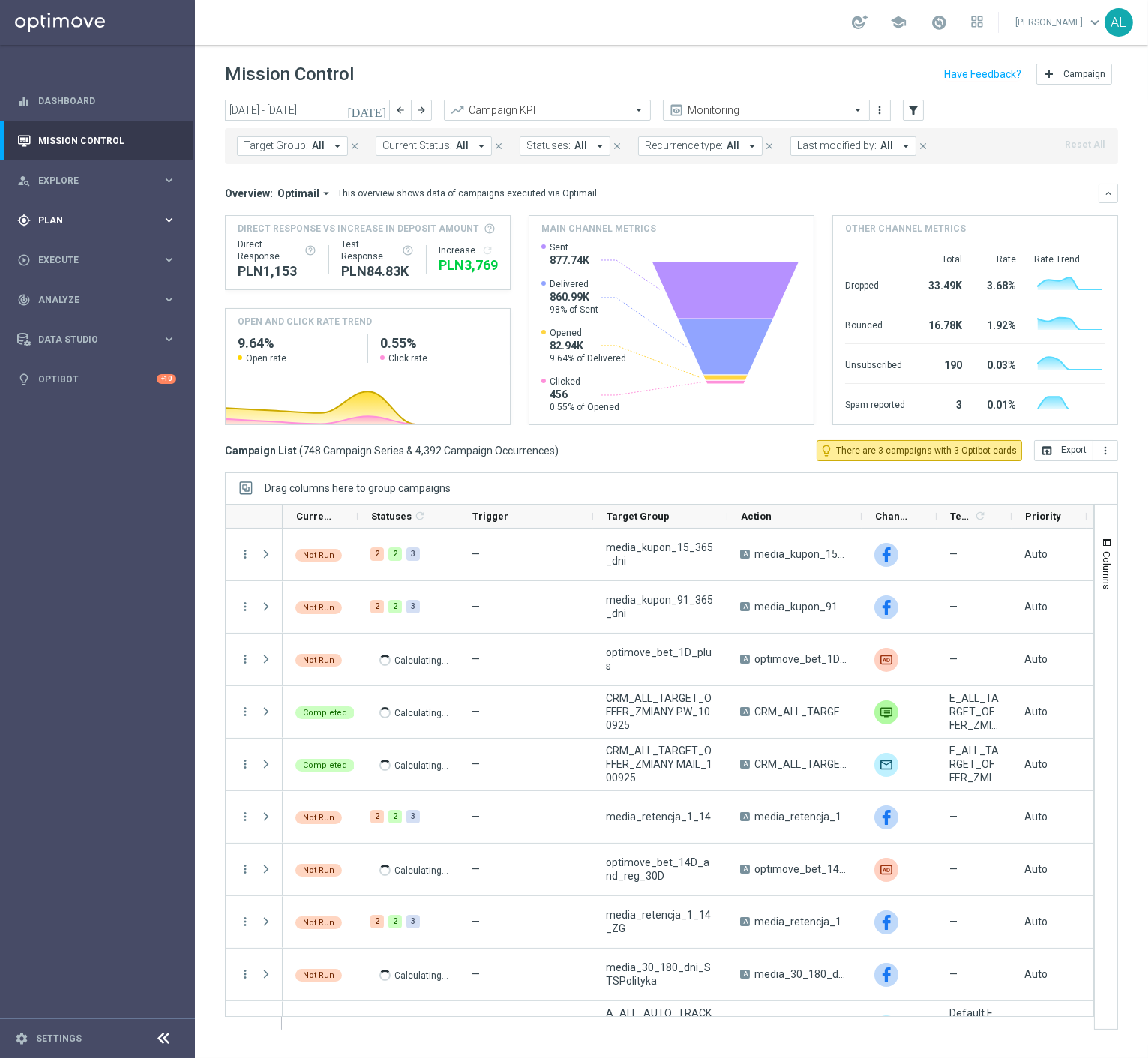
click at [68, 232] on div "gps_fixed Plan keyboard_arrow_right" at bounding box center [97, 220] width 194 height 40
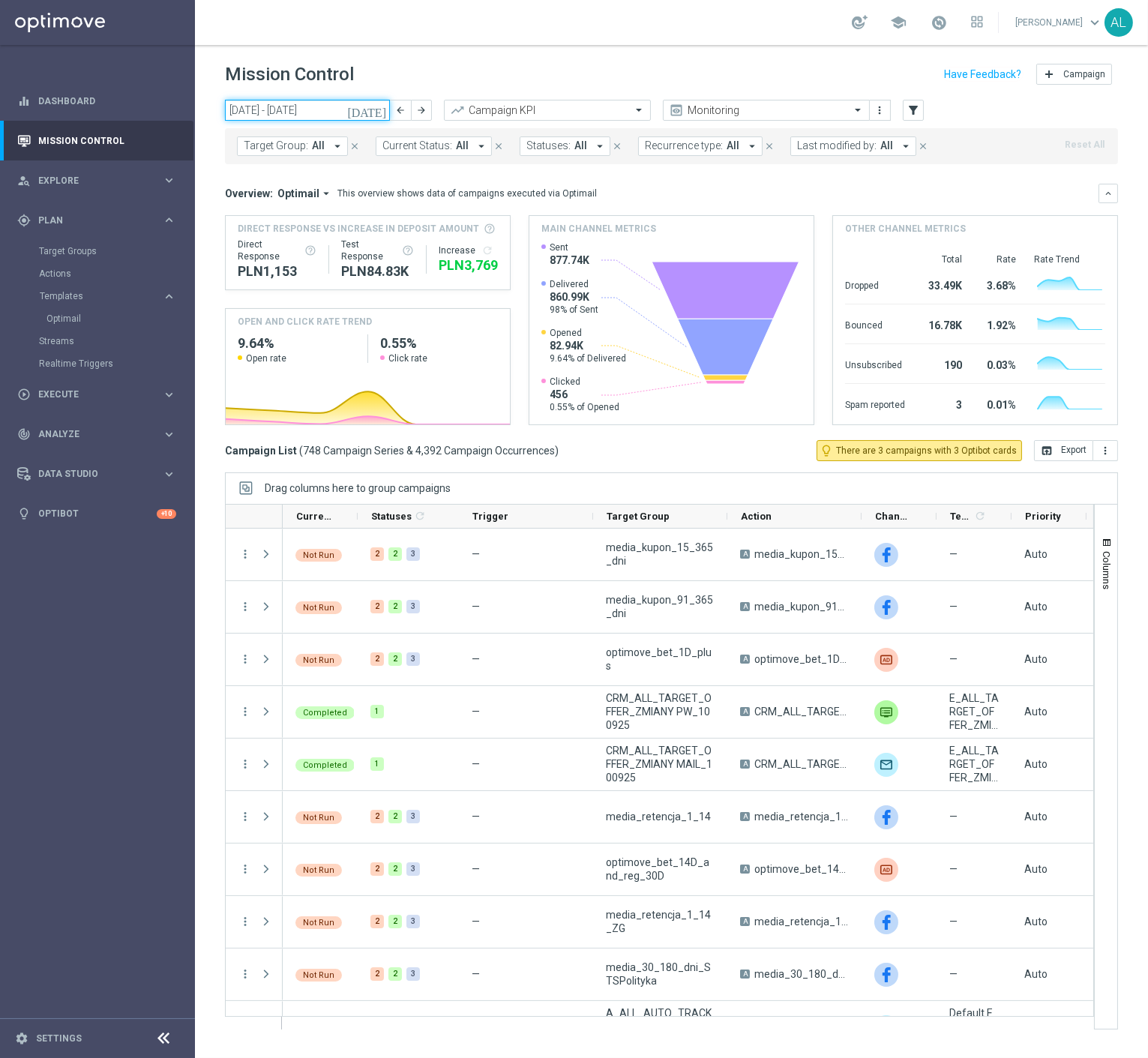
click at [271, 108] on input "08 Sep 2025 - 14 Sep 2025" at bounding box center [307, 110] width 165 height 21
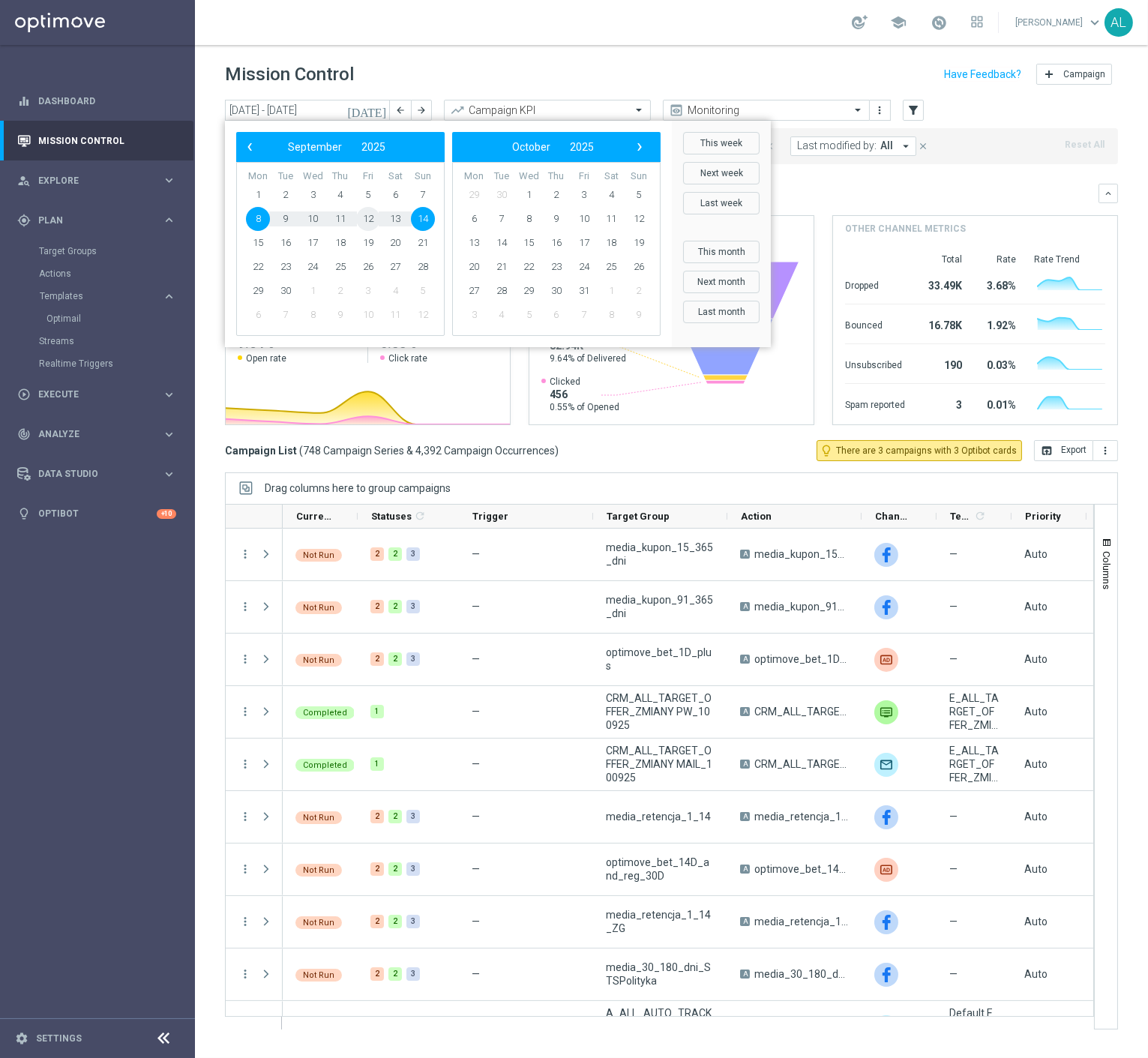
click at [371, 218] on span "12" at bounding box center [369, 219] width 24 height 24
type input "12 Sep 2025 - 12 Sep 2025"
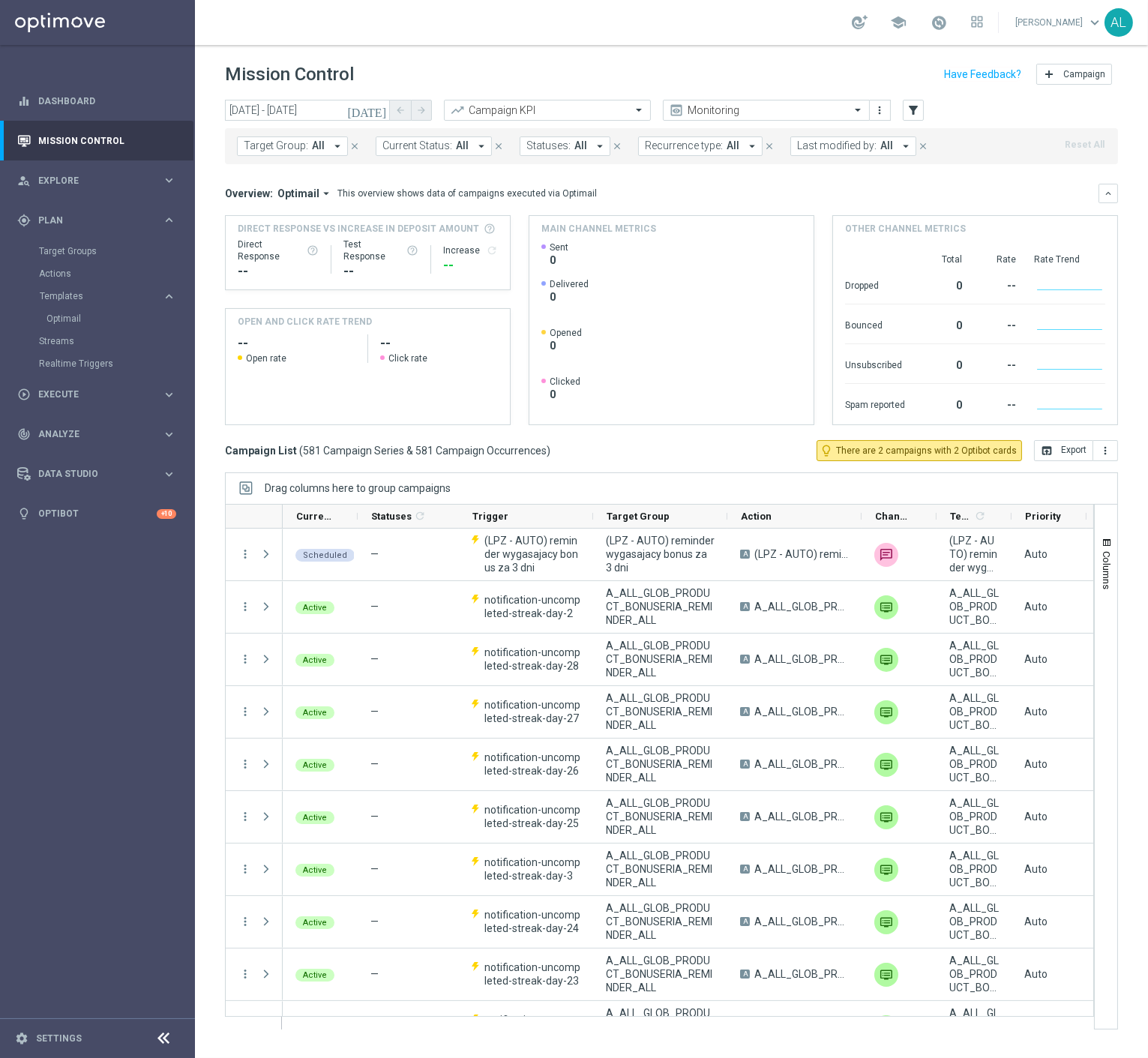
click at [306, 149] on button "Target Group: All arrow_drop_down" at bounding box center [293, 146] width 111 height 20
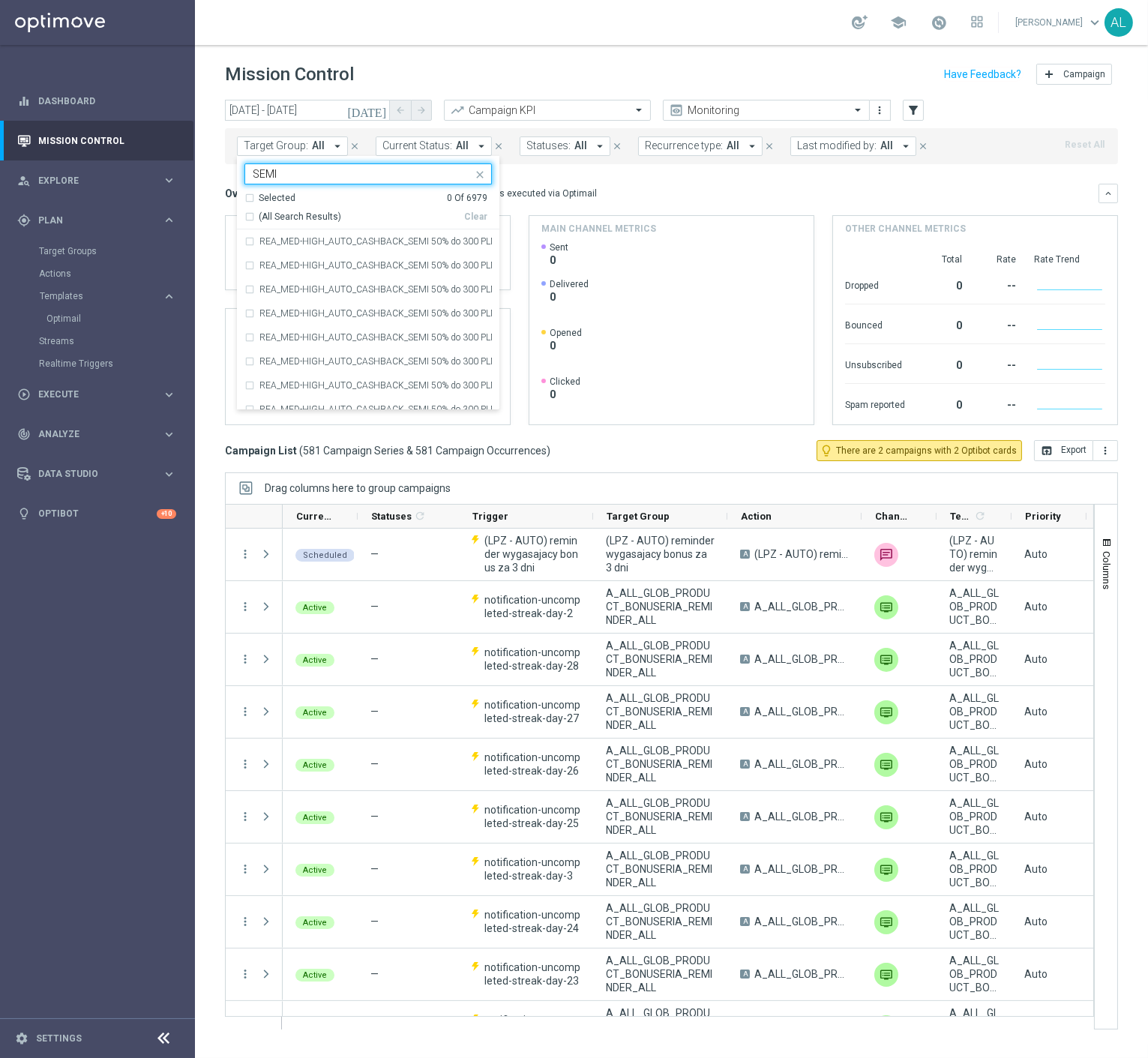
click at [249, 217] on div "(All Search Results)" at bounding box center [354, 217] width 219 height 13
type input "SEMI"
click at [687, 189] on div "Overview: Optimail arrow_drop_down This overview shows data of campaigns execut…" at bounding box center [662, 193] width 873 height 13
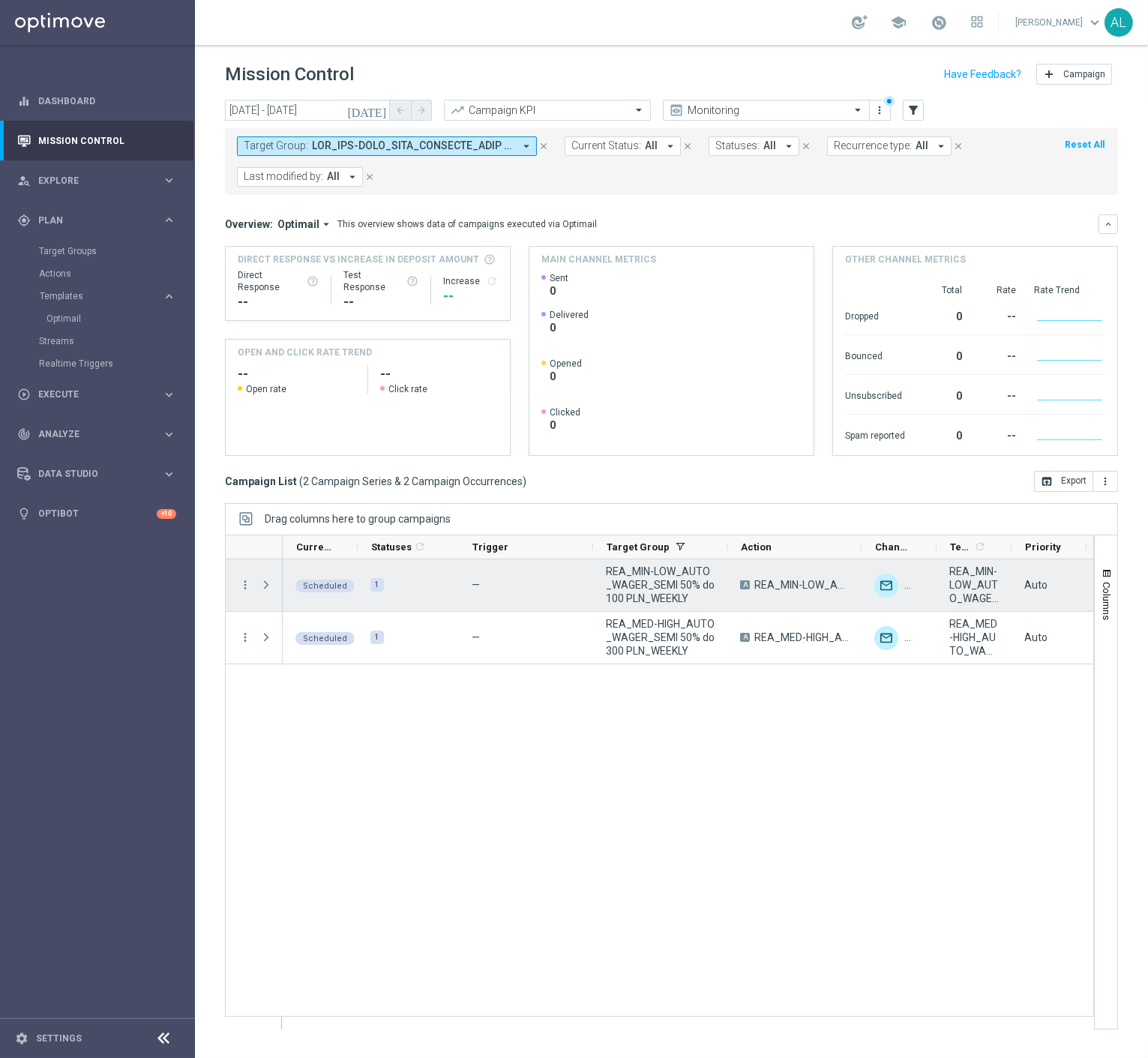
click at [232, 591] on div "more_vert" at bounding box center [239, 585] width 27 height 52
click at [248, 584] on icon "more_vert" at bounding box center [245, 585] width 13 height 13
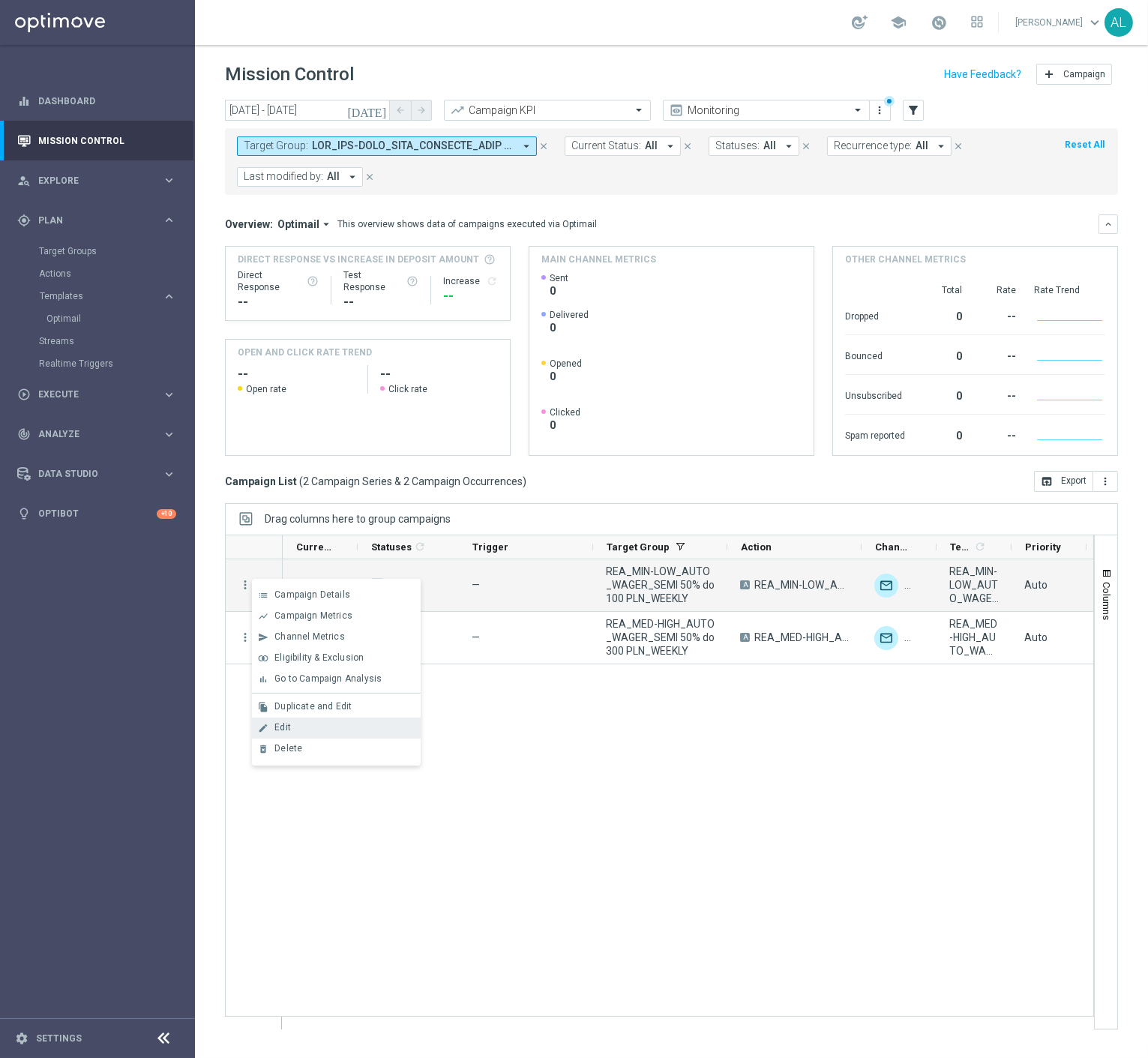
click at [305, 733] on div "edit Edit" at bounding box center [336, 729] width 168 height 21
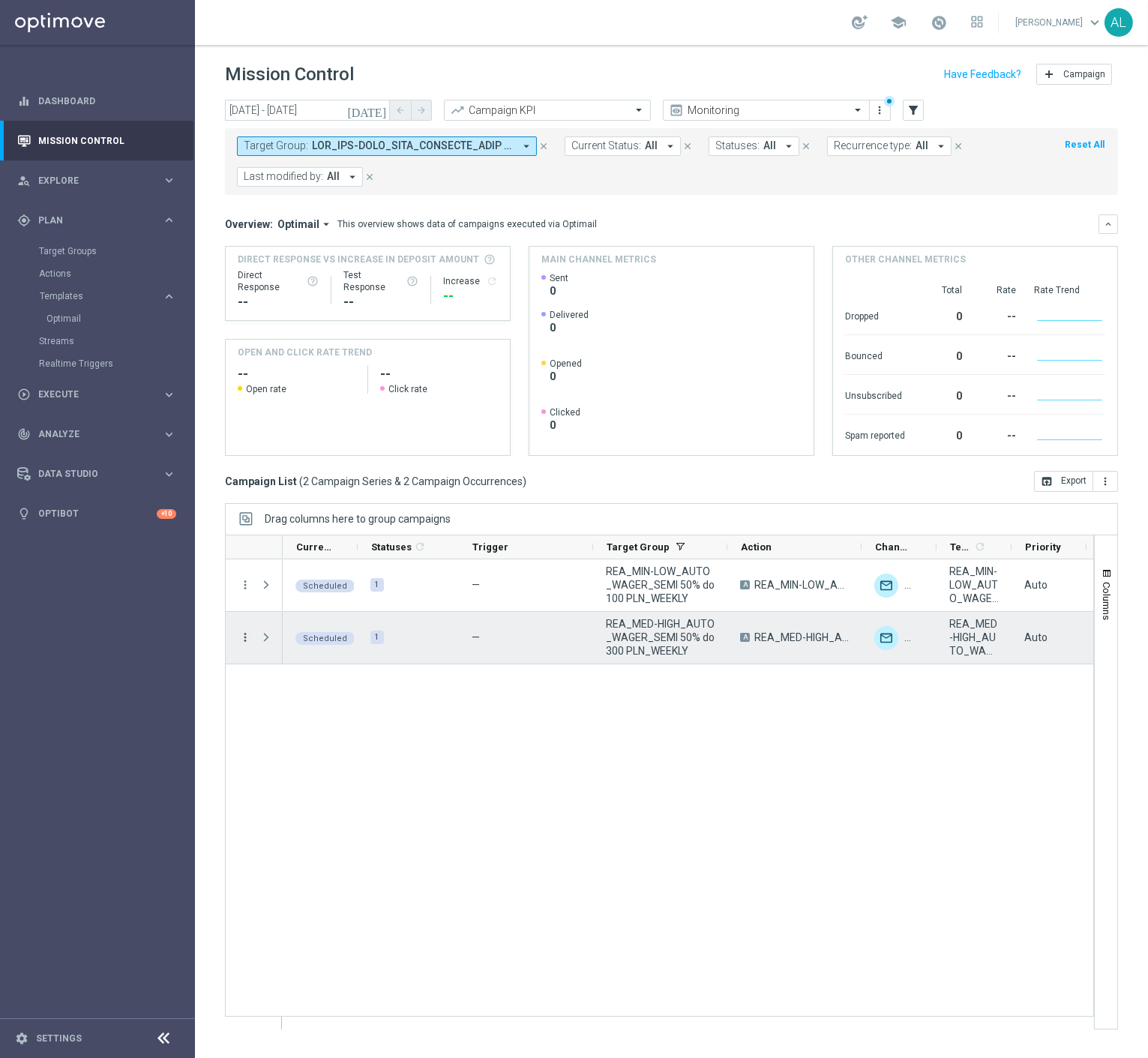
click at [242, 634] on icon "more_vert" at bounding box center [245, 637] width 13 height 13
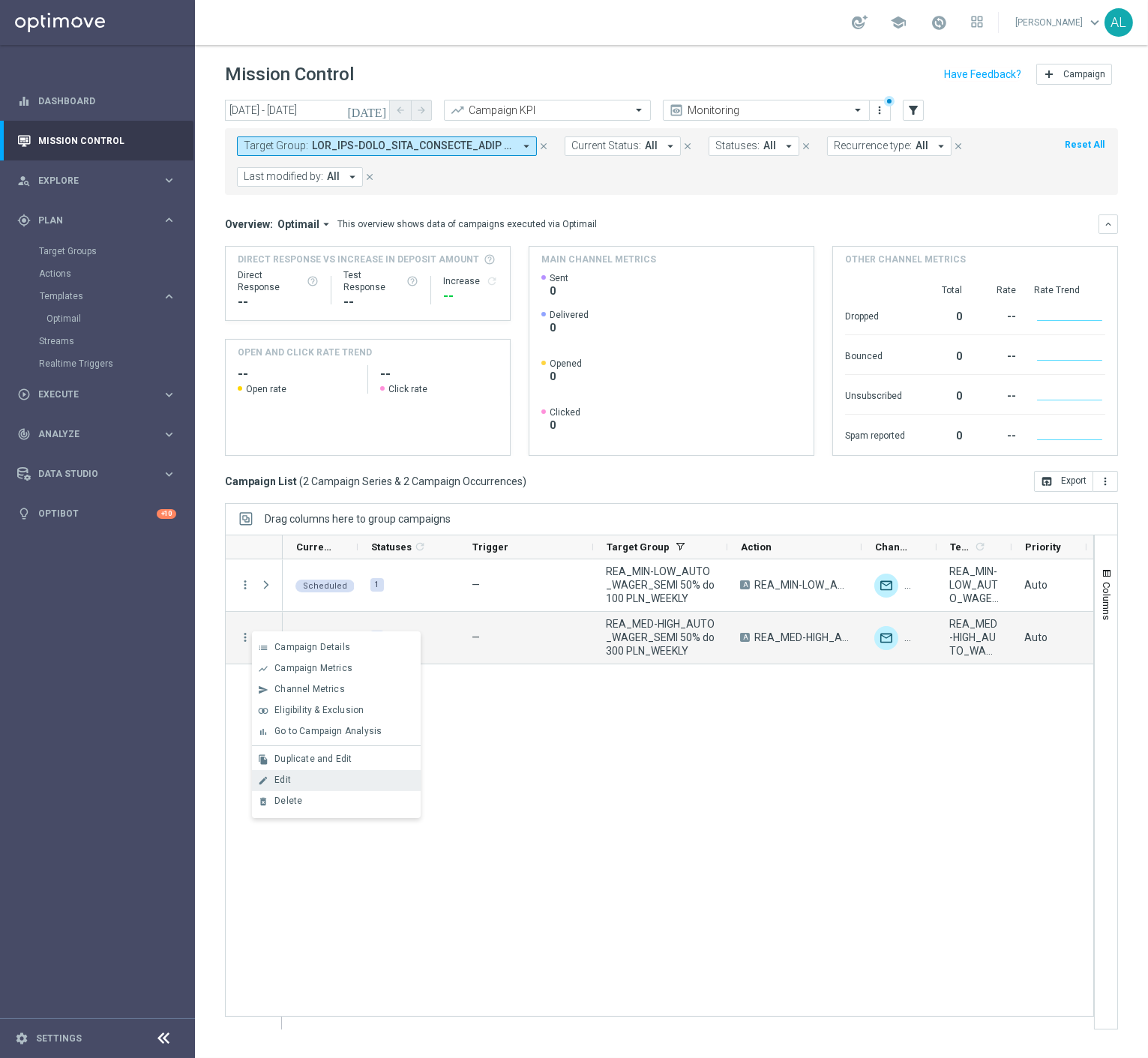
click at [331, 782] on div "Edit" at bounding box center [344, 779] width 139 height 10
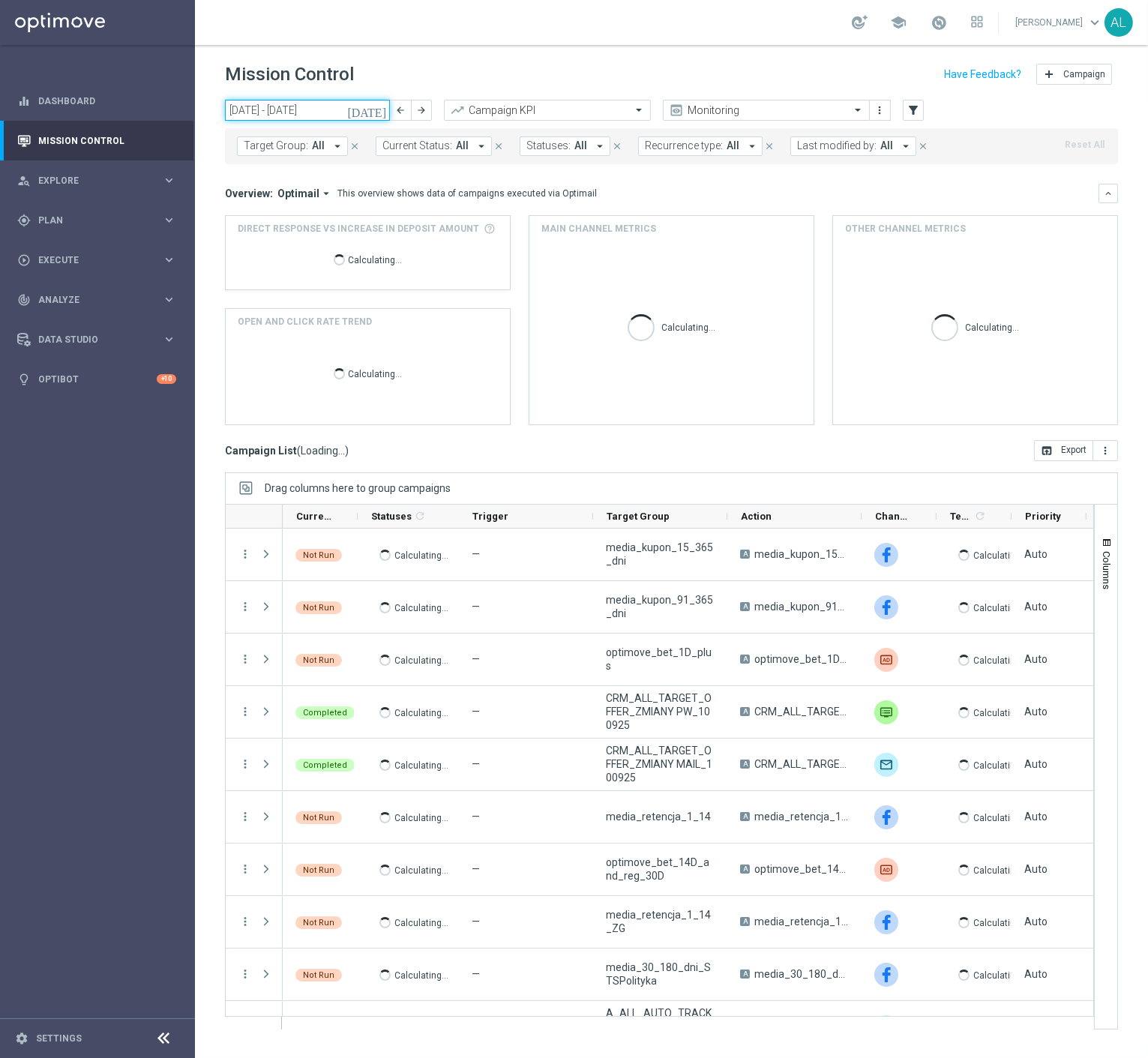
click at [288, 103] on input "[DATE] - [DATE]" at bounding box center [307, 110] width 165 height 21
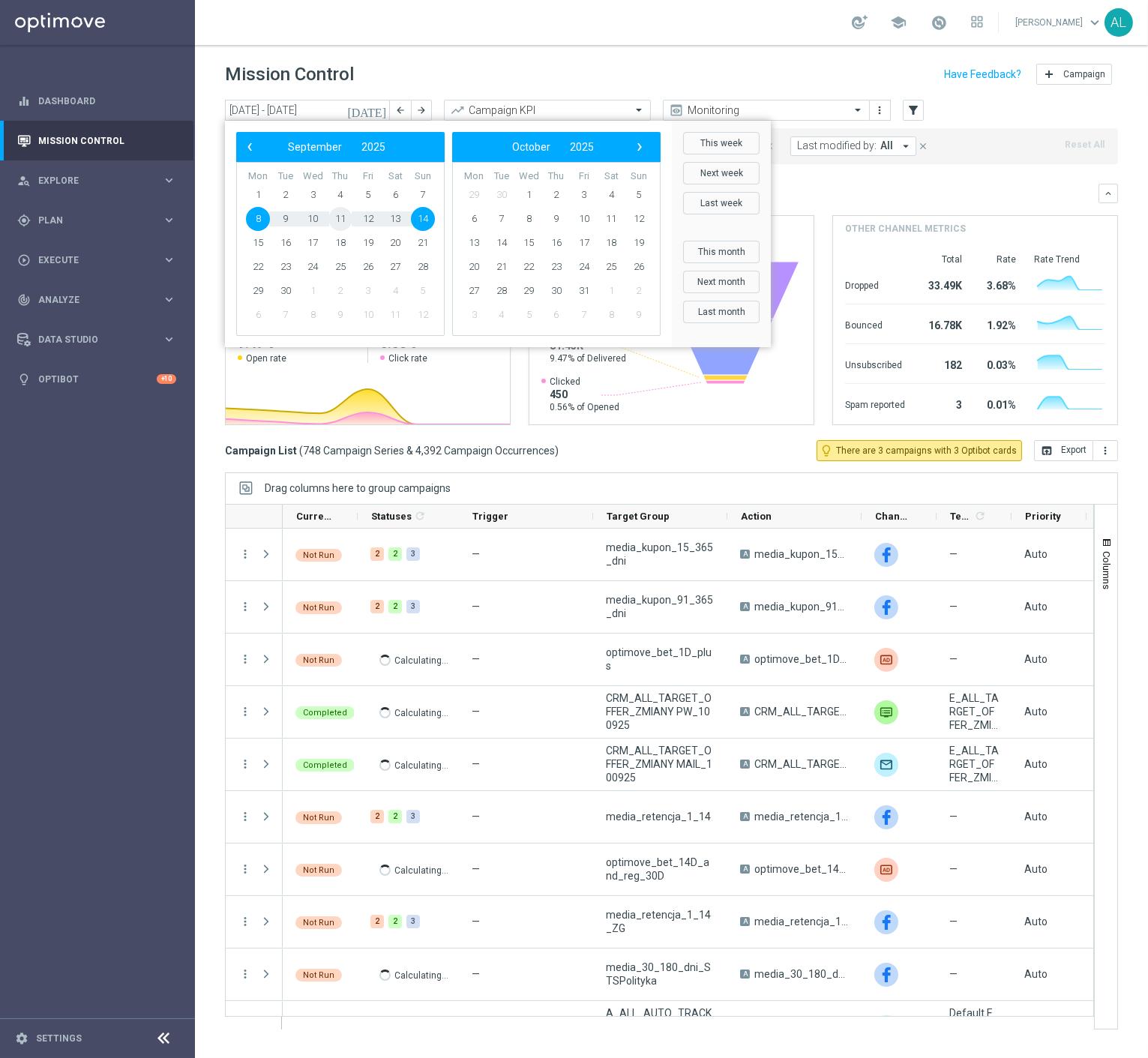
click at [346, 219] on span "11" at bounding box center [341, 219] width 24 height 24
type input "11 Sep 2025 - 11 Sep 2025"
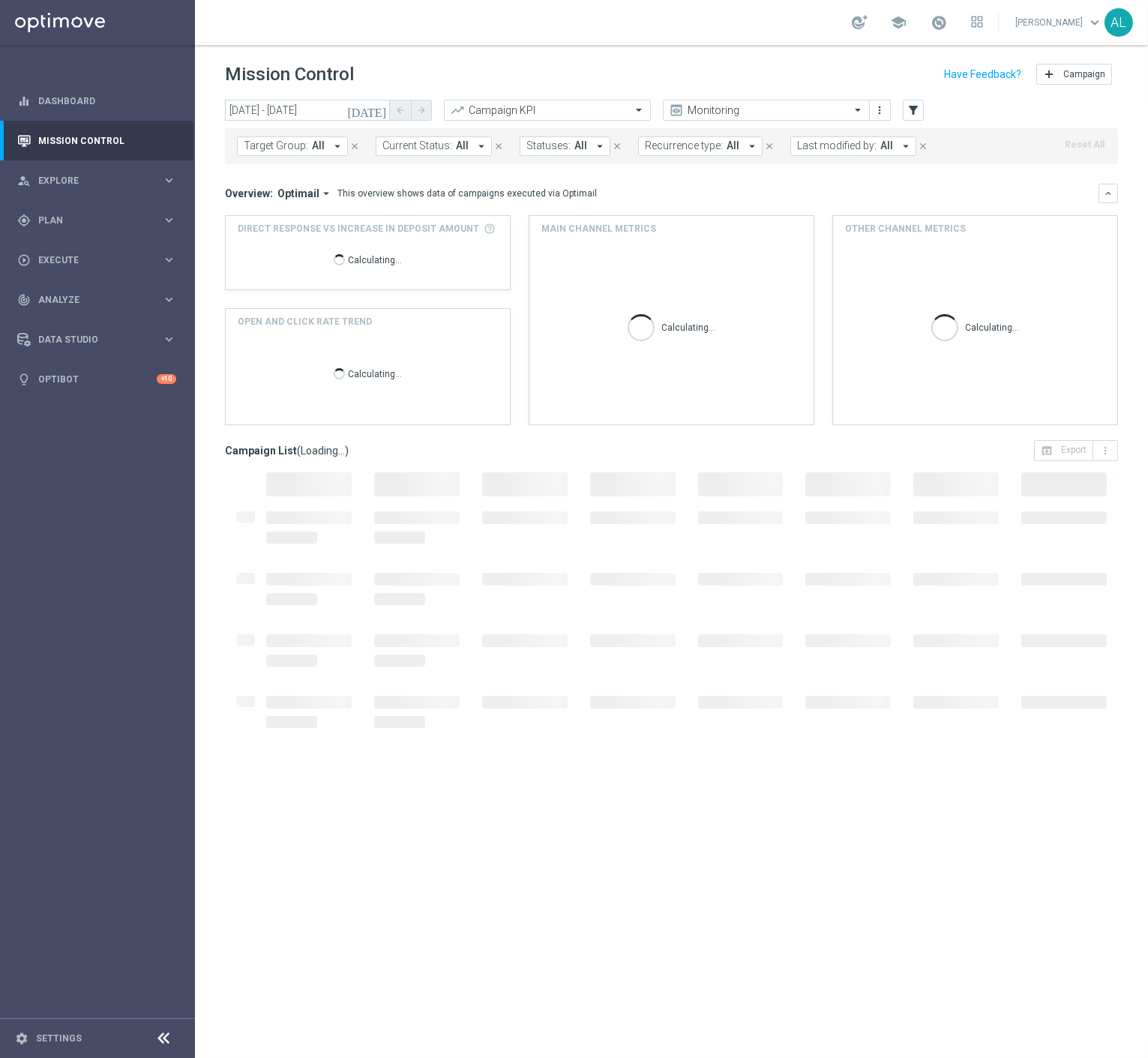
click at [828, 145] on span "Last modified by:" at bounding box center [837, 146] width 79 height 13
type input "m"
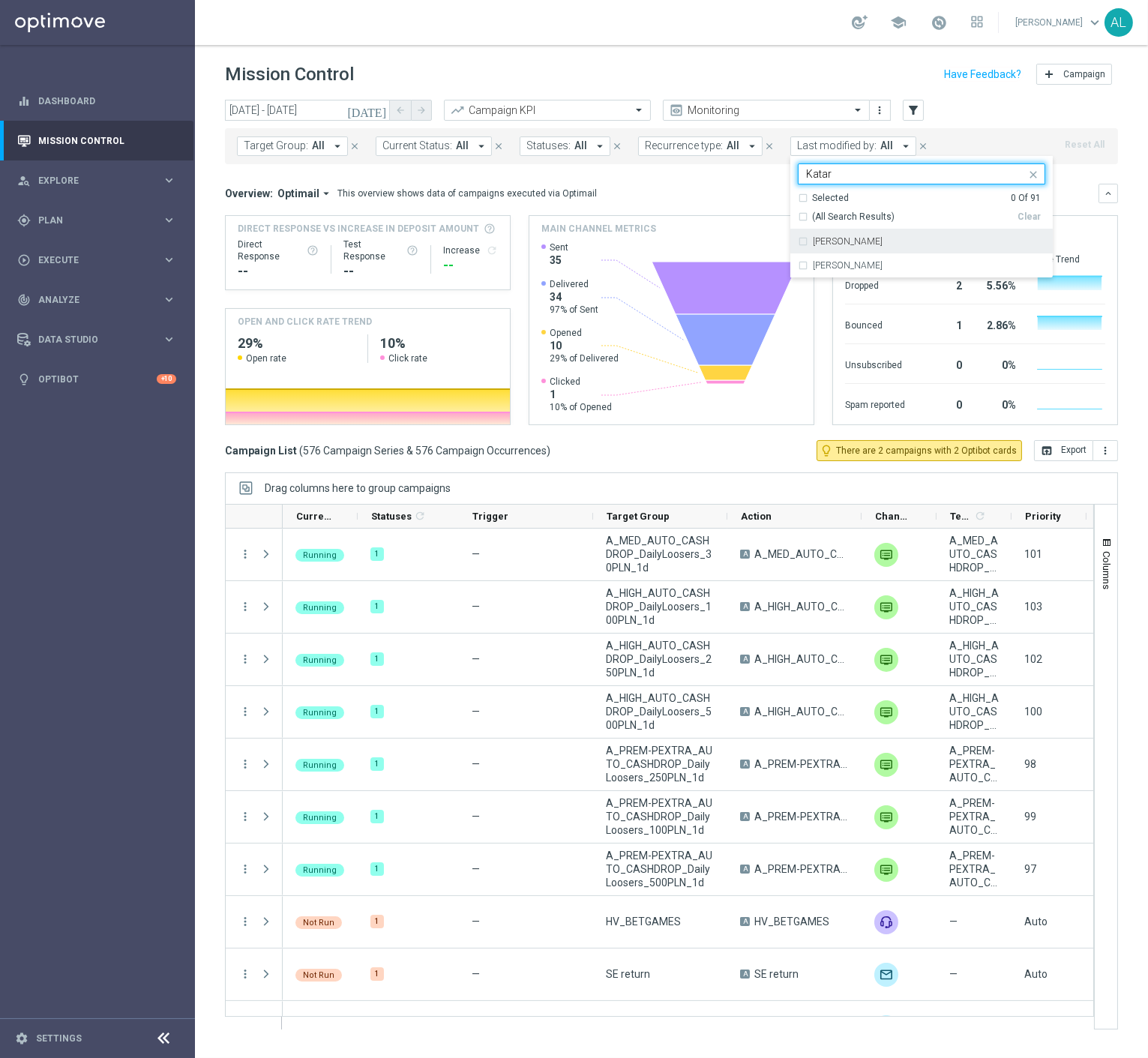
click at [835, 238] on label "Katarzyna Kamińska" at bounding box center [848, 242] width 70 height 9
type input "Katar"
click at [981, 132] on div "Target Group: All arrow_drop_down close Current Status: All arrow_drop_down clo…" at bounding box center [671, 146] width 893 height 36
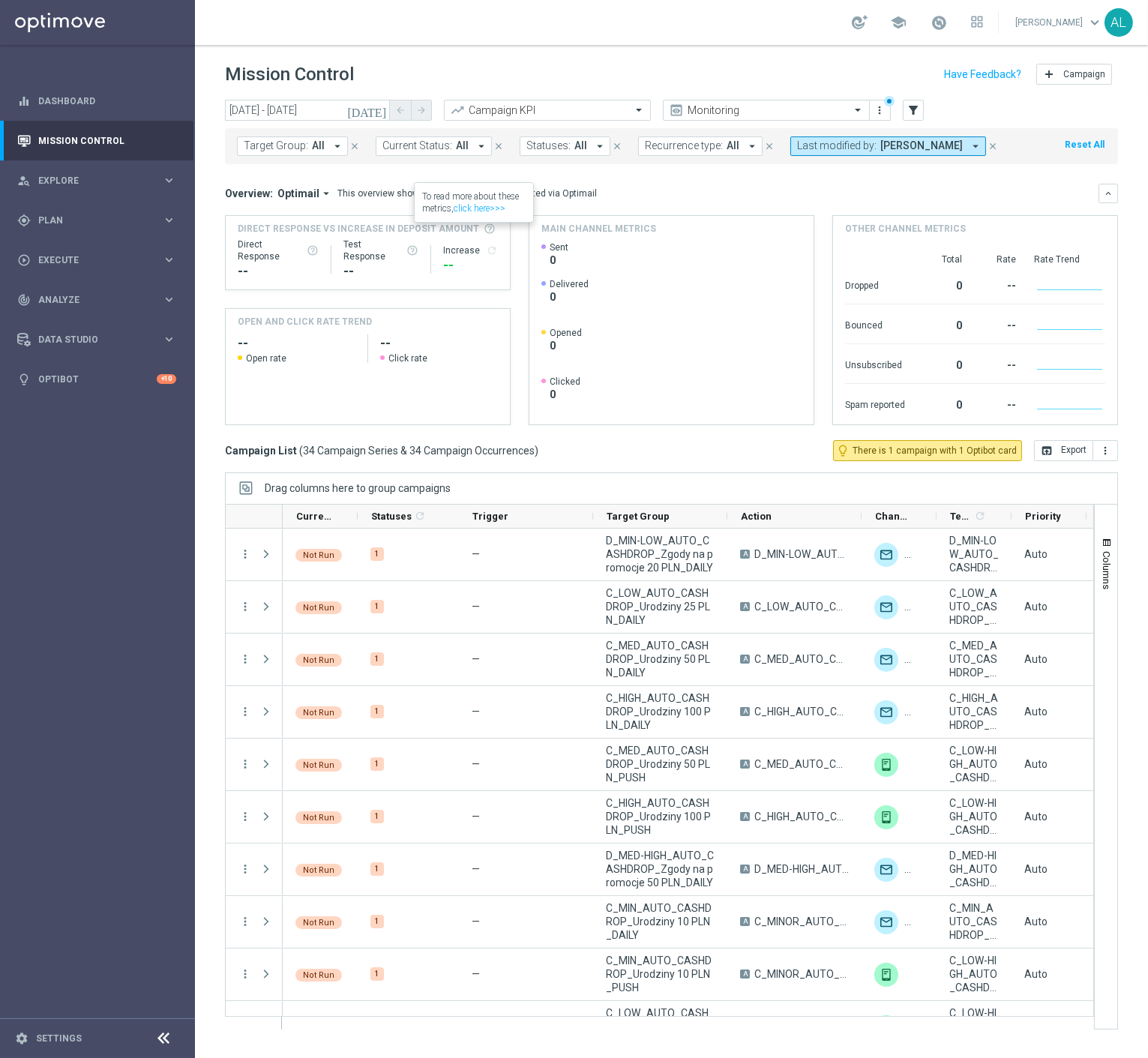
click at [456, 142] on span "All" at bounding box center [463, 146] width 13 height 13
click at [573, 138] on button "Statuses: All arrow_drop_down" at bounding box center [565, 146] width 90 height 20
click at [699, 143] on span "Recurrence type:" at bounding box center [683, 146] width 78 height 13
click at [690, 227] on label "Non-Recurring" at bounding box center [689, 230] width 57 height 9
click at [813, 191] on div "Overview: Optimail arrow_drop_down This overview shows data of campaigns execut…" at bounding box center [662, 193] width 873 height 13
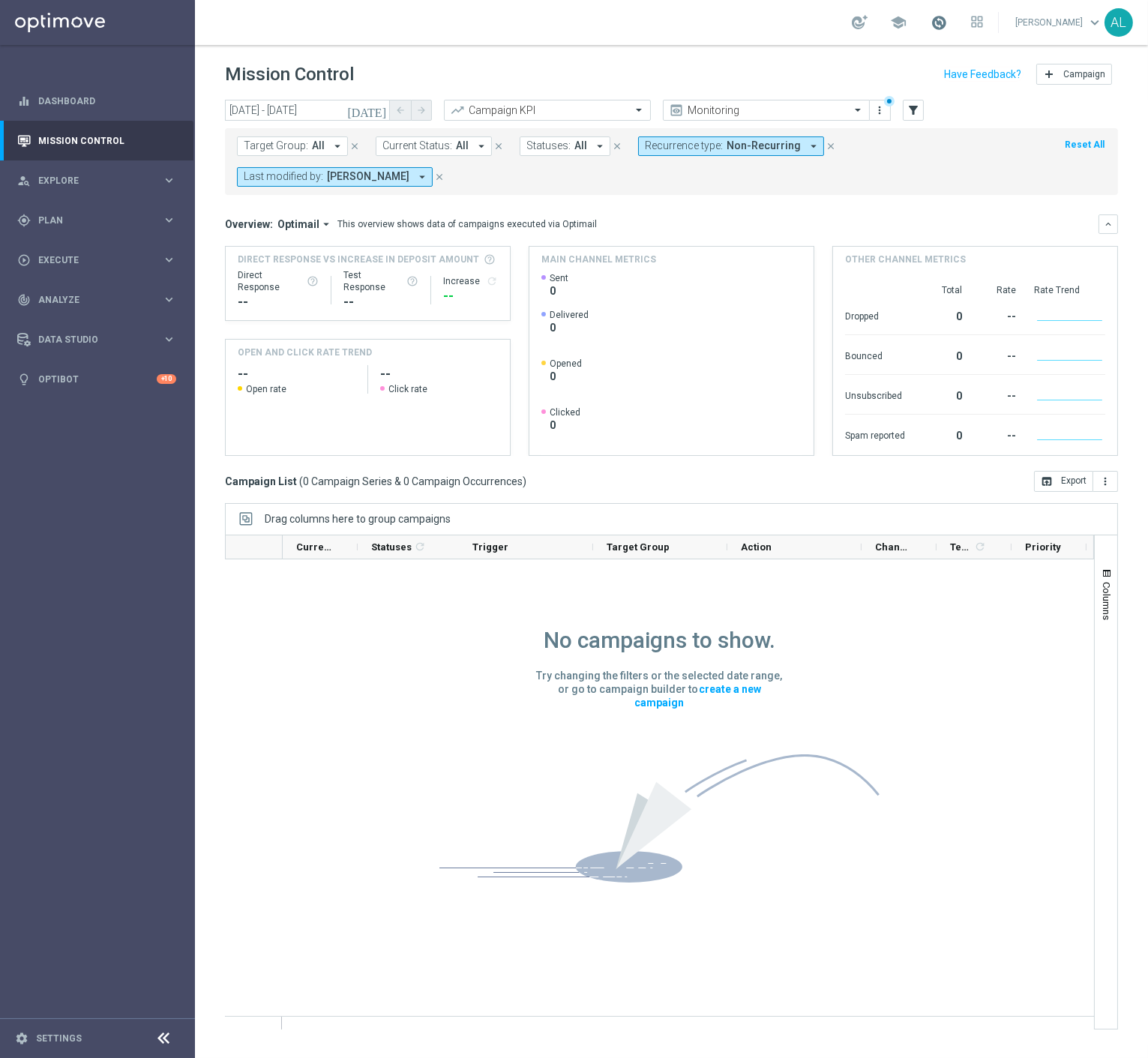
click at [945, 20] on span at bounding box center [939, 23] width 17 height 17
click at [429, 171] on icon "arrow_drop_down" at bounding box center [422, 177] width 13 height 13
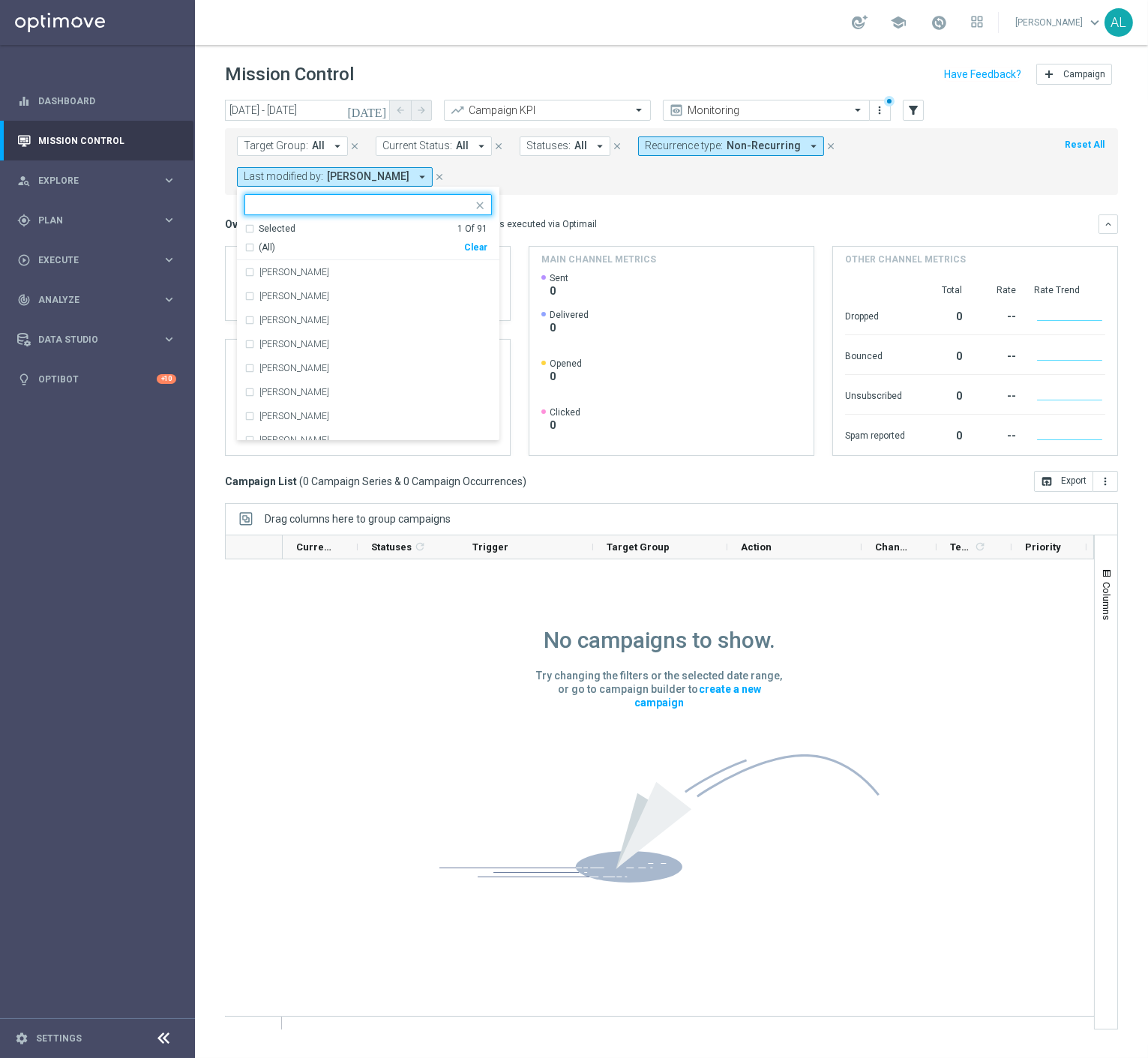
click at [0, 0] on div "Clear" at bounding box center [0, 0] width 0 height 0
click at [575, 205] on mini-dashboard "Overview: Optimail arrow_drop_down This overview shows data of campaigns execut…" at bounding box center [671, 332] width 893 height 276
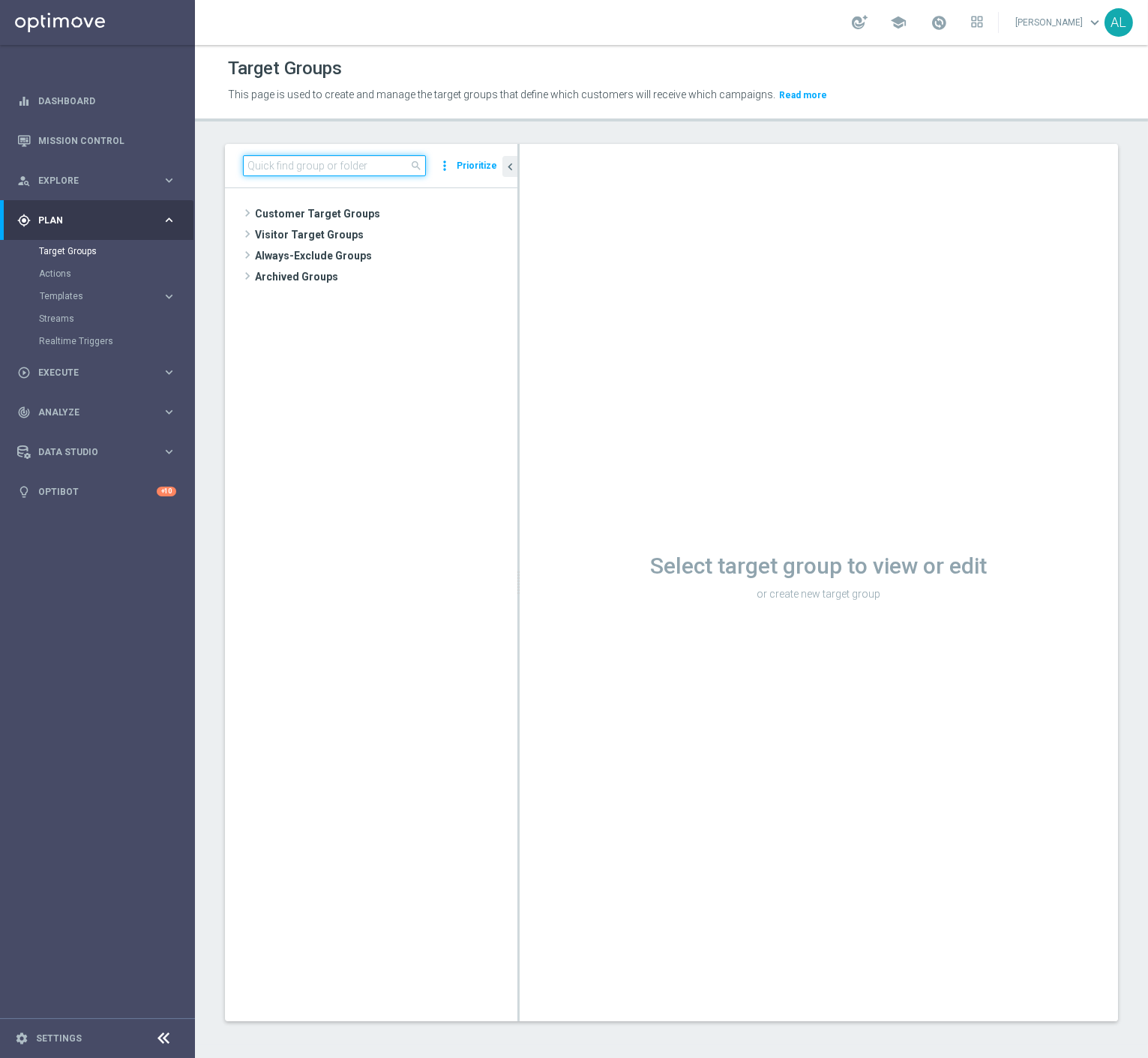
click at [334, 170] on input at bounding box center [334, 166] width 183 height 21
click at [303, 213] on span "Customer Target Groups" at bounding box center [368, 214] width 227 height 21
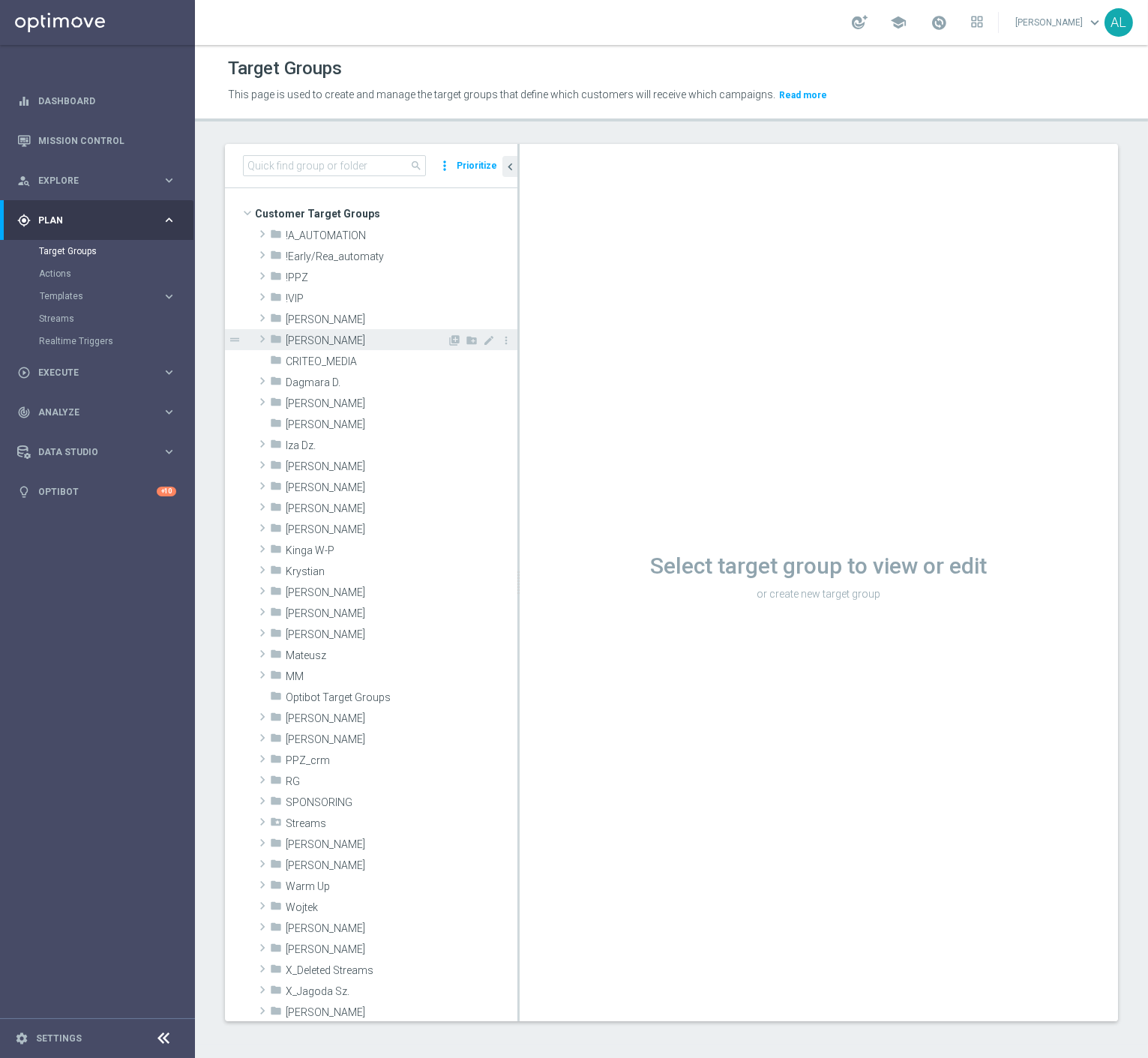
click at [315, 345] on span "Antoni L." at bounding box center [366, 341] width 161 height 13
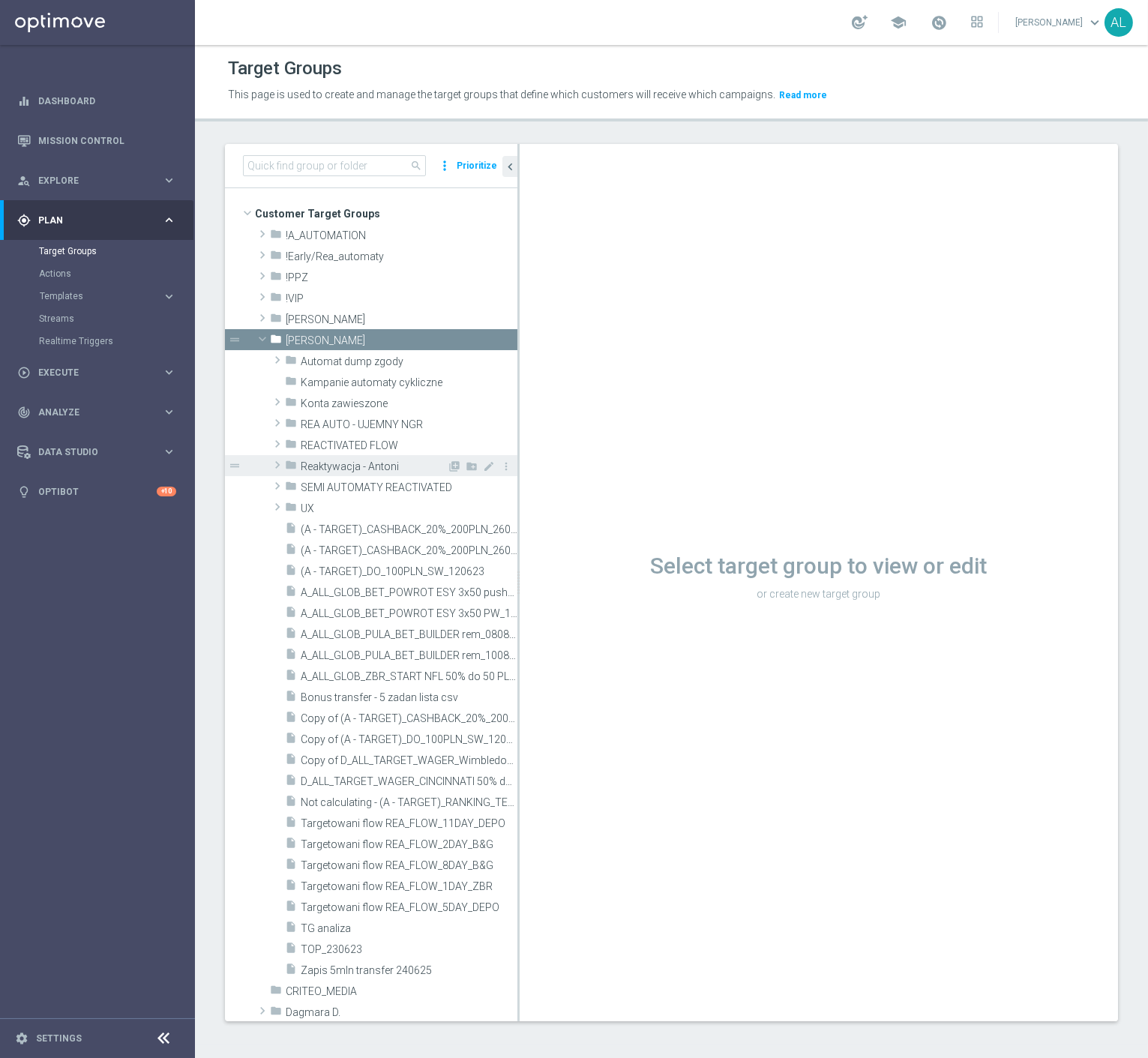
click at [320, 471] on span "Reaktywacja - Antoni" at bounding box center [374, 467] width 146 height 13
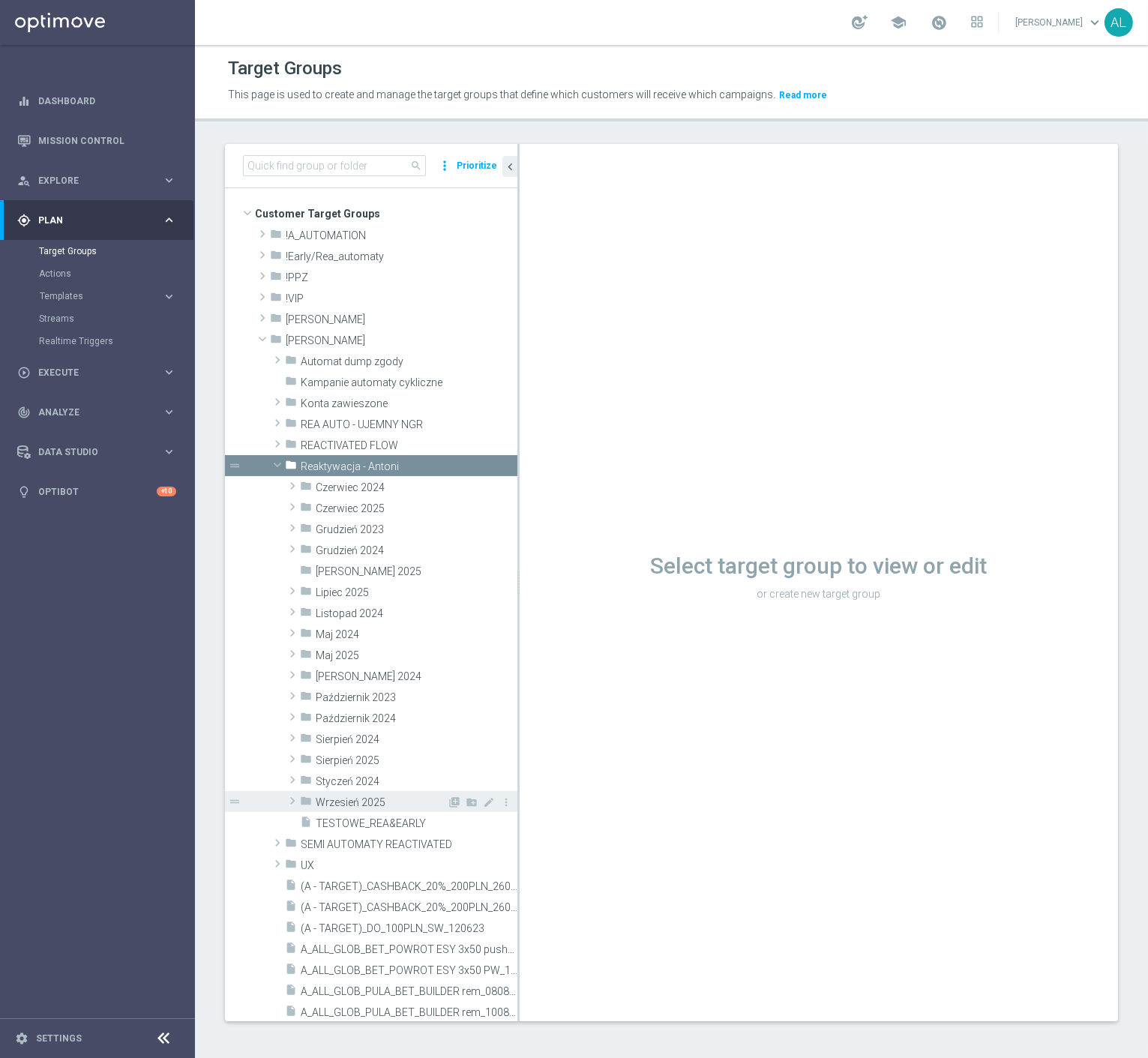
click at [357, 799] on span "Wrzesień 2025" at bounding box center [380, 803] width 131 height 13
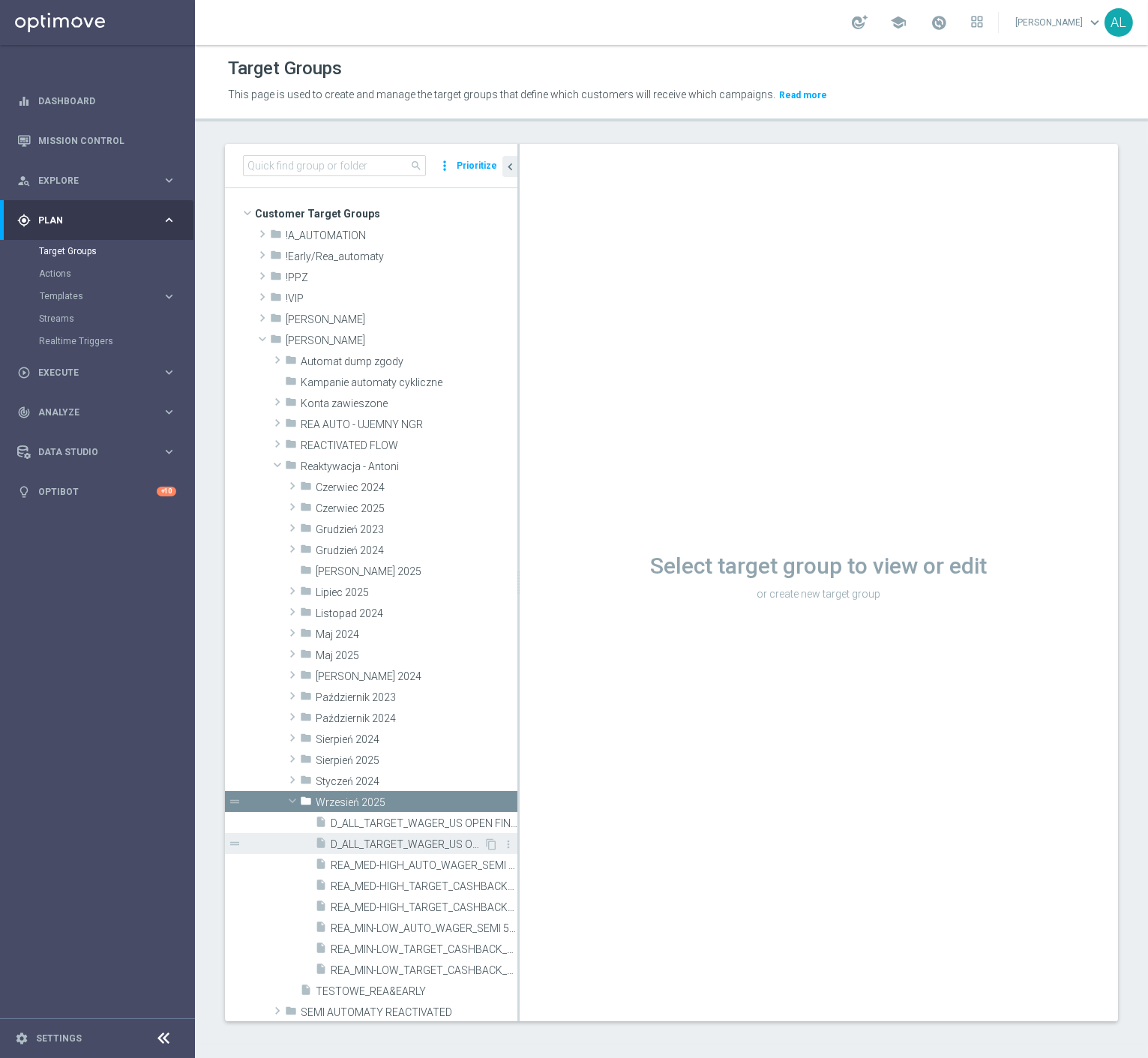
click at [402, 845] on span "D_ALL_TARGET_WAGER_US OPEN FINAL 50% do 300 PLN_010925" at bounding box center [407, 845] width 153 height 13
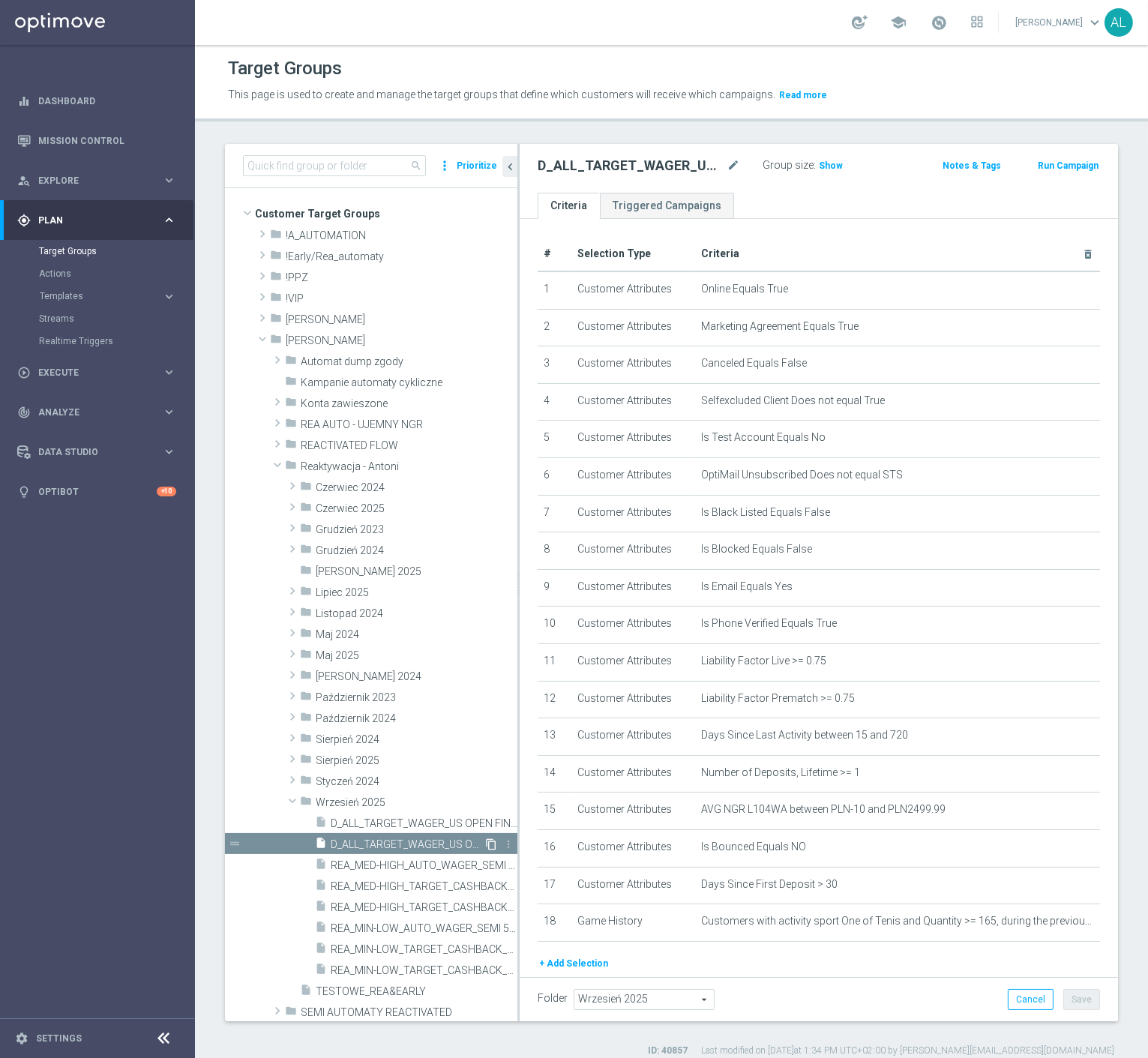
click at [486, 844] on icon "content_copy" at bounding box center [491, 844] width 12 height 12
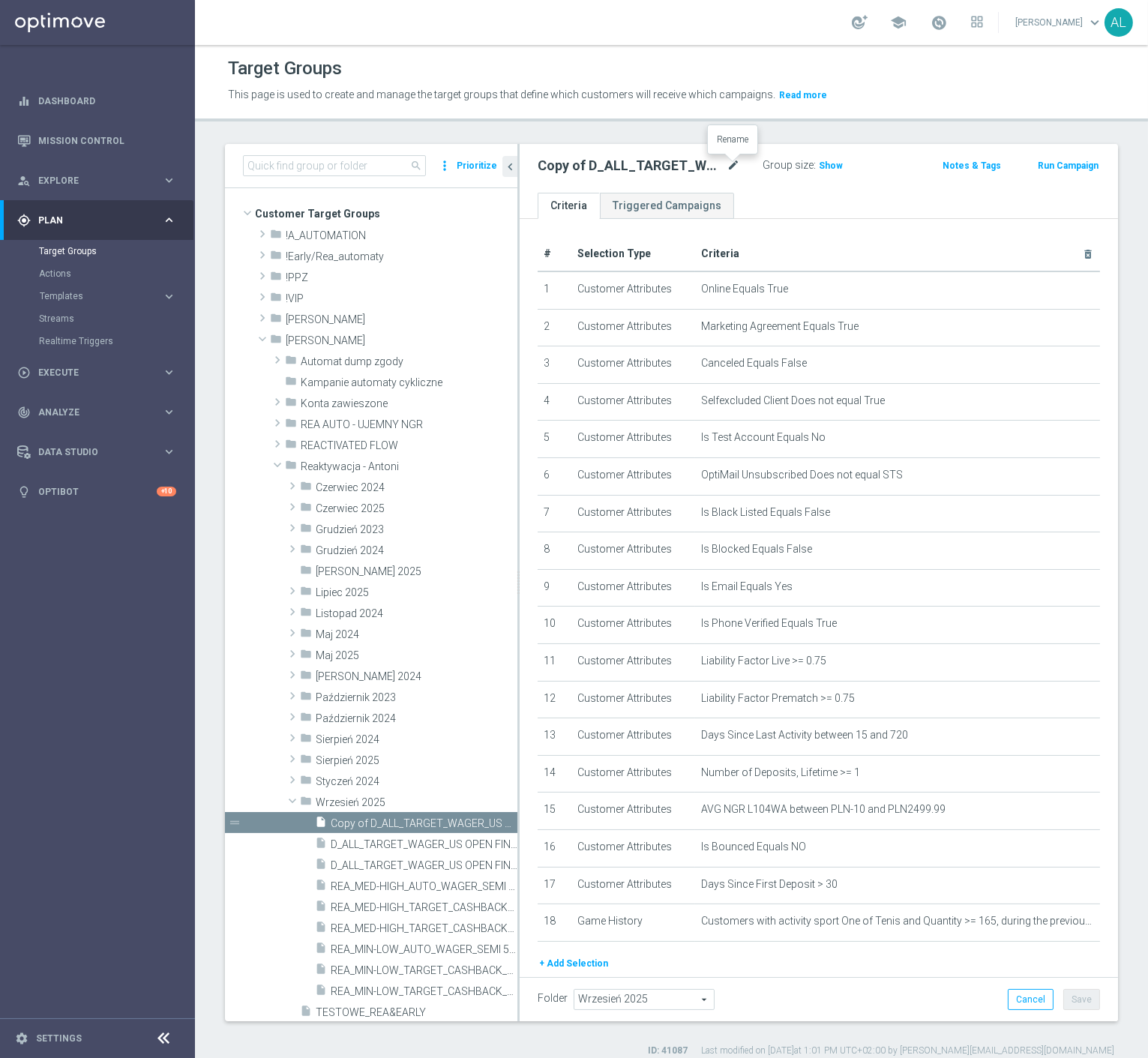
click at [739, 163] on icon "mode_edit" at bounding box center [733, 166] width 13 height 18
type input "D_ALL_TARGET_BET_DARTS_100% do 300 PLN_120925"
click at [752, 200] on ul "Criteria Triggered Campaigns" at bounding box center [819, 206] width 598 height 26
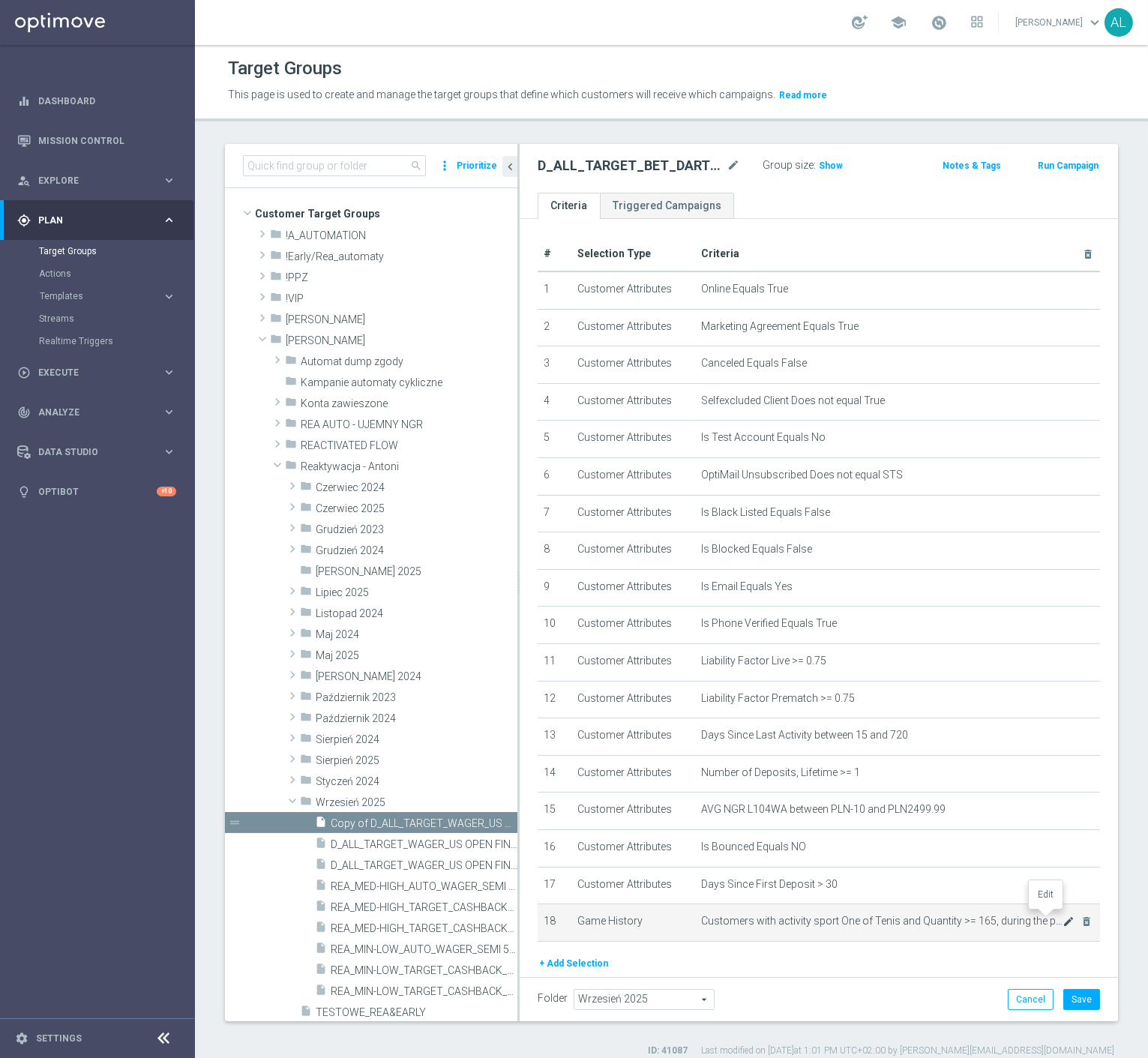
click at [1062, 918] on icon "mode_edit" at bounding box center [1068, 922] width 12 height 12
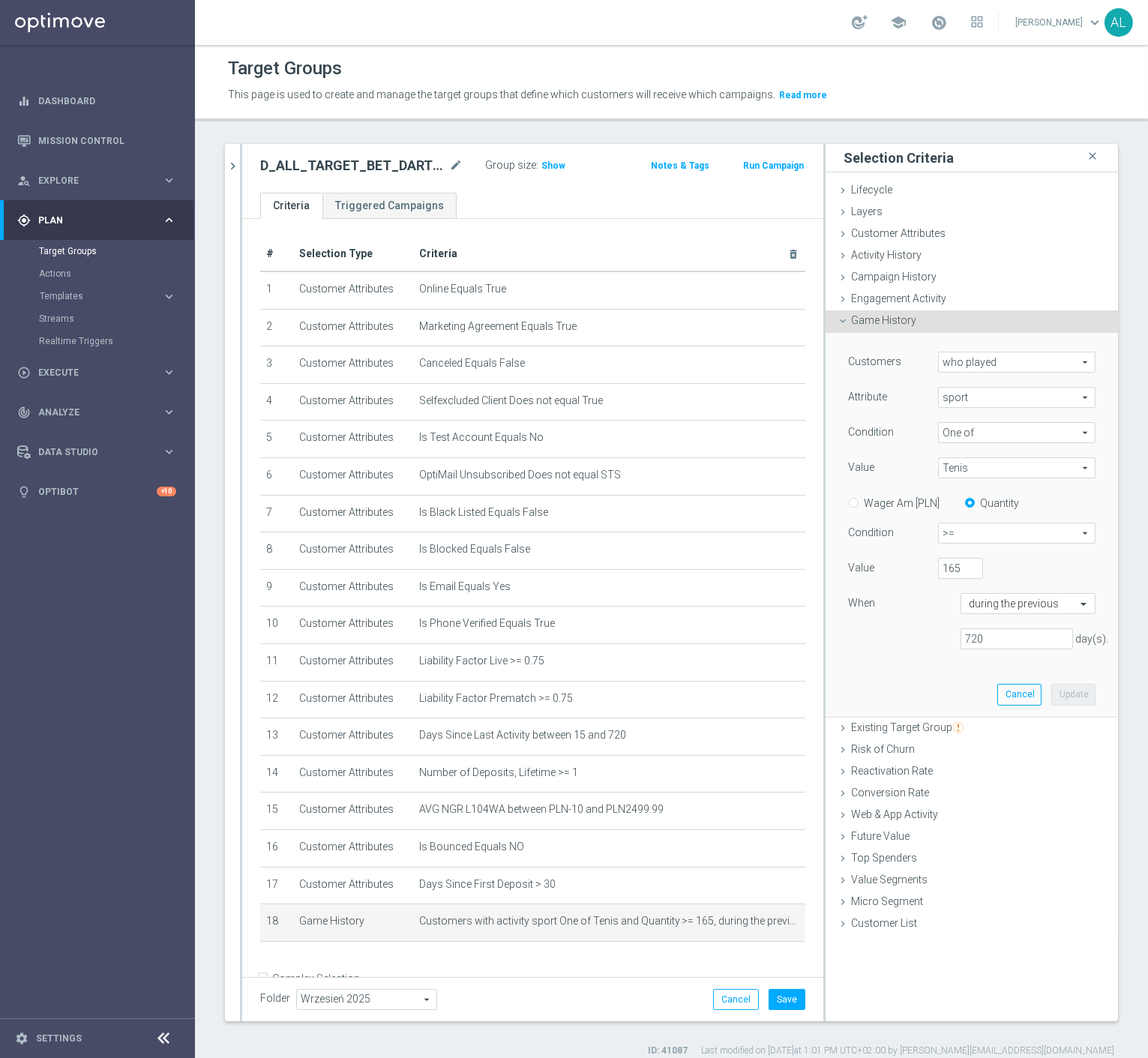
click at [969, 462] on span "Tenis" at bounding box center [1017, 468] width 156 height 20
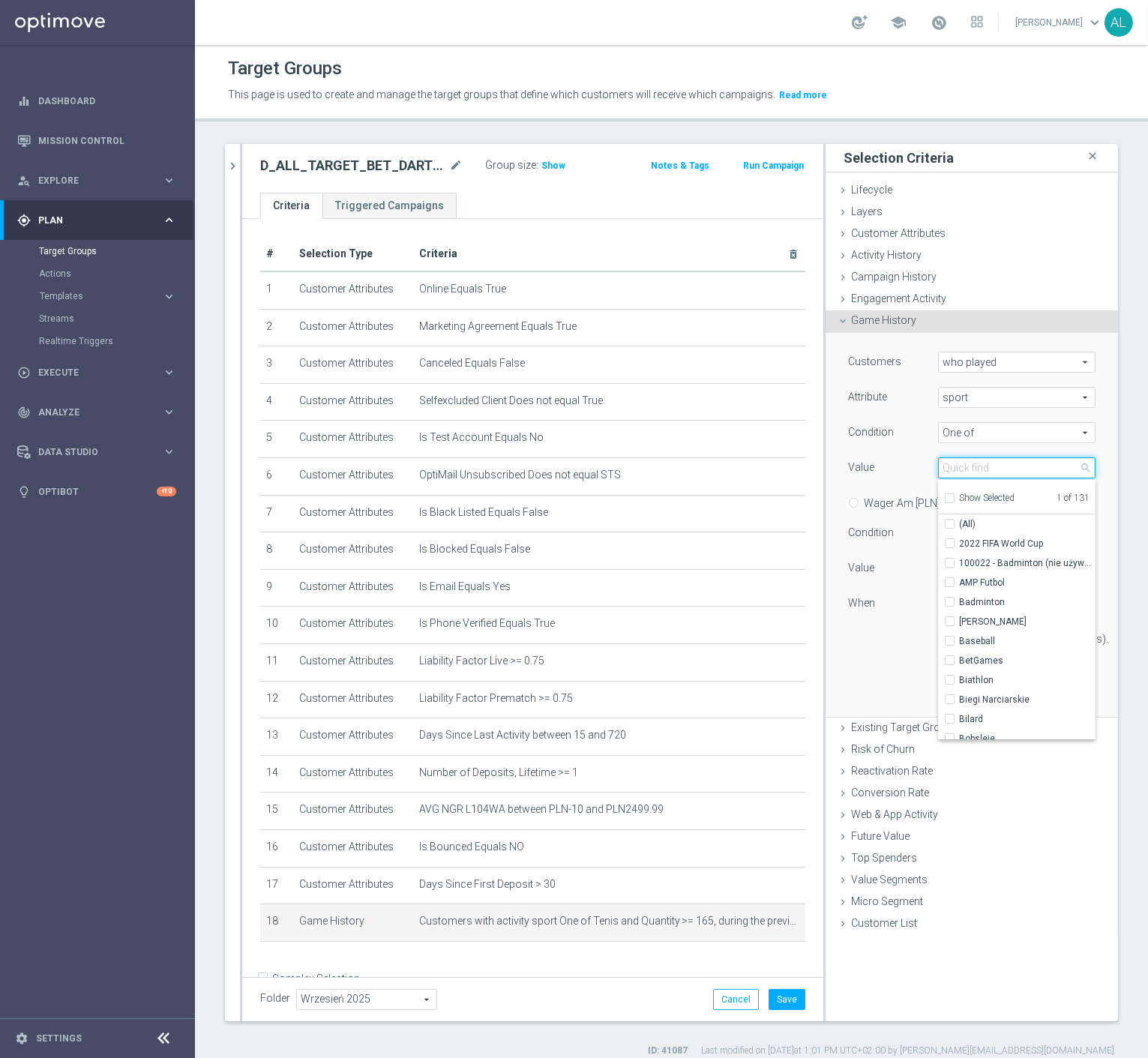
click at [984, 473] on input "search" at bounding box center [1016, 468] width 157 height 21
type input "darts"
checkbox input "true"
type input "darts"
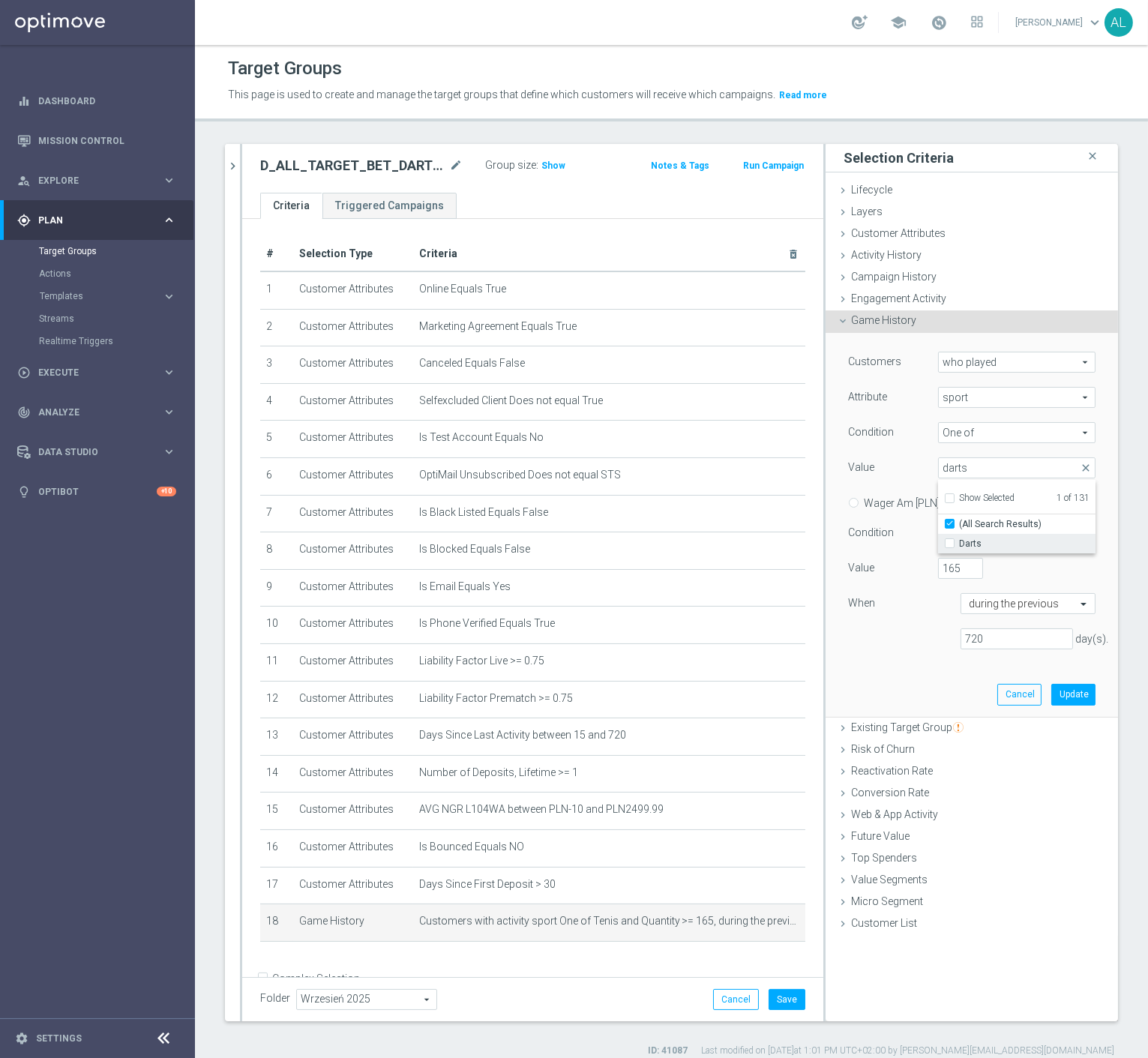
click at [959, 541] on span "Darts" at bounding box center [1027, 543] width 136 height 12
click at [954, 541] on input "Darts" at bounding box center [954, 544] width 9 height 9
checkbox input "true"
type input "Selected 2 of 131"
checkbox input "false"
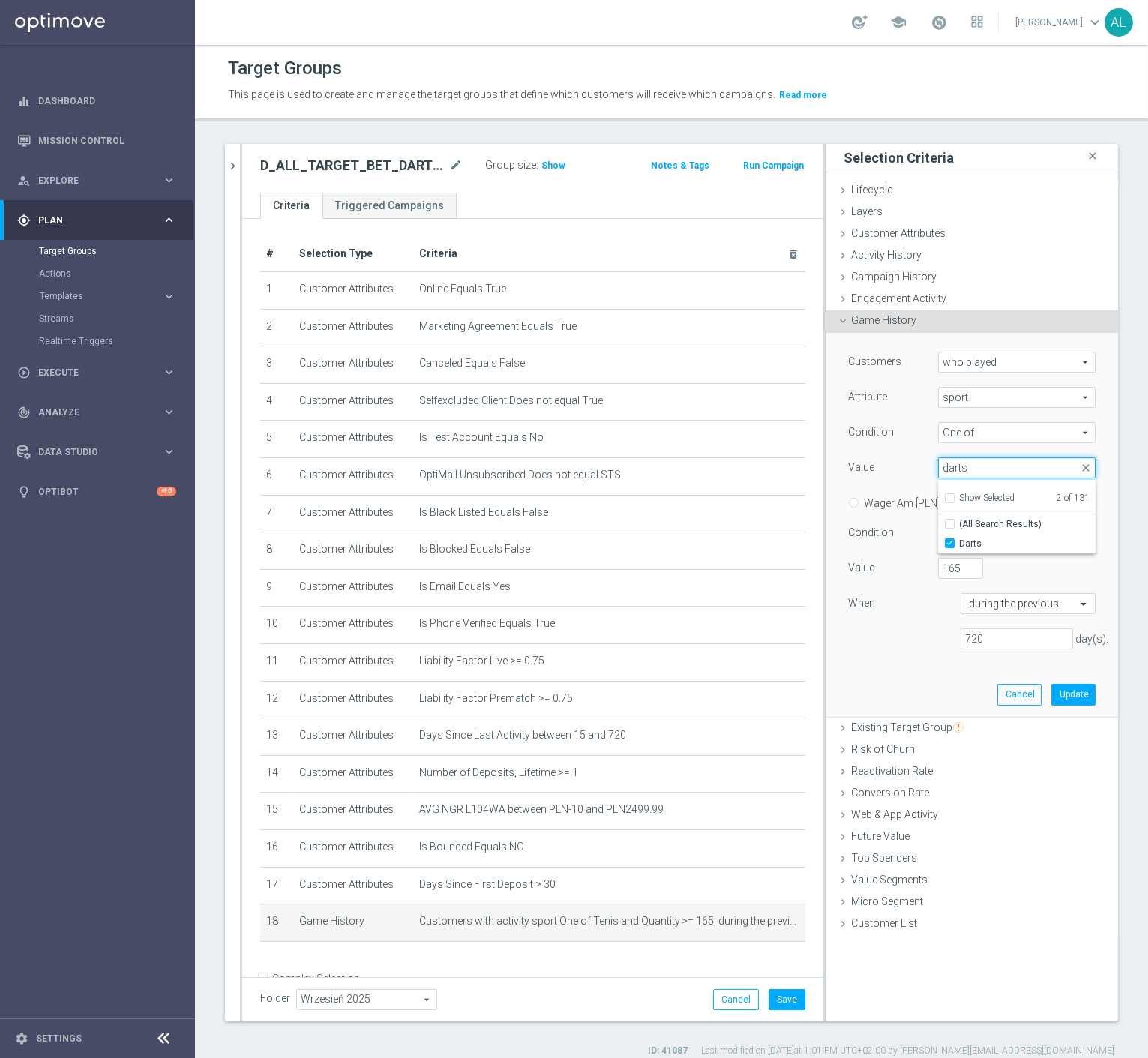
click at [965, 460] on input "darts" at bounding box center [1016, 468] width 157 height 21
type input "dart"
checkbox input "true"
type input "dart"
click at [964, 545] on span "Dart" at bounding box center [1027, 543] width 136 height 12
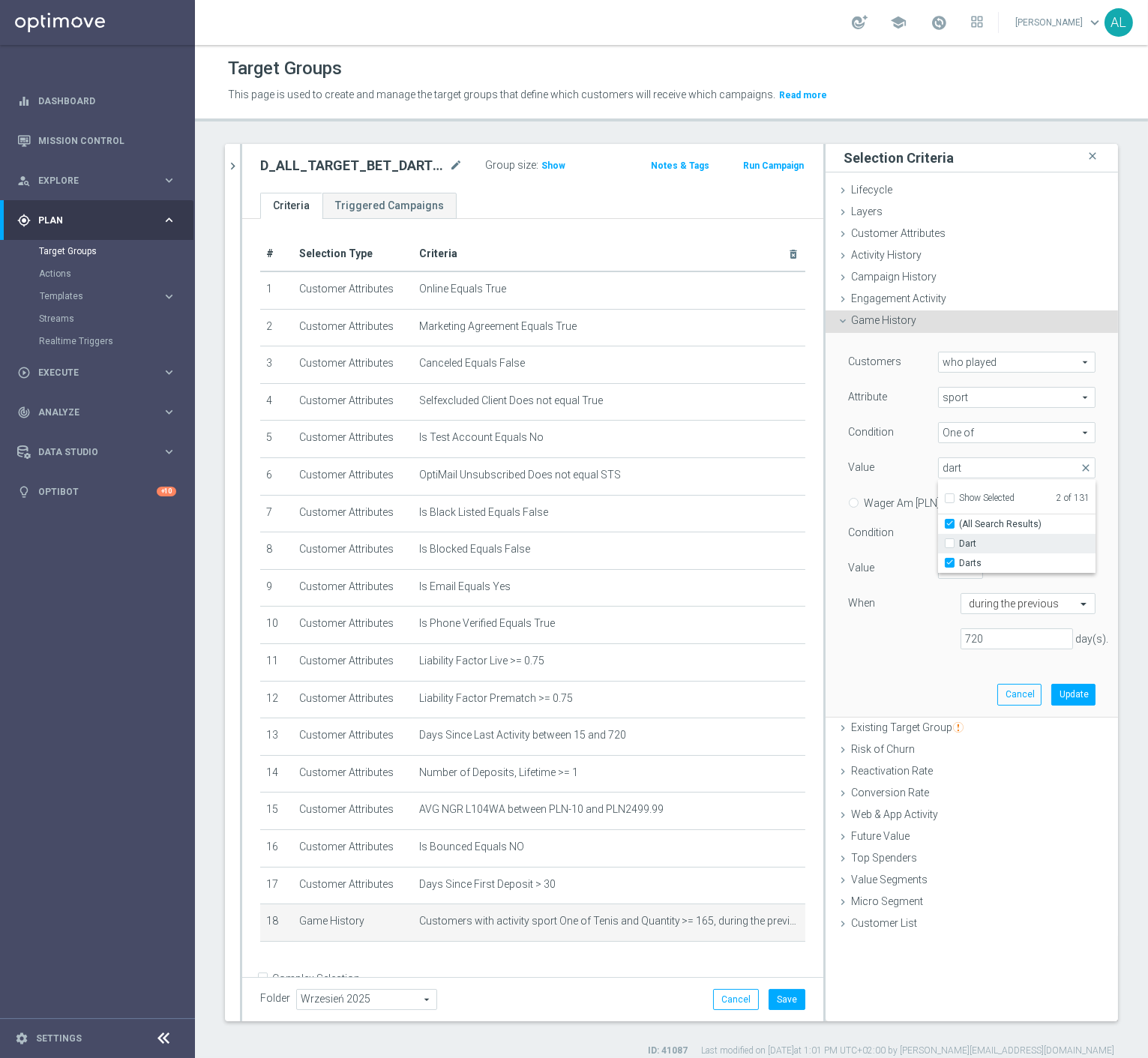
click at [959, 545] on input "Dart" at bounding box center [954, 544] width 9 height 9
checkbox input "true"
type input "Selected 3 of 131"
checkbox input "false"
click at [906, 656] on div "Customers who played who played arrow_drop_down search Attribute sport sport ar…" at bounding box center [971, 506] width 247 height 310
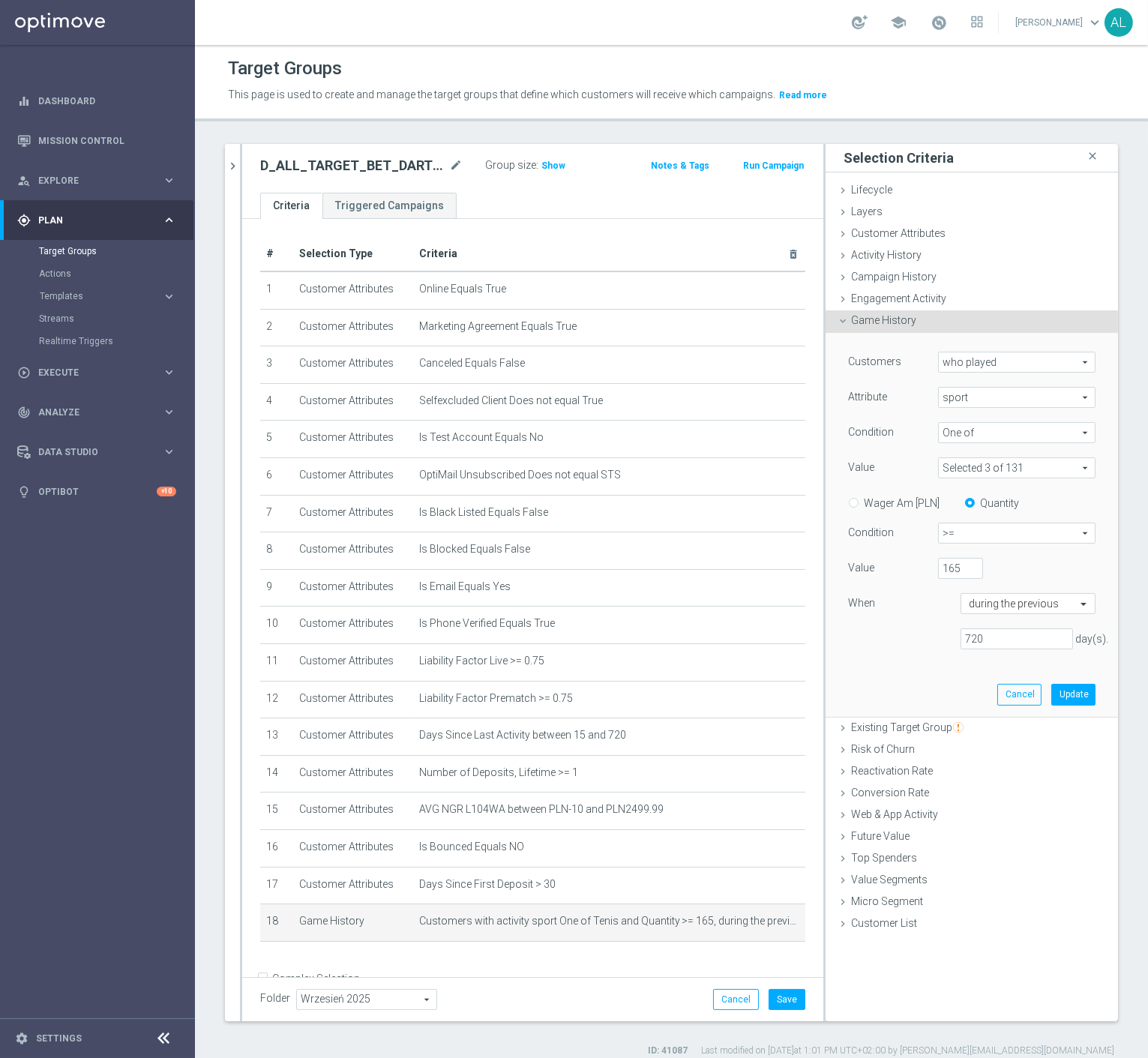
click at [986, 474] on span at bounding box center [1017, 468] width 156 height 20
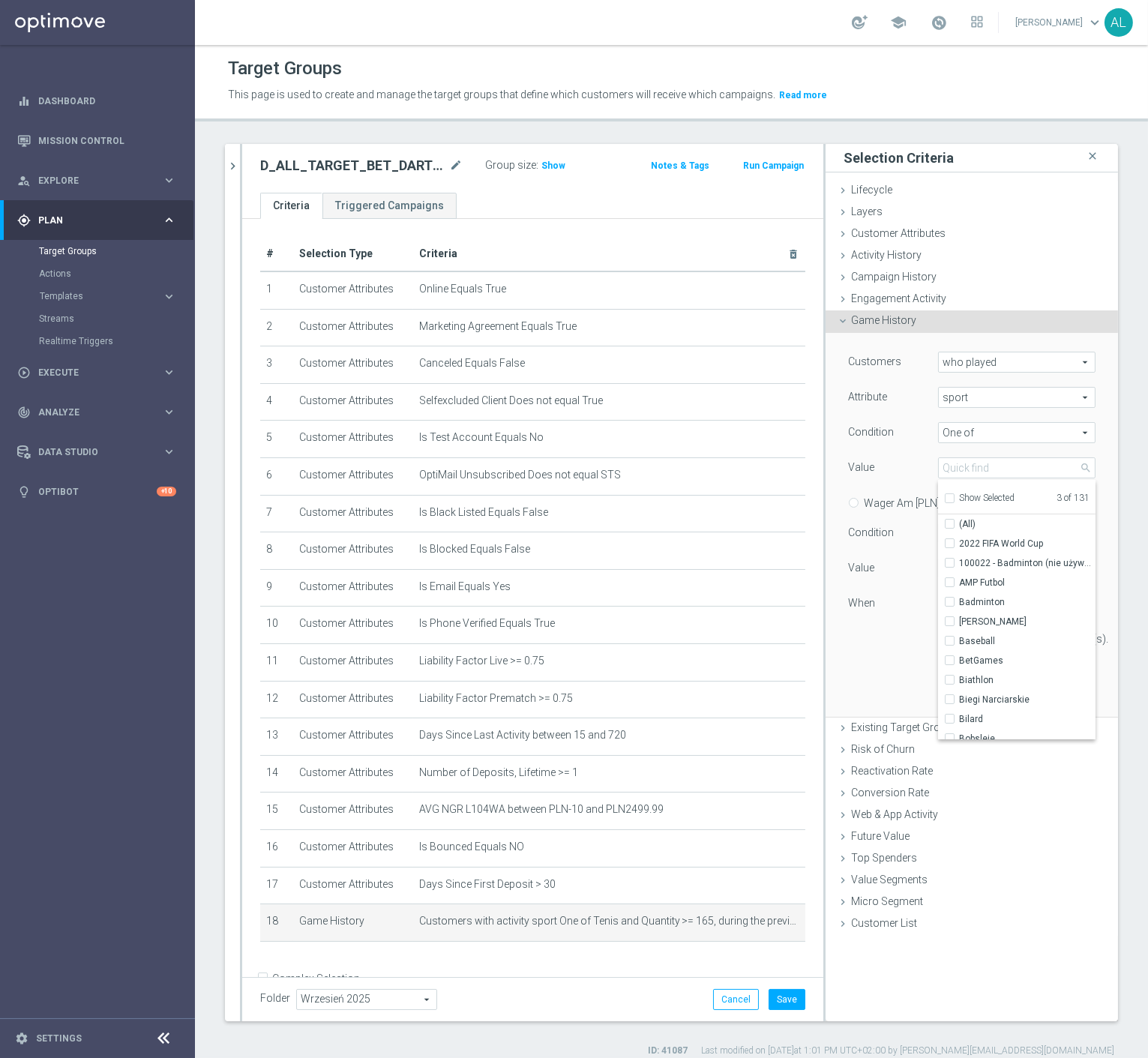
click at [963, 498] on span "Show Selected" at bounding box center [986, 498] width 56 height 10
click at [954, 498] on input "Show Selected" at bounding box center [949, 501] width 9 height 9
checkbox input "true"
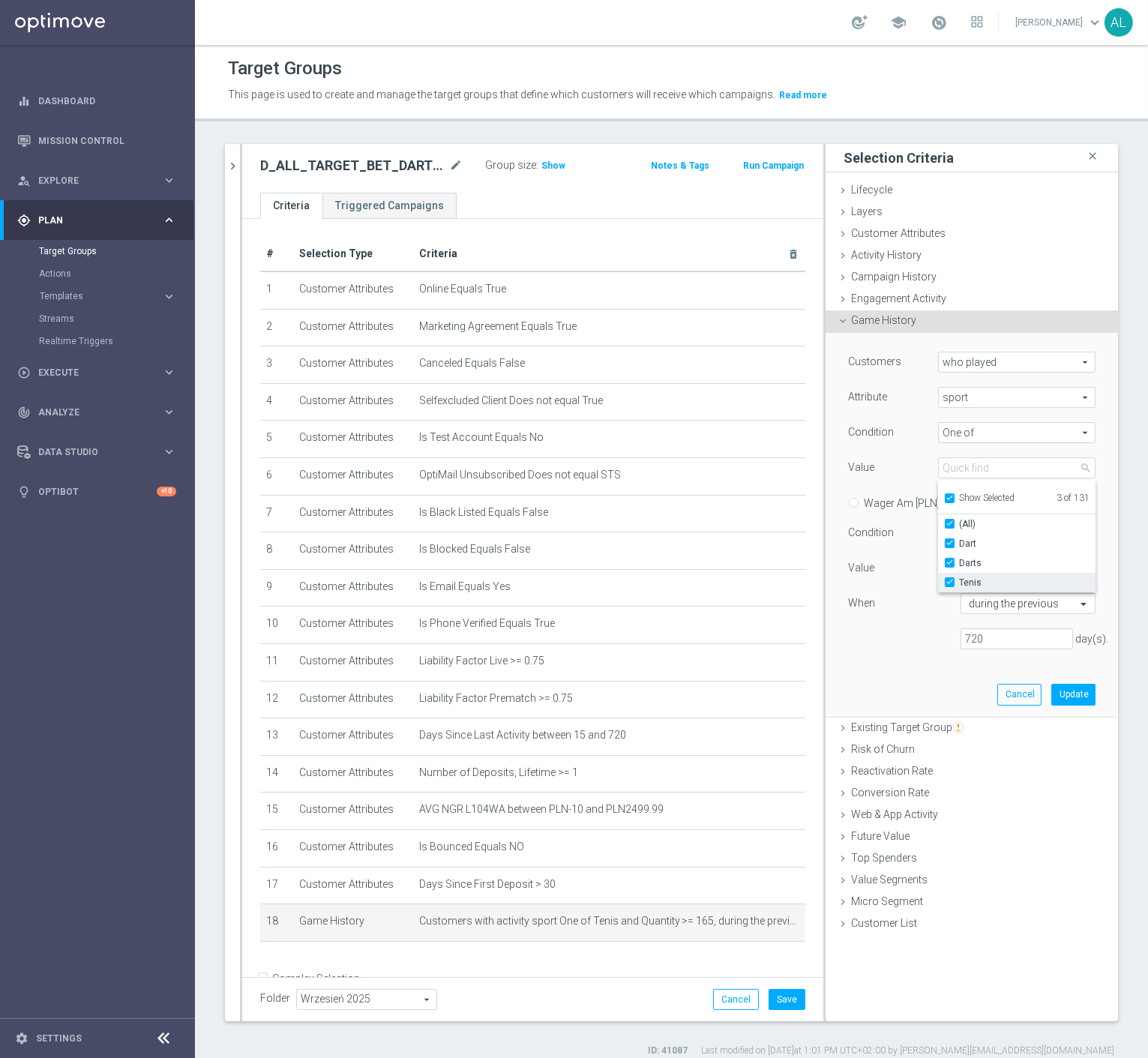
click at [959, 581] on span "Tenis" at bounding box center [1027, 583] width 136 height 12
click at [958, 581] on input "Tenis" at bounding box center [954, 583] width 9 height 9
checkbox input "false"
type input "Selected 2 of 131"
checkbox input "false"
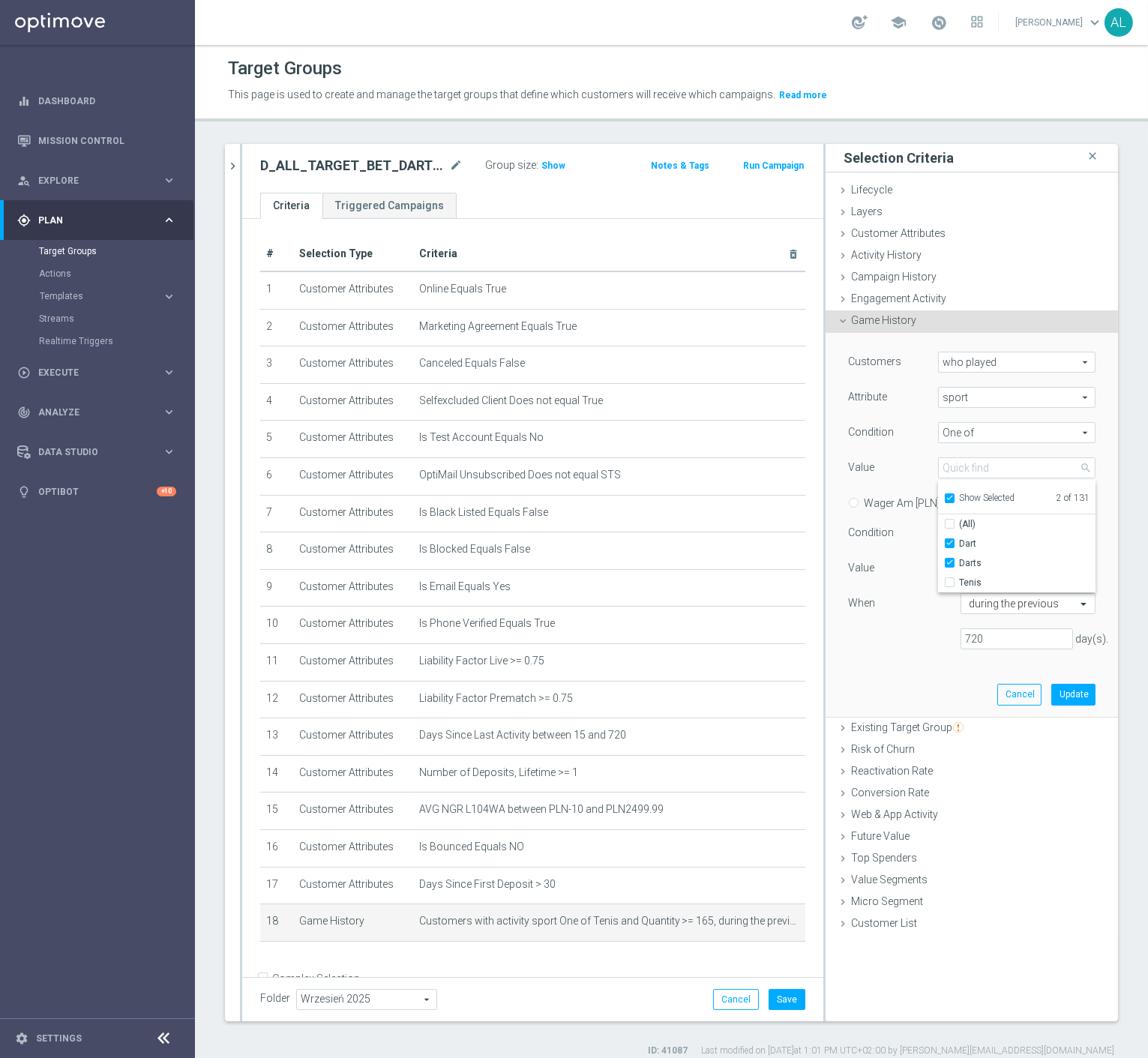
click at [898, 649] on div at bounding box center [903, 649] width 135 height 1
drag, startPoint x: 949, startPoint y: 576, endPoint x: 899, endPoint y: 573, distance: 50.1
click at [900, 574] on div "Value 165" at bounding box center [971, 570] width 270 height 24
type input "50"
click at [1051, 690] on button "Update" at bounding box center [1073, 695] width 44 height 21
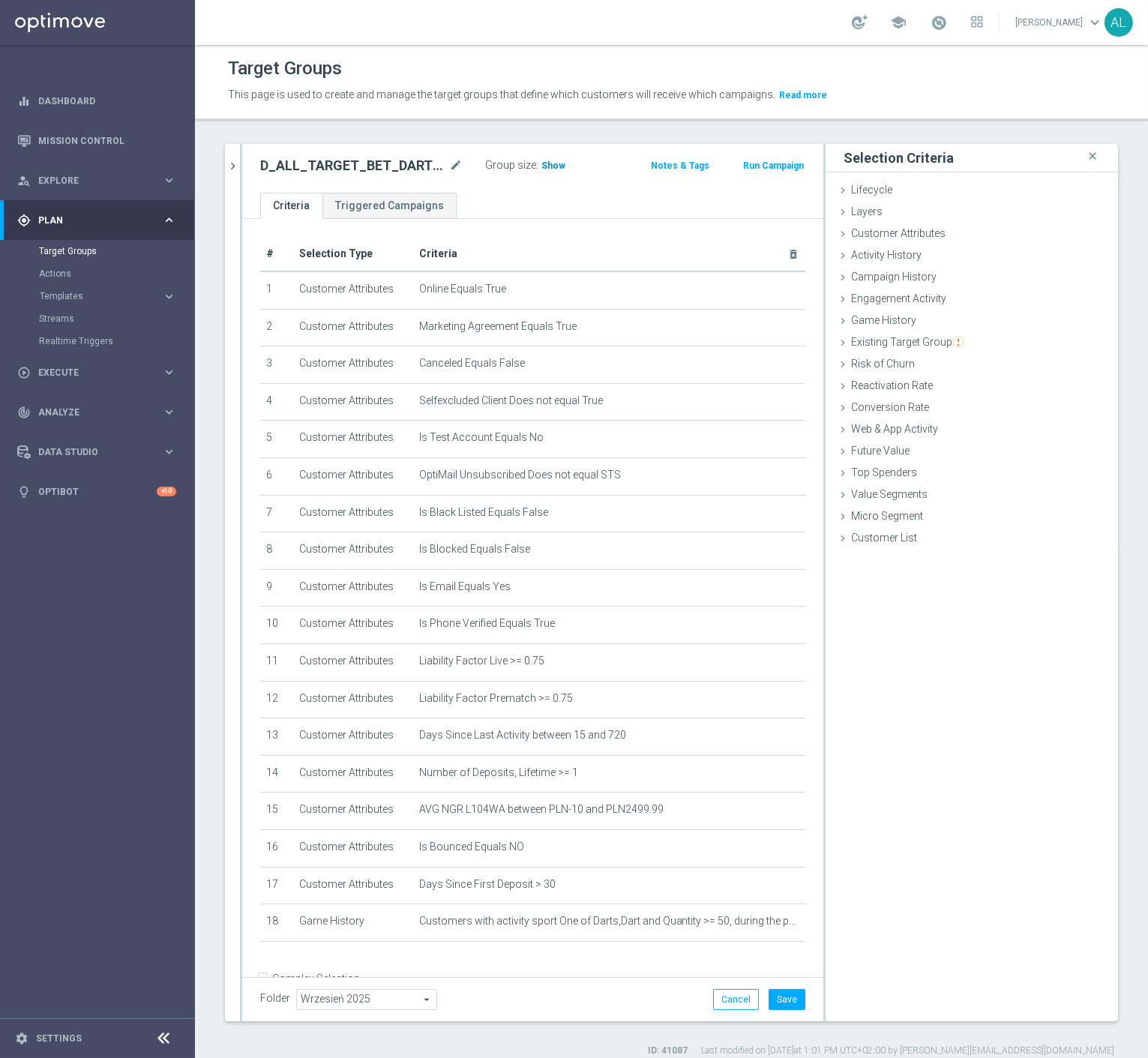
click at [544, 164] on span "Show" at bounding box center [553, 166] width 24 height 10
click at [769, 919] on icon "mode_edit" at bounding box center [774, 922] width 12 height 12
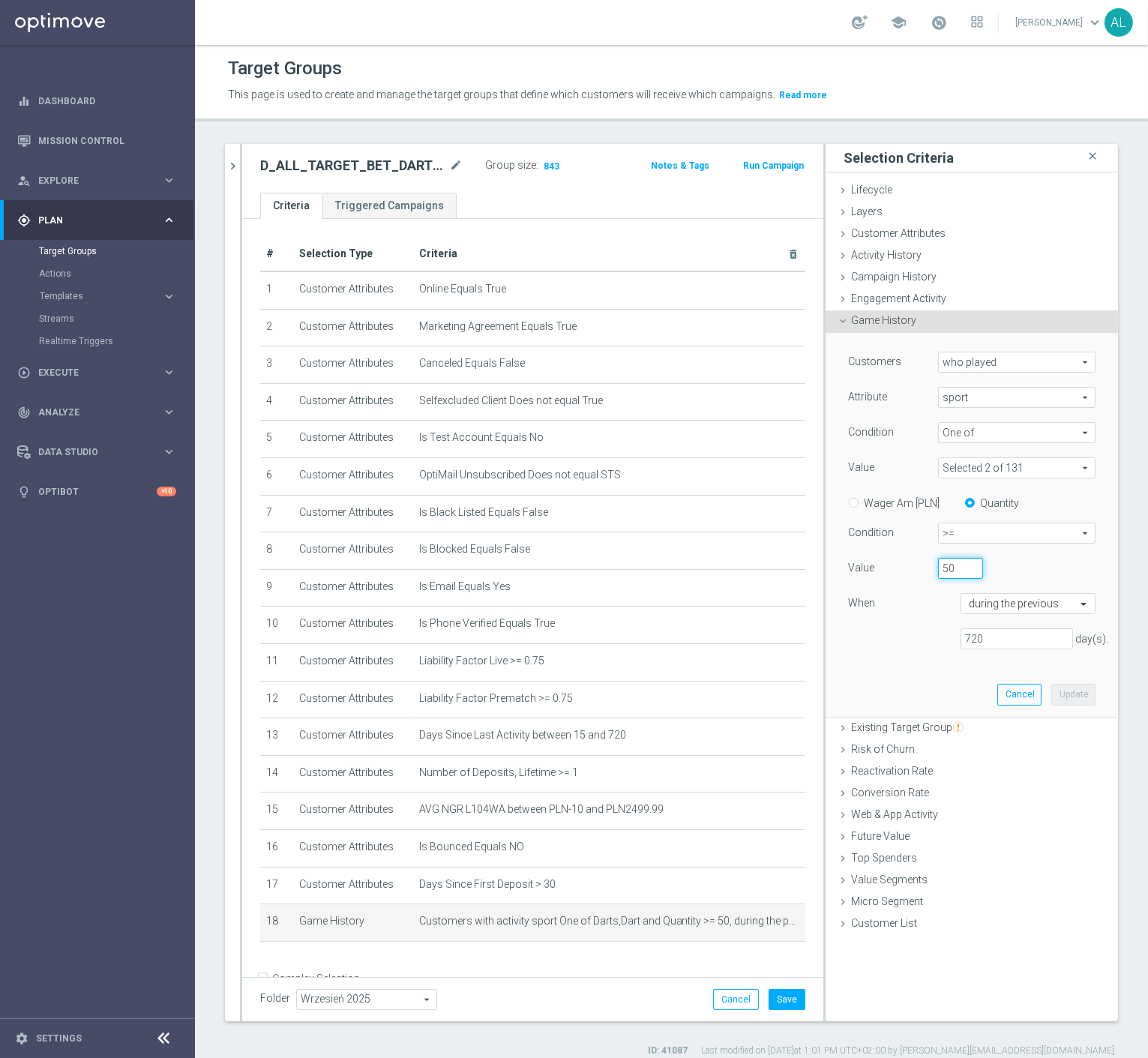
drag, startPoint x: 943, startPoint y: 573, endPoint x: 906, endPoint y: 569, distance: 37.2
click at [906, 569] on div "Value 50" at bounding box center [971, 570] width 270 height 24
type input "10"
click at [1051, 690] on button "Update" at bounding box center [1073, 695] width 44 height 21
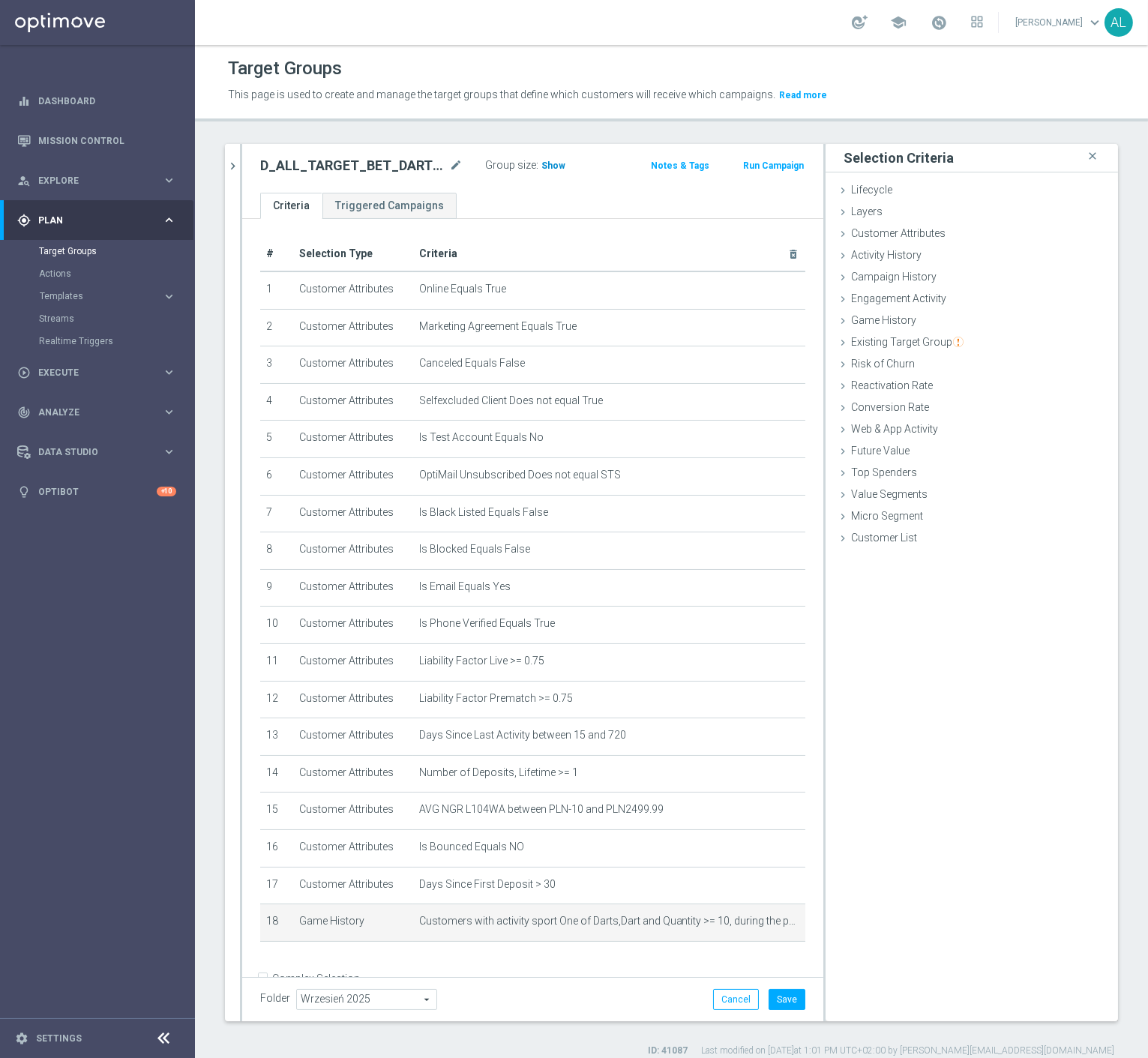
click at [549, 165] on span "Show" at bounding box center [553, 166] width 24 height 10
click at [769, 918] on icon "mode_edit" at bounding box center [774, 922] width 12 height 12
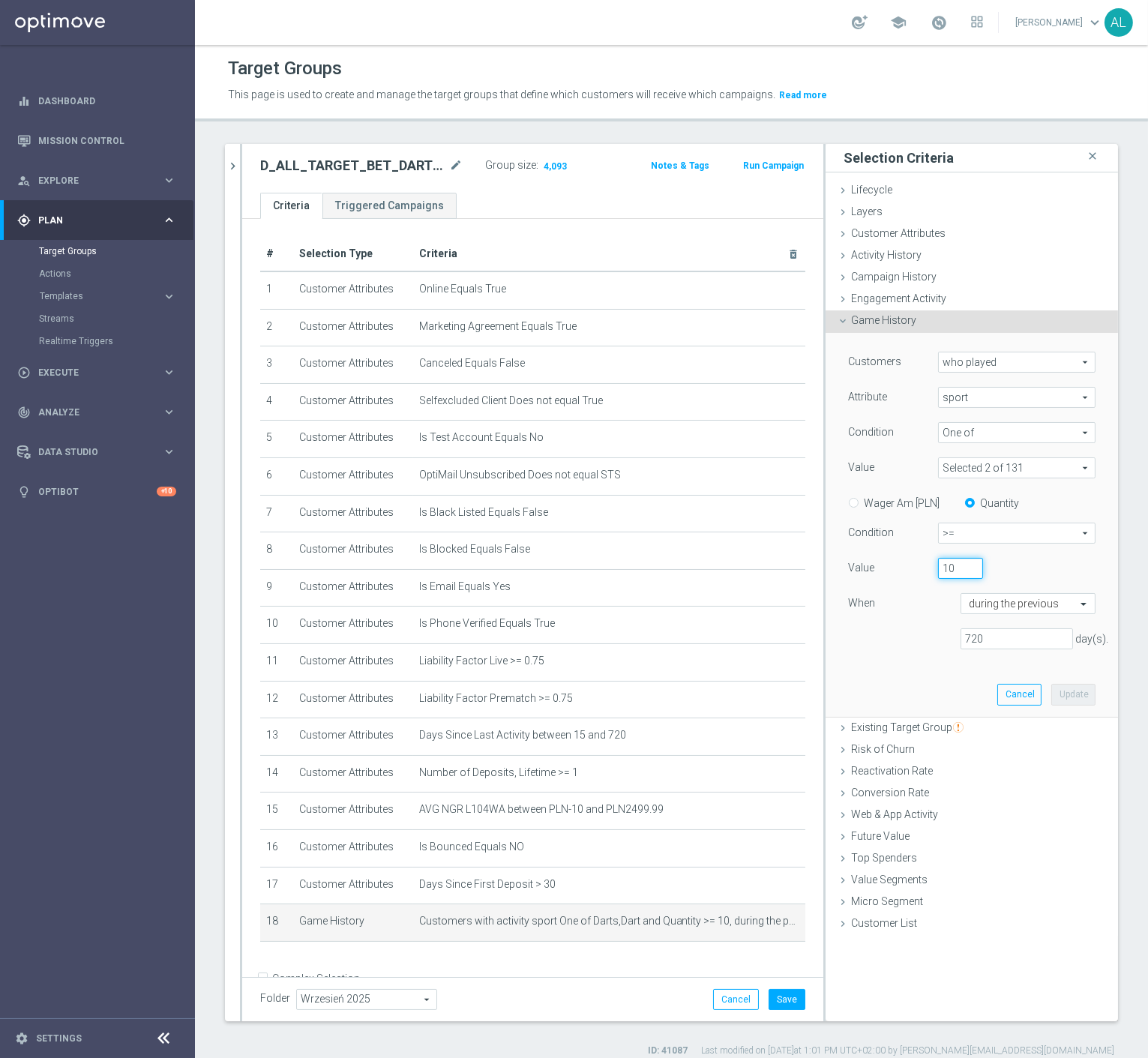
drag, startPoint x: 945, startPoint y: 567, endPoint x: 928, endPoint y: 567, distance: 17.0
click at [938, 567] on input "10" at bounding box center [961, 569] width 45 height 21
type input "8"
click at [1076, 693] on button "Update" at bounding box center [1073, 695] width 44 height 21
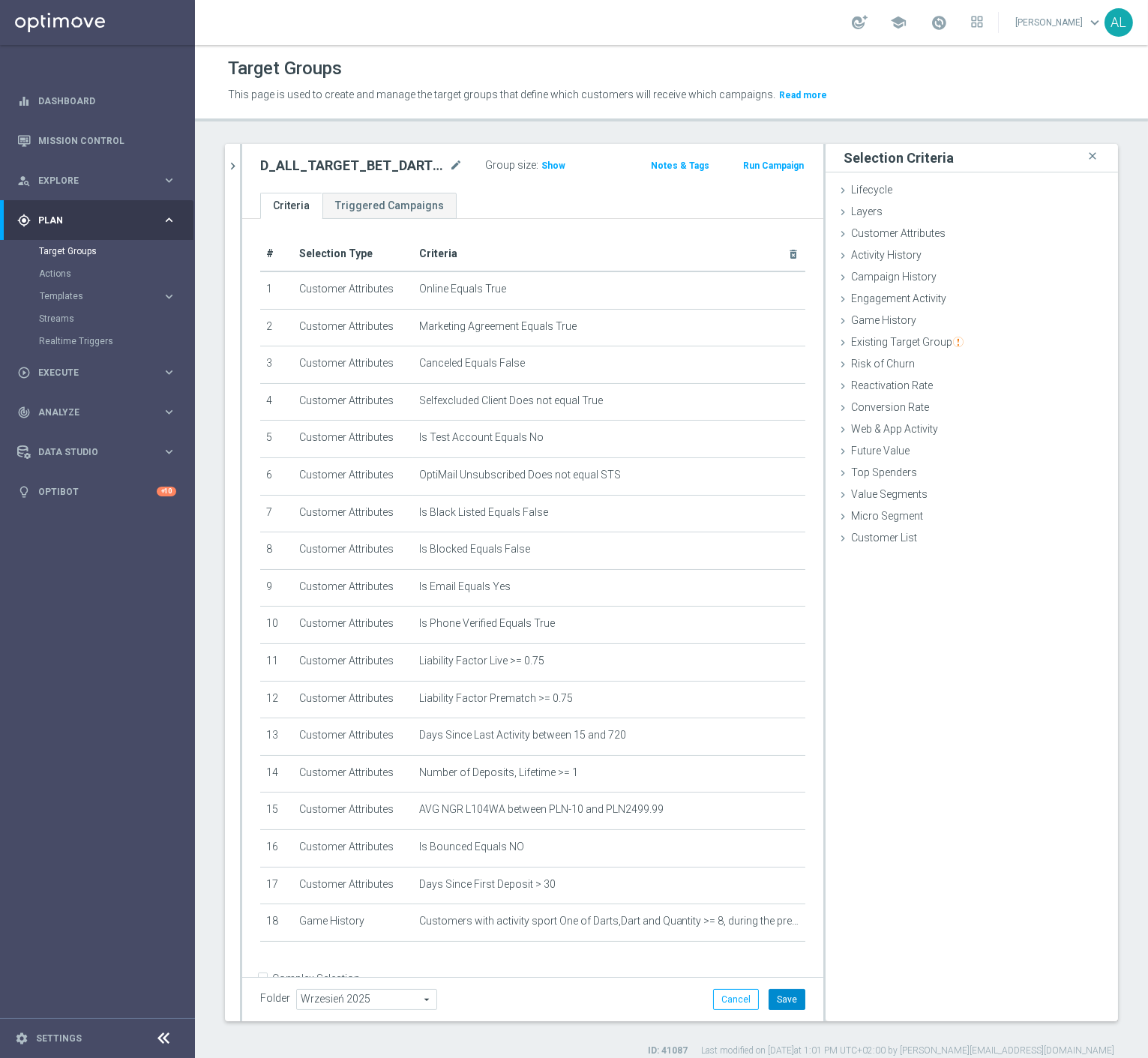
click at [784, 999] on button "Save" at bounding box center [787, 1000] width 37 height 21
click at [548, 161] on span "Show" at bounding box center [553, 166] width 24 height 10
click at [769, 916] on icon "mode_edit" at bounding box center [774, 922] width 12 height 12
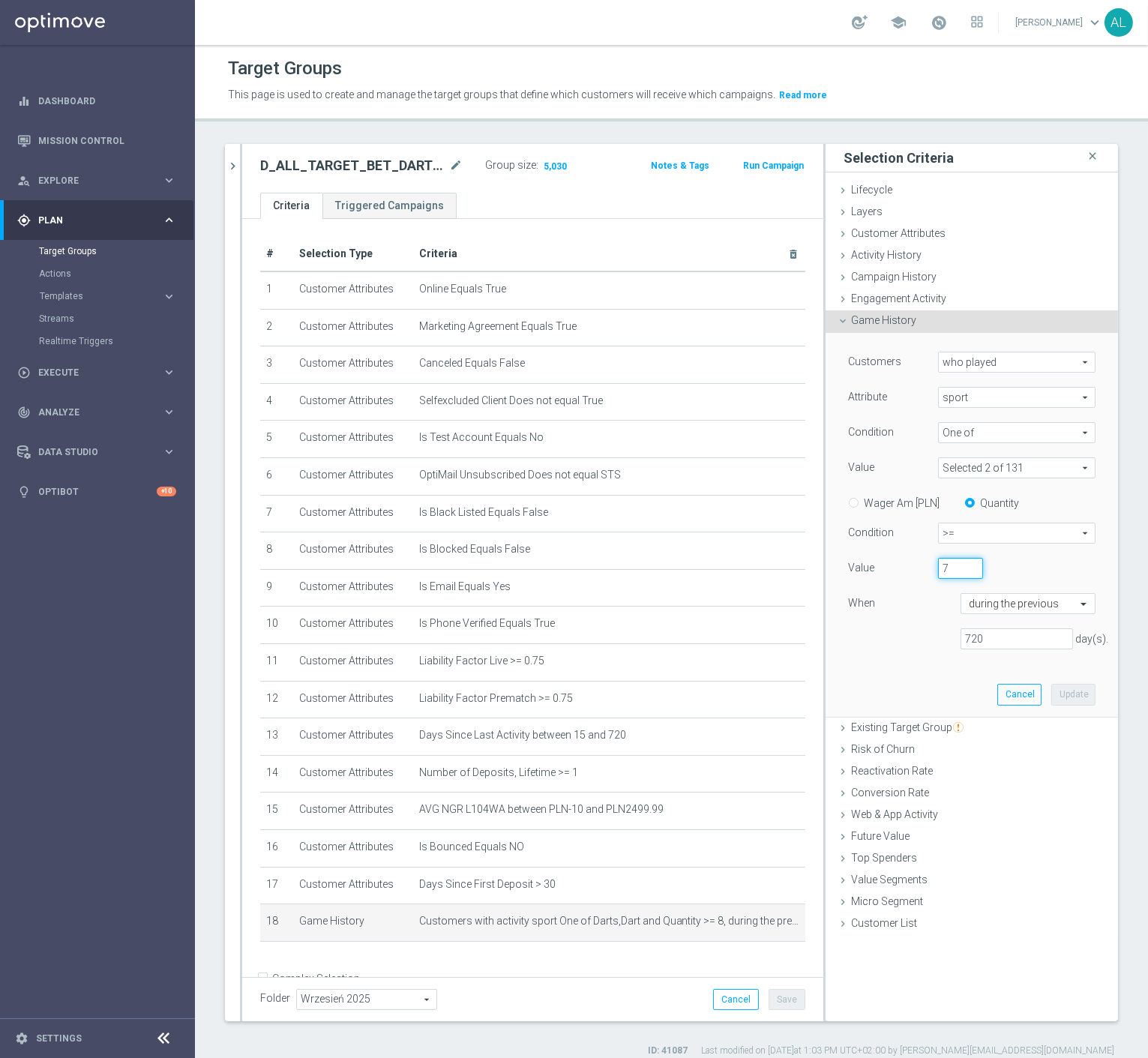
click at [961, 571] on input "7" at bounding box center [961, 569] width 45 height 21
type input "6"
click at [961, 571] on input "6" at bounding box center [961, 569] width 45 height 21
click at [1058, 692] on button "Update" at bounding box center [1073, 695] width 44 height 21
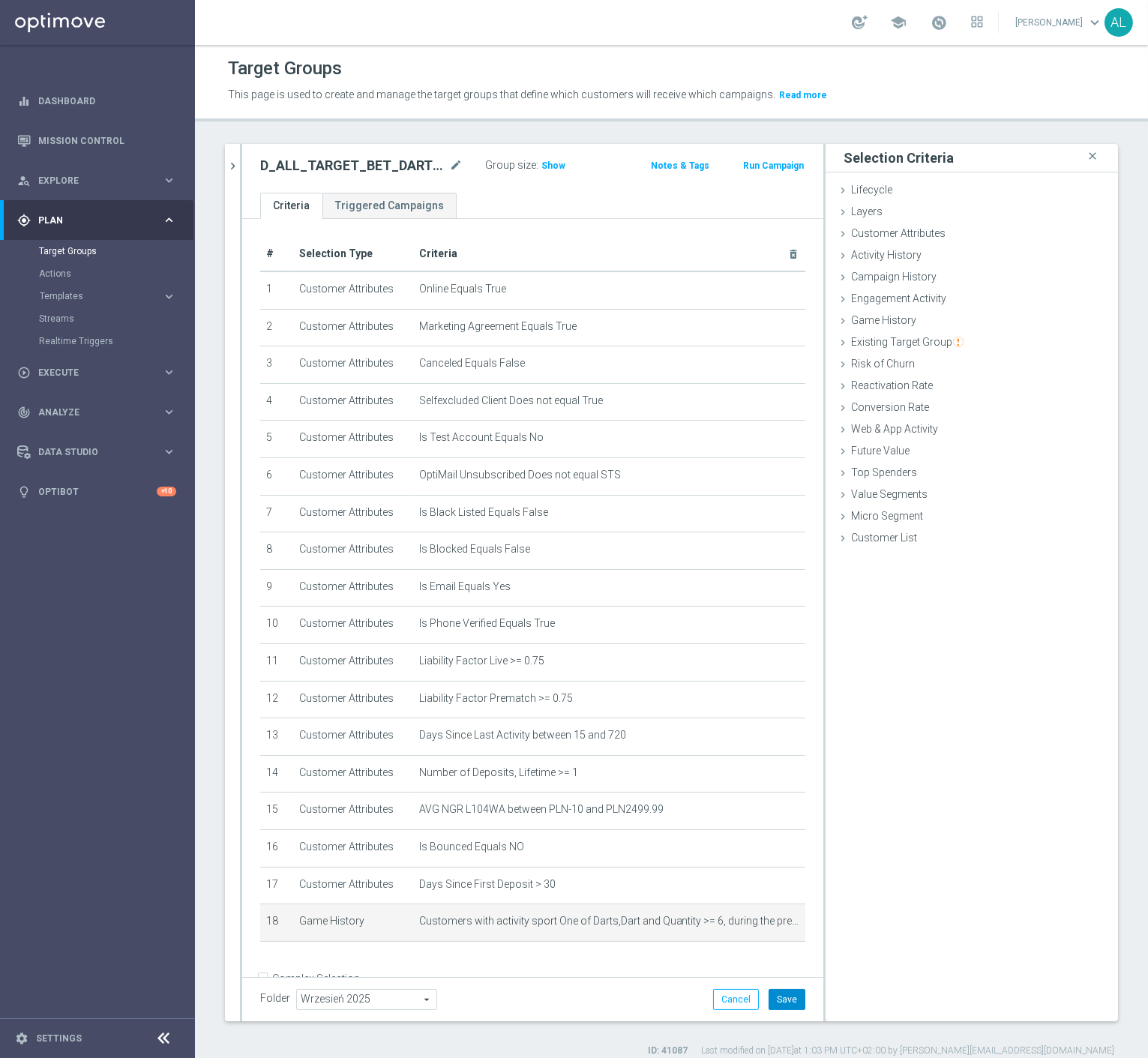
click at [788, 998] on button "Save" at bounding box center [787, 1000] width 37 height 21
click at [548, 163] on span "Show" at bounding box center [553, 166] width 24 height 10
drag, startPoint x: 751, startPoint y: 922, endPoint x: 830, endPoint y: 433, distance: 495.3
click at [0, 0] on icon "mode_edit" at bounding box center [0, 0] width 0 height 0
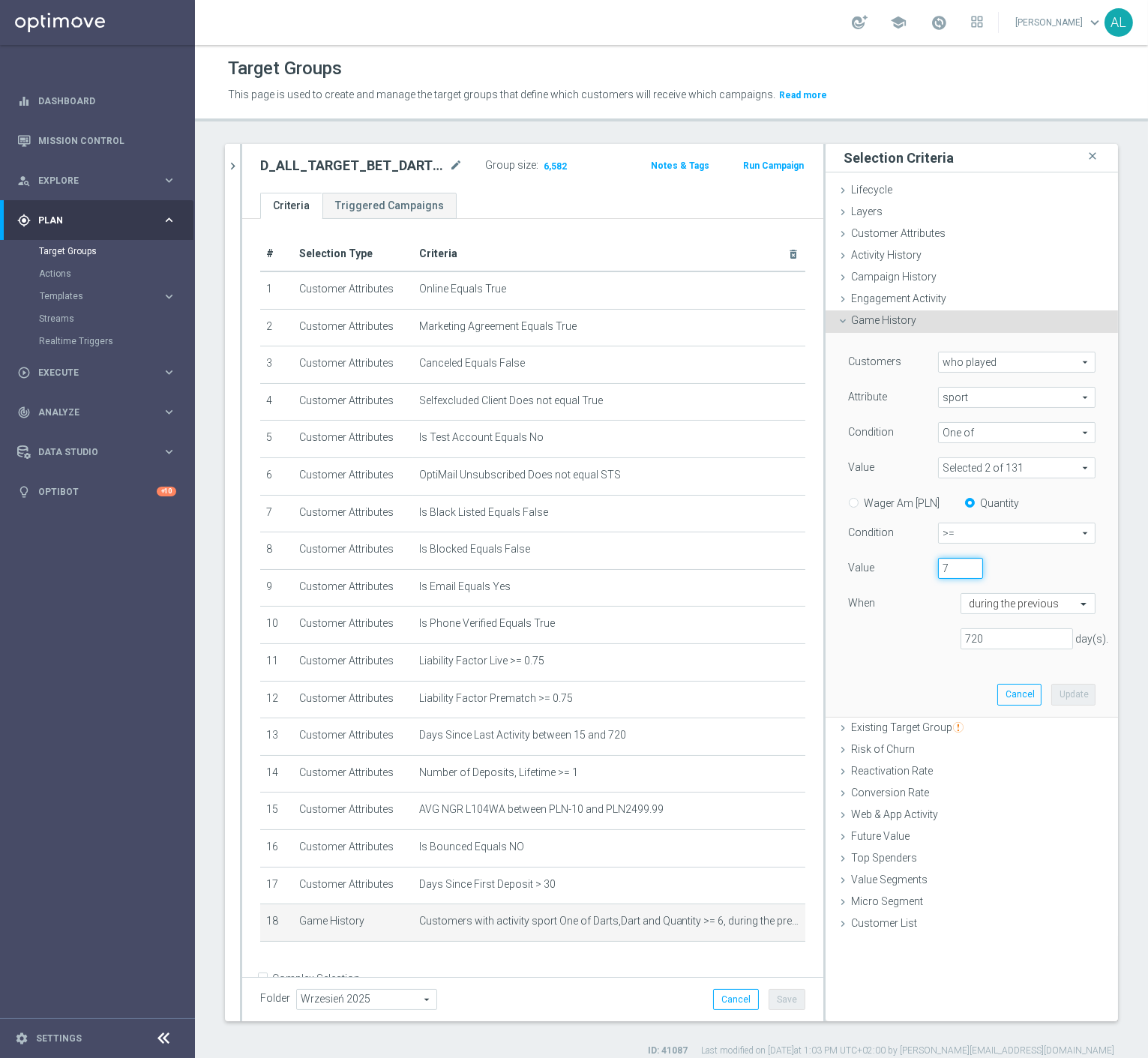
type input "7"
click at [960, 564] on input "7" at bounding box center [961, 569] width 45 height 21
click at [1058, 691] on button "Update" at bounding box center [1073, 695] width 44 height 21
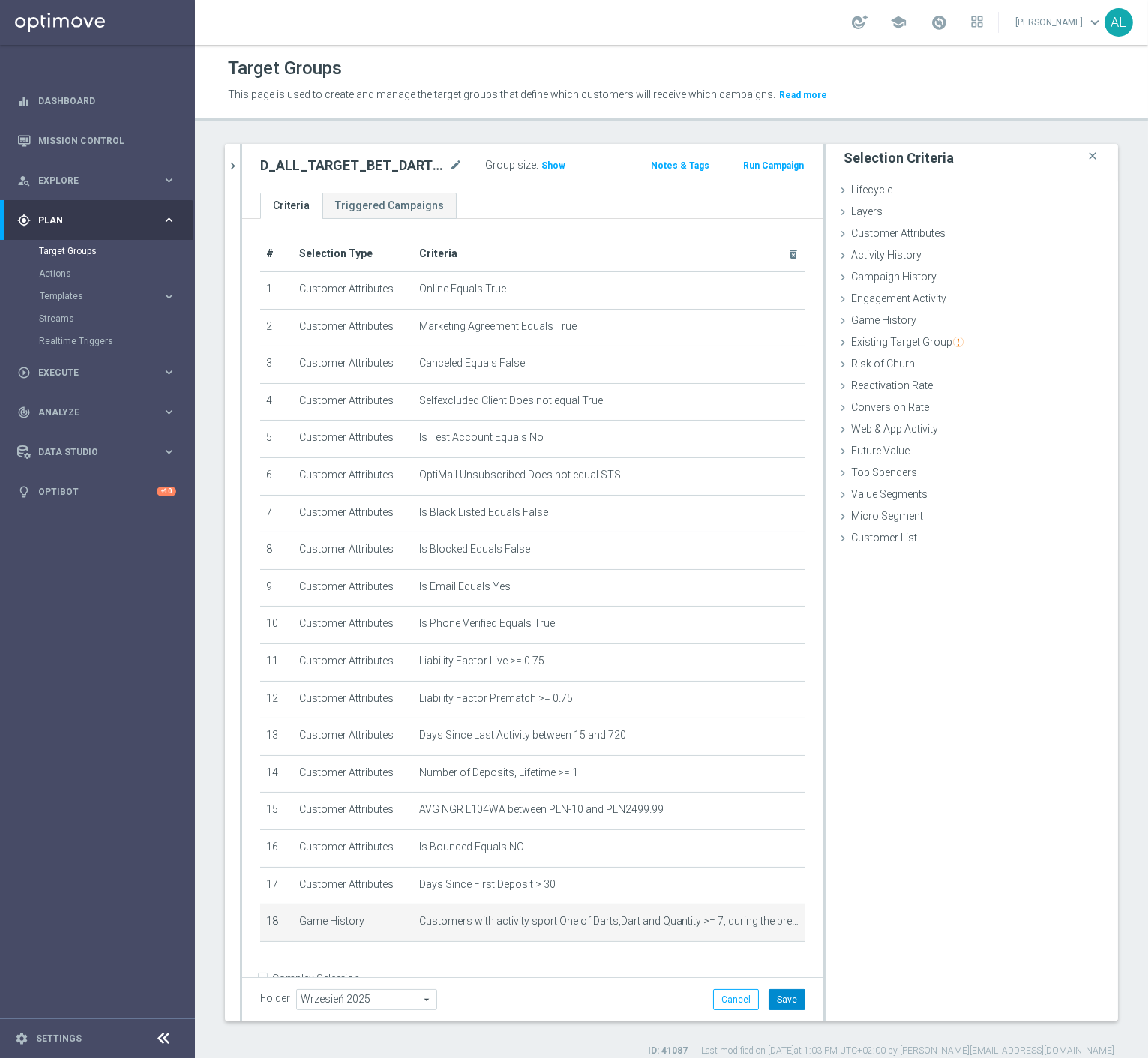
click at [769, 1005] on button "Save" at bounding box center [787, 1000] width 37 height 21
click at [548, 167] on span "Show" at bounding box center [553, 166] width 24 height 10
click at [387, 165] on h2 "D_ALL_TARGET_BET_DARTS_100% do 300 PLN_120925" at bounding box center [354, 166] width 186 height 18
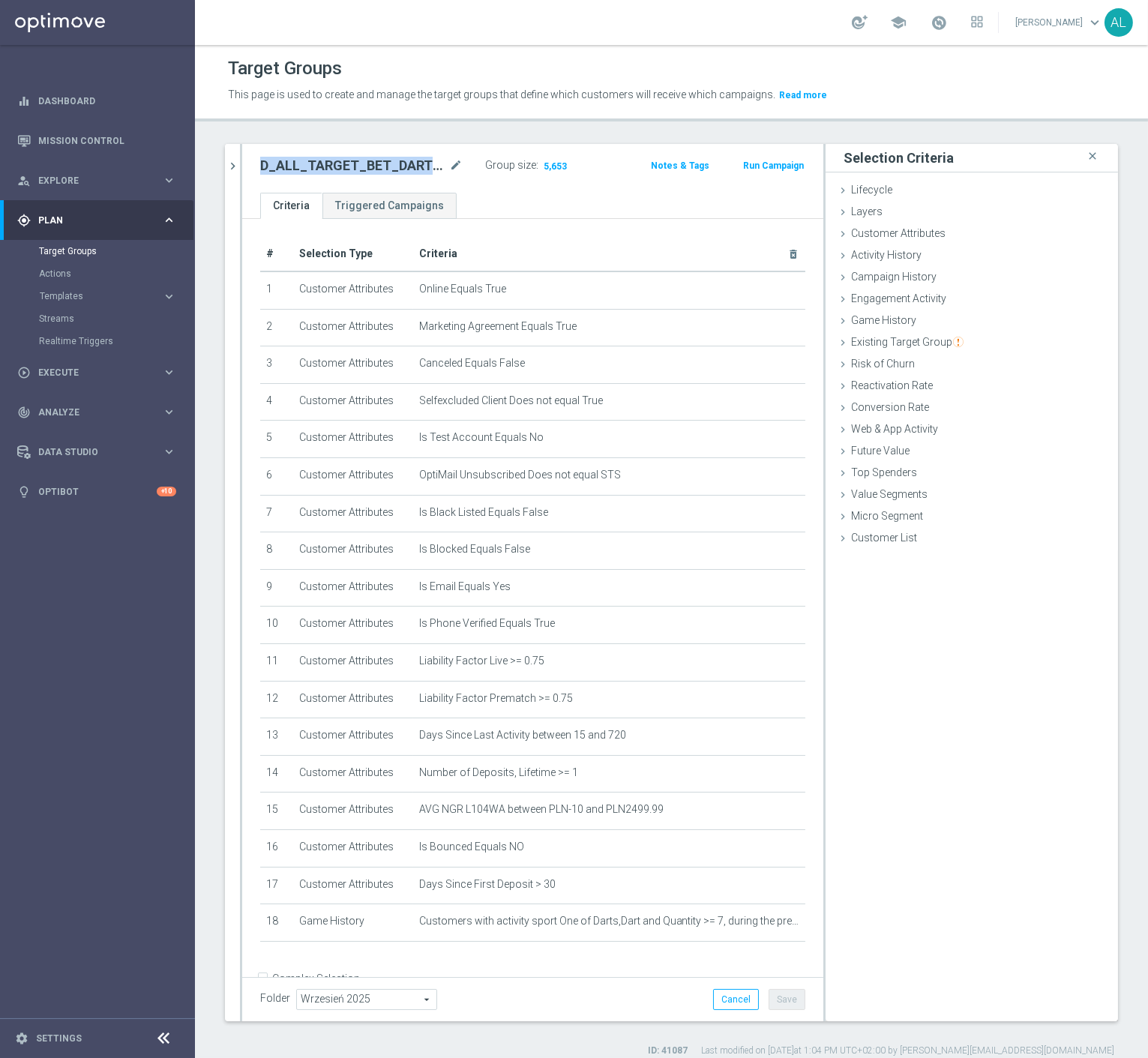
click at [387, 165] on h2 "D_ALL_TARGET_BET_DARTS_100% do 300 PLN_120925" at bounding box center [354, 166] width 186 height 18
copy div "D_ALL_TARGET_BET_DARTS_100% do 300 PLN_120925"
click at [88, 368] on span "Execute" at bounding box center [100, 373] width 123 height 9
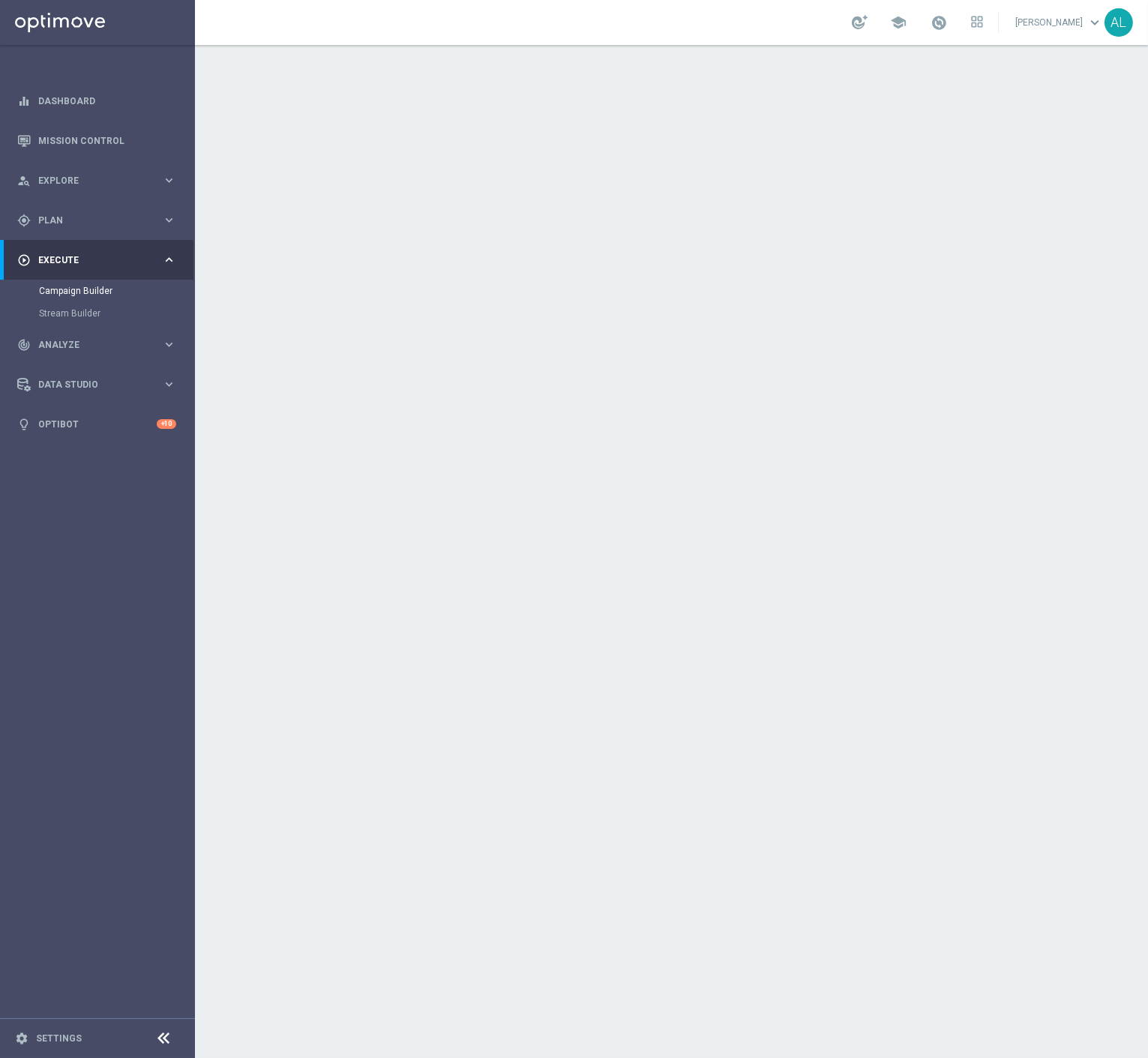
click at [950, 407] on div "done Execution Details keyboard_arrow_down" at bounding box center [674, 406] width 837 height 28
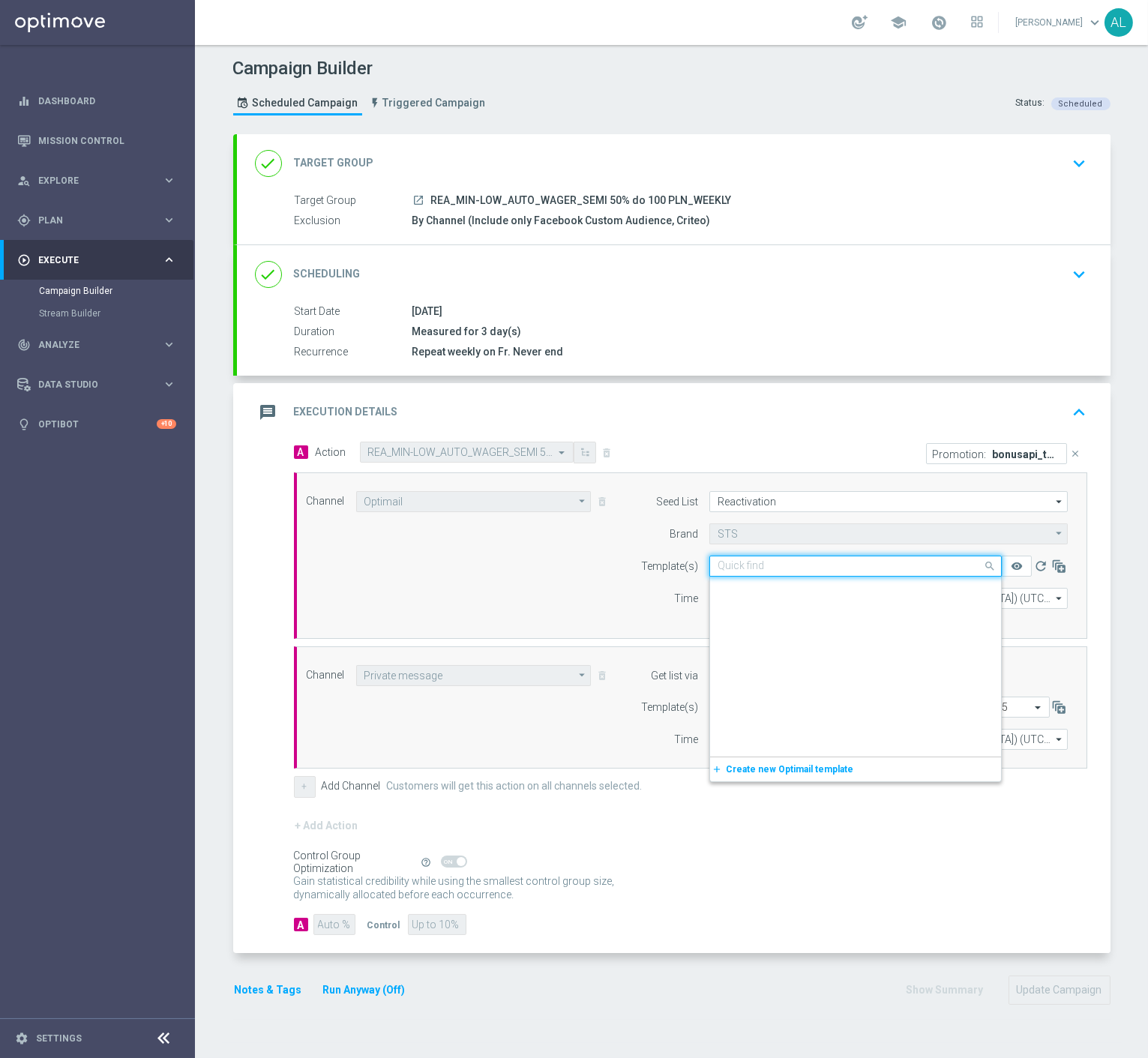
click at [783, 560] on input "text" at bounding box center [840, 567] width 246 height 13
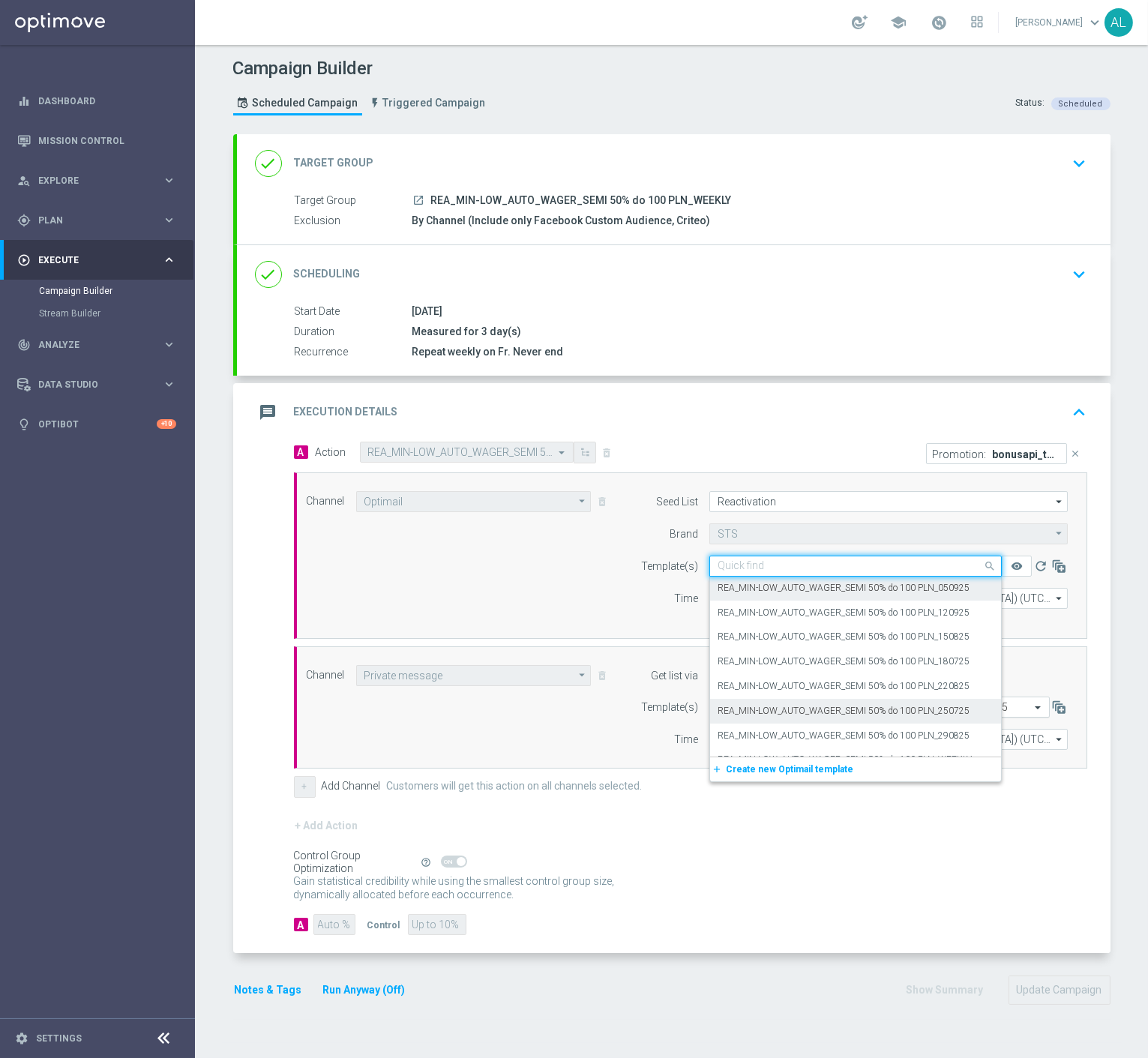
paste input "REA_MIN-LOW_AUTO_WAGER_SEMI 50% do 100 PLN_120925"
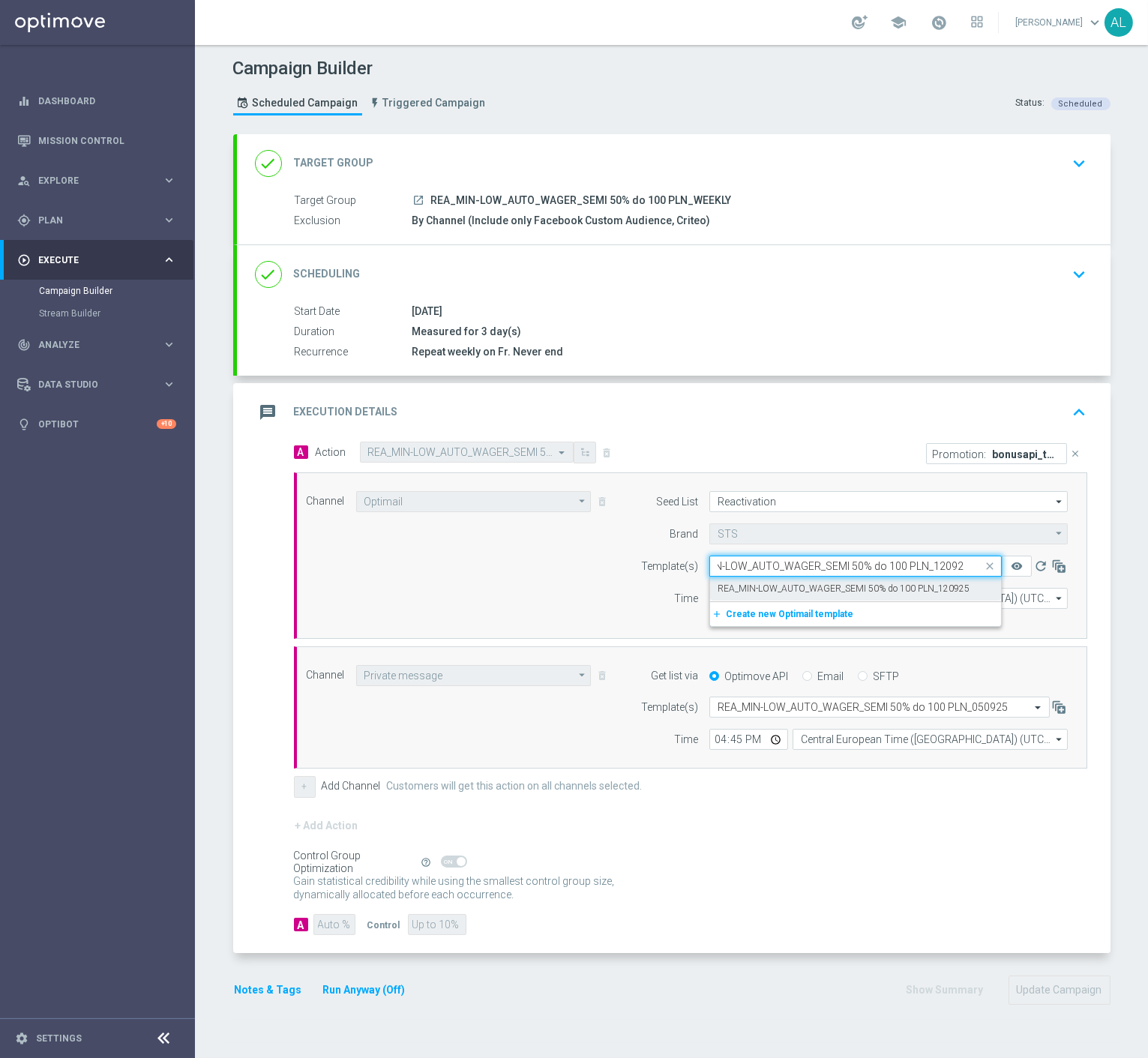
click at [790, 585] on label "REA_MIN-LOW_AUTO_WAGER_SEMI 50% do 100 PLN_120925" at bounding box center [844, 589] width 252 height 13
type input "REA_MIN-LOW_AUTO_WAGER_SEMI 50% do 100 PLN_120925"
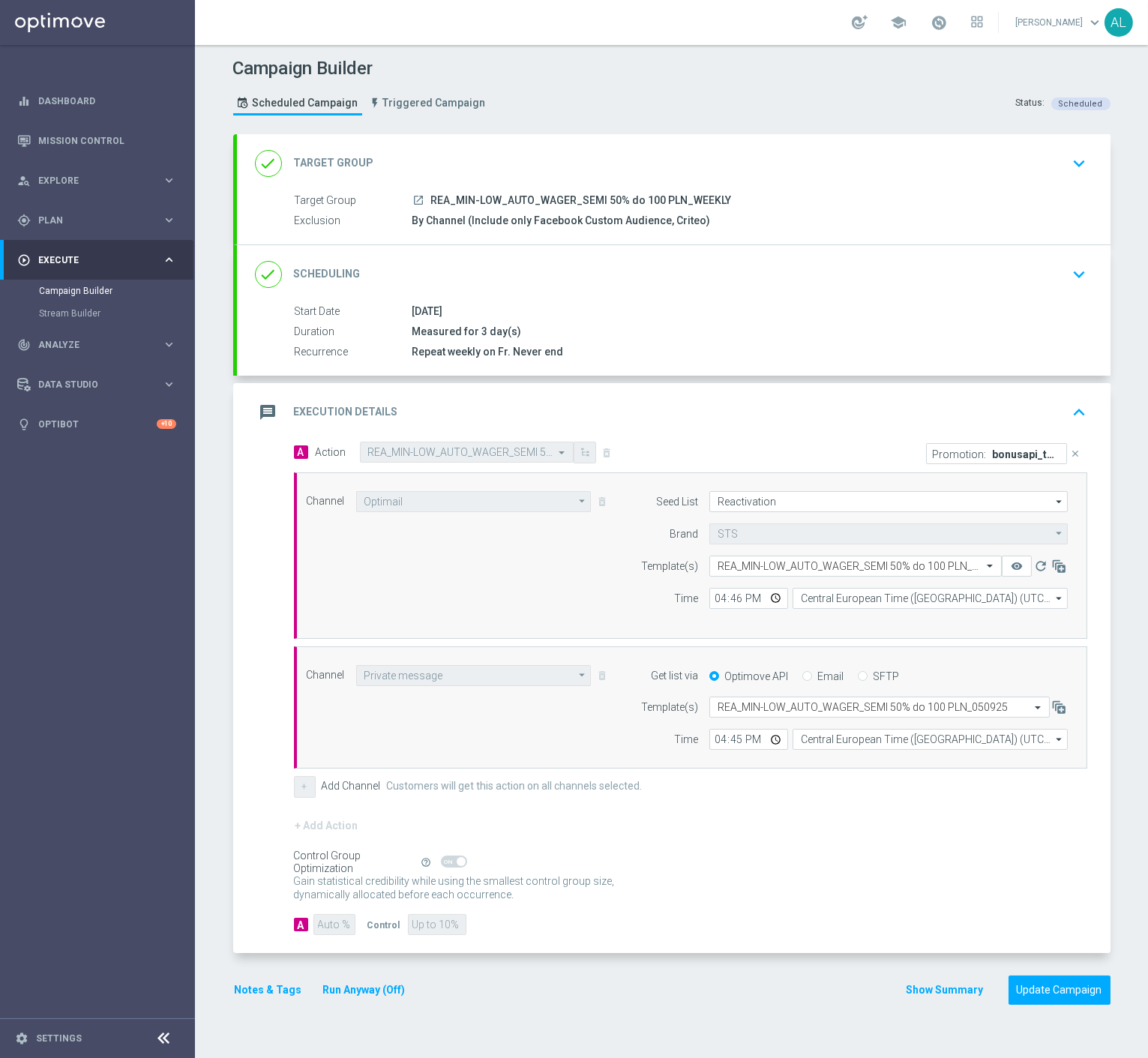
click at [751, 695] on form "Get list via Optimove API Email SFTP Template(s) Select template REA_MIN-LOW_AU…" at bounding box center [851, 708] width 435 height 86
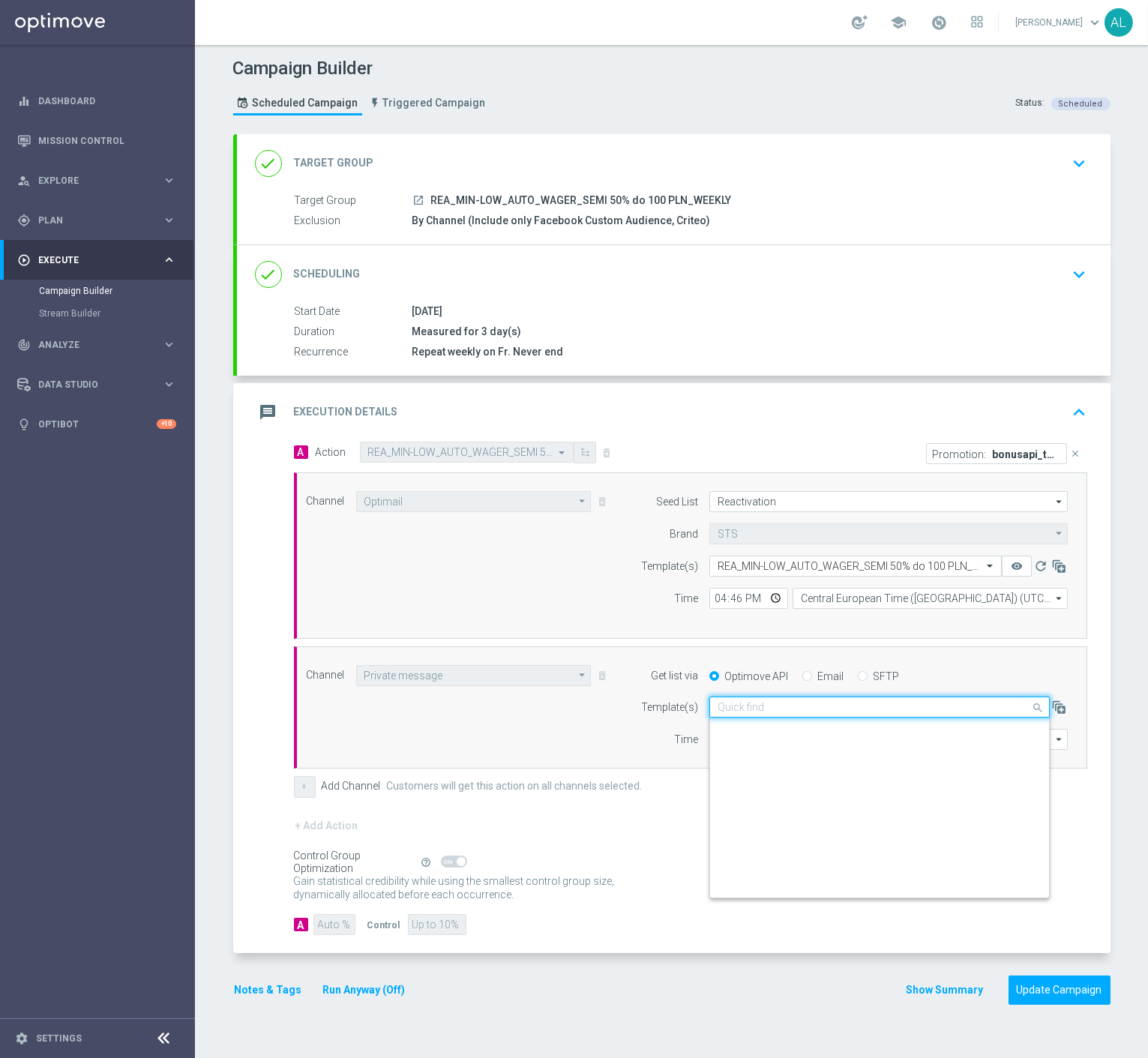
click at [746, 710] on input "text" at bounding box center [865, 708] width 294 height 13
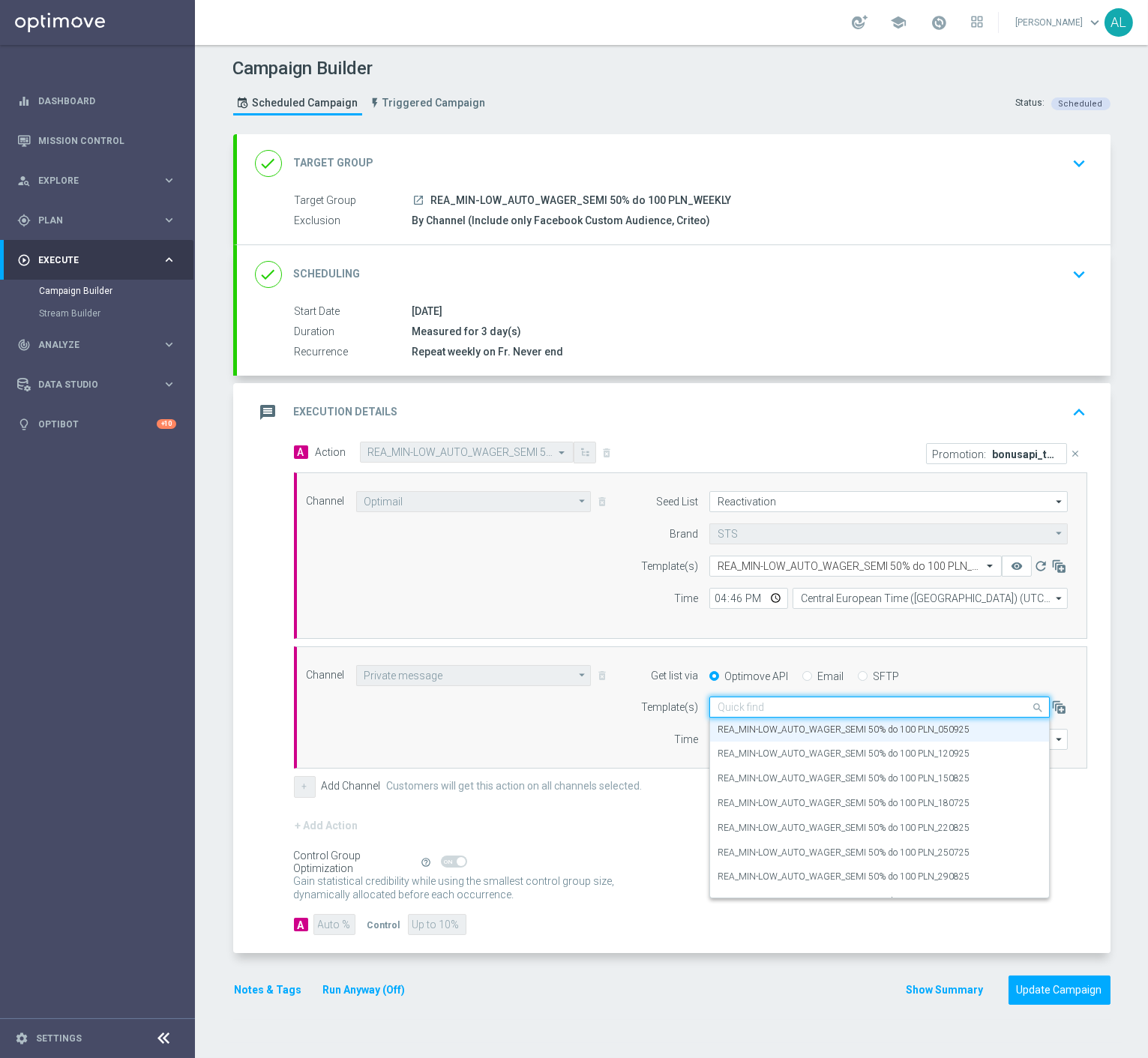
paste input "REA_MIN-LOW_AUTO_WAGER_SEMI 50% do 100 PLN_120925"
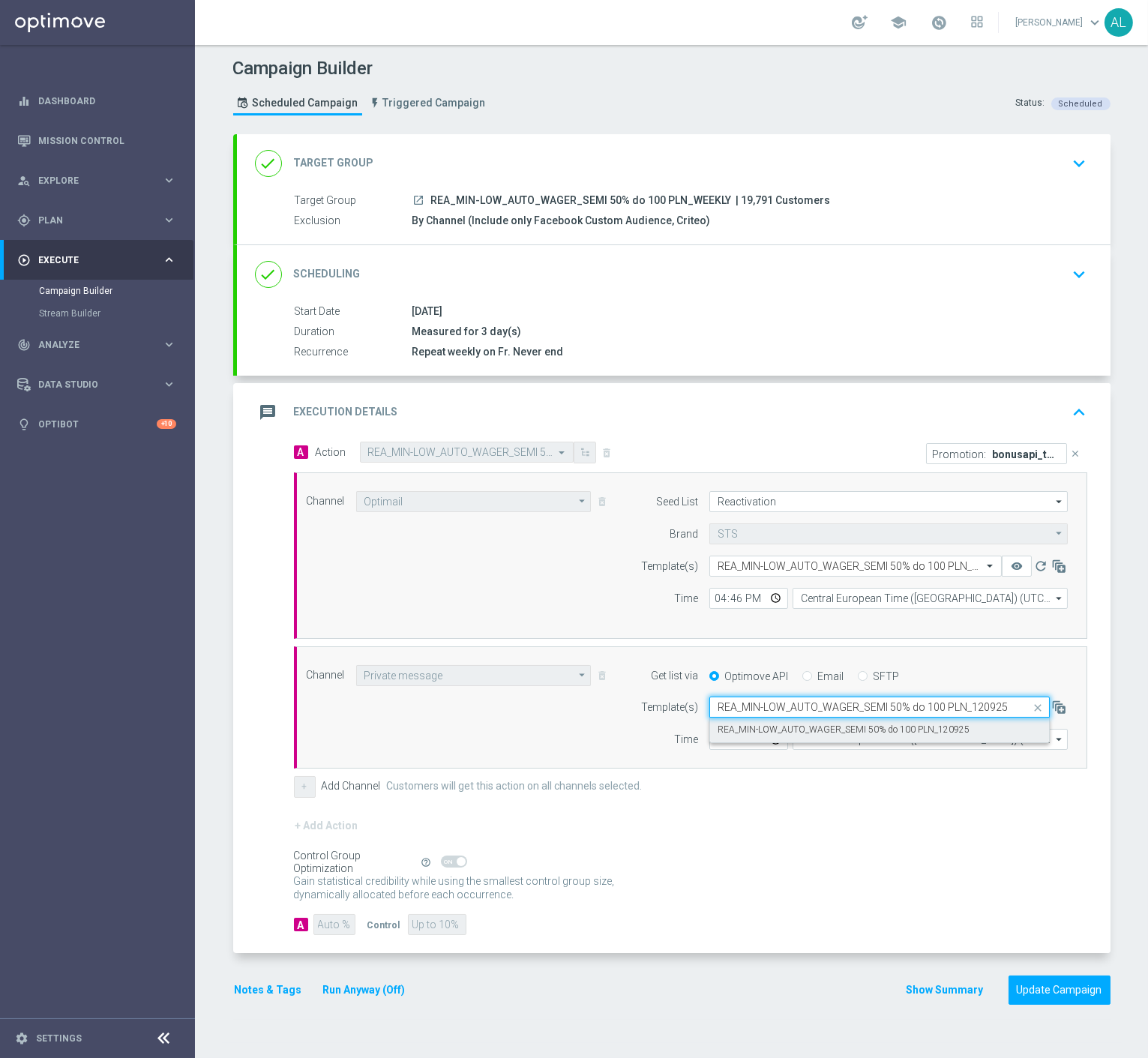
click at [755, 729] on label "REA_MIN-LOW_AUTO_WAGER_SEMI 50% do 100 PLN_120925" at bounding box center [844, 730] width 252 height 13
type input "REA_MIN-LOW_AUTO_WAGER_SEMI 50% do 100 PLN_120925"
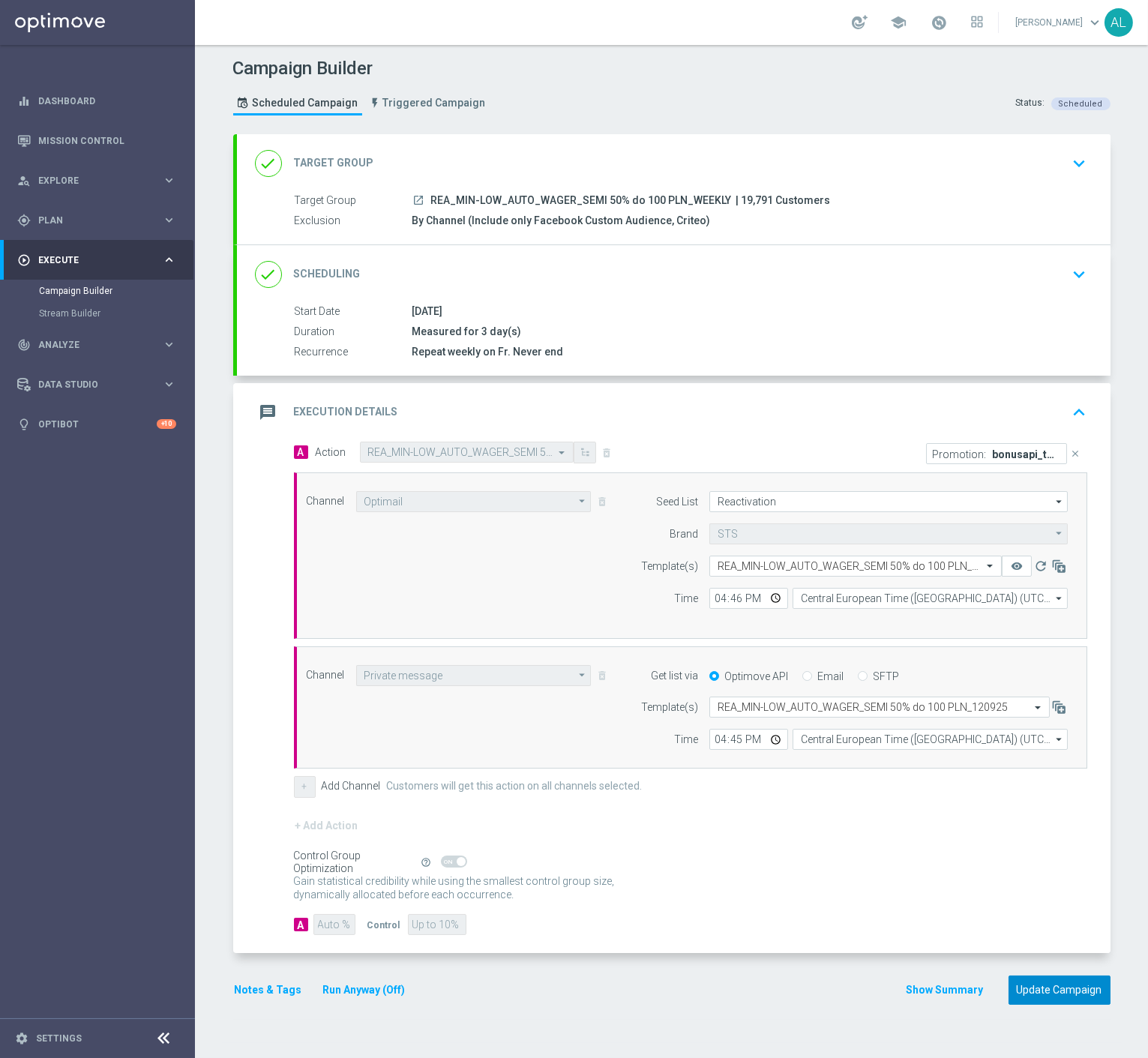
click at [1044, 988] on button "Update Campaign" at bounding box center [1060, 990] width 102 height 29
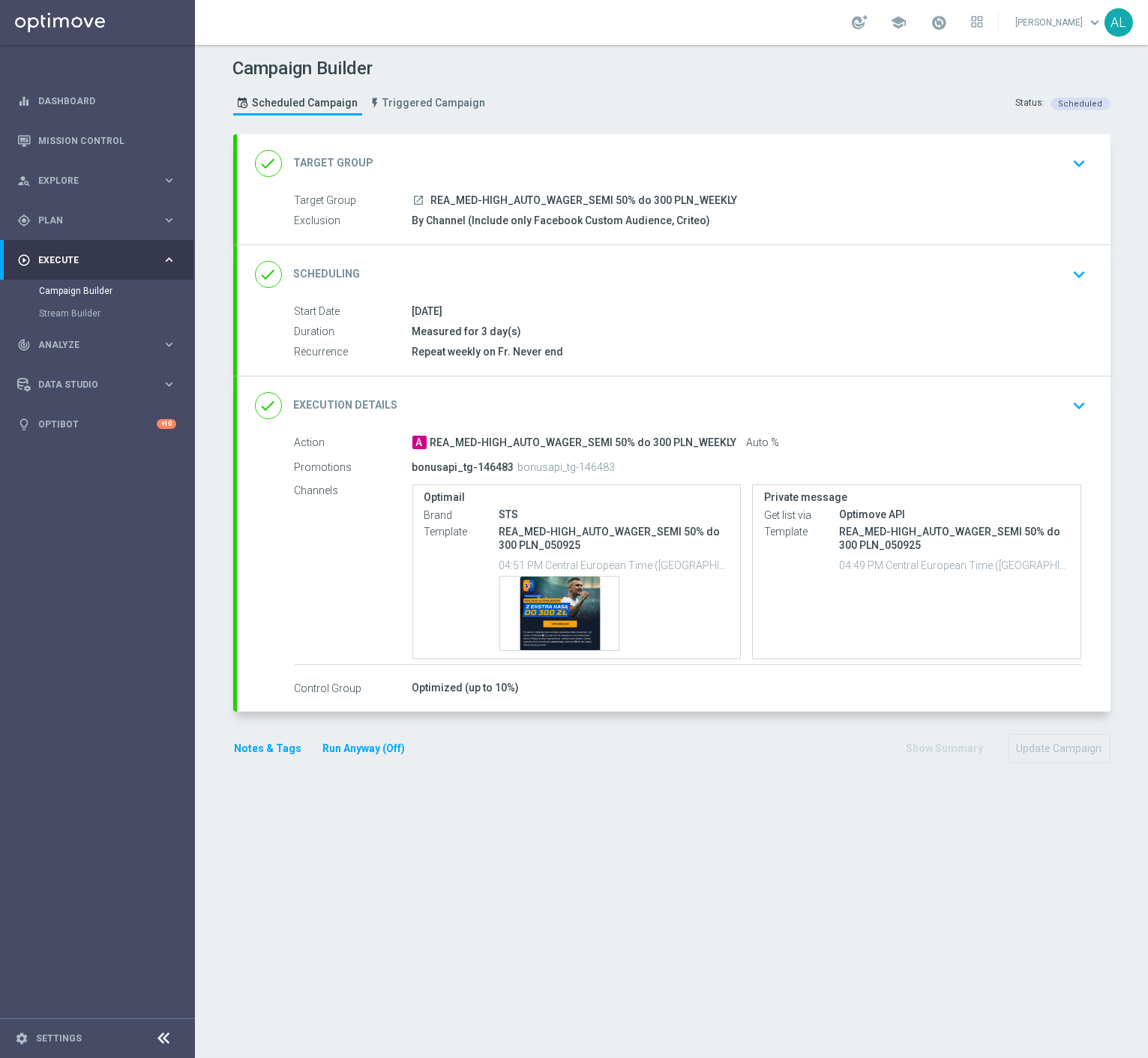
click at [869, 435] on div "A REA_MED-HIGH_AUTO_WAGER_SEMI 50% do 300 PLN_WEEKLY Auto %" at bounding box center [746, 442] width 669 height 15
click at [891, 411] on div "done Execution Details keyboard_arrow_down" at bounding box center [674, 406] width 837 height 28
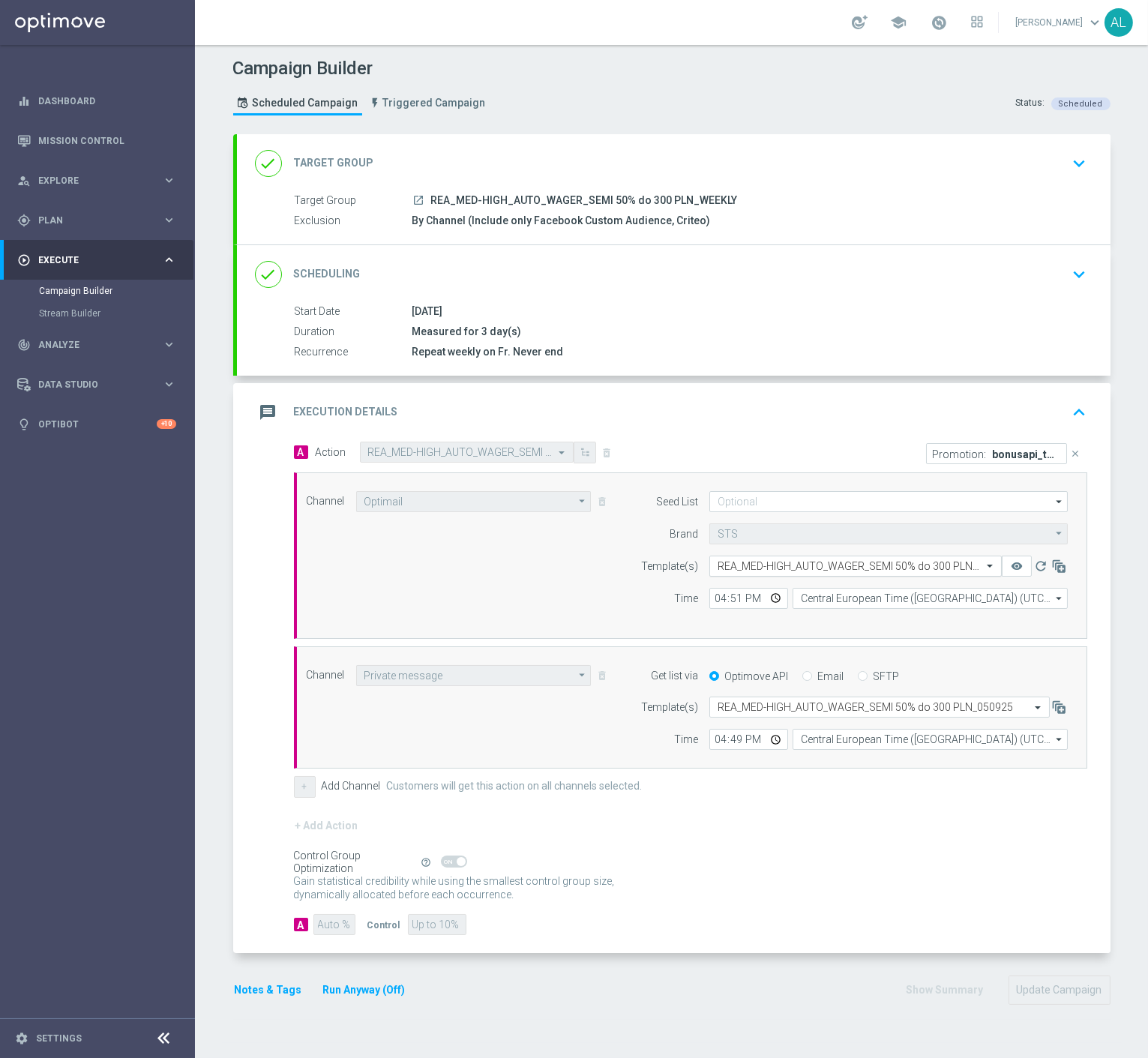
click at [747, 560] on input "text" at bounding box center [840, 567] width 246 height 13
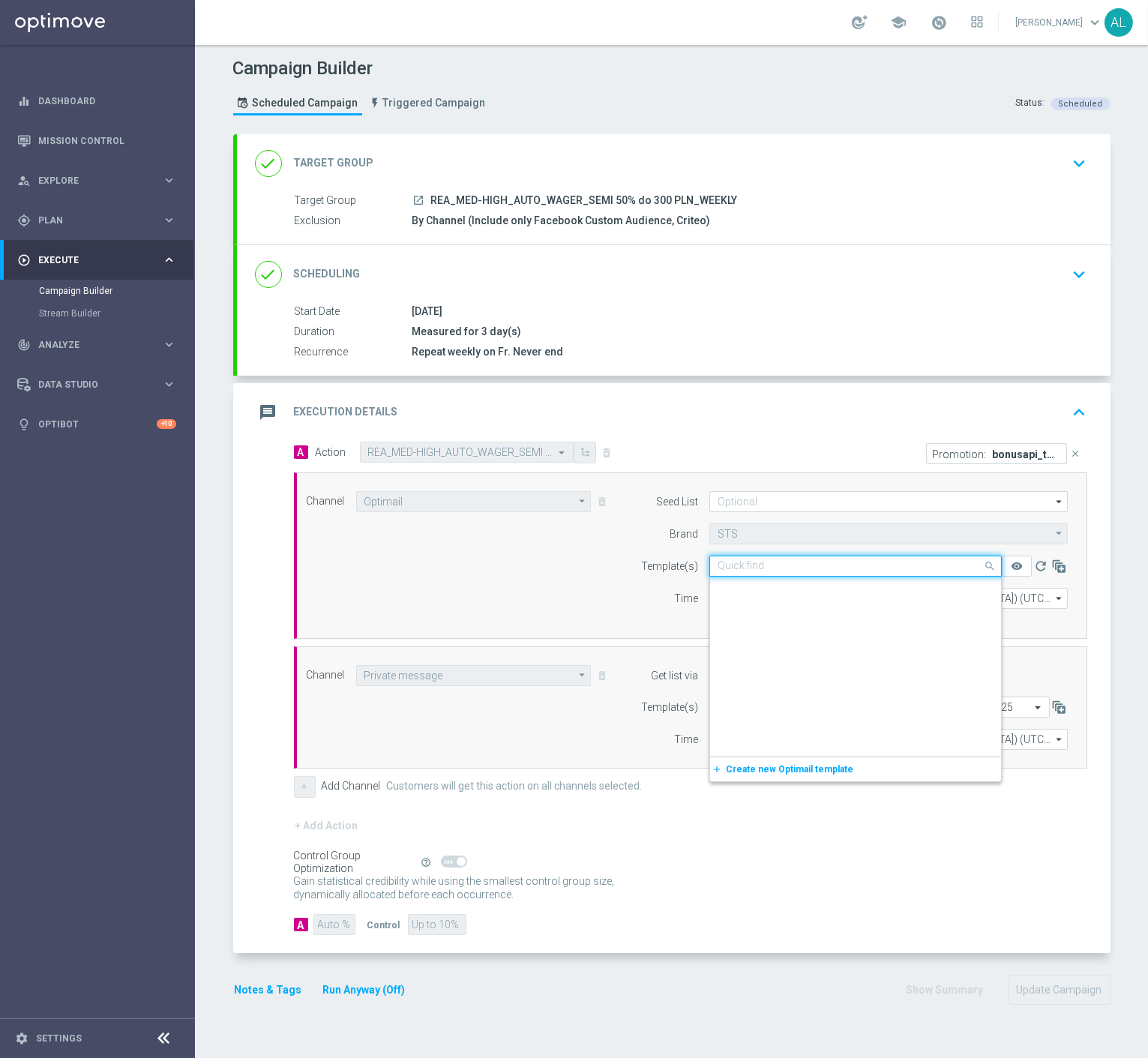
paste input "REA_MED-HIGH_AUTO_WAGER_SEMI 50% do 300 PLN_120925"
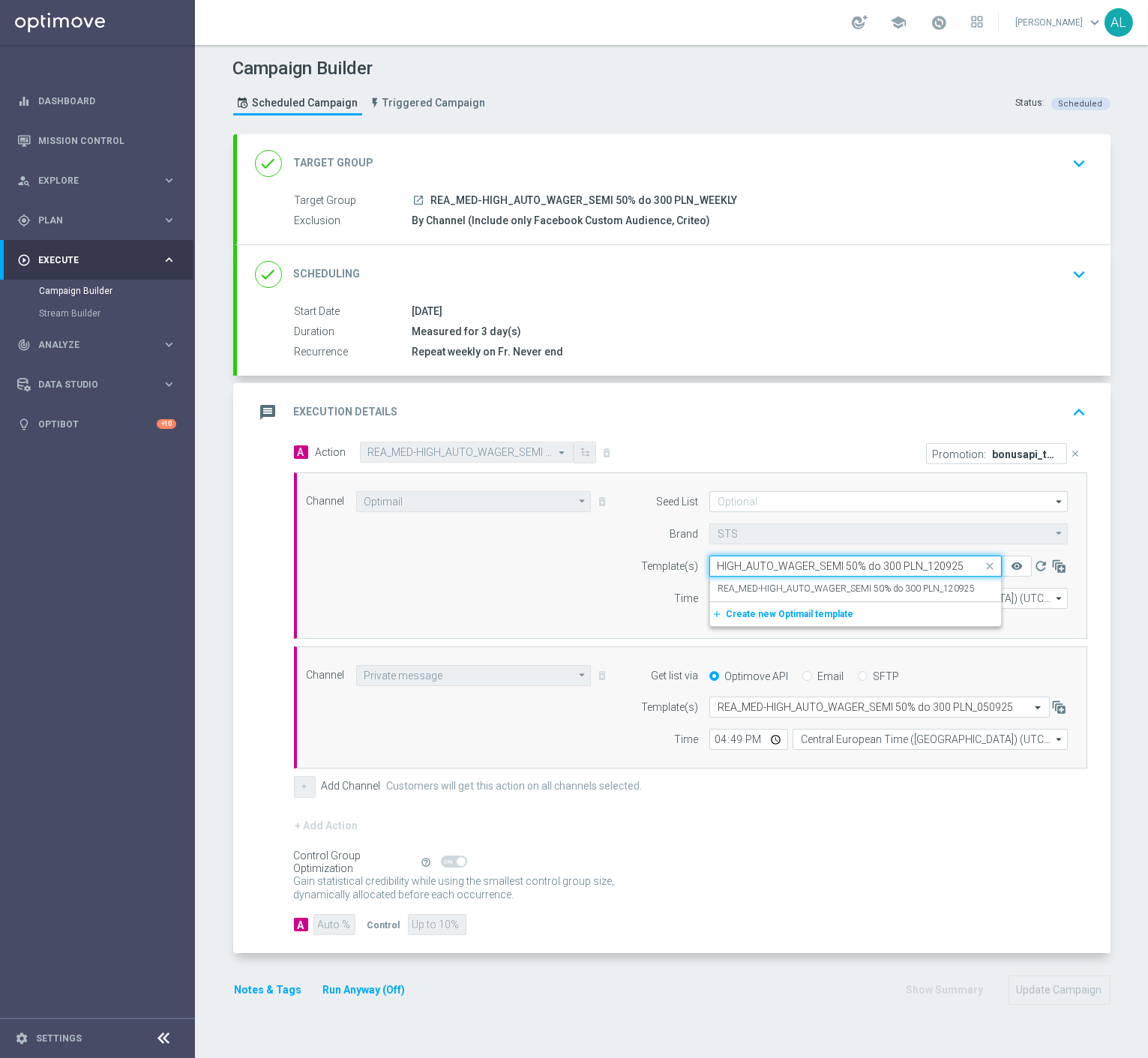
scroll to position [0, 43]
click at [812, 598] on div "REA_MED-HIGH_AUTO_WAGER_SEMI 50% do 300 PLN_120925" at bounding box center [855, 589] width 276 height 24
type input "REA_MED-HIGH_AUTO_WAGER_SEMI 50% do 300 PLN_120925"
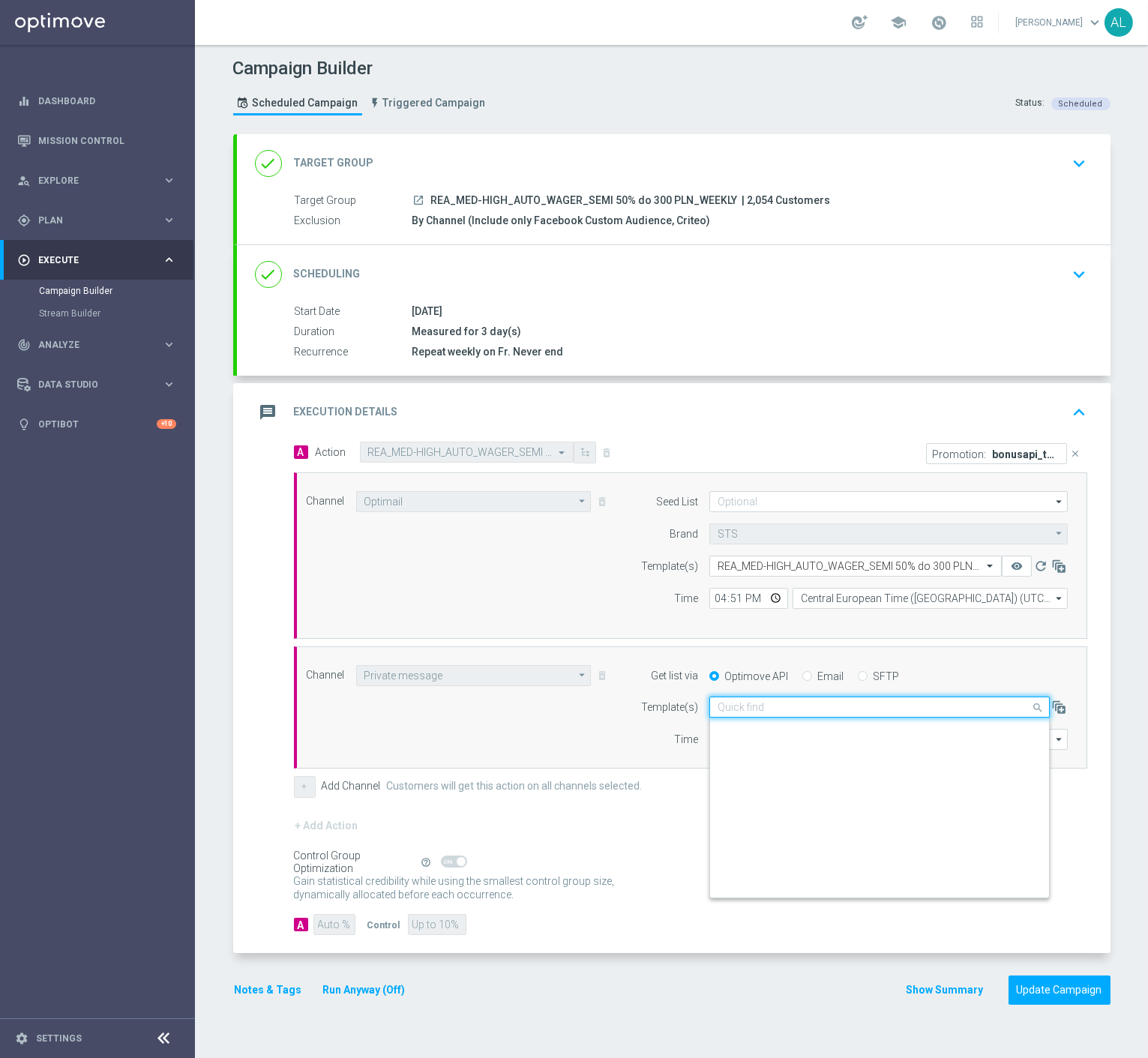
click at [743, 702] on input "text" at bounding box center [865, 708] width 294 height 13
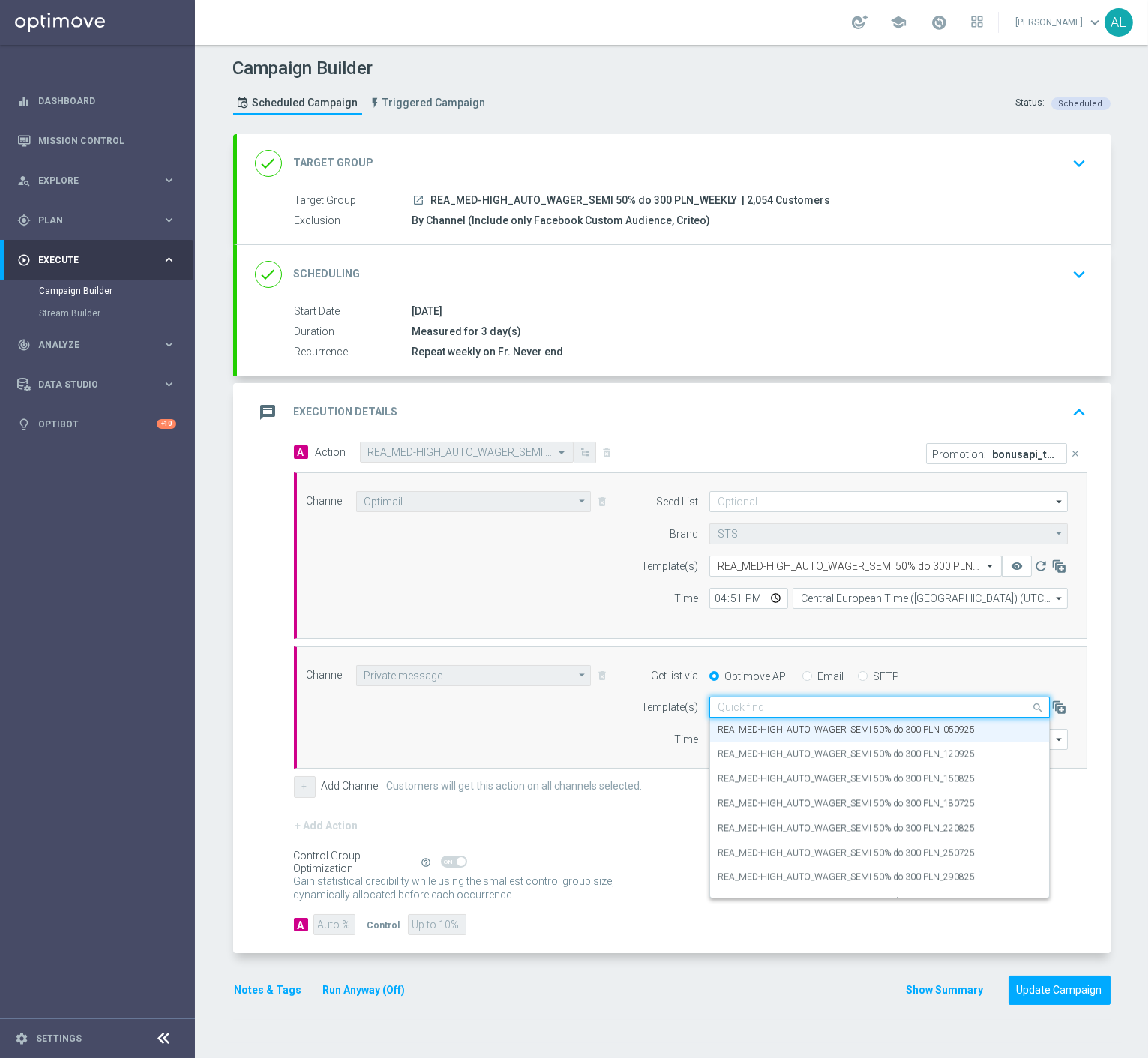
paste input "REA_MED-HIGH_AUTO_WAGER_SEMI 50% do 300 PLN_120925"
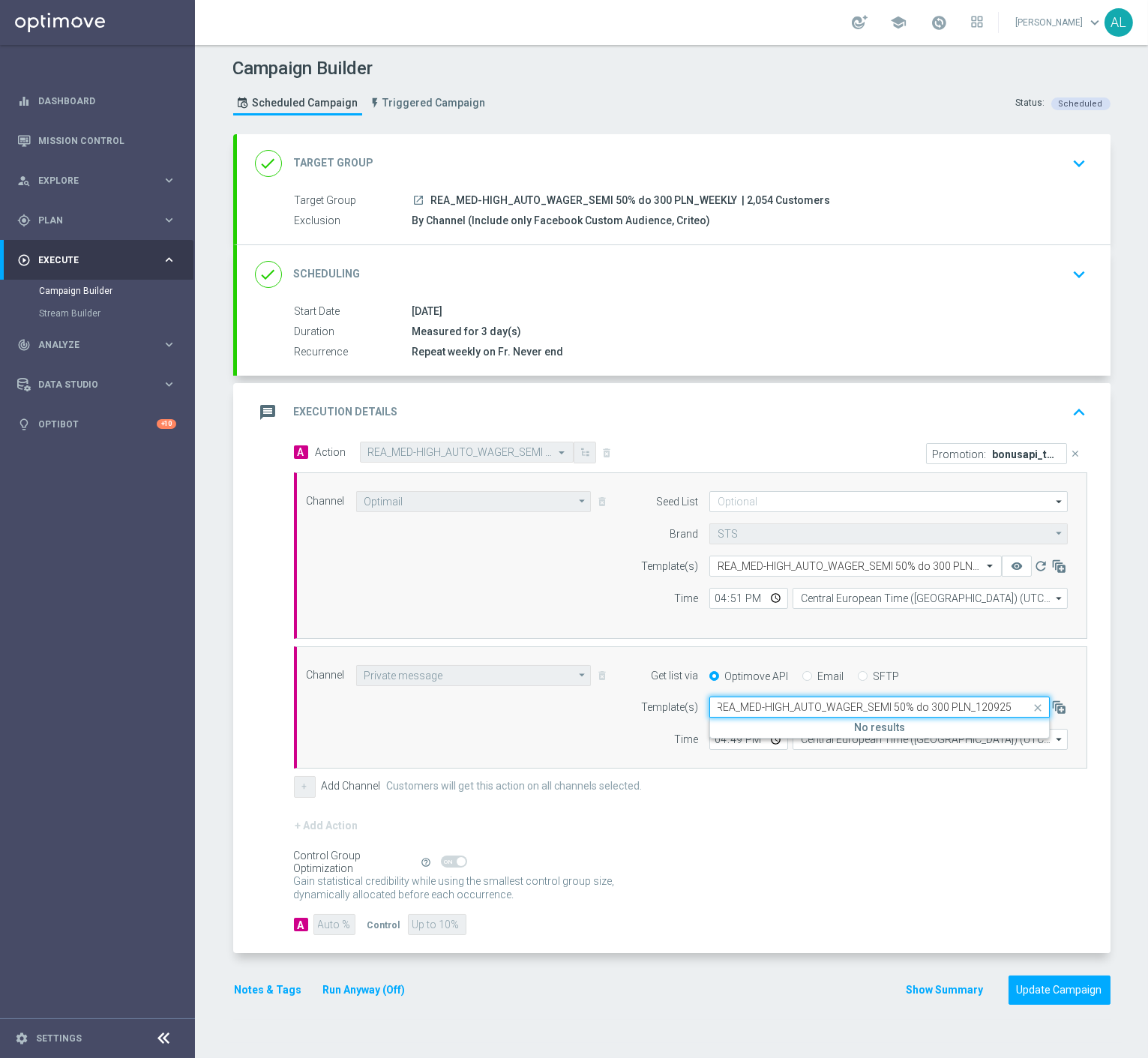
scroll to position [0, 0]
click at [770, 731] on label "REA_MED-HIGH_AUTO_WAGER_SEMI 50% do 300 PLN_120925" at bounding box center [846, 730] width 257 height 13
type input "REA_MED-HIGH_AUTO_WAGER_SEMI 50% do 300 PLN_120925"
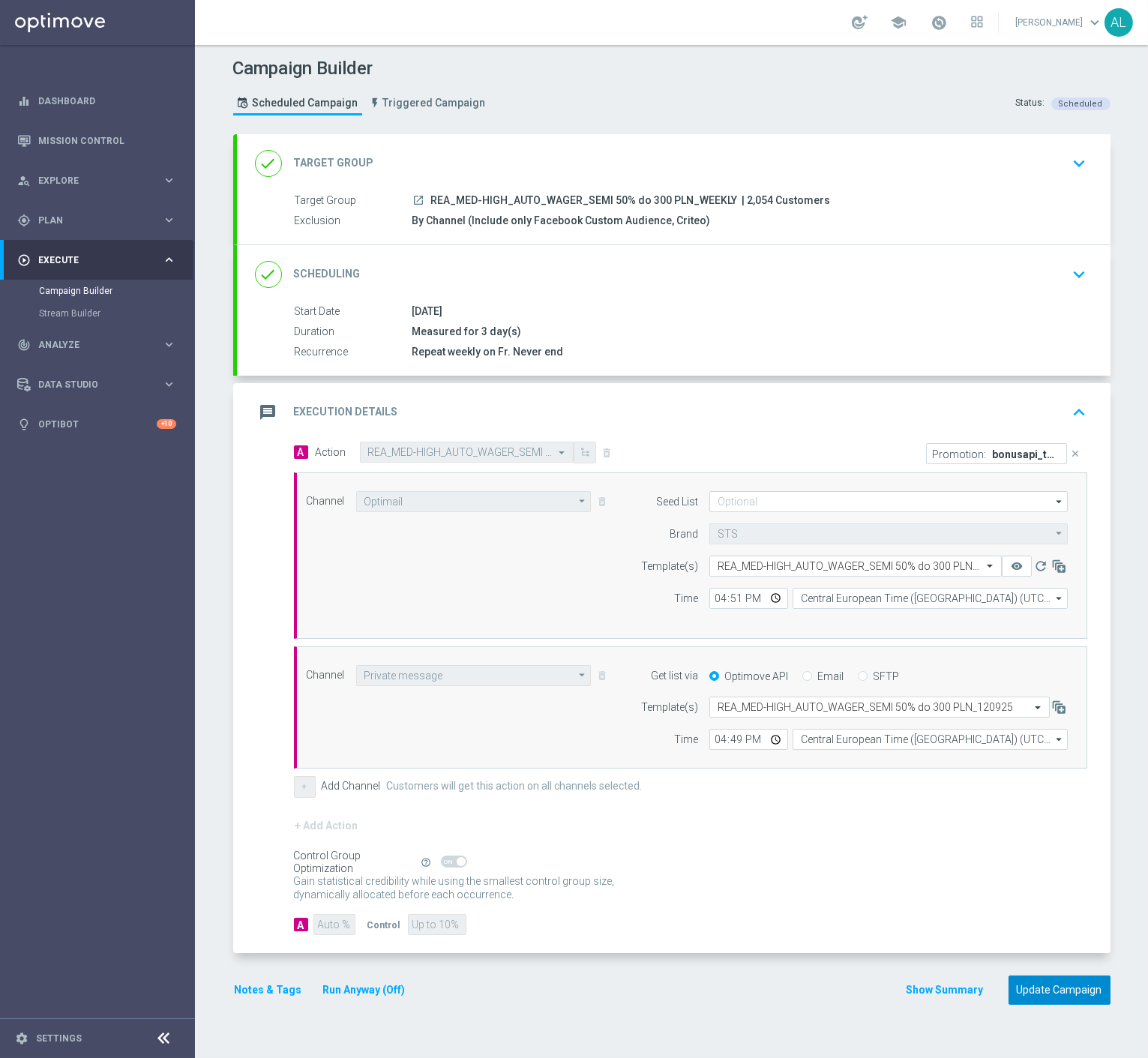
click at [1032, 1000] on button "Update Campaign" at bounding box center [1060, 990] width 102 height 29
